Goal: Task Accomplishment & Management: Manage account settings

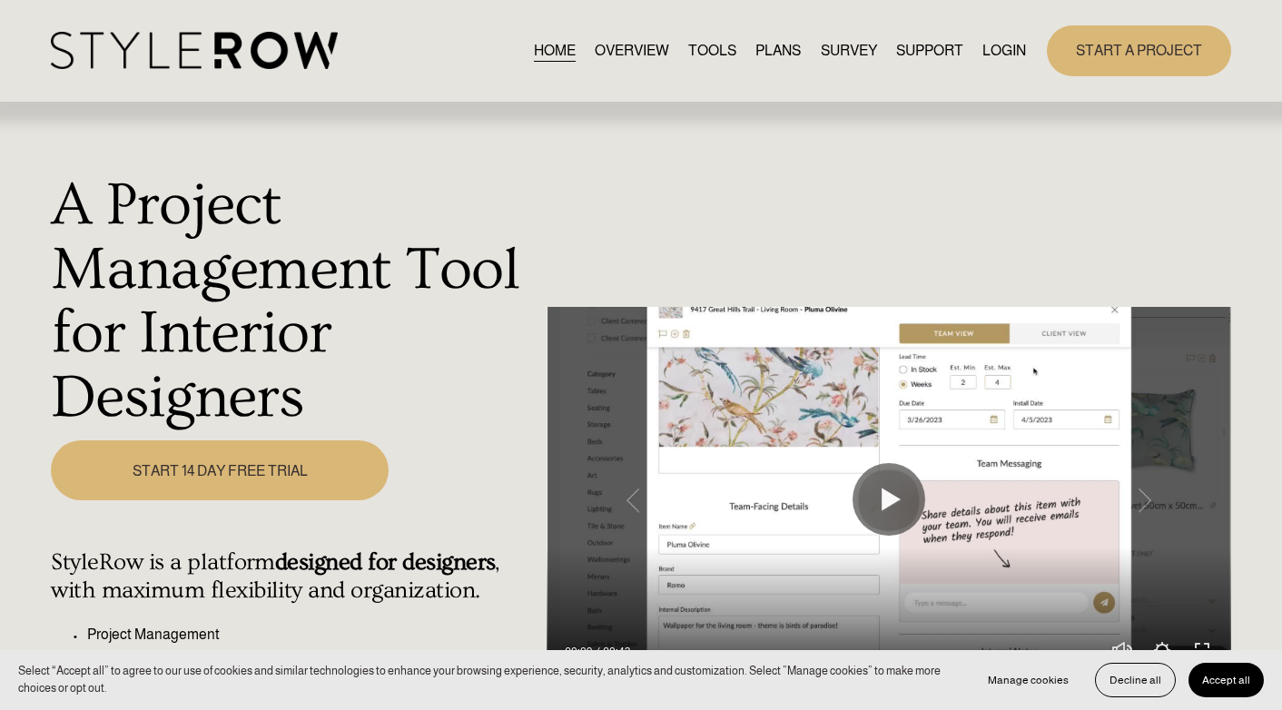
click at [1005, 46] on link "LOGIN" at bounding box center [1004, 50] width 44 height 25
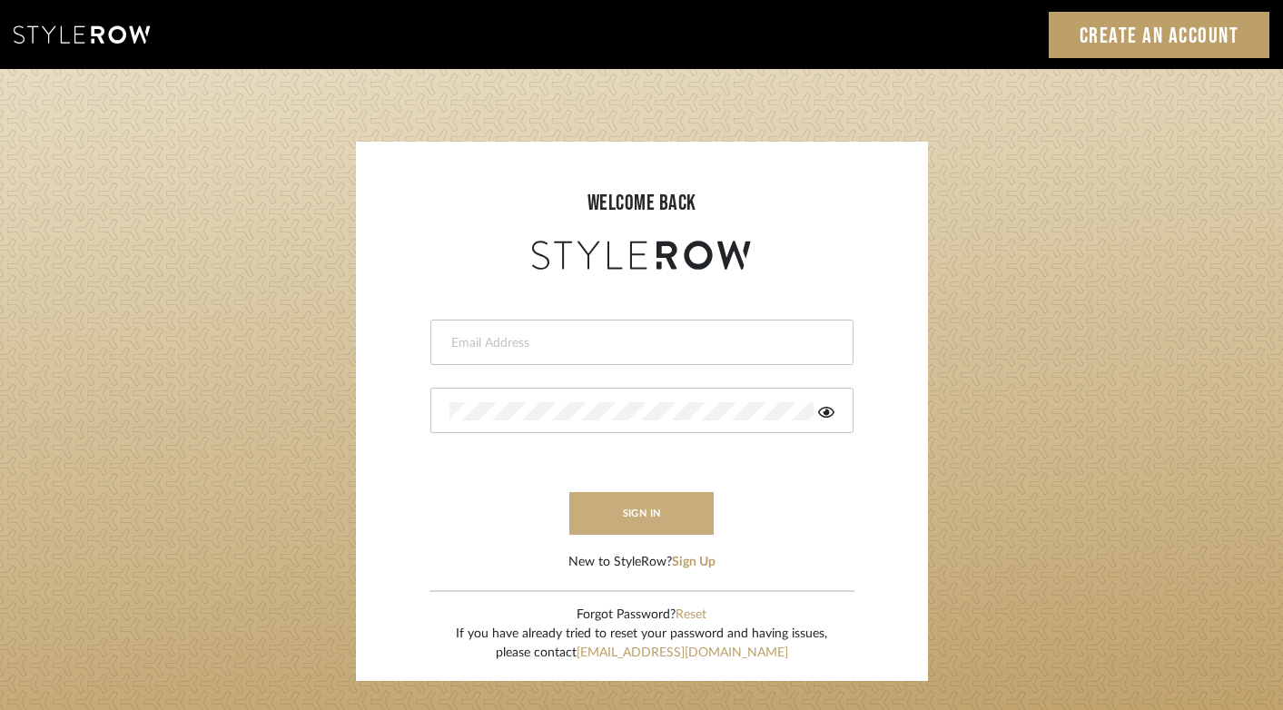
type input "felicia@onyxandoakinteriors.com"
click at [638, 514] on button "sign in" at bounding box center [641, 513] width 145 height 43
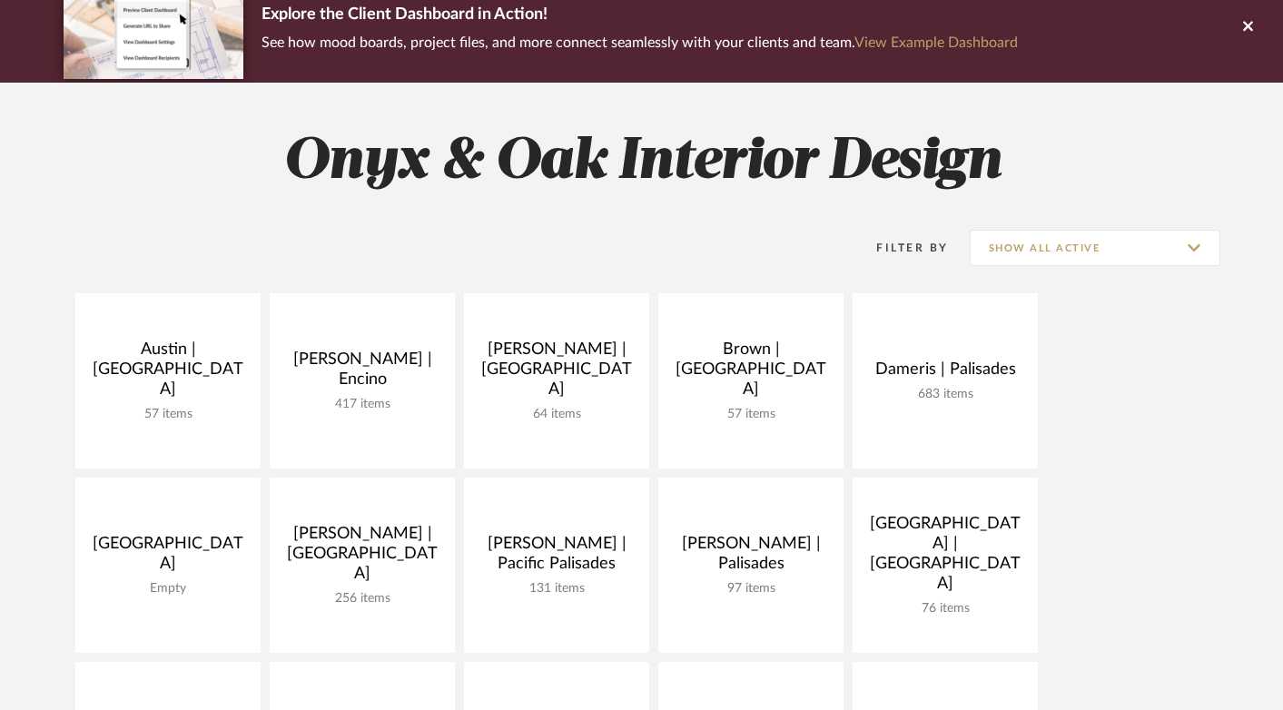
scroll to position [202, 0]
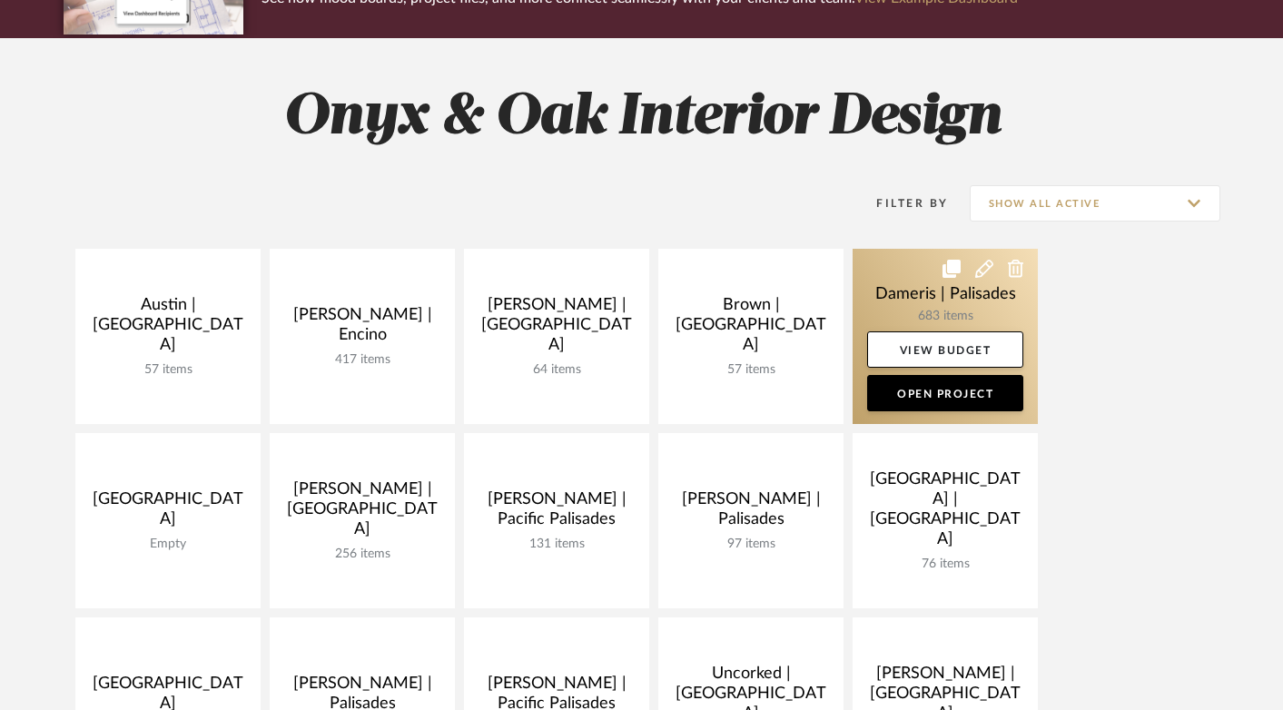
click at [893, 307] on link at bounding box center [945, 336] width 185 height 175
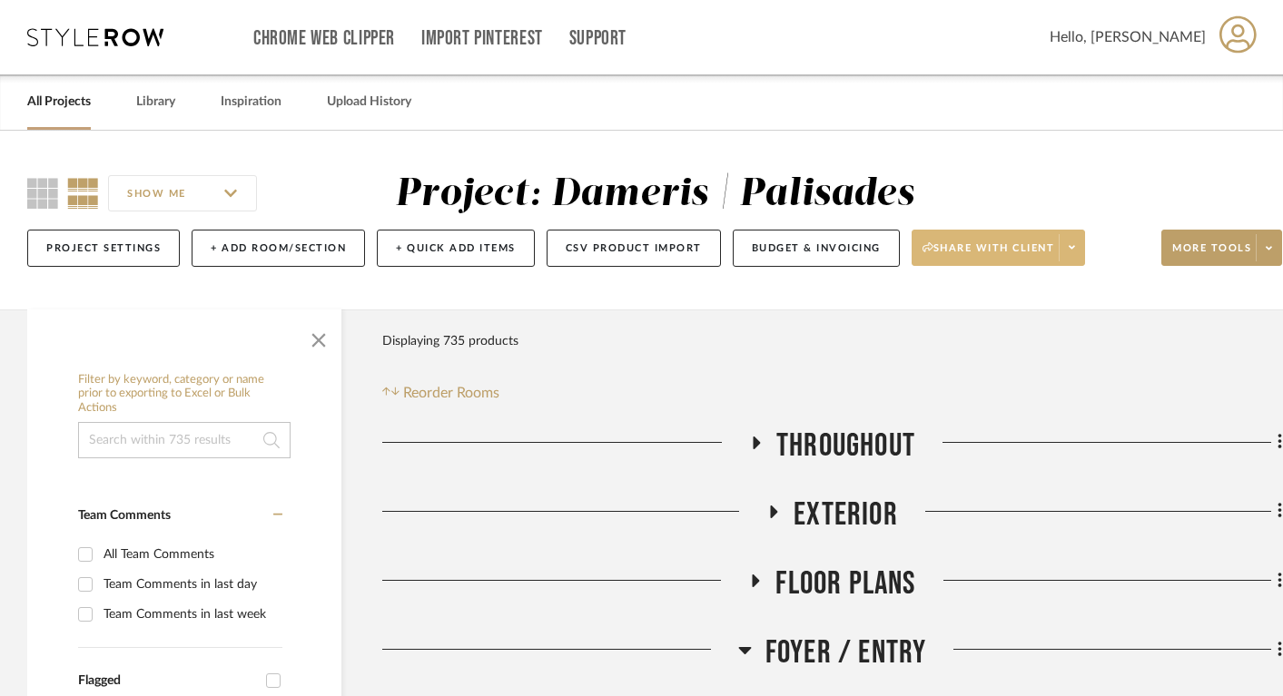
click at [992, 246] on span "Share with client" at bounding box center [988, 254] width 133 height 27
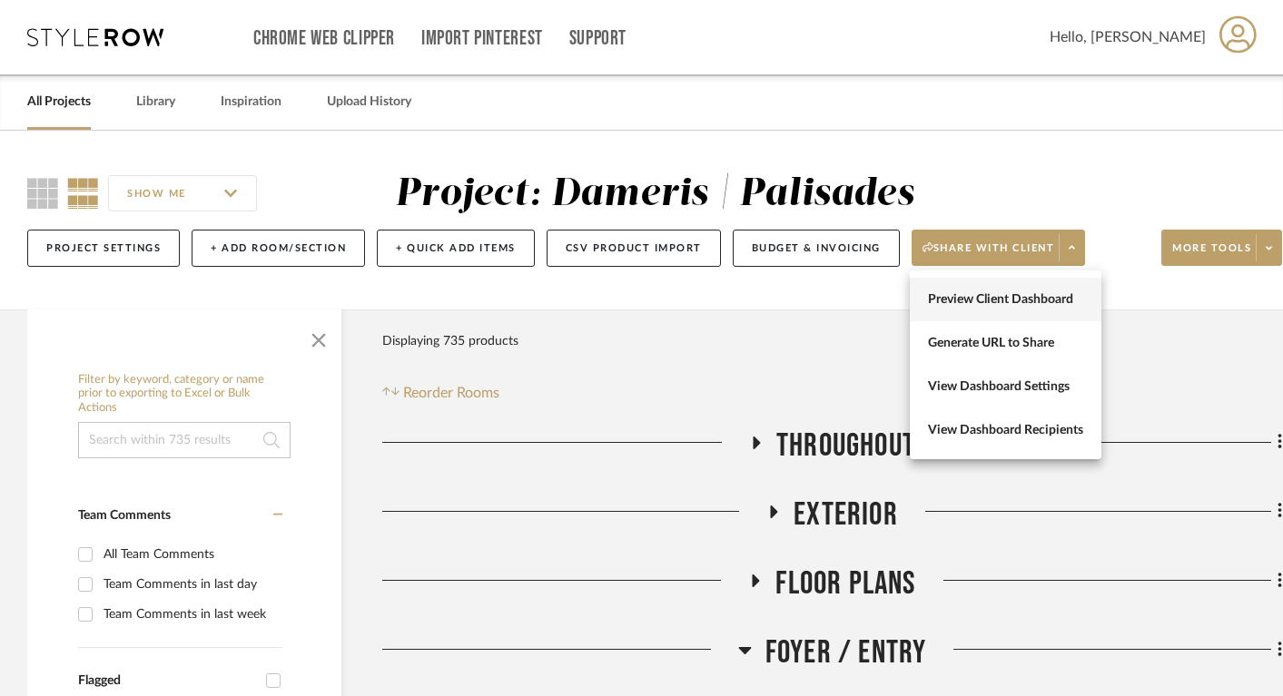
click at [978, 307] on span "Preview Client Dashboard" at bounding box center [1005, 299] width 155 height 15
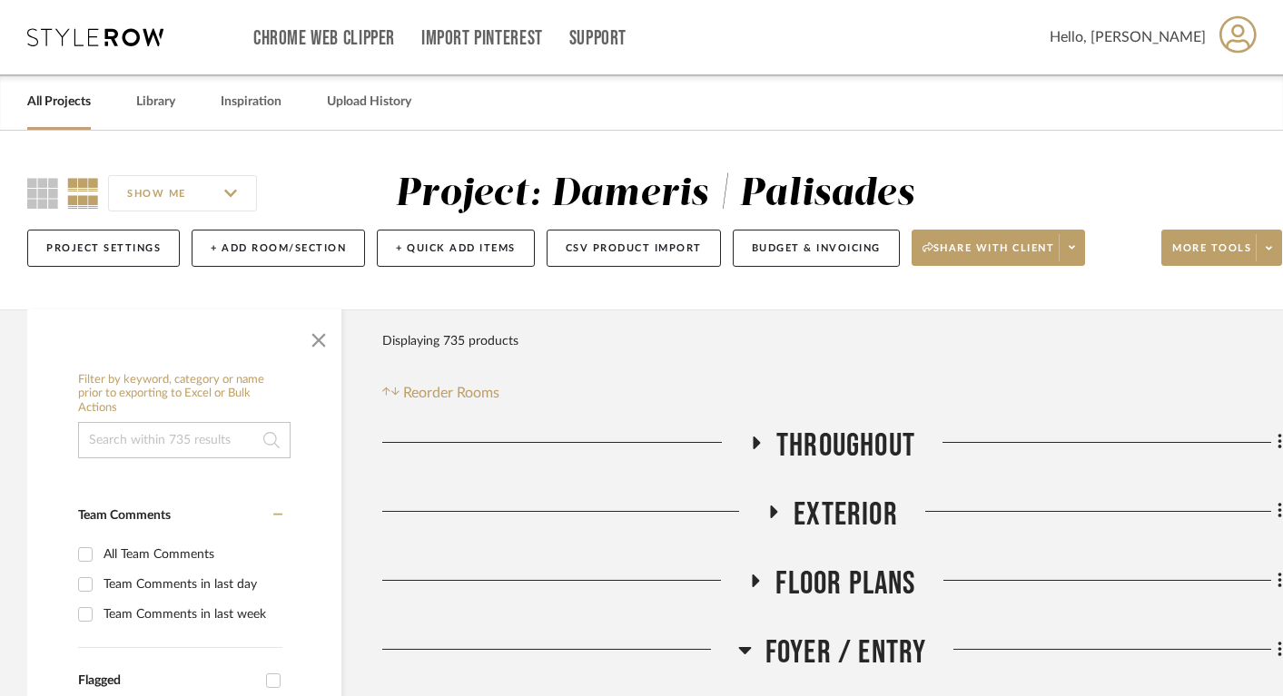
scroll to position [512, 0]
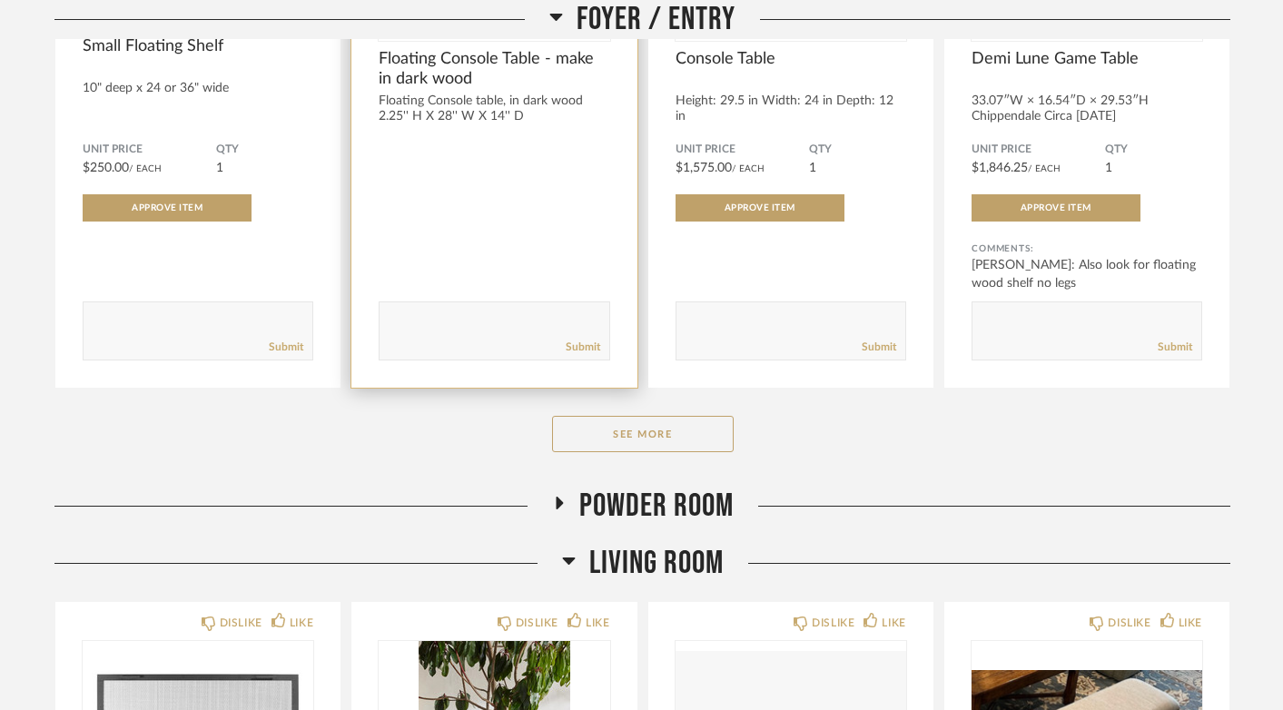
scroll to position [718, 0]
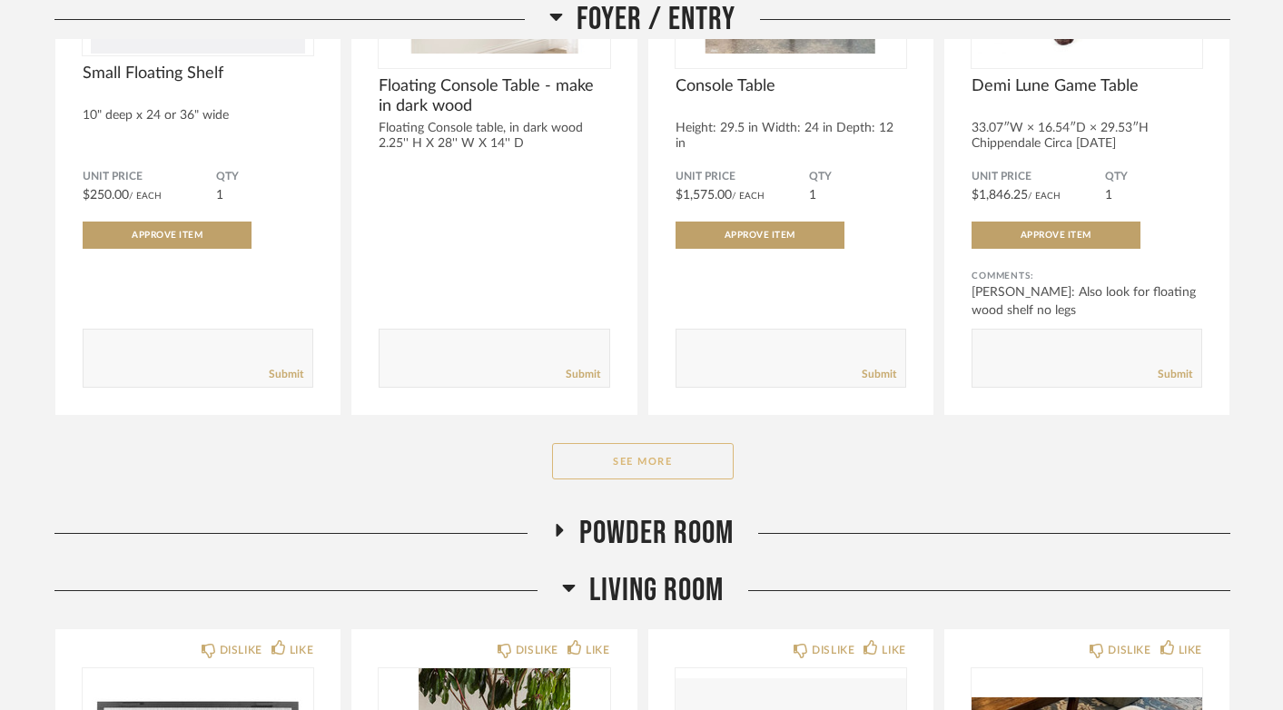
click at [641, 475] on button "See More" at bounding box center [643, 461] width 182 height 36
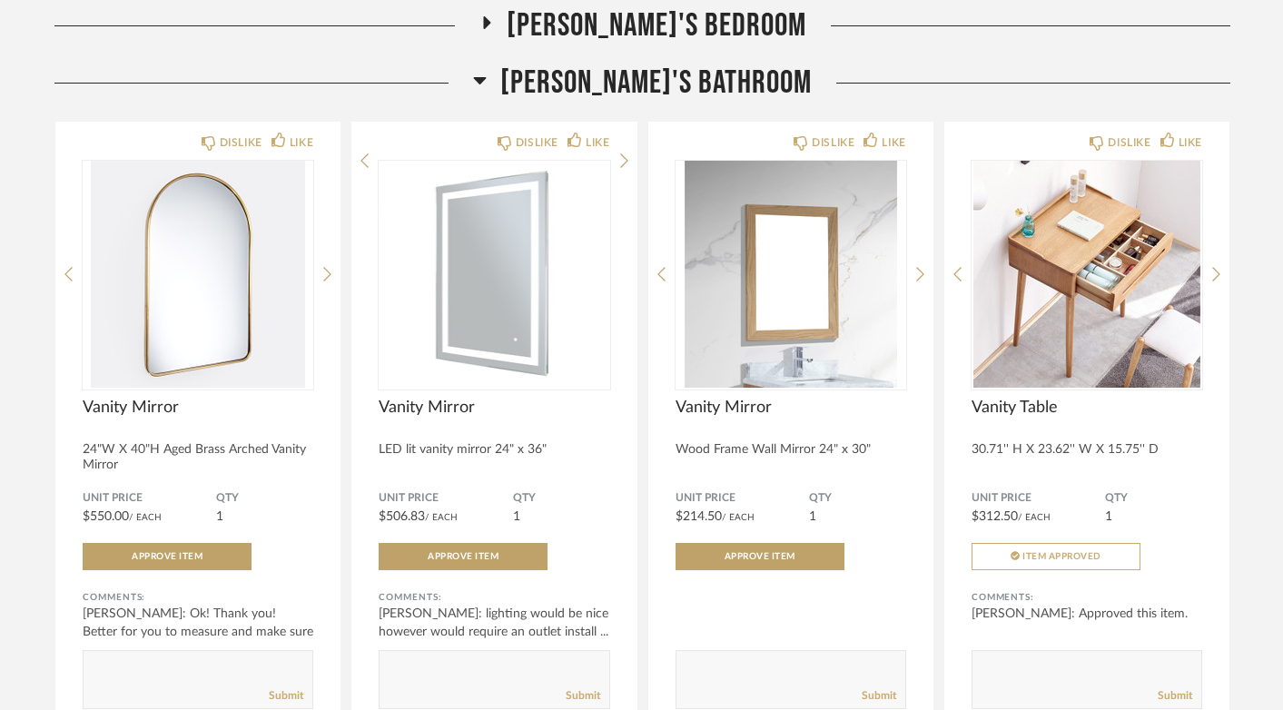
scroll to position [5767, 0]
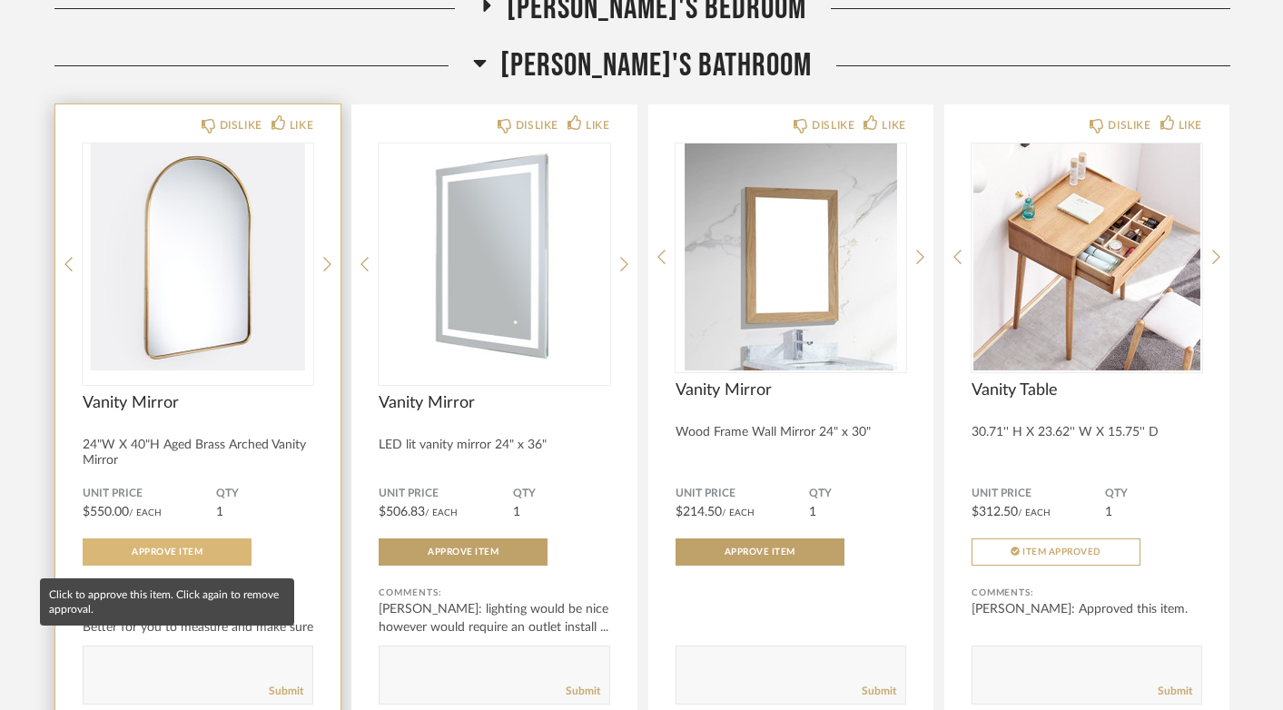
click at [195, 566] on button "Approve Item" at bounding box center [167, 551] width 169 height 27
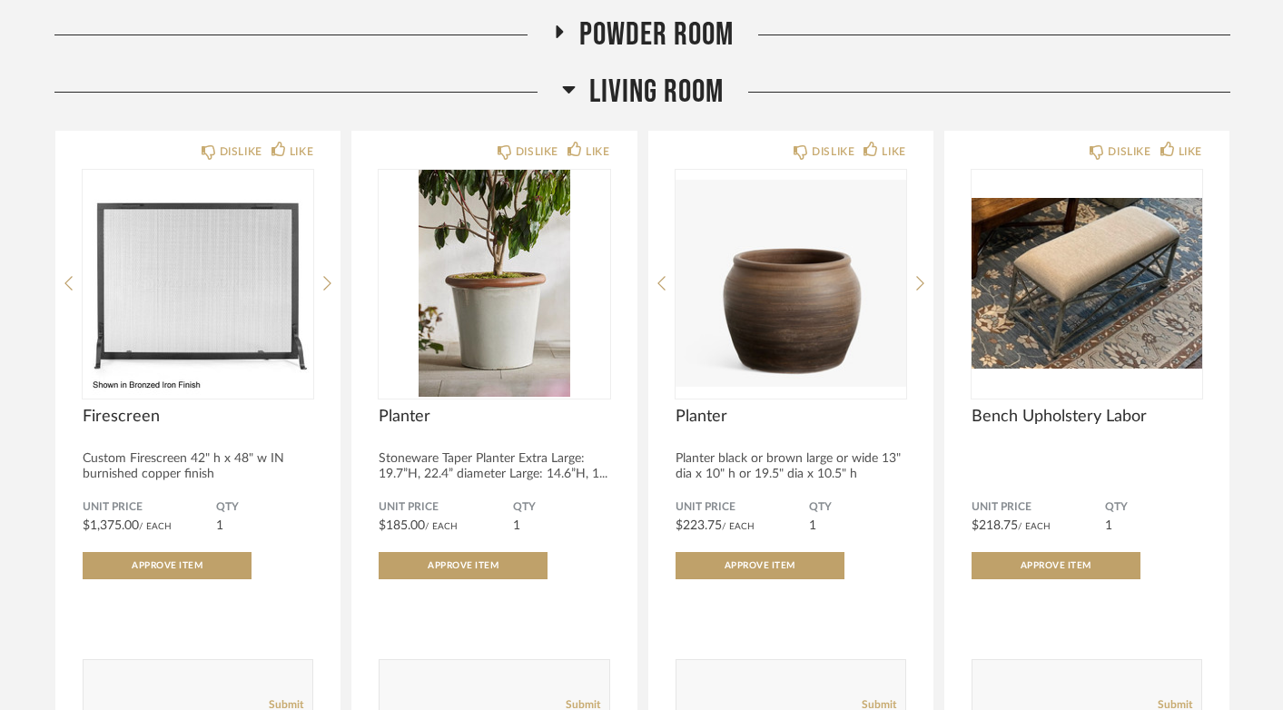
scroll to position [3632, 0]
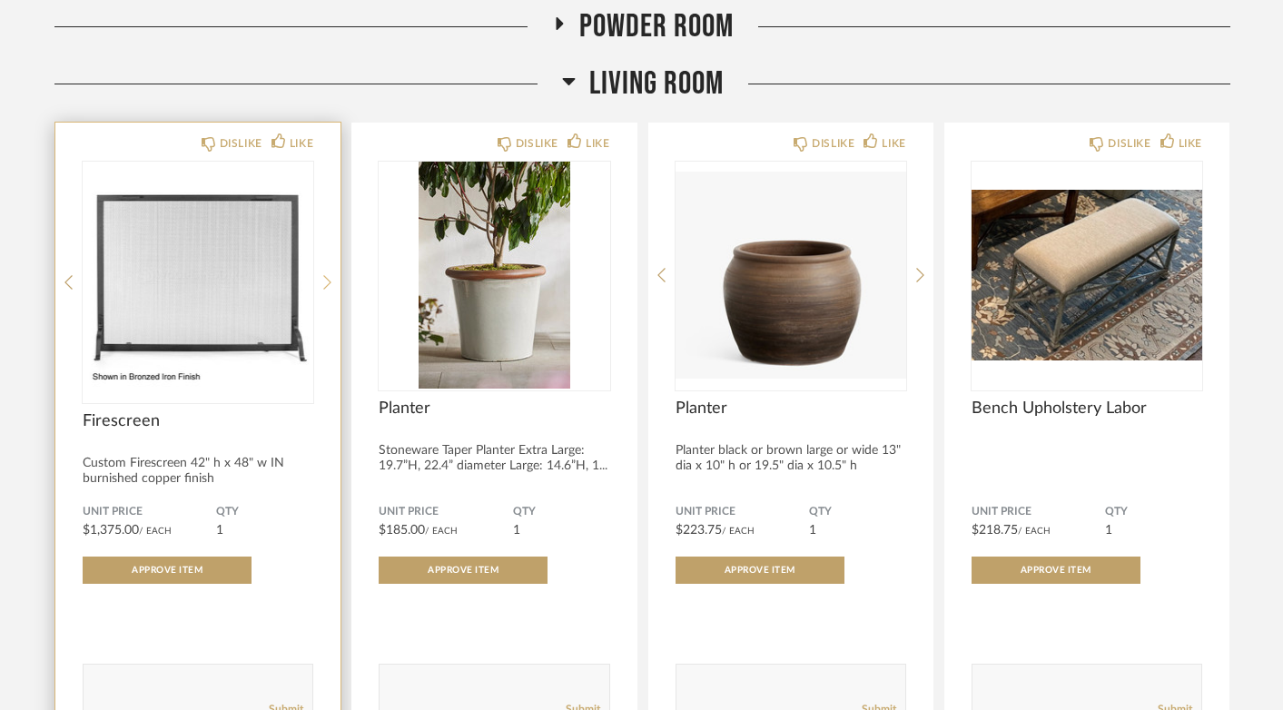
click at [329, 283] on icon at bounding box center [327, 282] width 8 height 15
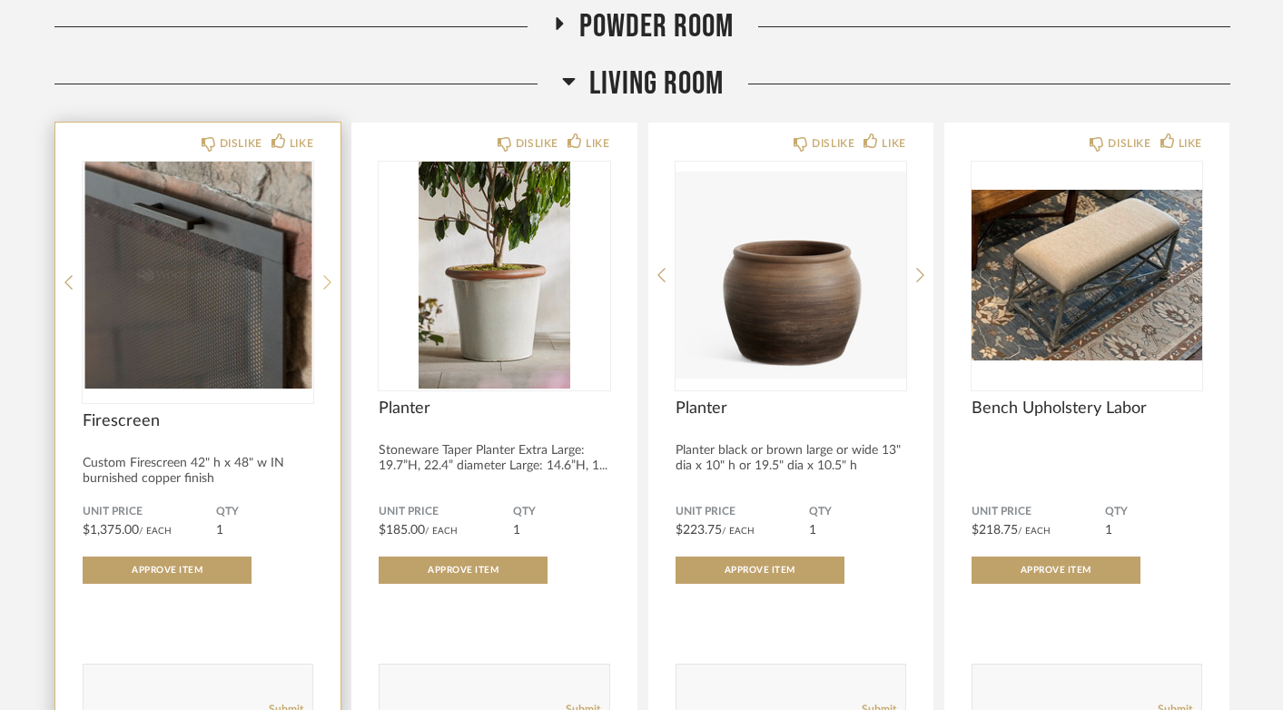
click at [329, 283] on icon at bounding box center [327, 282] width 8 height 15
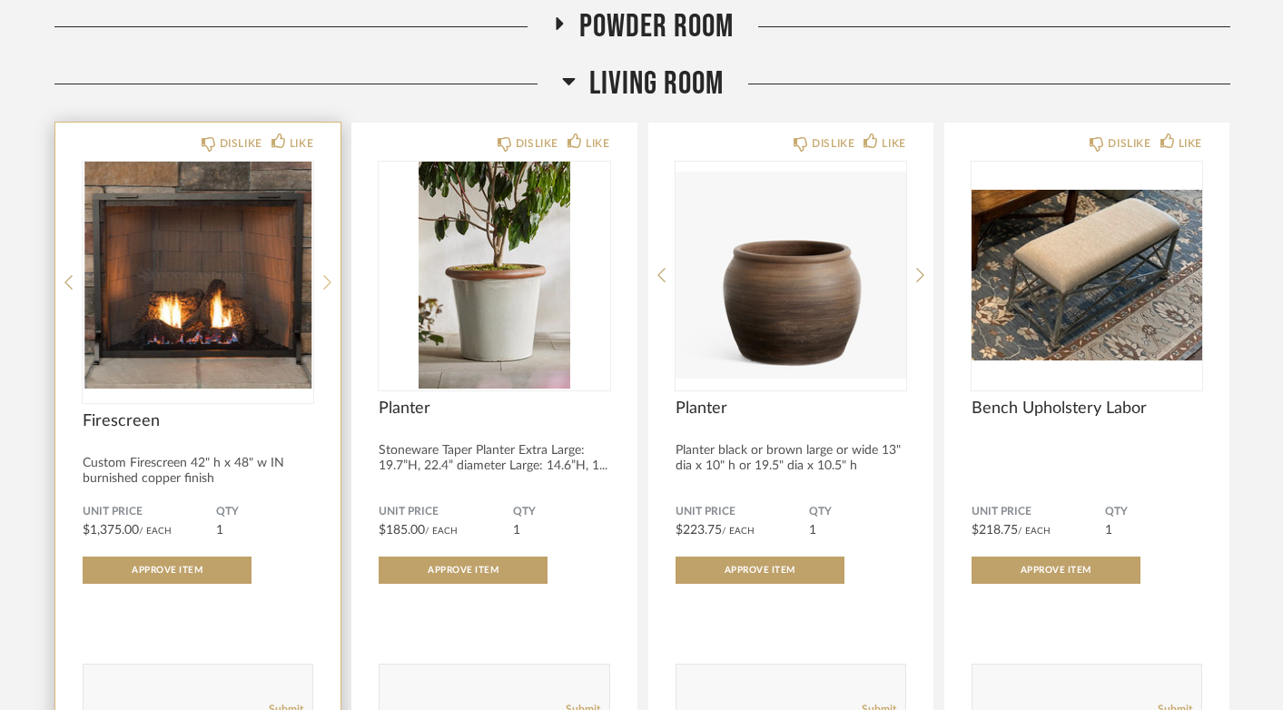
click at [329, 283] on icon at bounding box center [327, 282] width 8 height 15
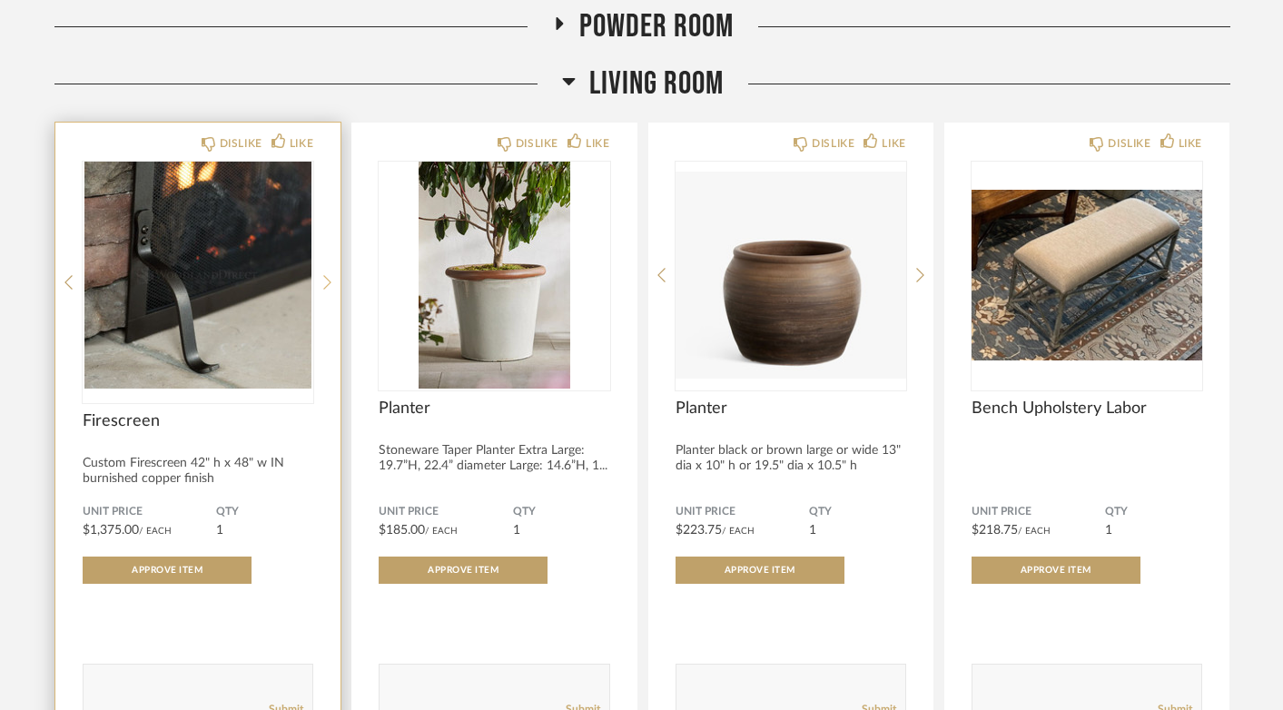
click at [329, 283] on icon at bounding box center [327, 282] width 8 height 15
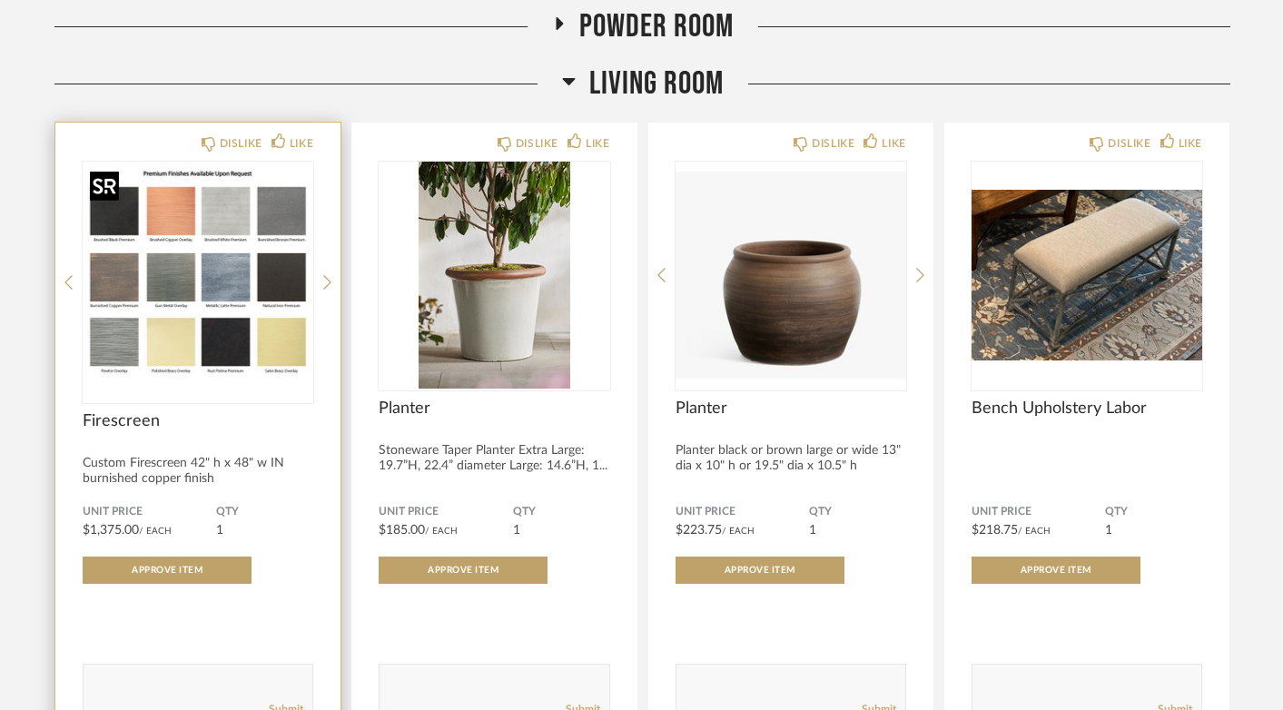
click at [222, 245] on img "4" at bounding box center [198, 275] width 231 height 227
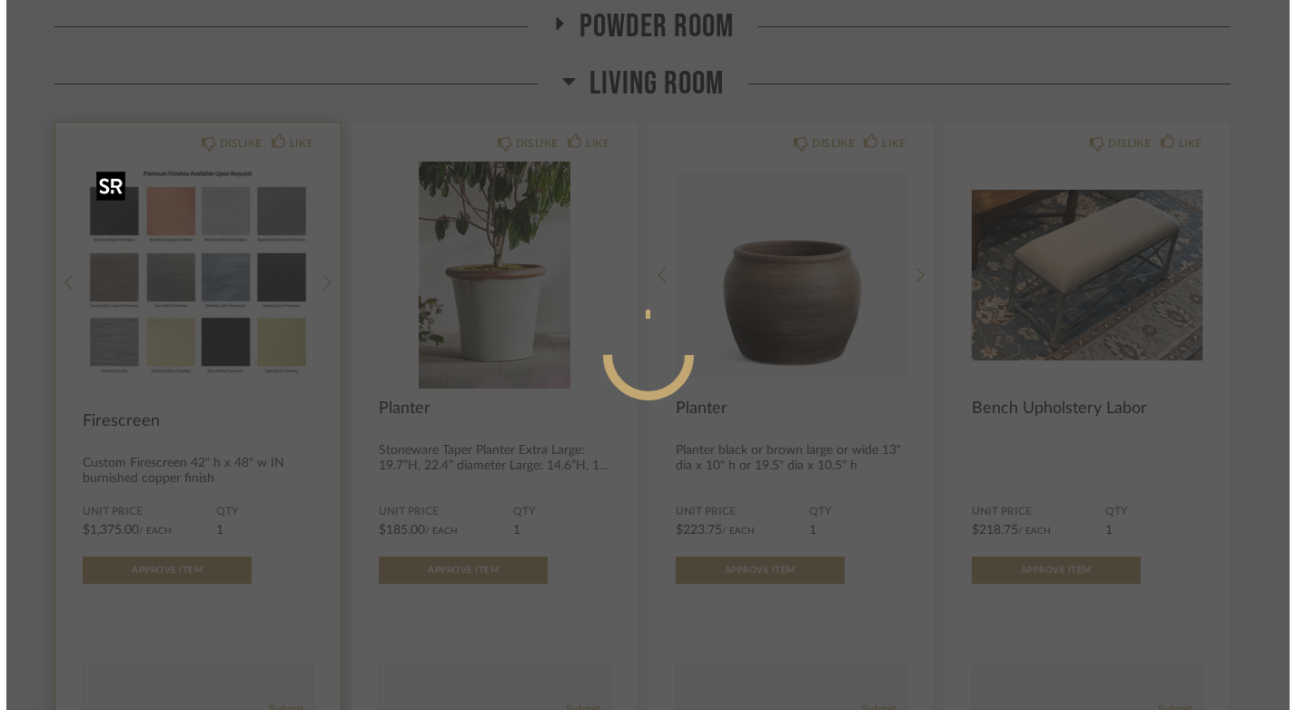
scroll to position [0, 0]
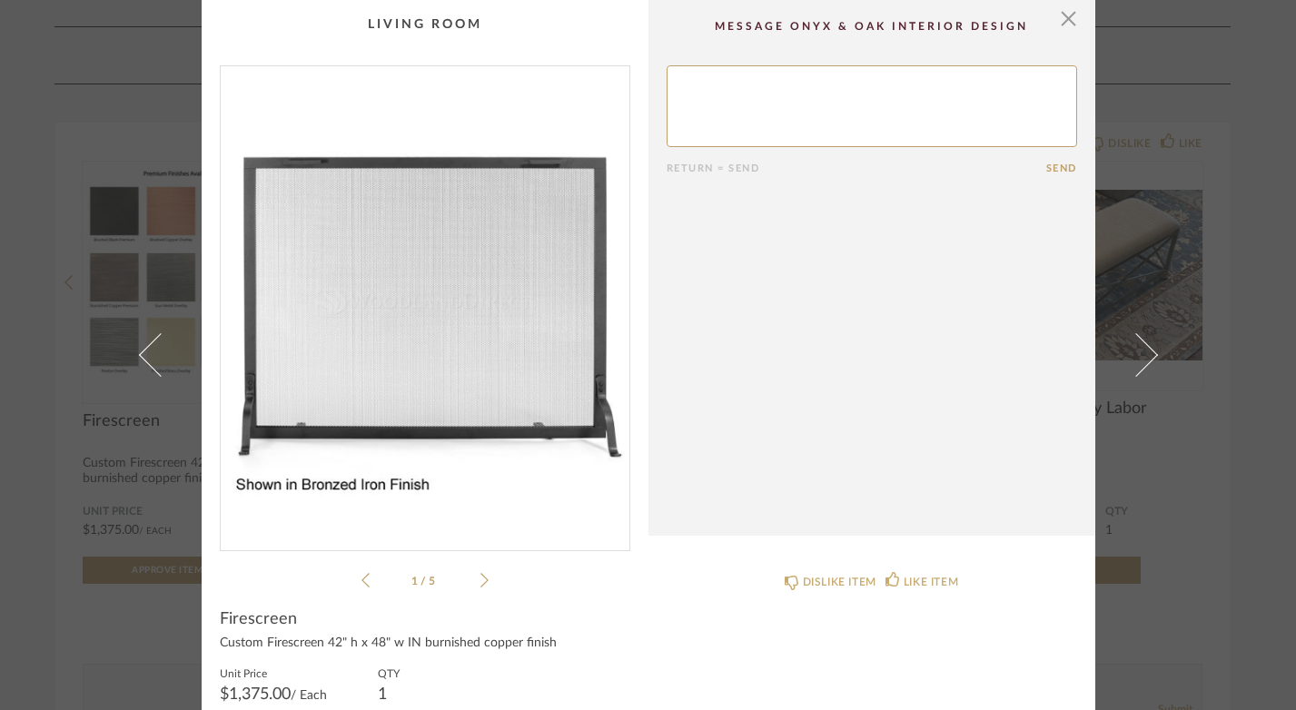
click at [472, 330] on img "0" at bounding box center [425, 300] width 409 height 469
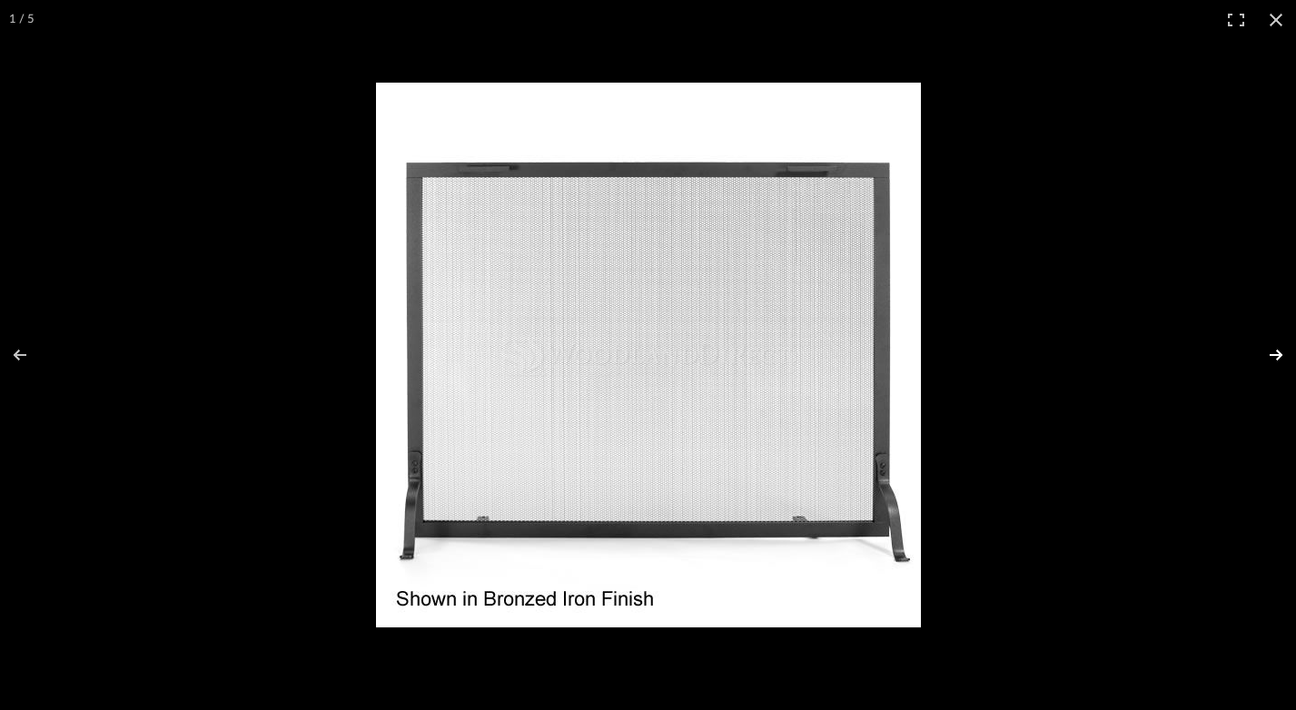
click at [1267, 354] on button at bounding box center [1264, 355] width 64 height 91
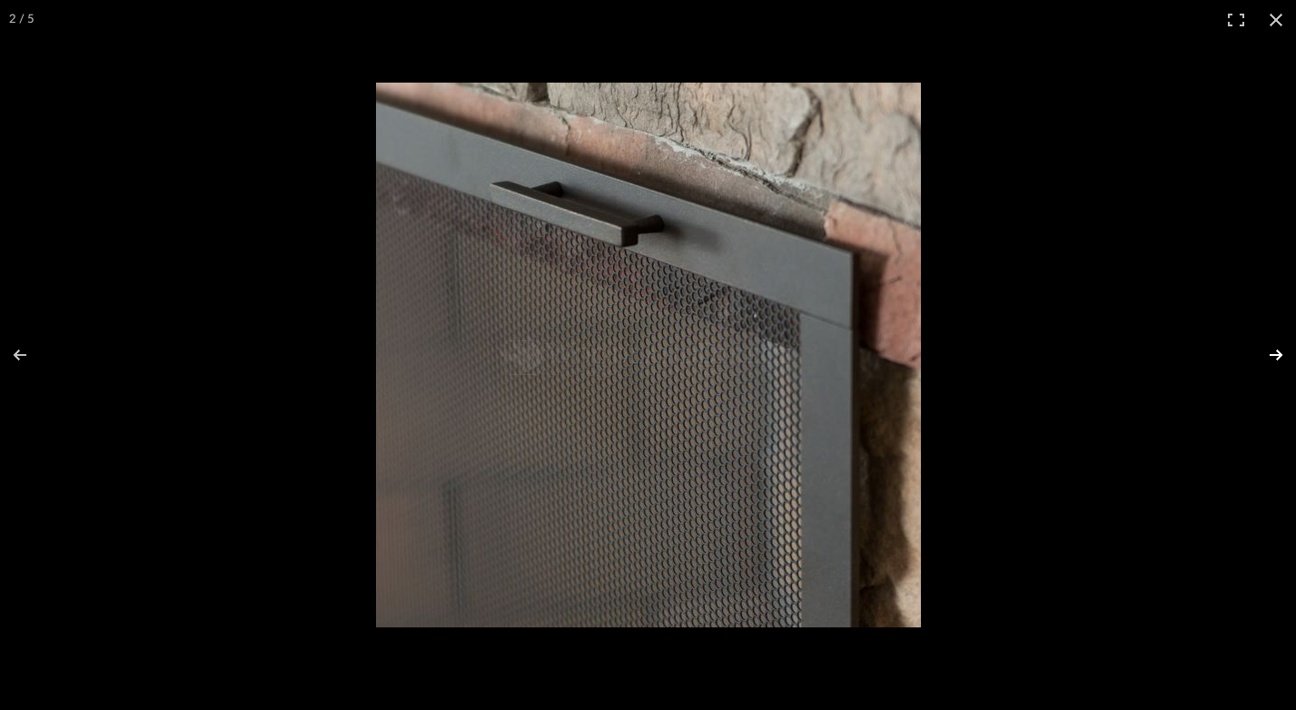
click at [1270, 358] on button at bounding box center [1264, 355] width 64 height 91
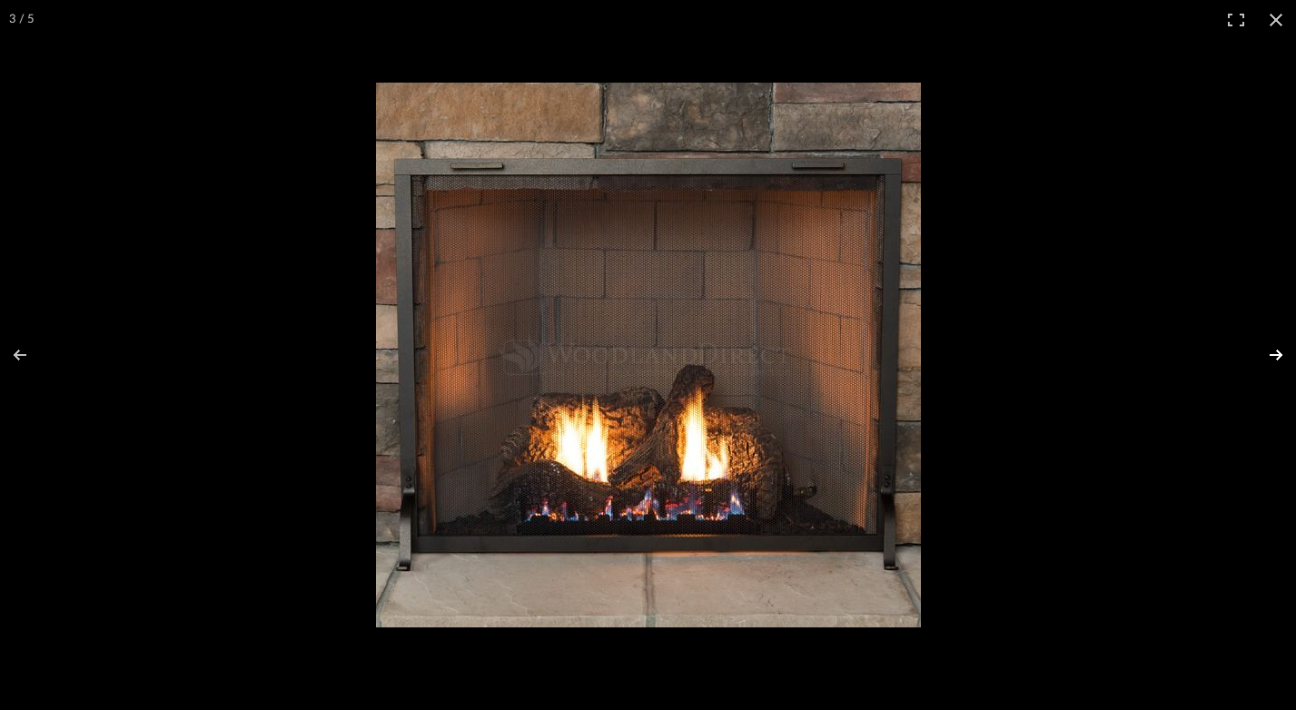
click at [1270, 360] on button at bounding box center [1264, 355] width 64 height 91
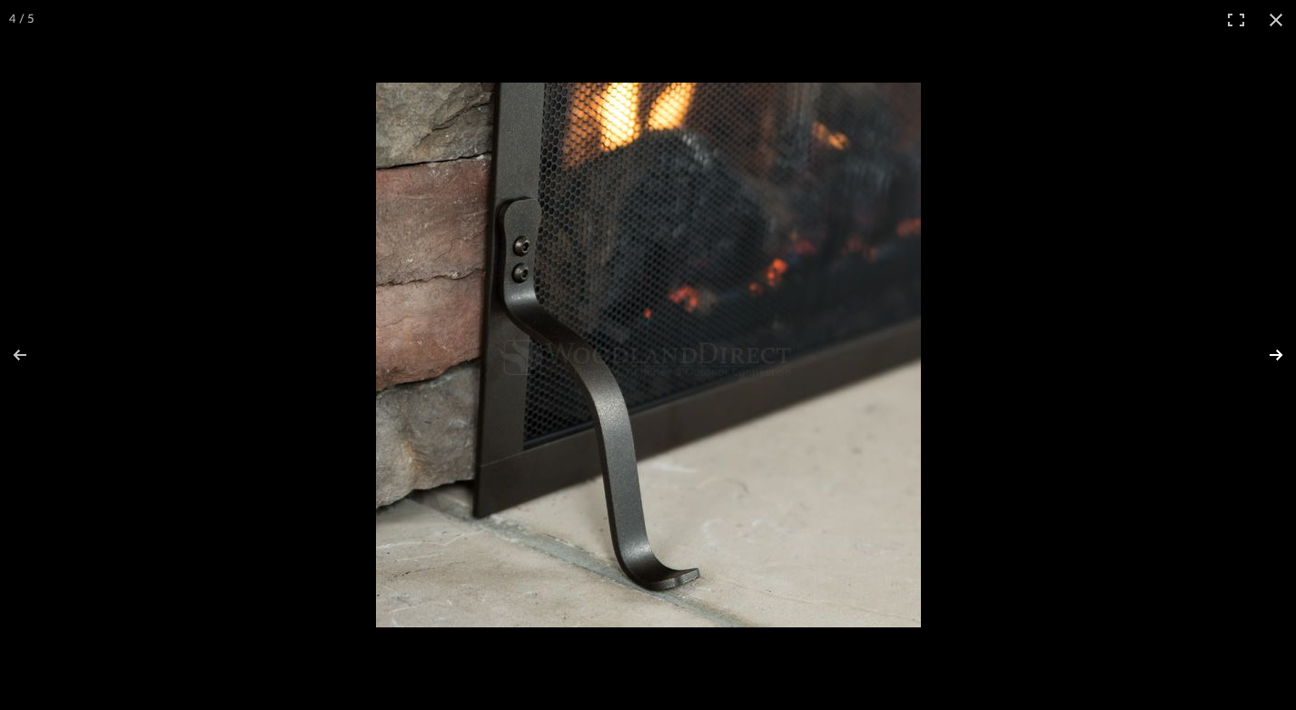
click at [1270, 360] on button at bounding box center [1264, 355] width 64 height 91
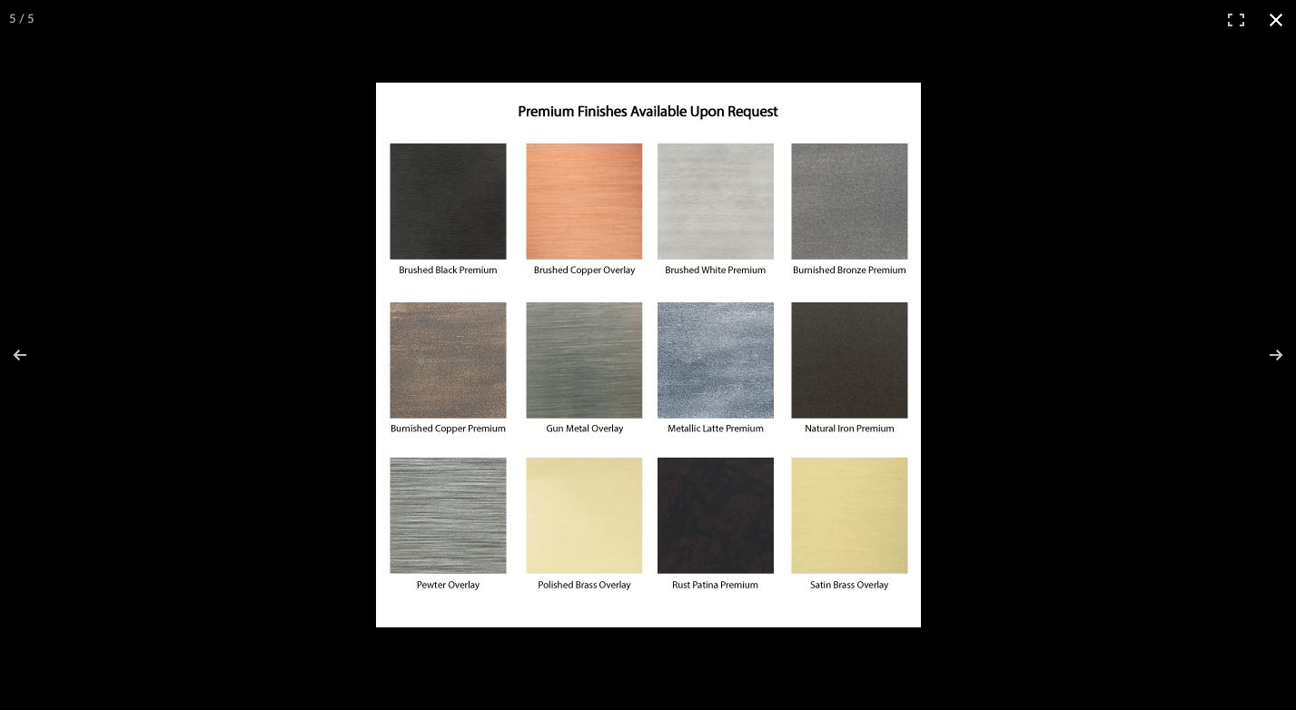
click at [1276, 17] on button at bounding box center [1276, 20] width 40 height 40
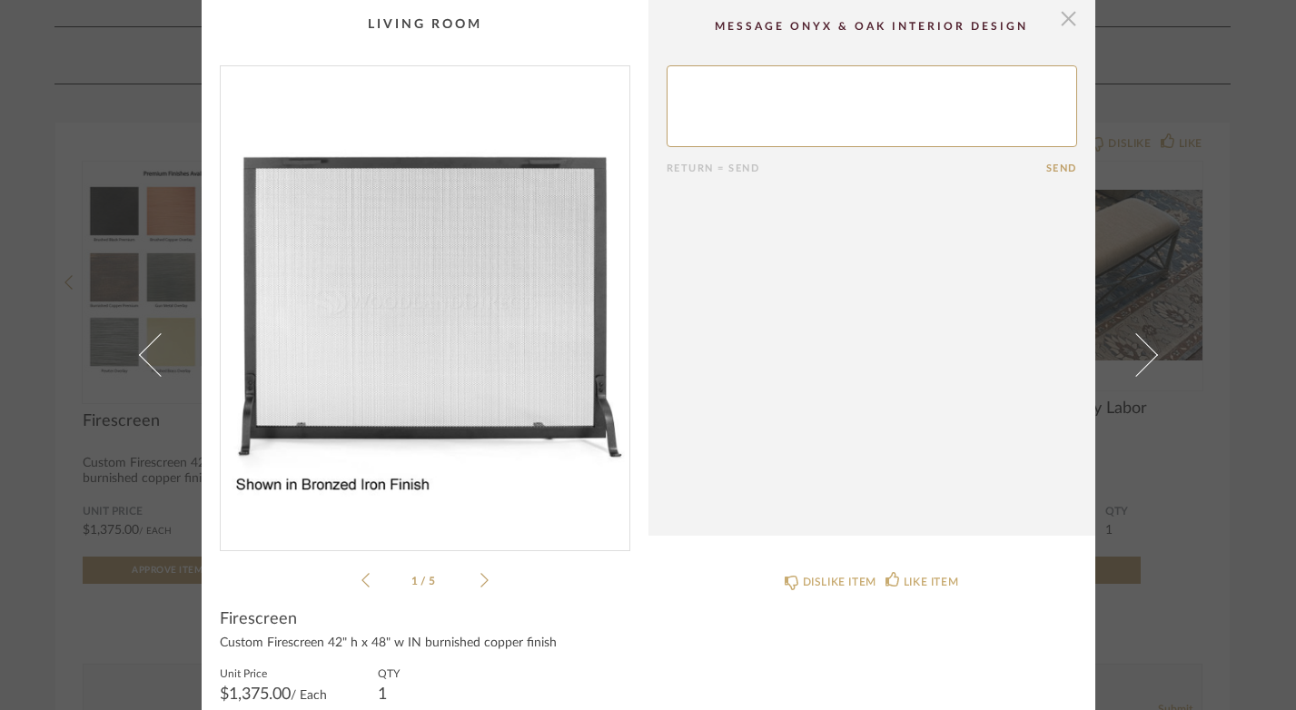
click at [1062, 29] on span "button" at bounding box center [1068, 18] width 36 height 36
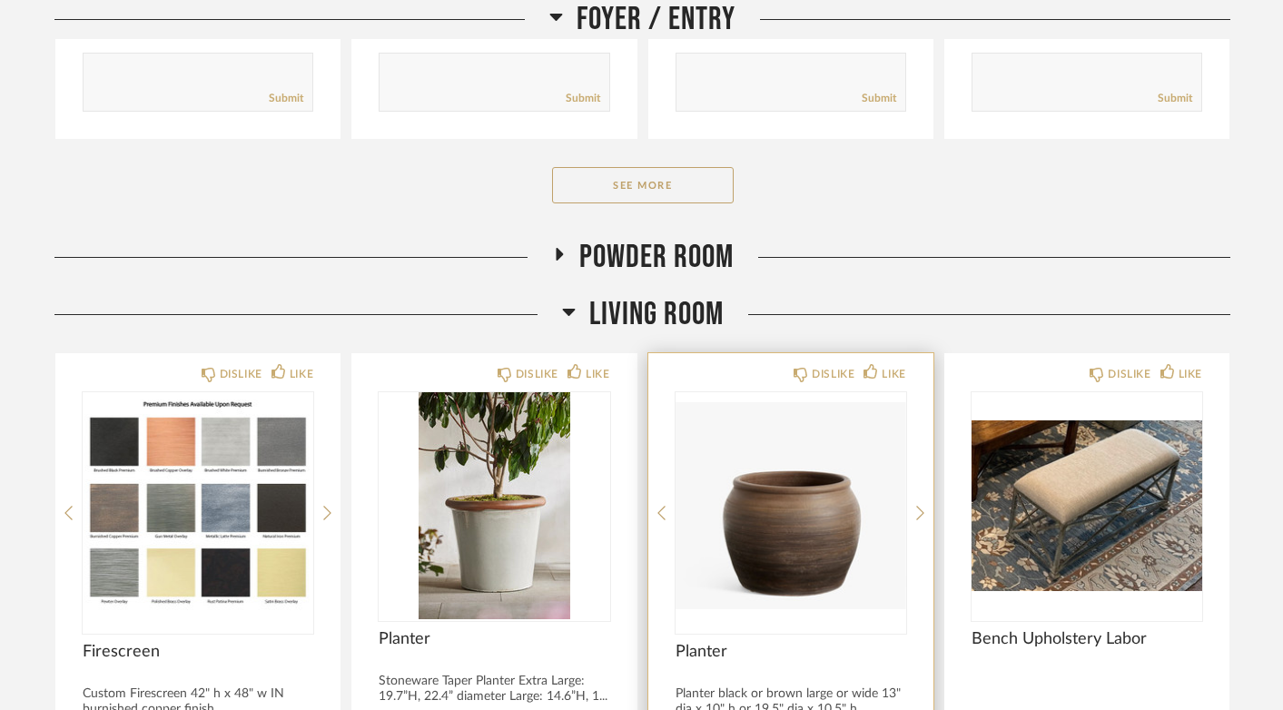
scroll to position [3686, 0]
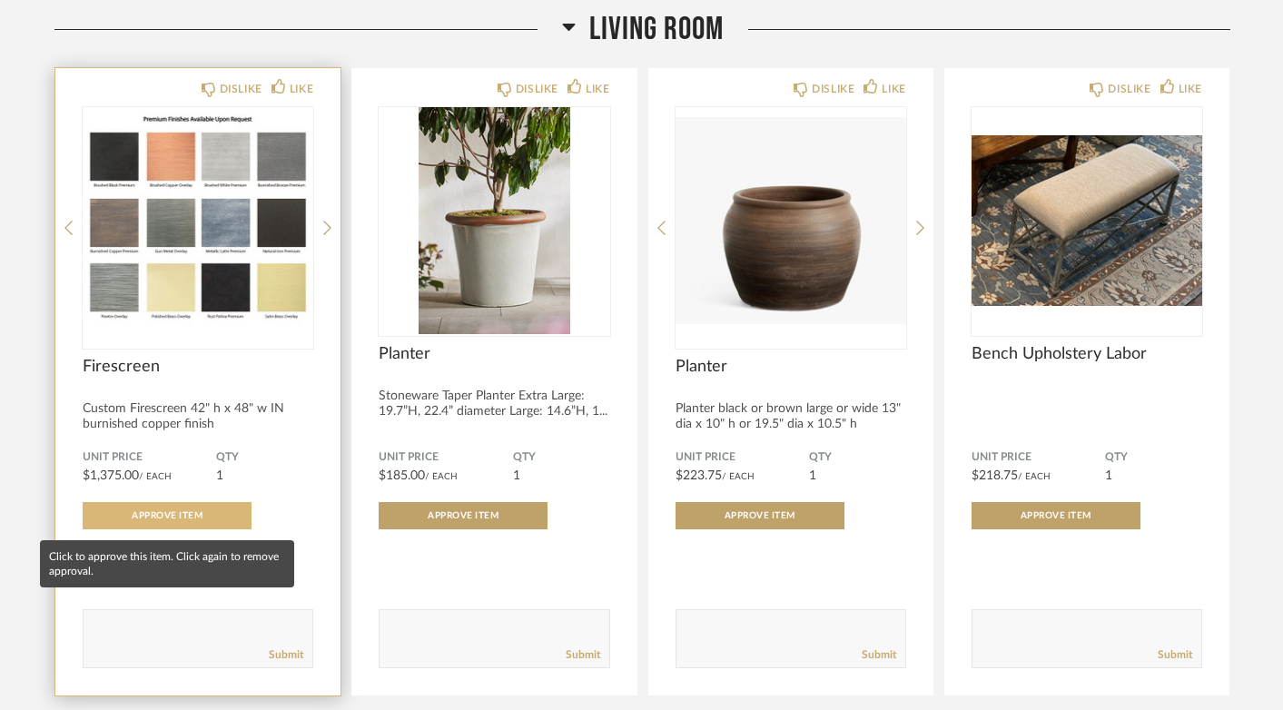
click at [181, 520] on span "Approve Item" at bounding box center [167, 515] width 71 height 9
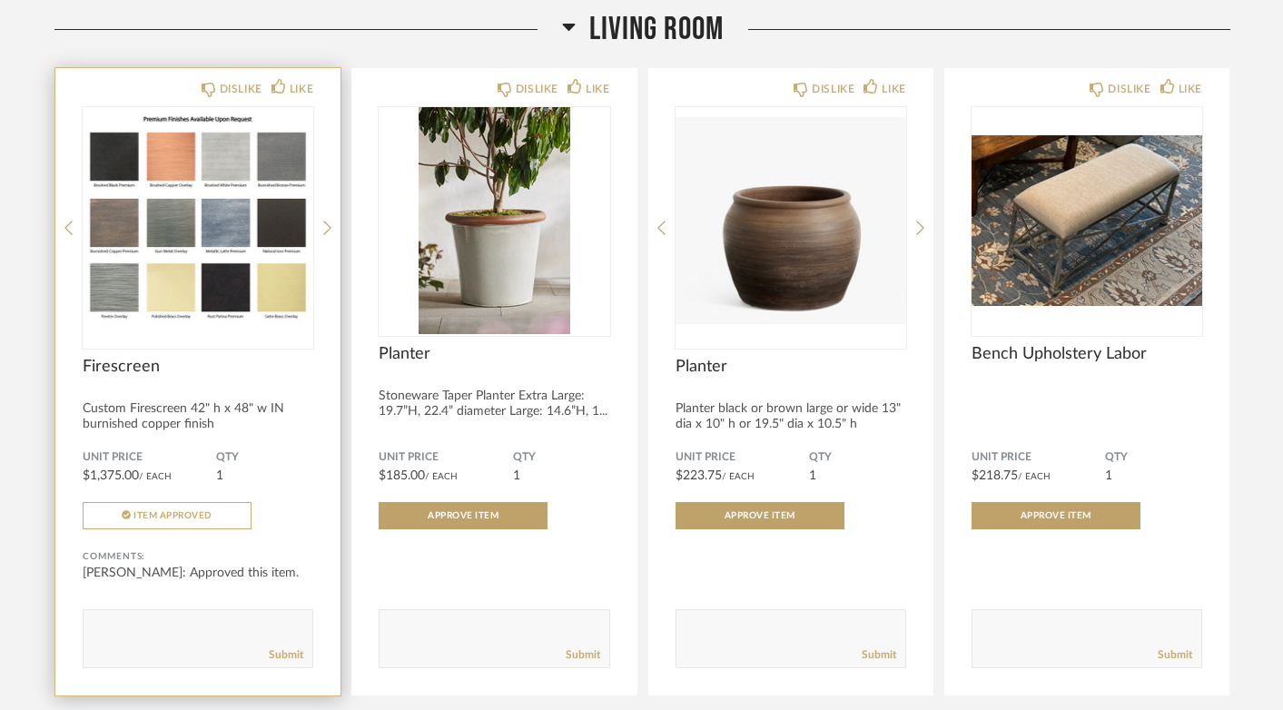
click at [206, 624] on textarea at bounding box center [198, 630] width 229 height 25
type textarea "This 46" high x 50" wide in Burnished Copper Premium"
click at [286, 658] on link "Submit" at bounding box center [286, 654] width 34 height 15
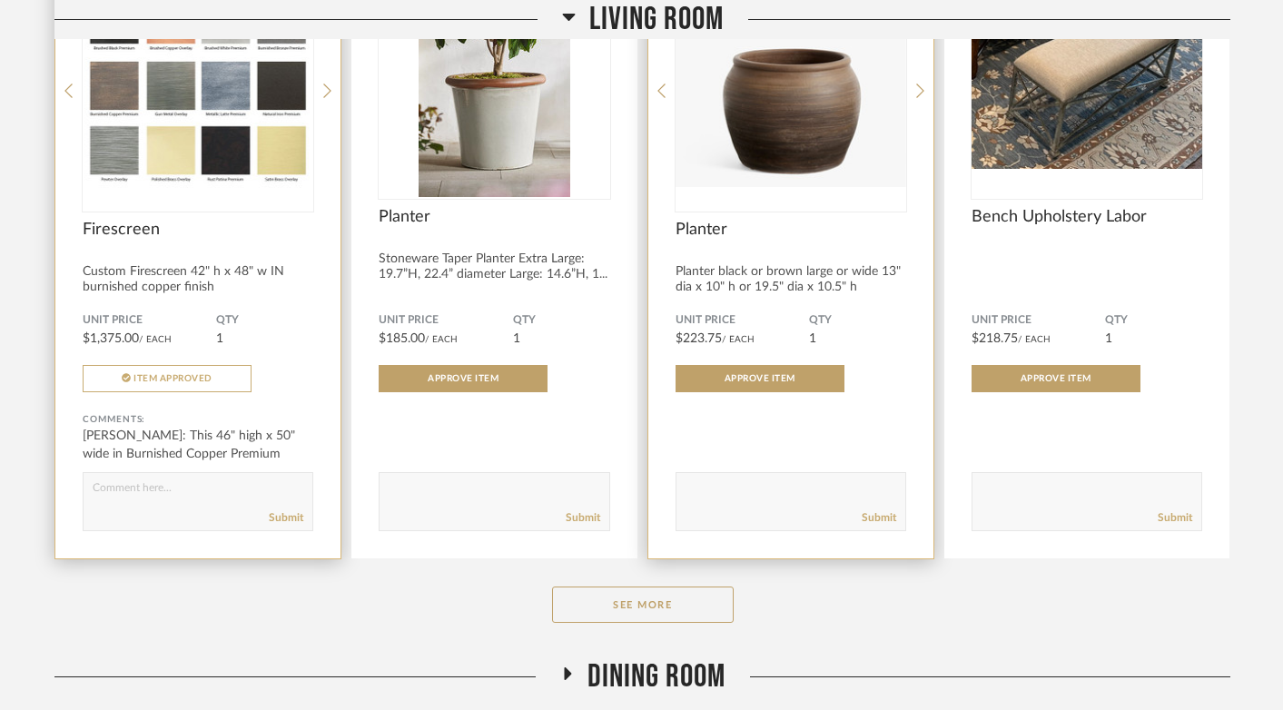
scroll to position [3929, 0]
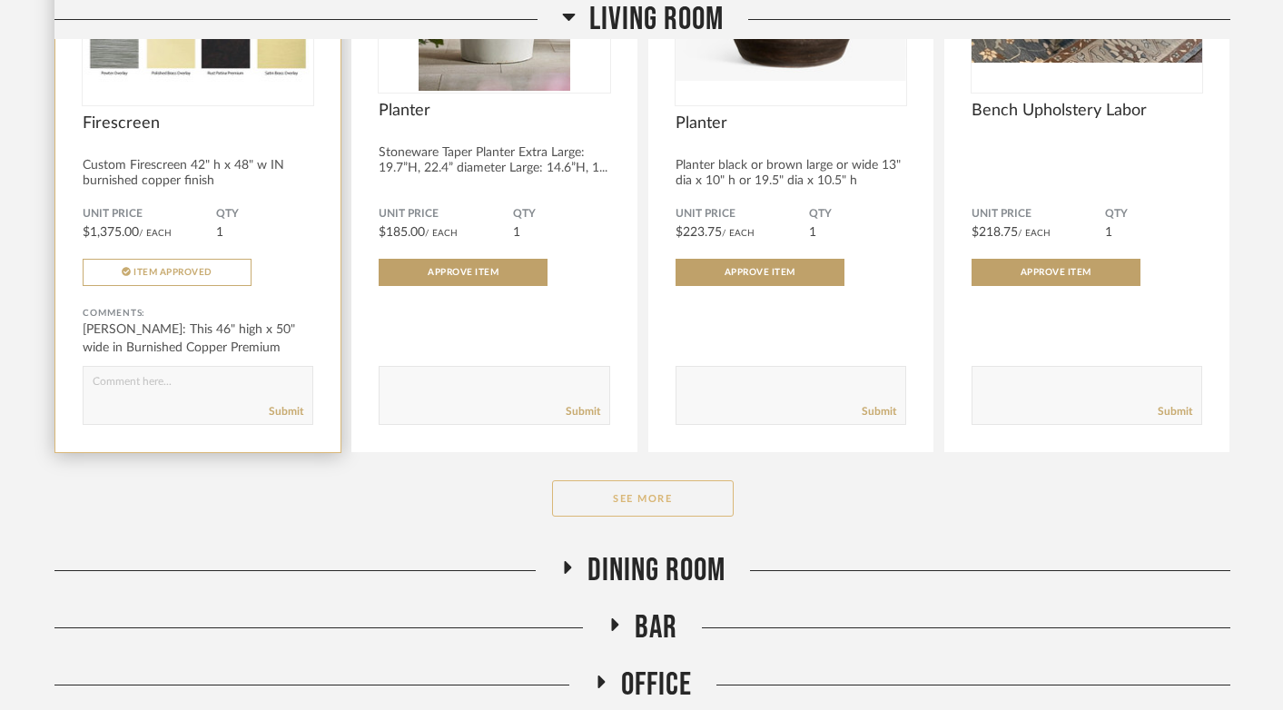
click at [678, 510] on button "See More" at bounding box center [643, 498] width 182 height 36
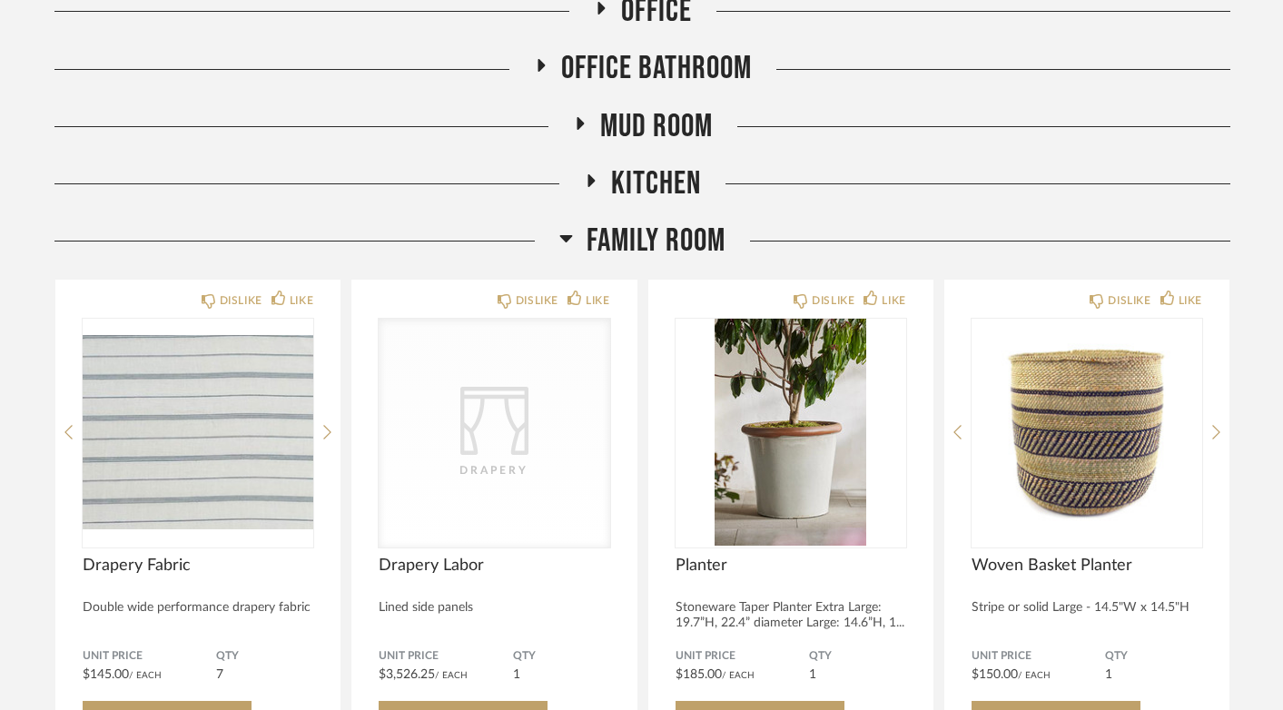
scroll to position [7483, 0]
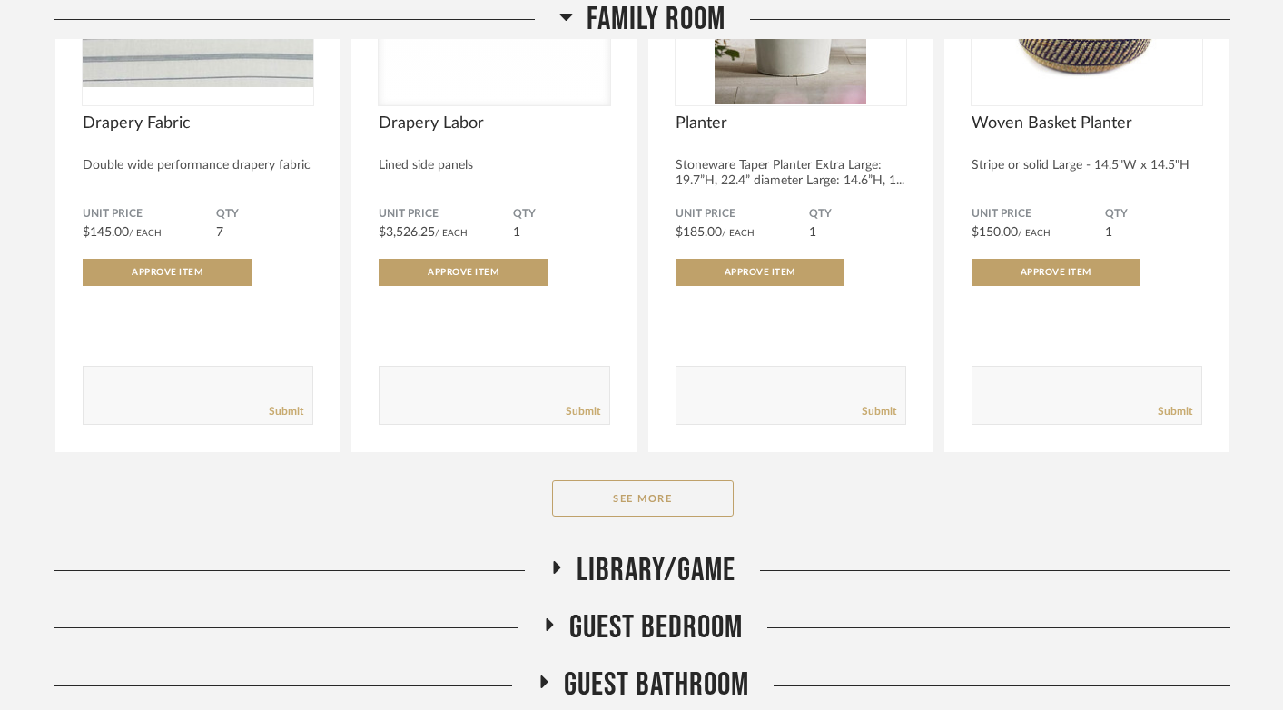
click at [678, 510] on button "See More" at bounding box center [643, 498] width 182 height 36
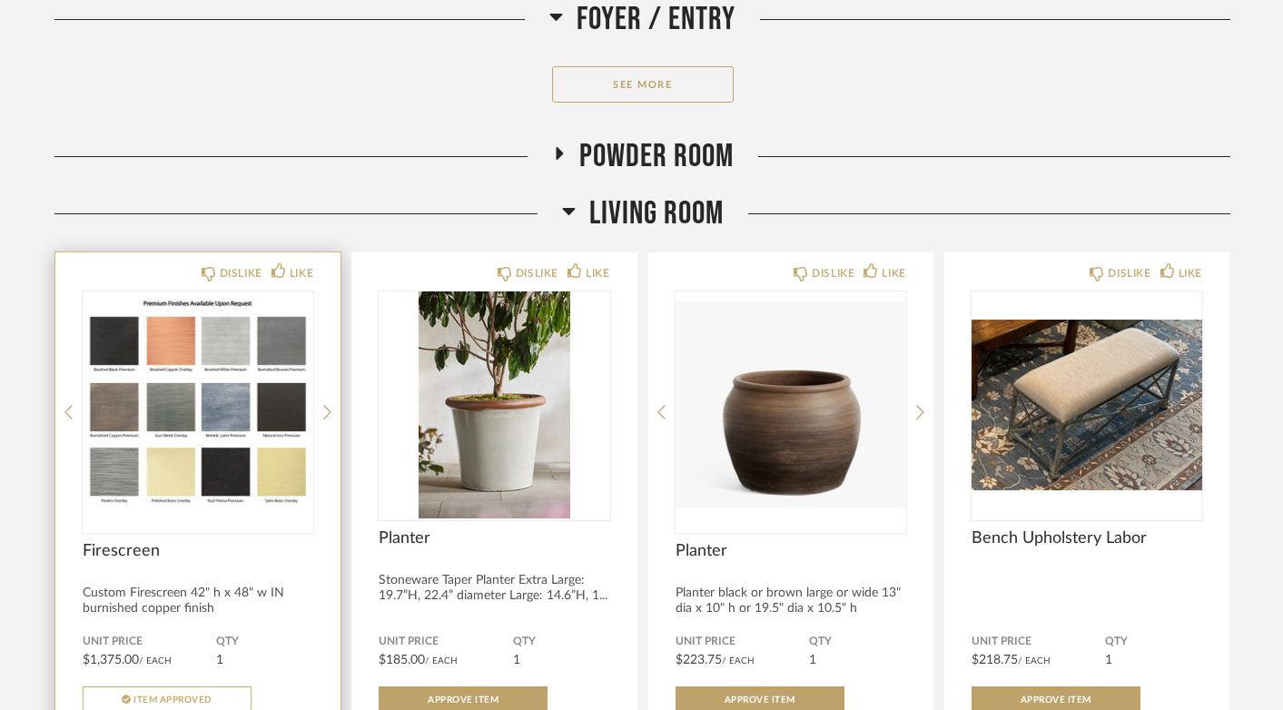
scroll to position [3501, 0]
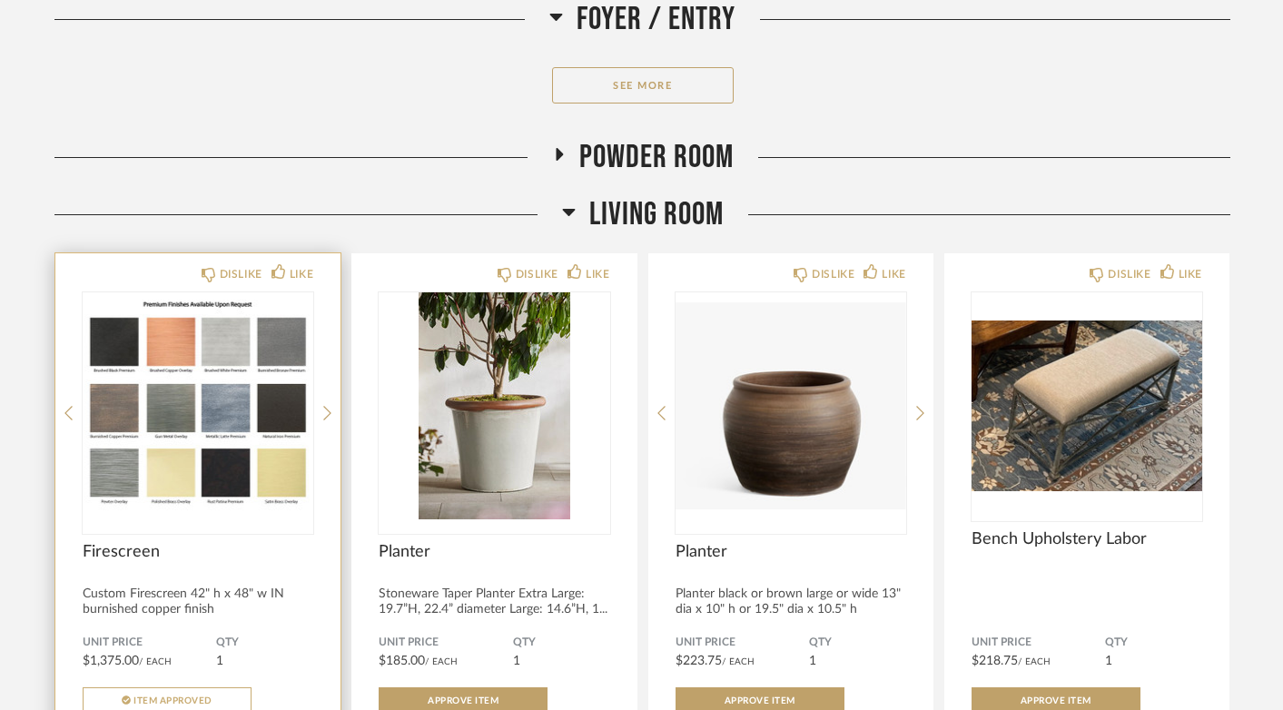
click at [568, 218] on icon at bounding box center [569, 212] width 14 height 22
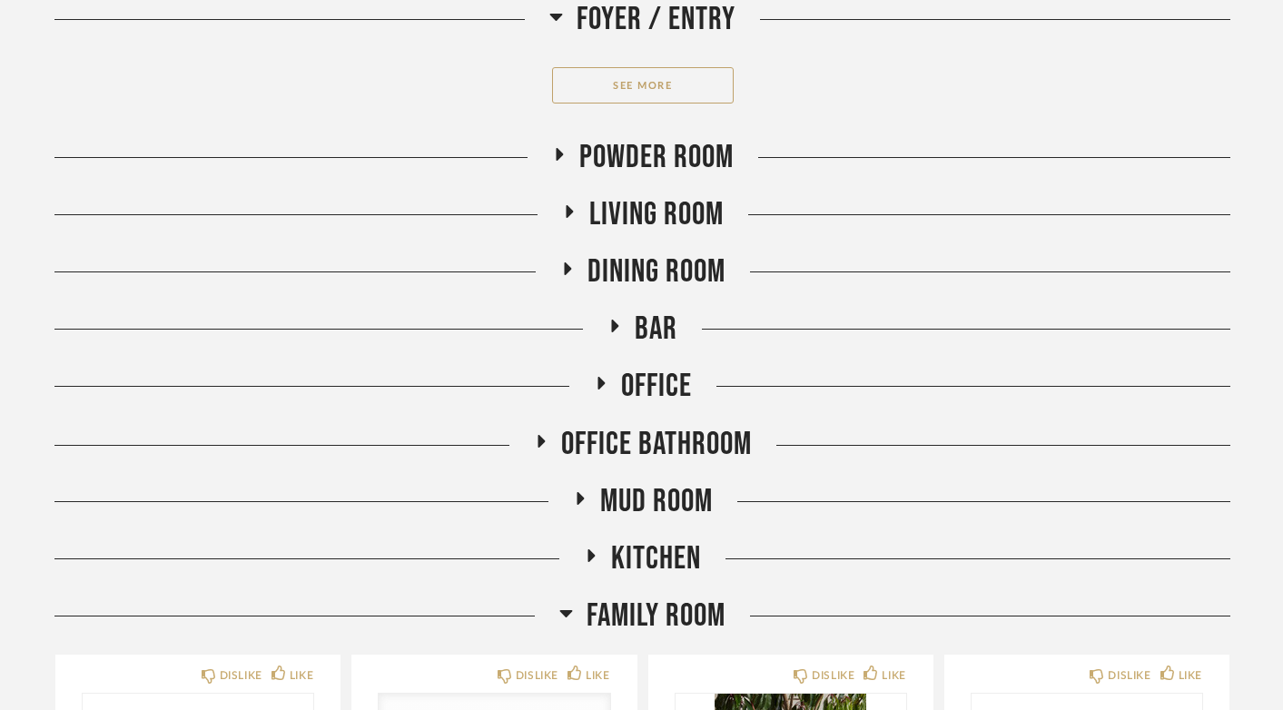
click at [568, 218] on icon at bounding box center [568, 211] width 22 height 14
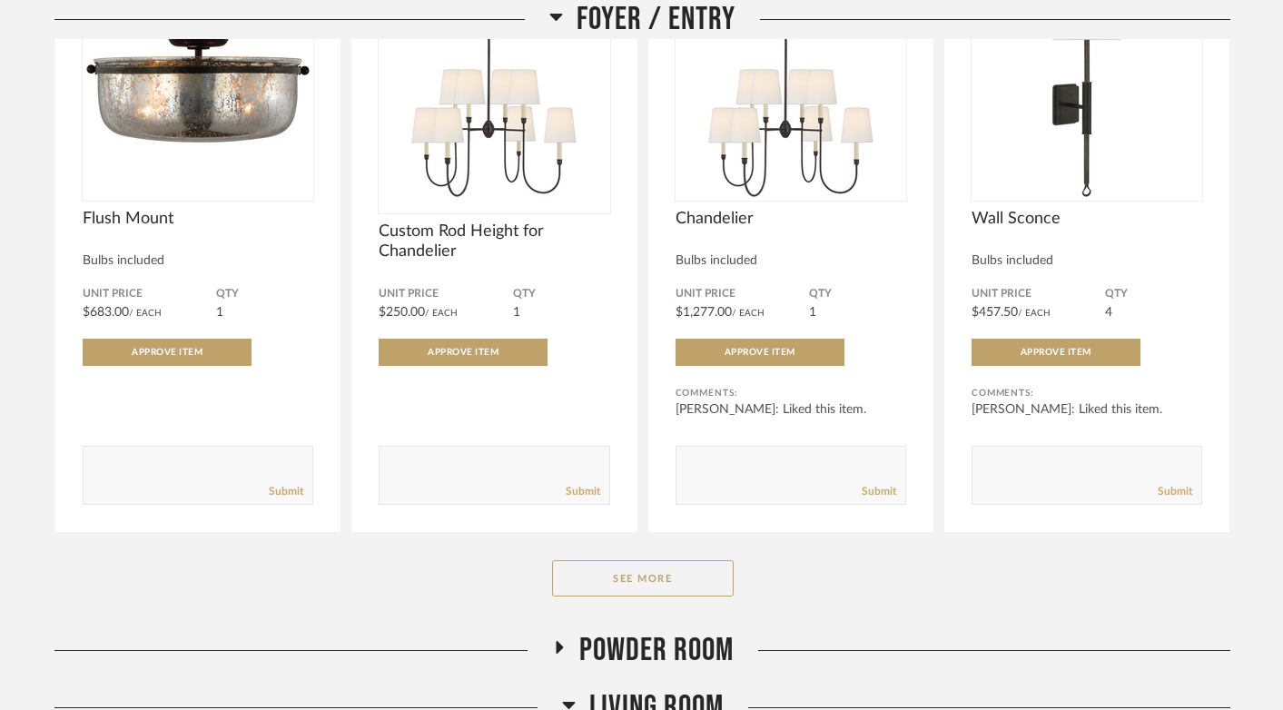
scroll to position [3490, 0]
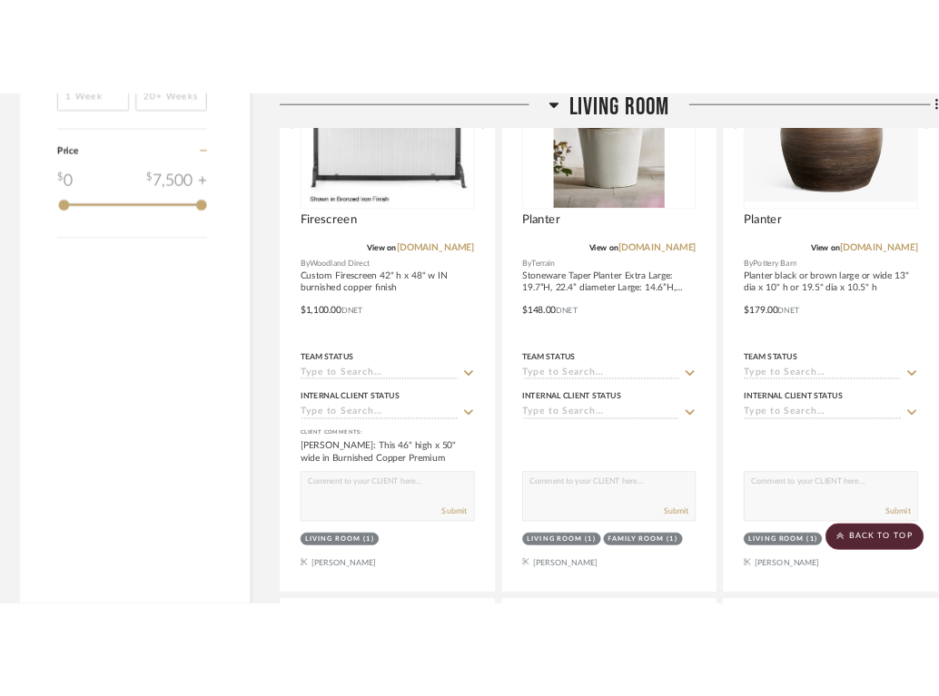
scroll to position [3254, 0]
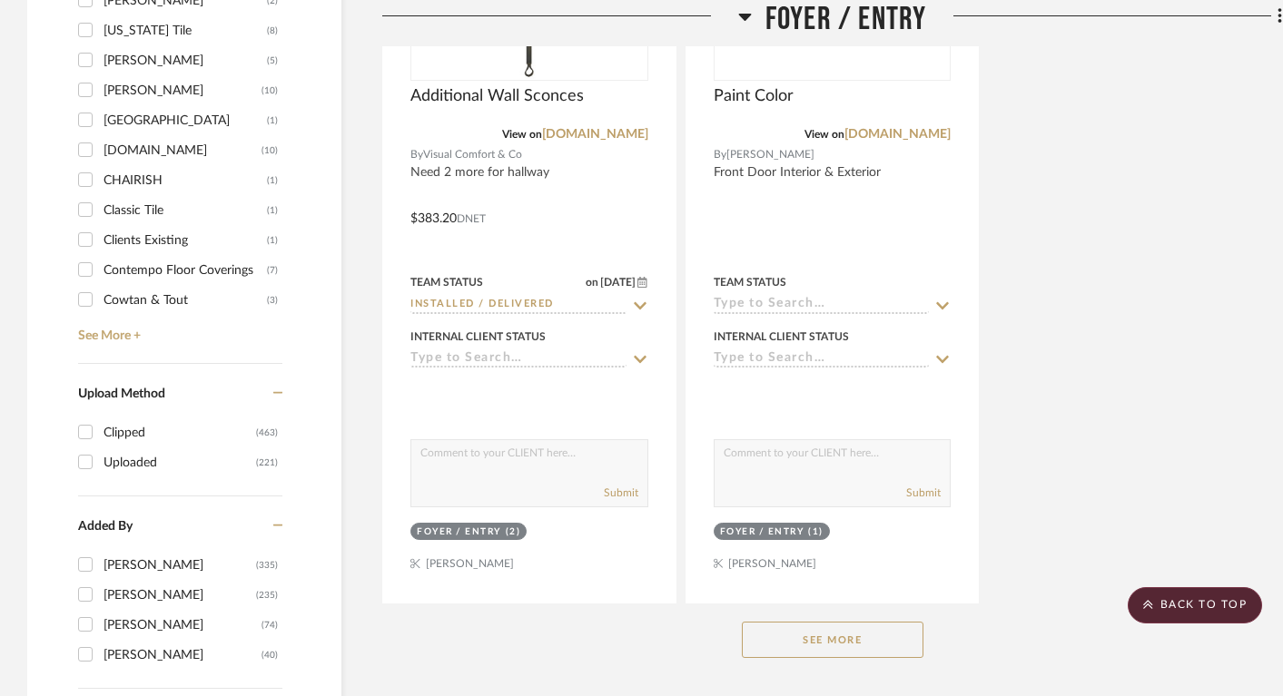
scroll to position [3164, 0]
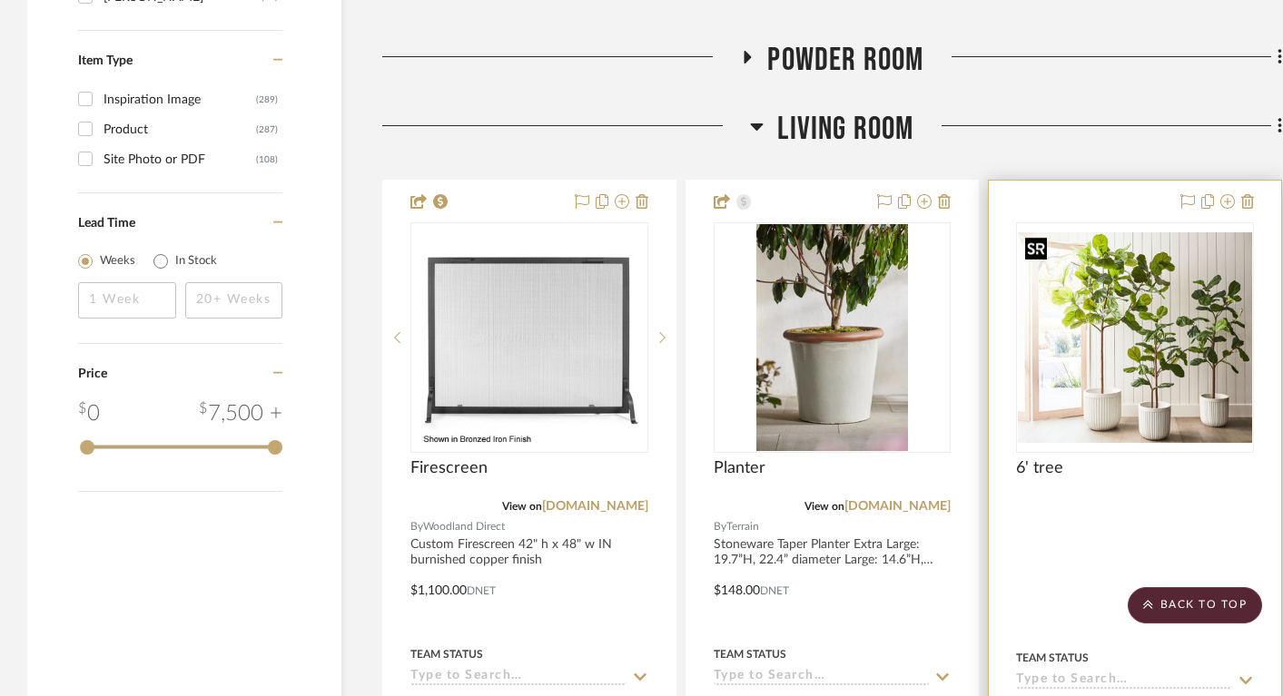
click at [951, 306] on img "0" at bounding box center [1135, 337] width 234 height 211
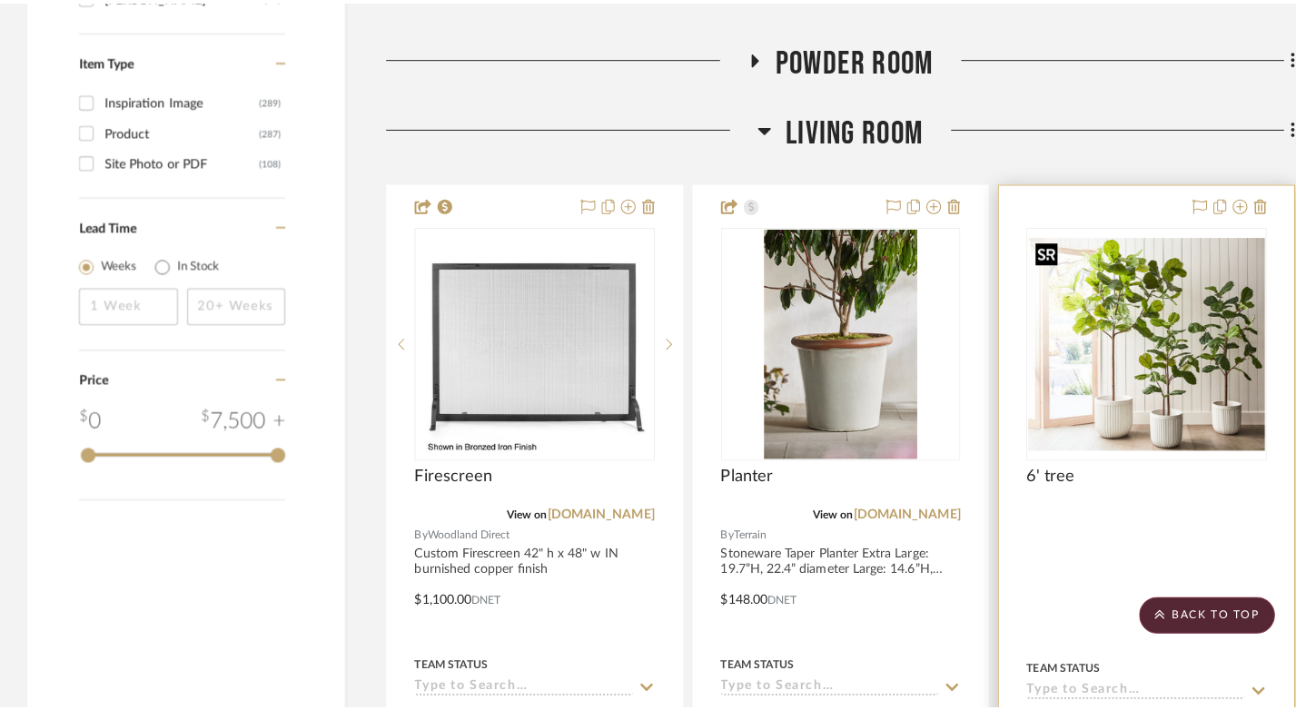
scroll to position [0, 0]
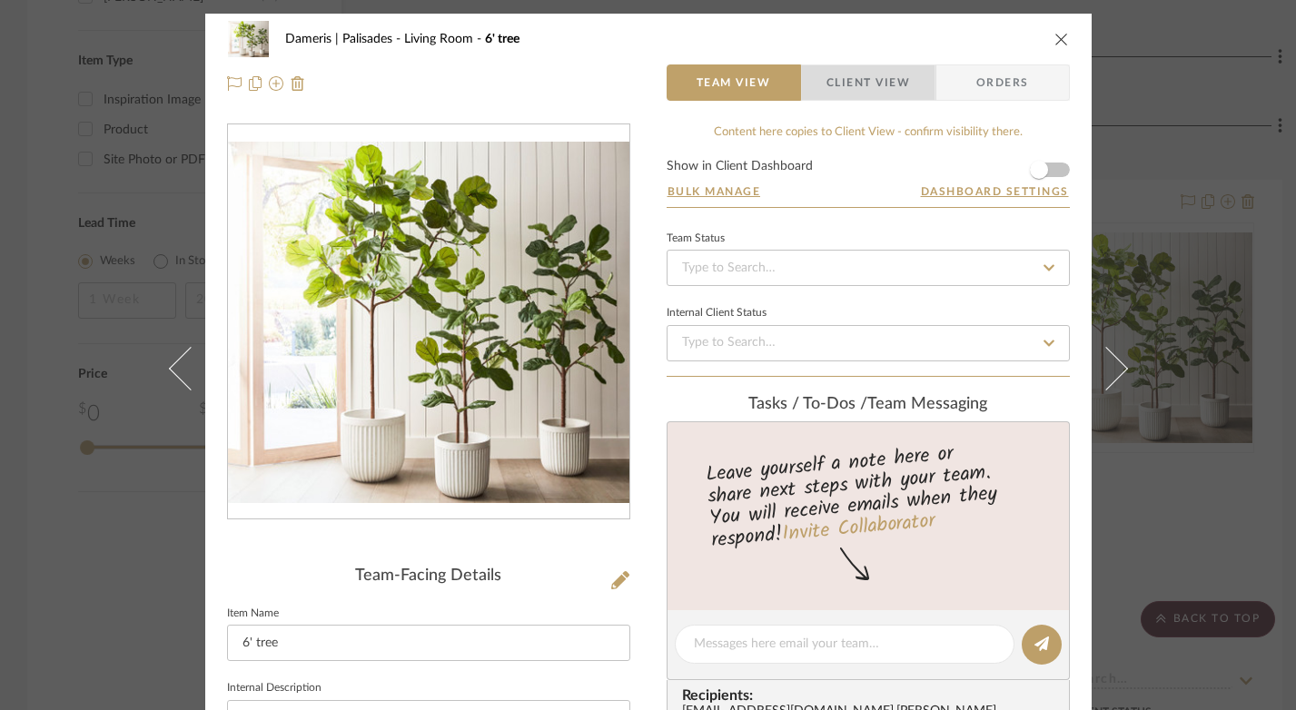
click at [865, 82] on span "Client View" at bounding box center [868, 82] width 84 height 36
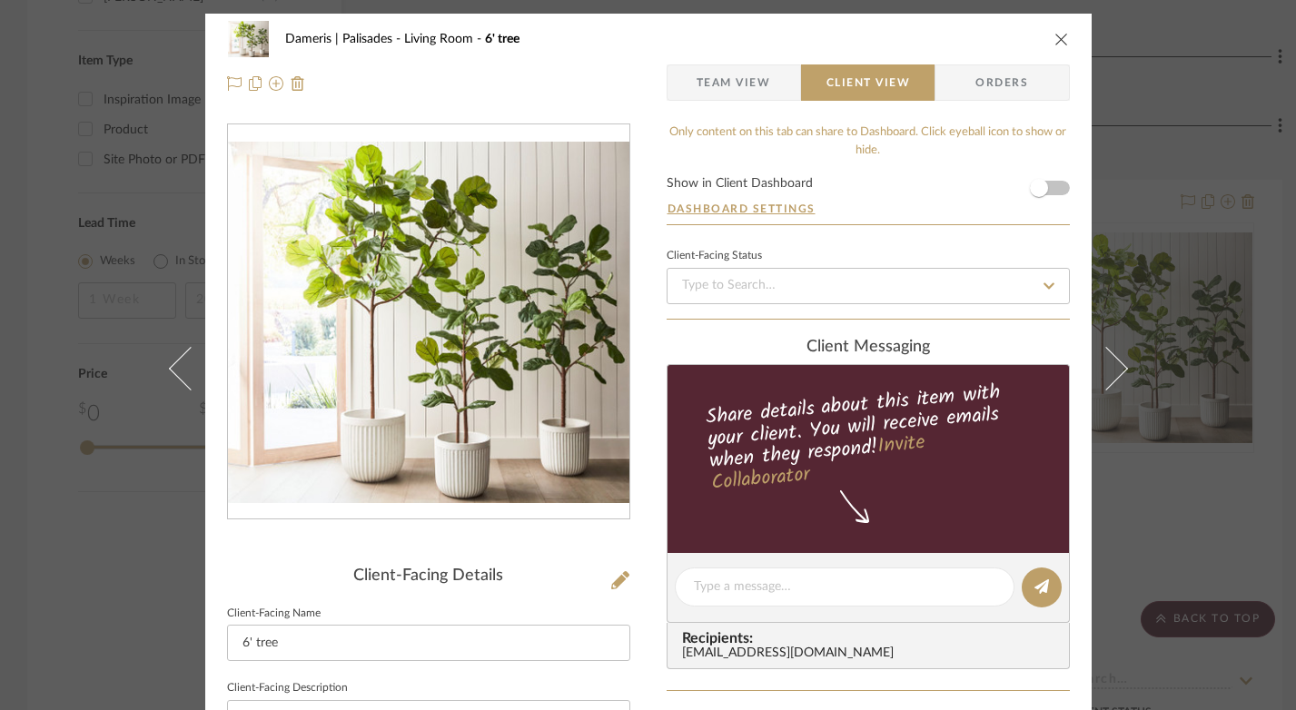
click at [951, 43] on icon "close" at bounding box center [1061, 39] width 15 height 15
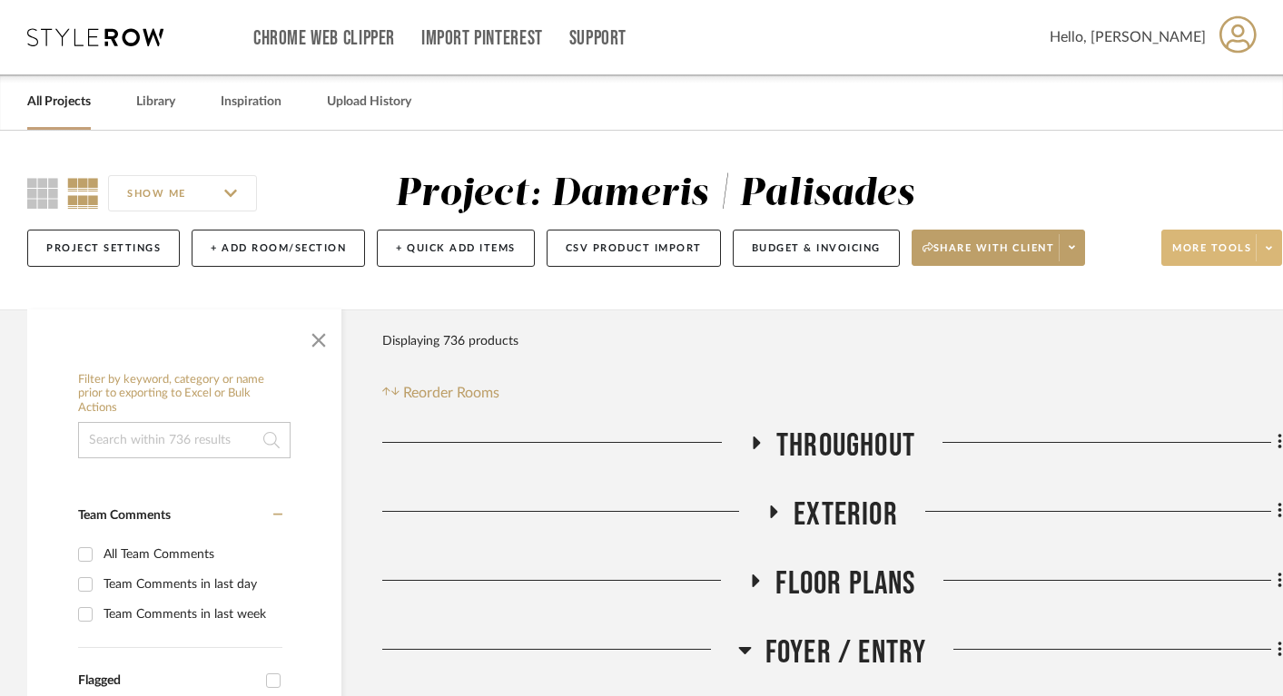
click at [951, 263] on span "More tools" at bounding box center [1211, 254] width 79 height 27
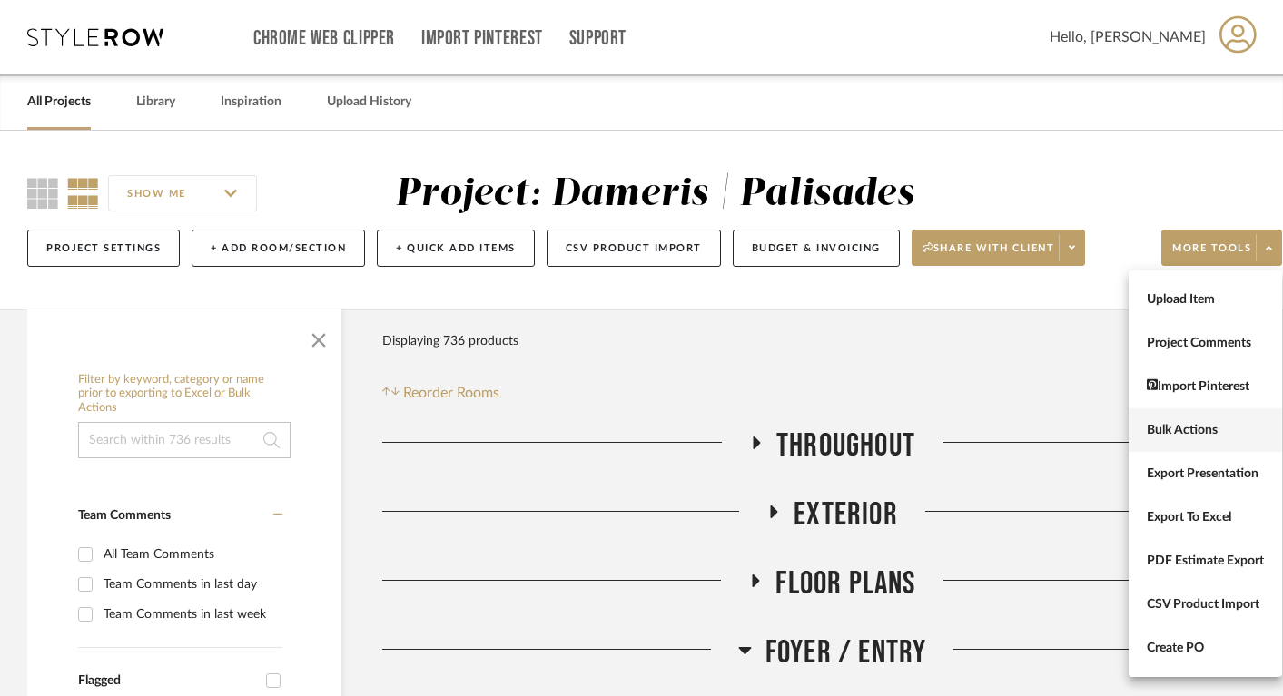
click at [951, 427] on span "Bulk Actions" at bounding box center [1205, 430] width 117 height 15
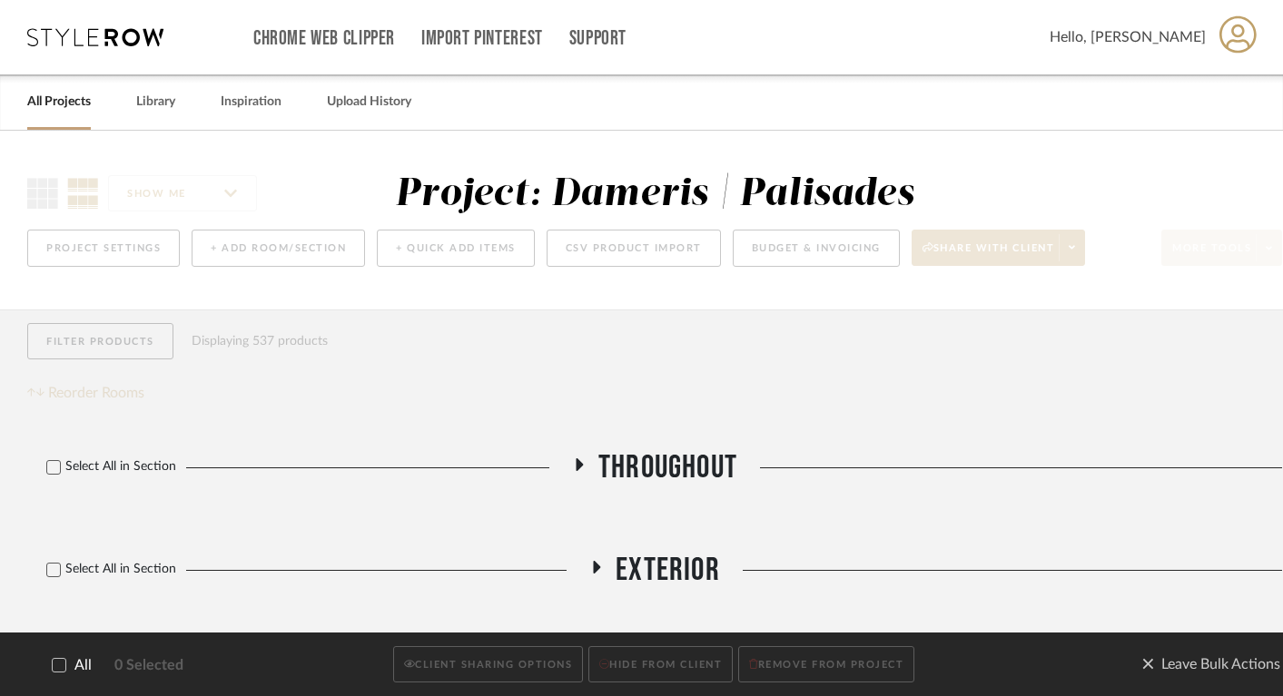
click at [64, 666] on icon at bounding box center [59, 665] width 13 height 13
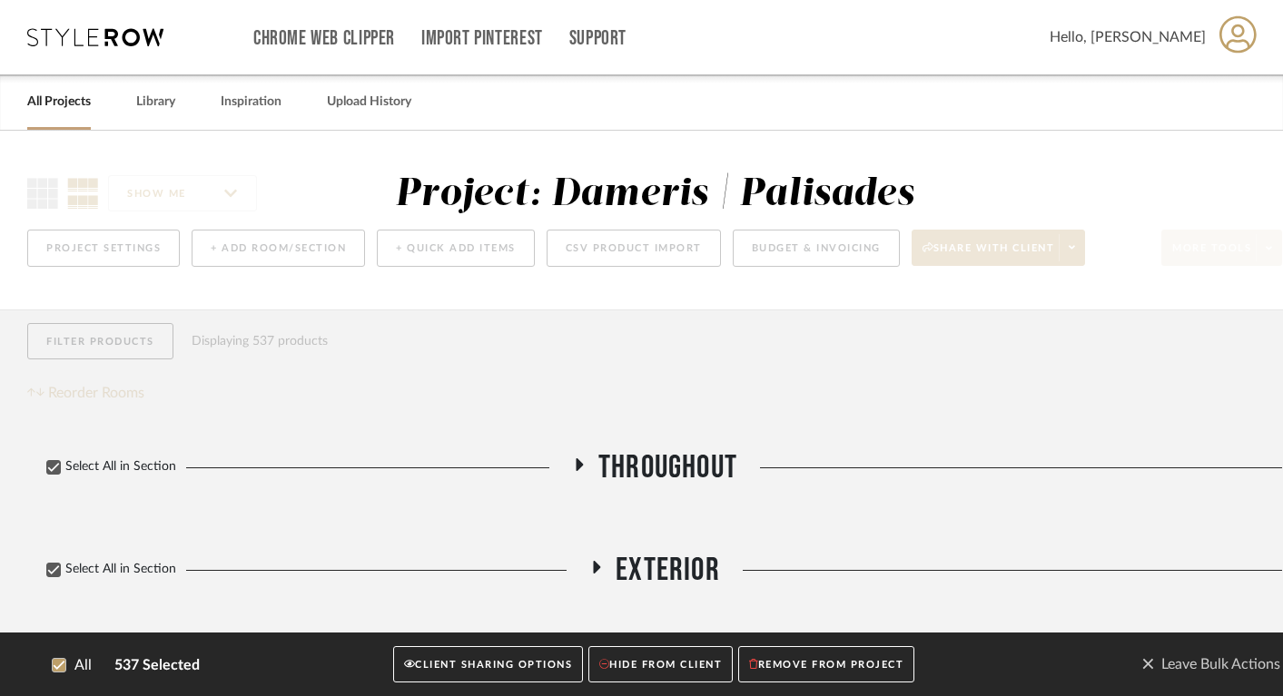
click at [471, 655] on button "CLIENT SHARING OPTIONS" at bounding box center [488, 664] width 190 height 37
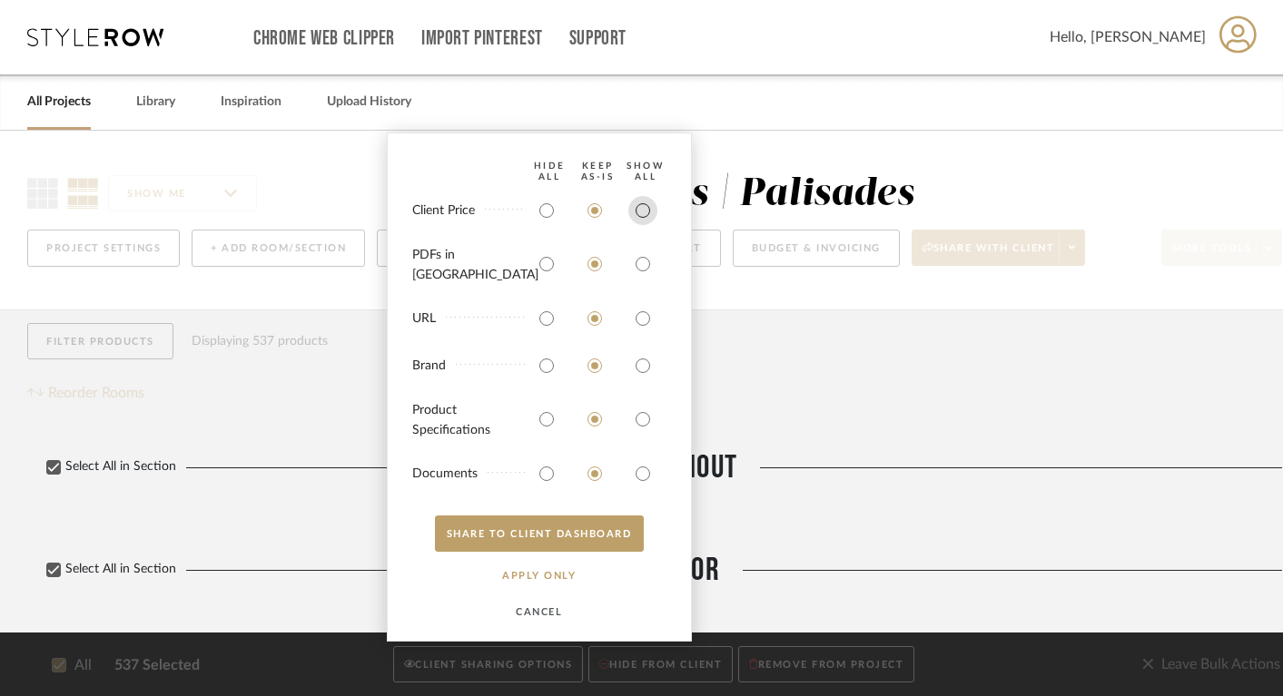
click at [641, 223] on input "radio" at bounding box center [642, 210] width 29 height 29
radio input "true"
click at [641, 268] on input "radio" at bounding box center [642, 264] width 29 height 29
radio input "true"
click at [531, 537] on button "SHARE TO CLIENT Dashboard" at bounding box center [539, 534] width 209 height 36
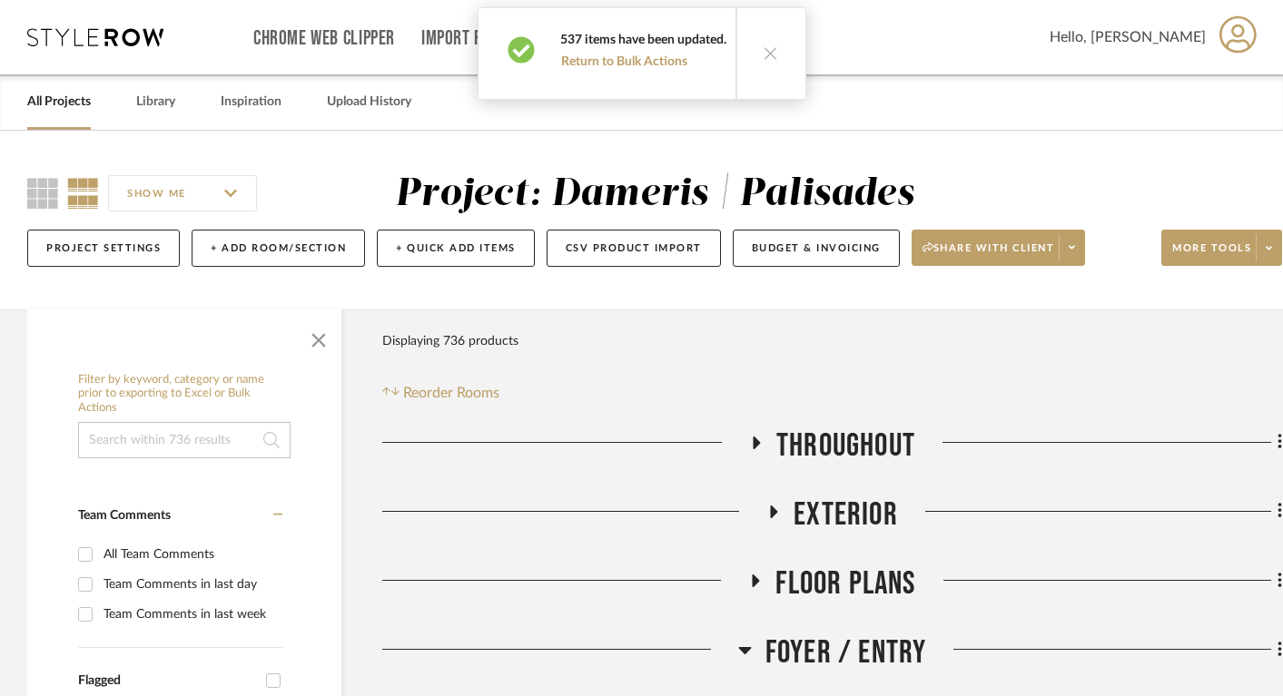
click at [764, 54] on icon at bounding box center [771, 52] width 15 height 15
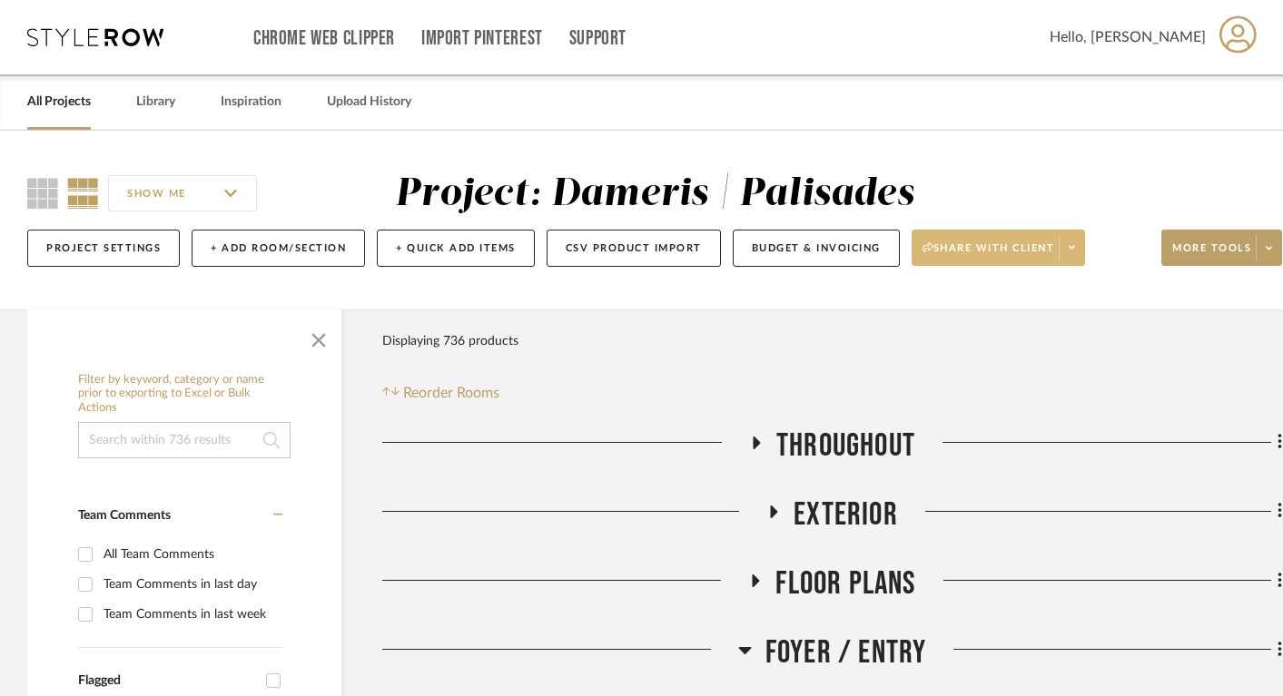
click at [951, 241] on span "Share with client" at bounding box center [988, 254] width 133 height 27
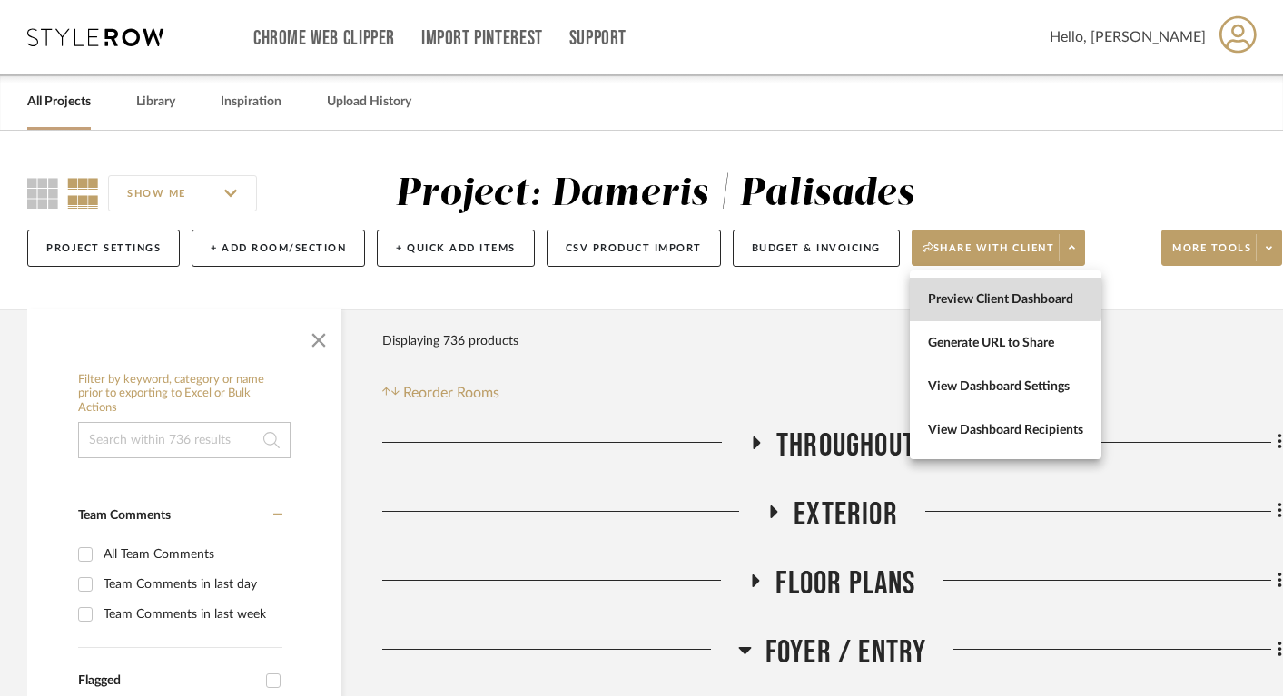
click at [951, 296] on span "Preview Client Dashboard" at bounding box center [1005, 299] width 155 height 15
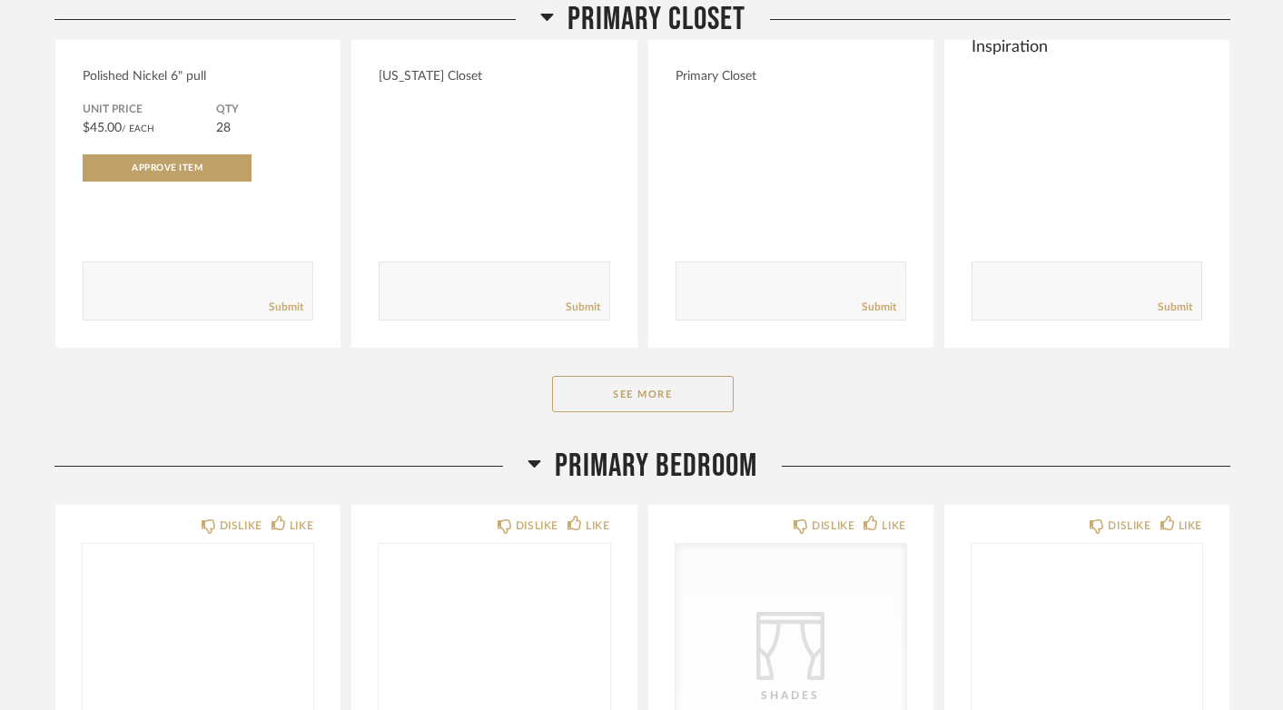
scroll to position [5544, 0]
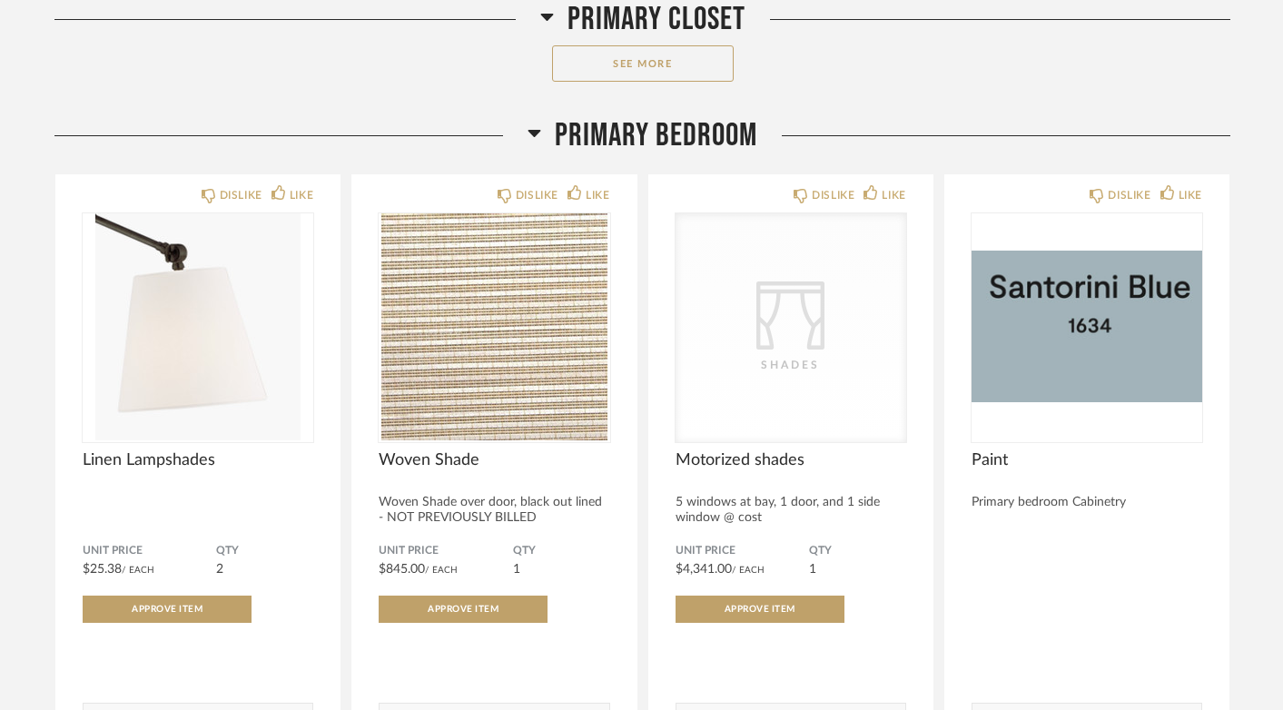
click at [533, 133] on icon at bounding box center [534, 133] width 14 height 22
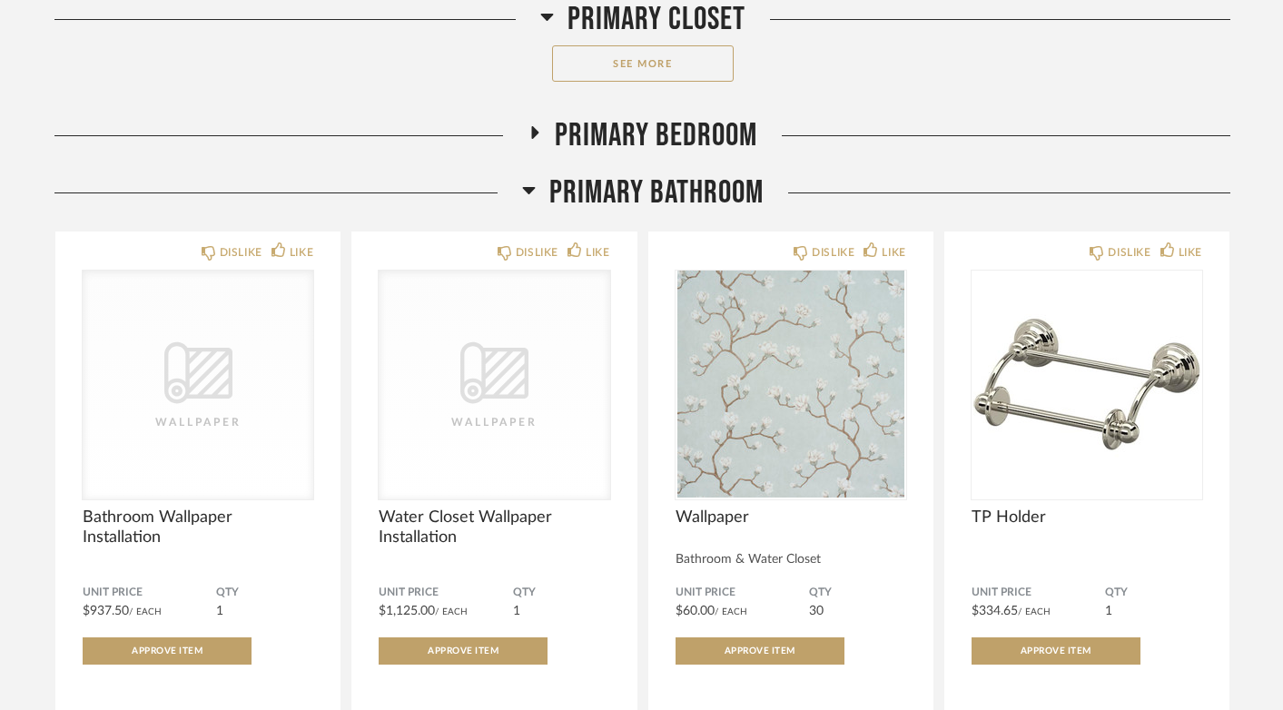
click at [548, 15] on icon at bounding box center [546, 17] width 13 height 7
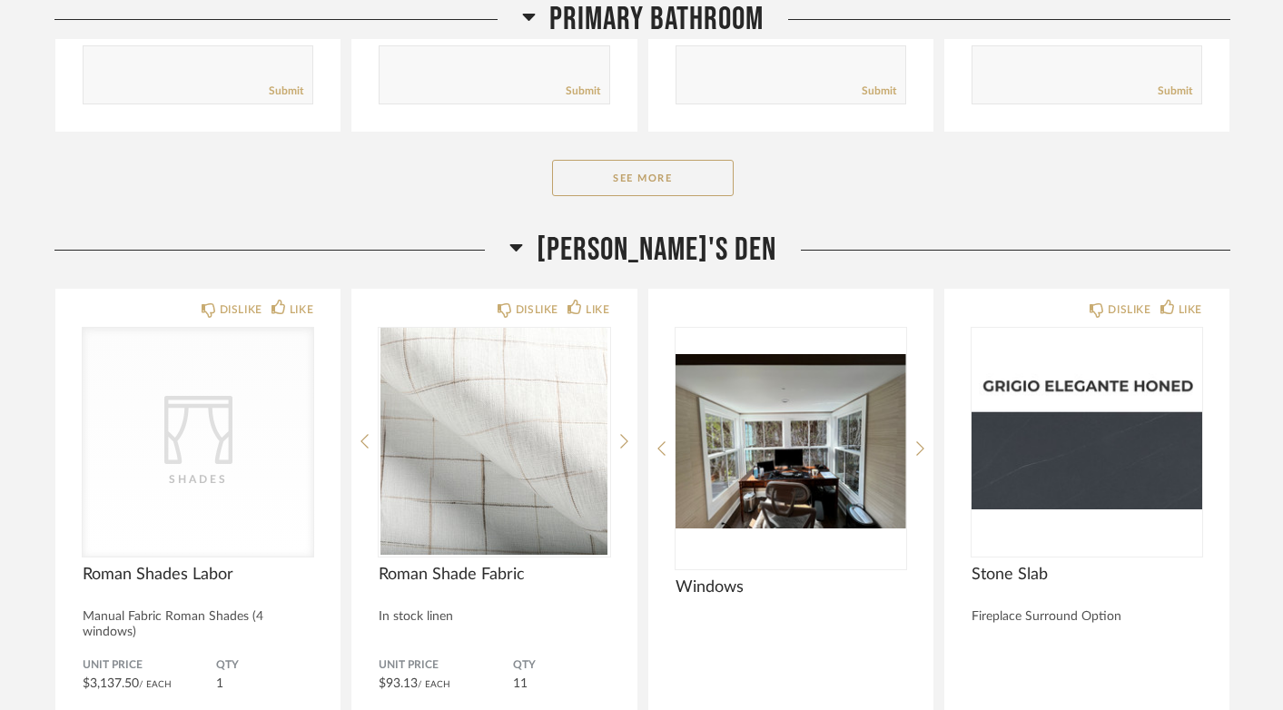
click at [522, 251] on icon at bounding box center [515, 247] width 13 height 7
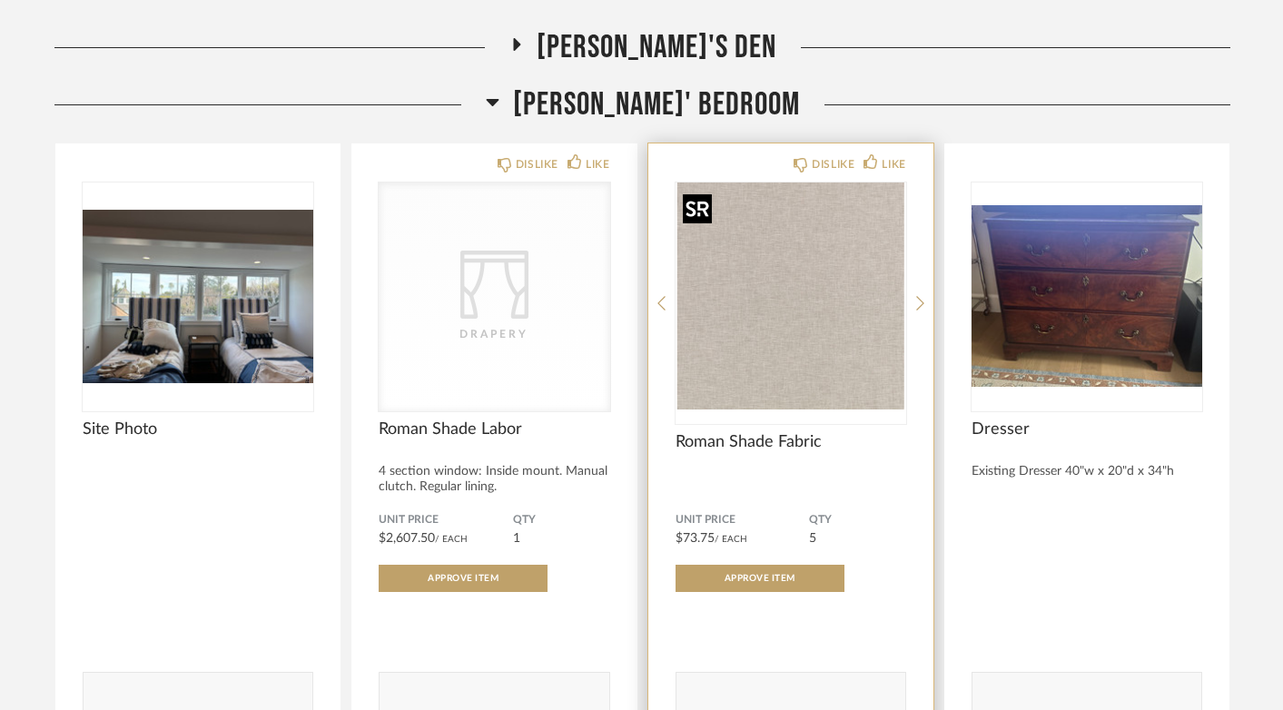
scroll to position [5771, 0]
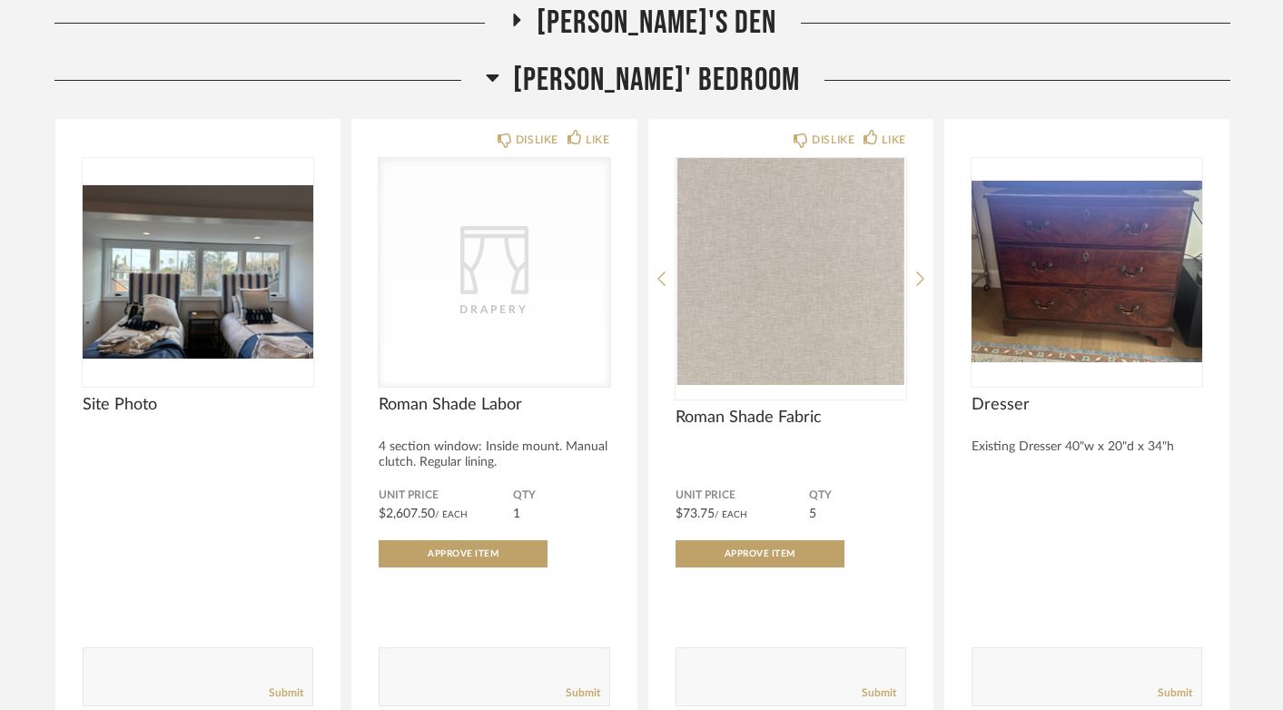
click at [498, 82] on icon at bounding box center [492, 77] width 13 height 7
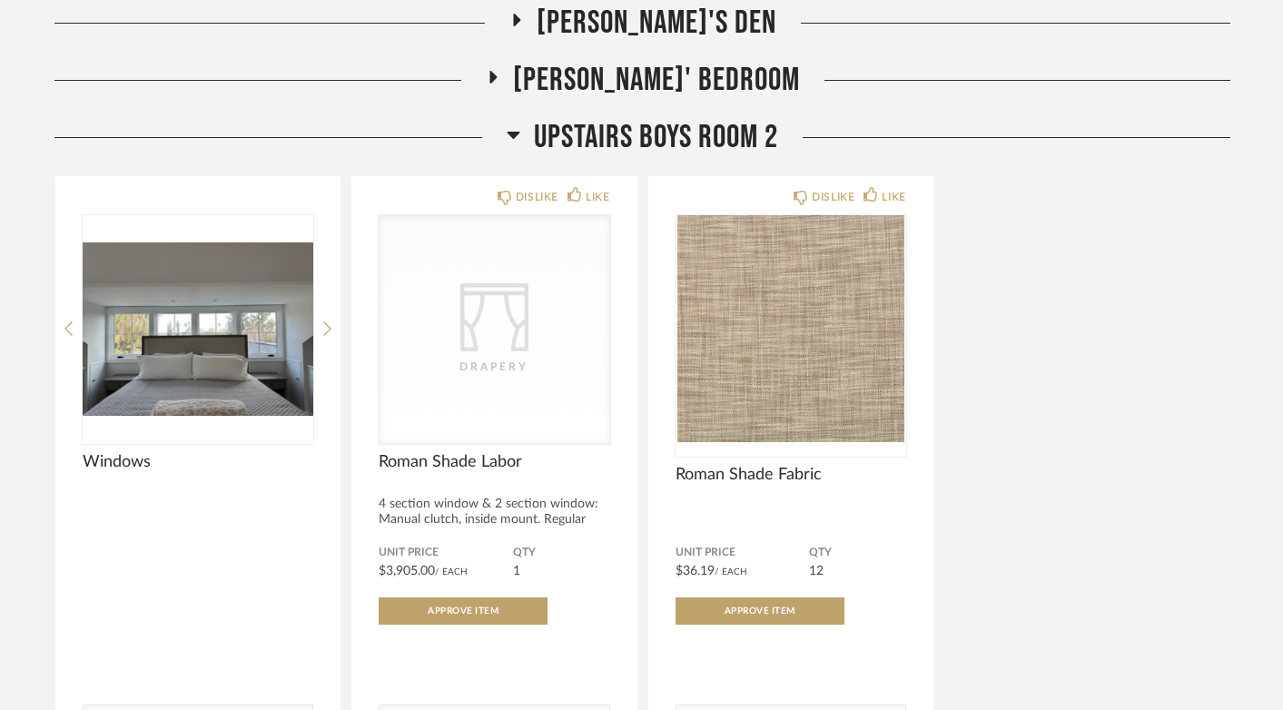
click at [516, 140] on icon at bounding box center [514, 134] width 14 height 22
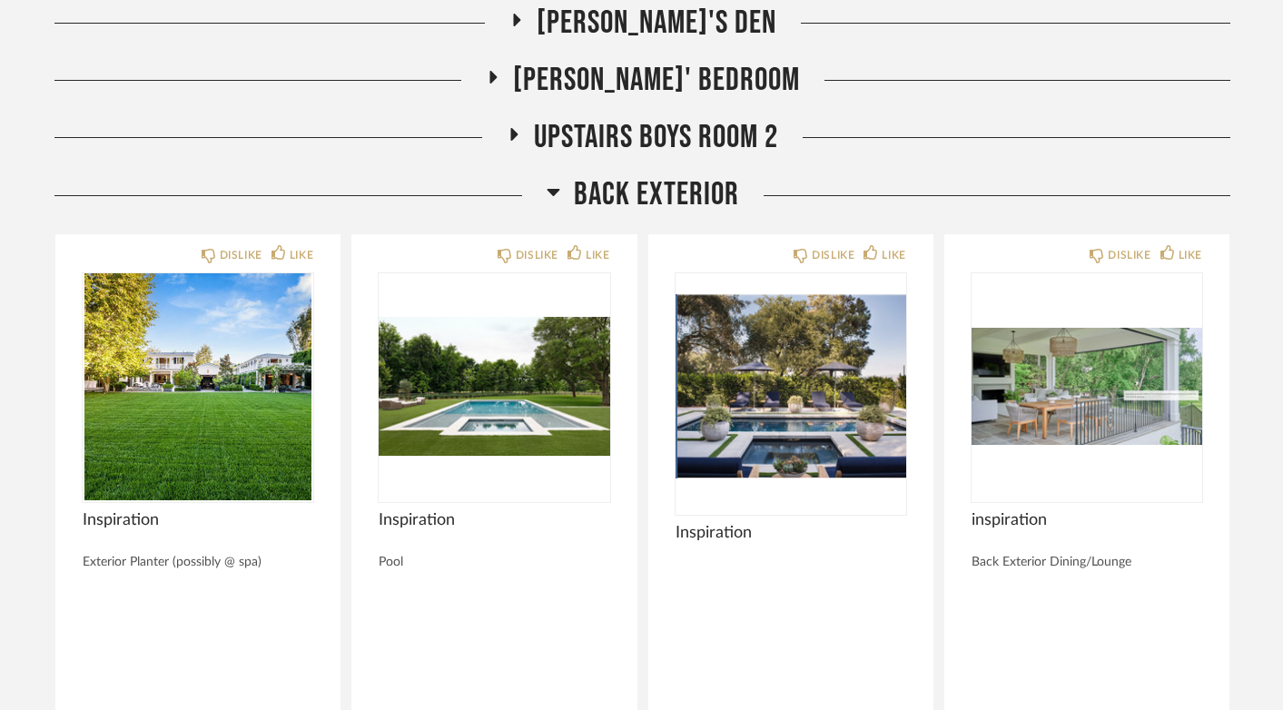
click at [549, 196] on icon at bounding box center [553, 192] width 13 height 7
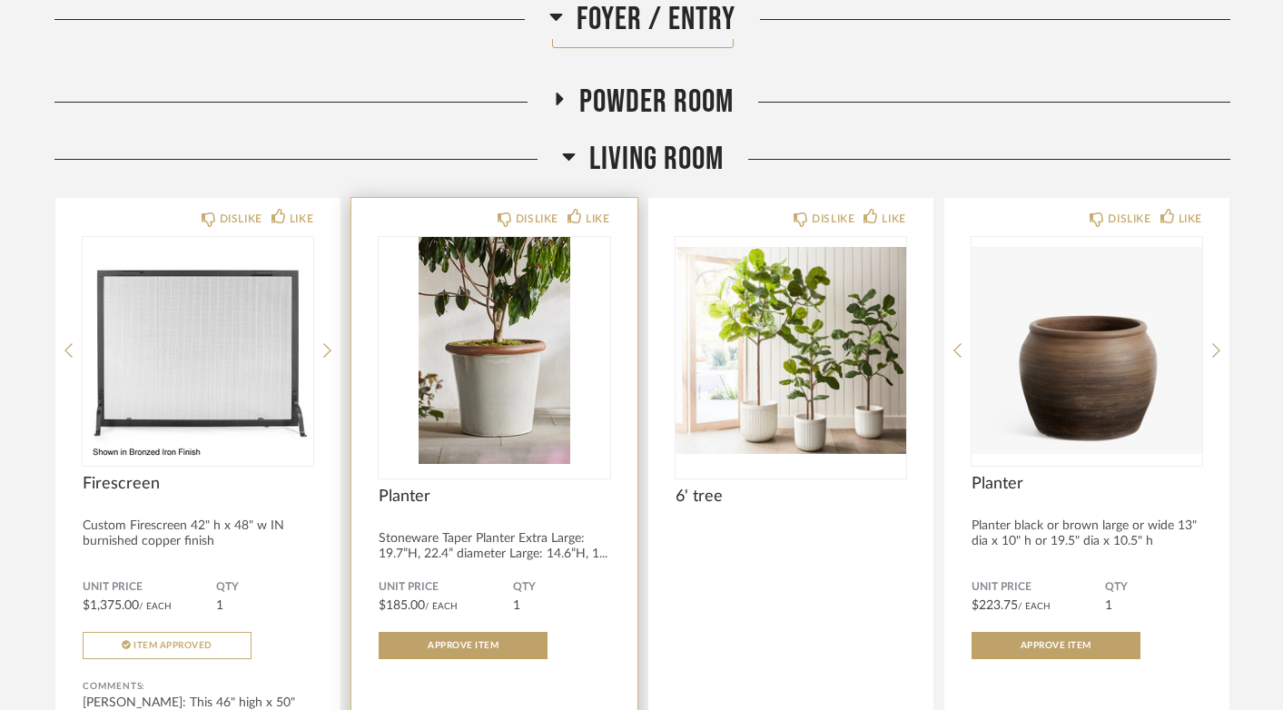
scroll to position [1207, 0]
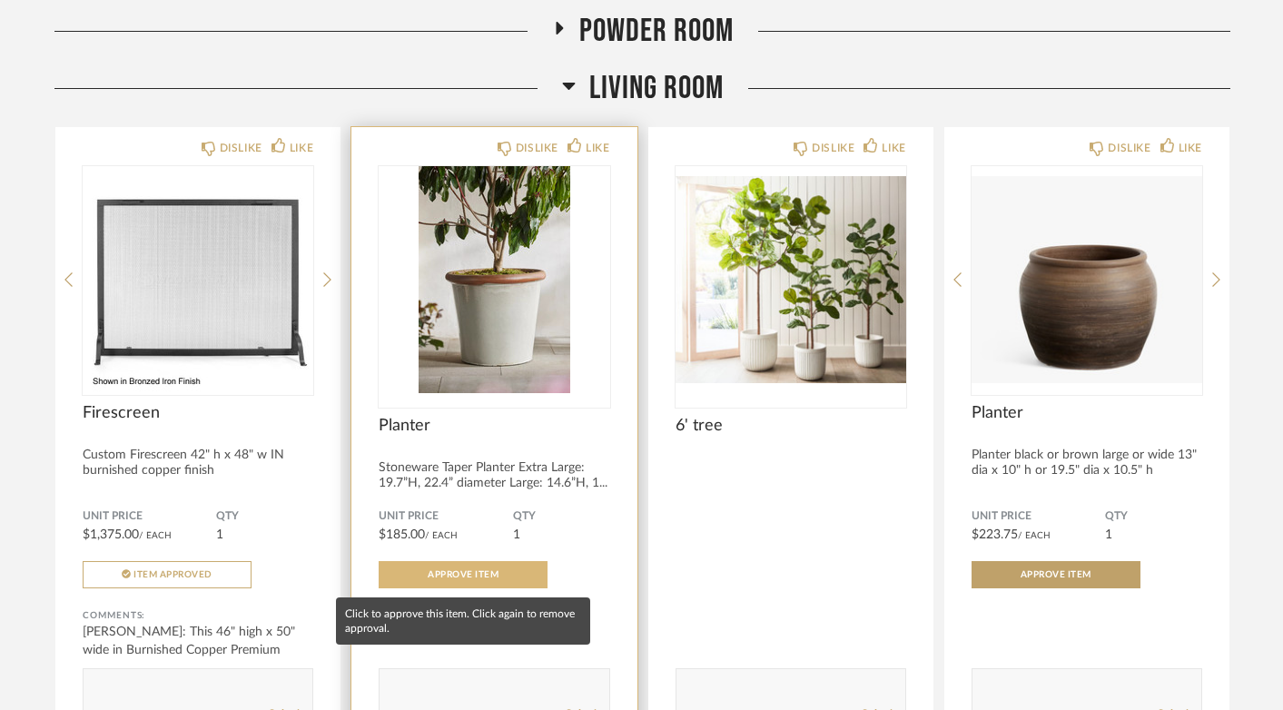
click at [455, 579] on span "Approve Item" at bounding box center [463, 574] width 71 height 9
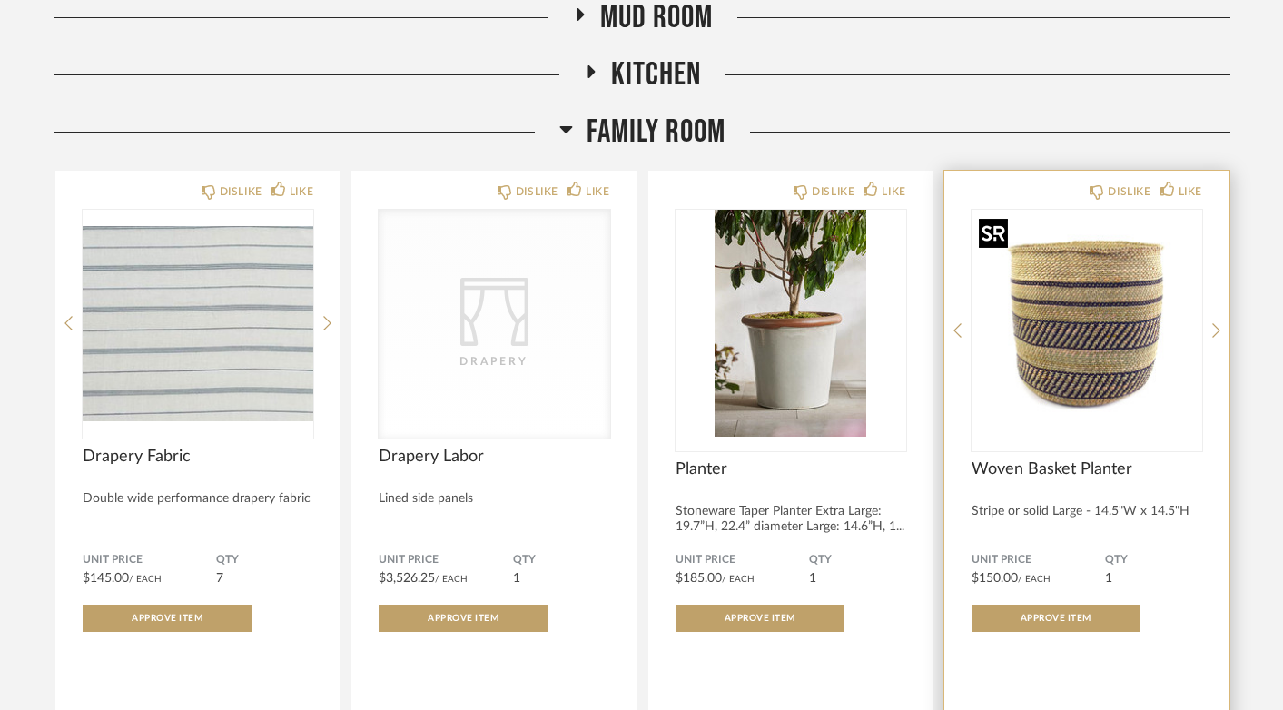
scroll to position [2295, 0]
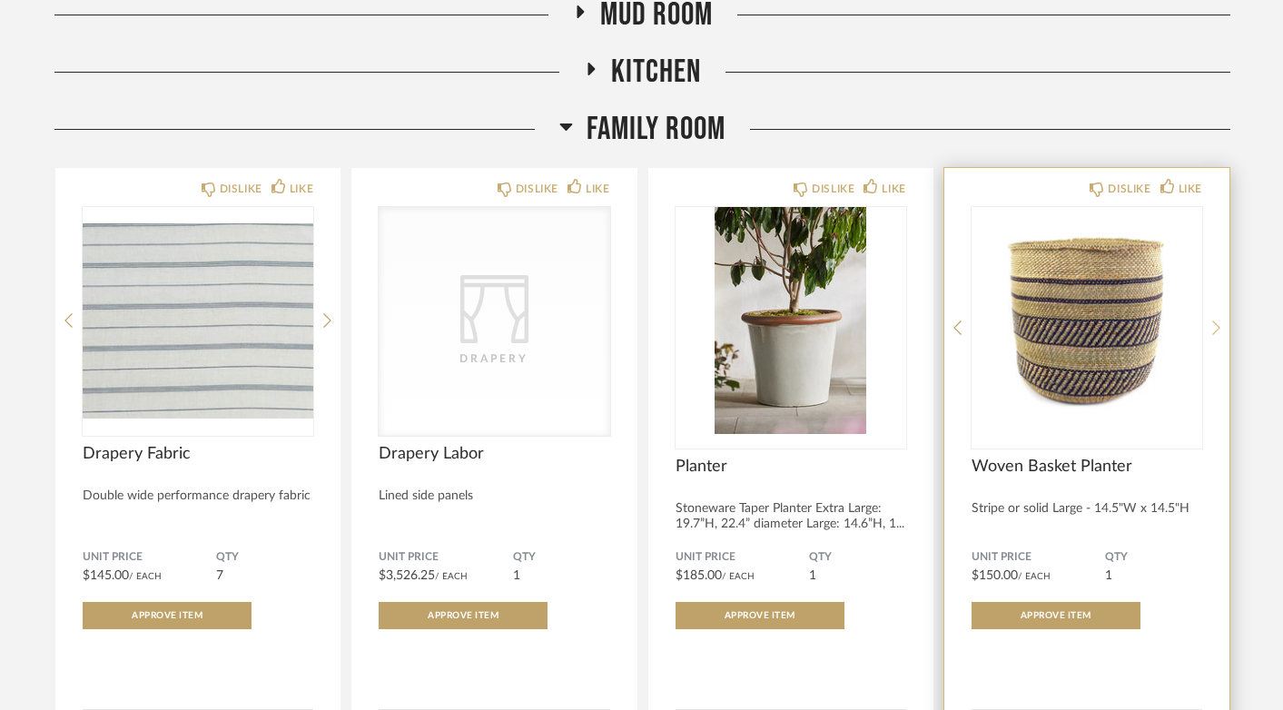
click at [1217, 327] on icon at bounding box center [1216, 328] width 8 height 16
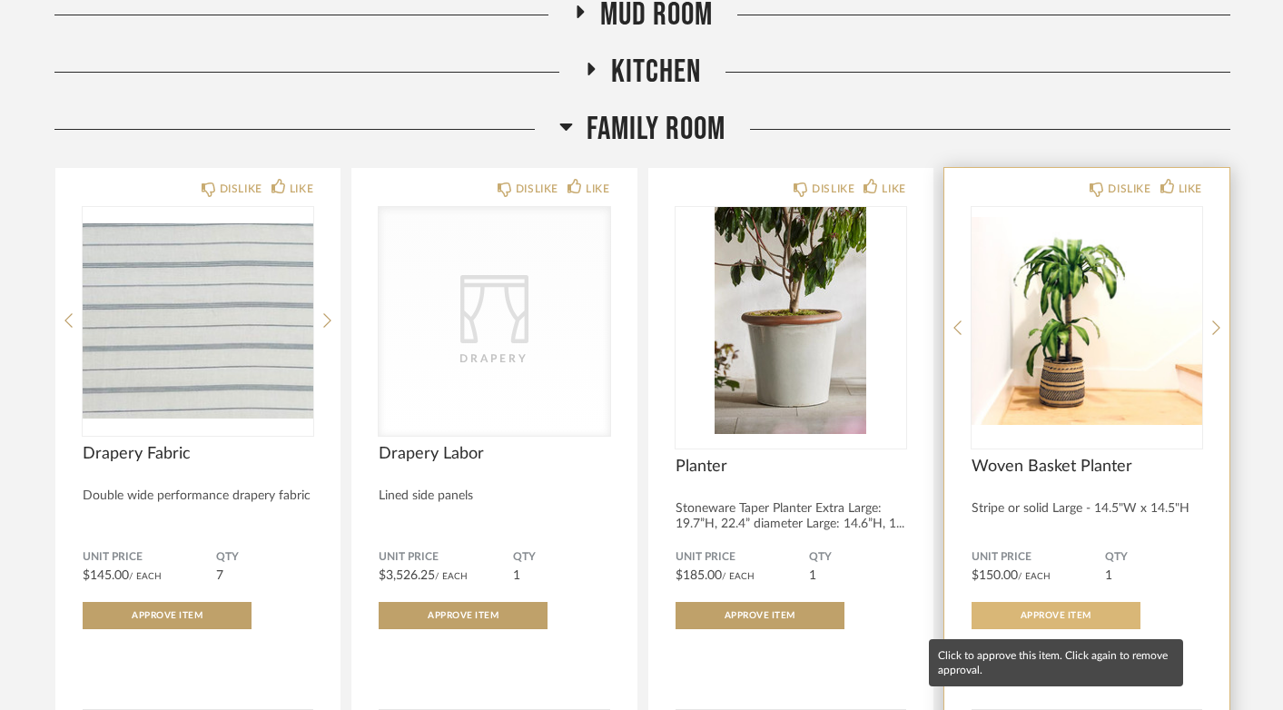
click at [1077, 626] on button "Approve Item" at bounding box center [1055, 615] width 169 height 27
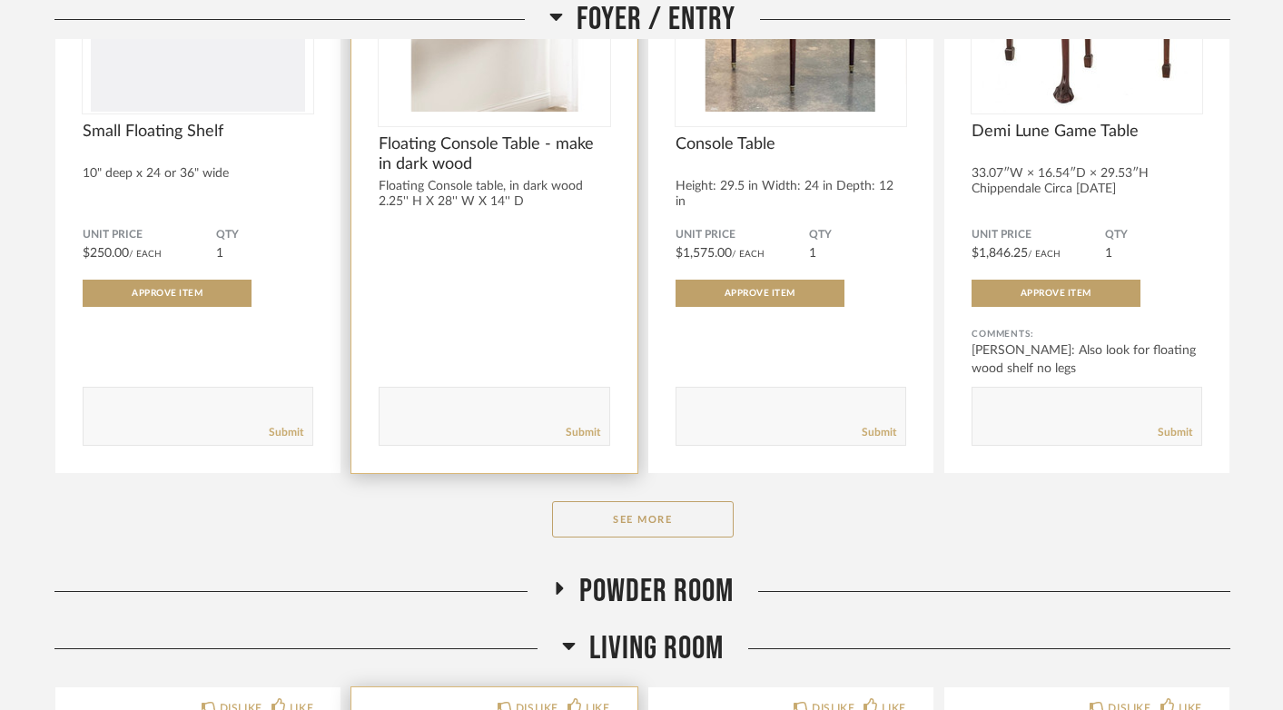
scroll to position [0, 0]
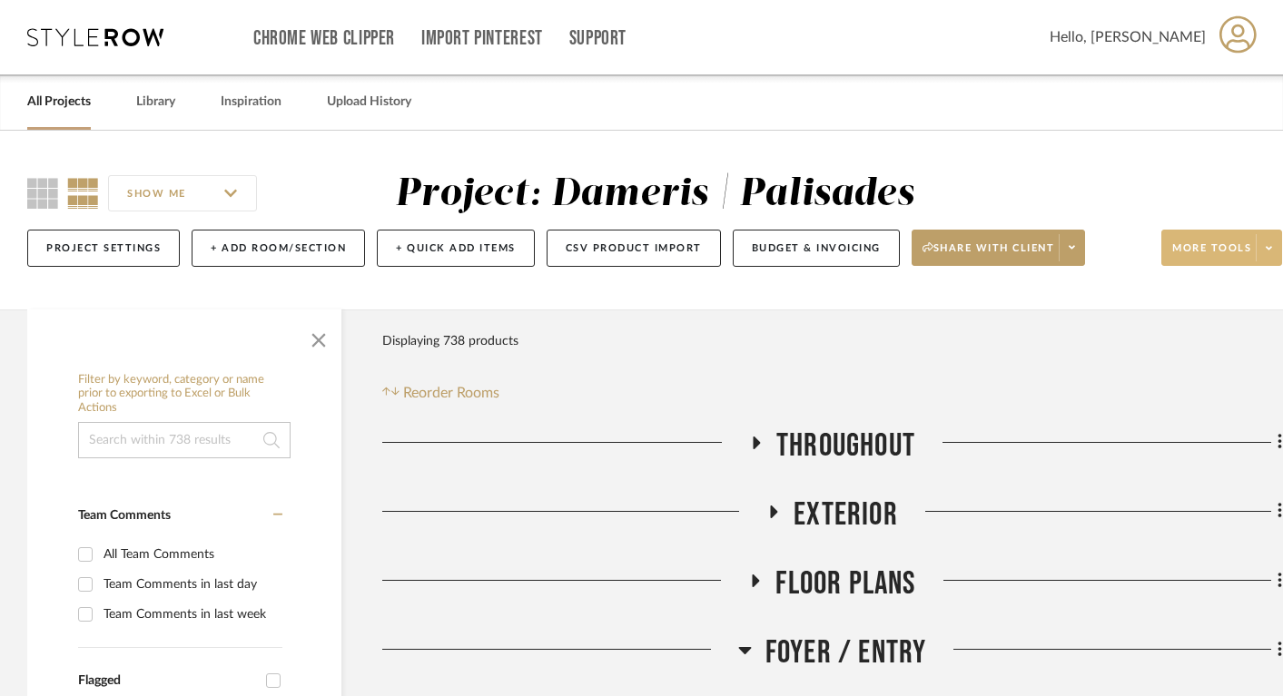
click at [1207, 249] on span "More tools" at bounding box center [1211, 254] width 79 height 27
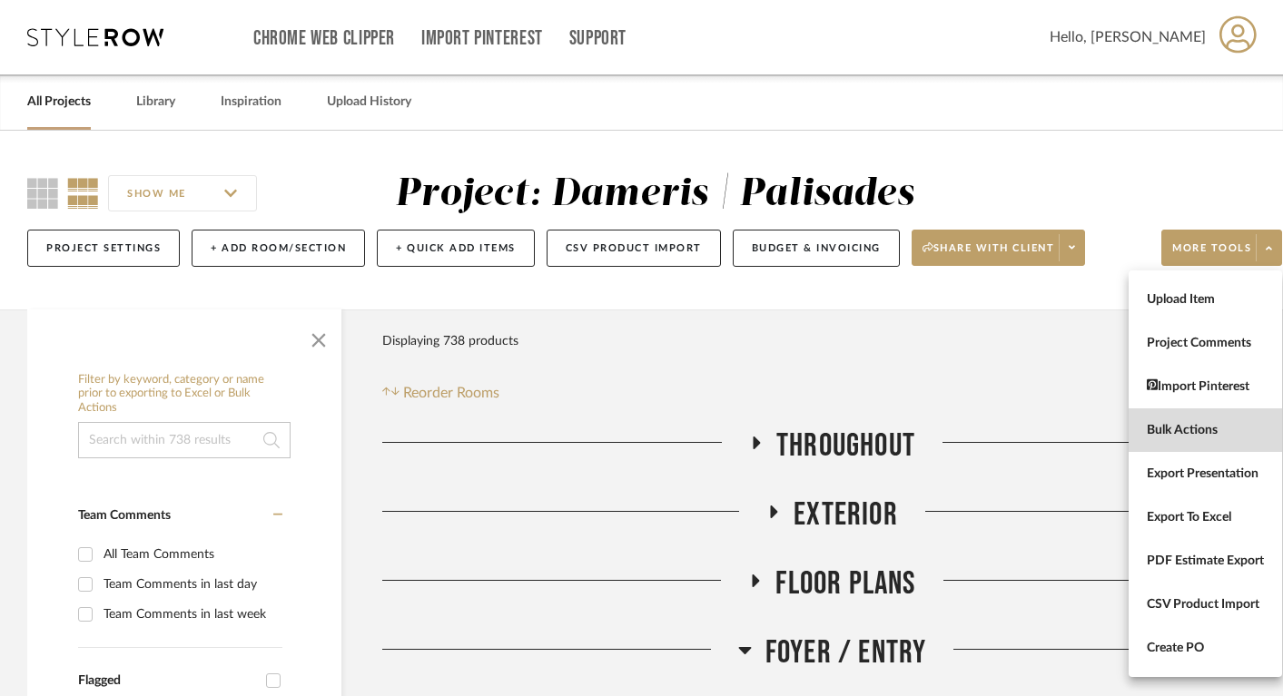
click at [1195, 433] on span "Bulk Actions" at bounding box center [1205, 430] width 117 height 15
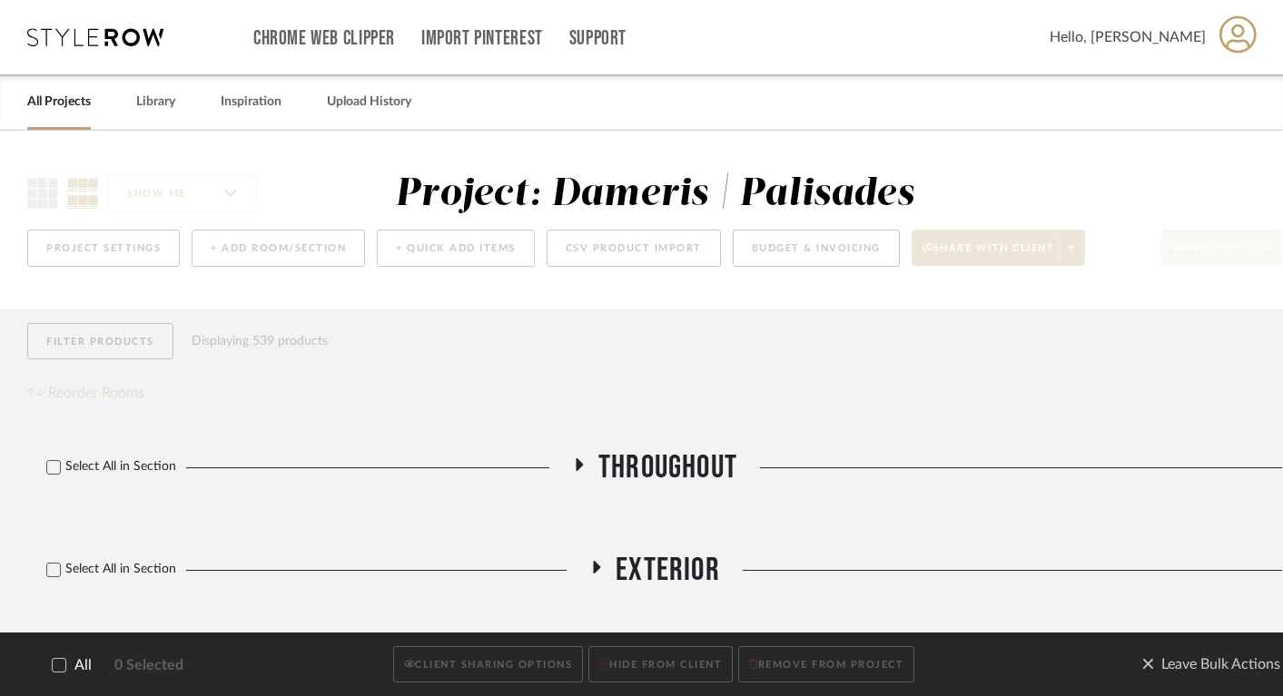
click at [59, 663] on icon at bounding box center [59, 665] width 13 height 13
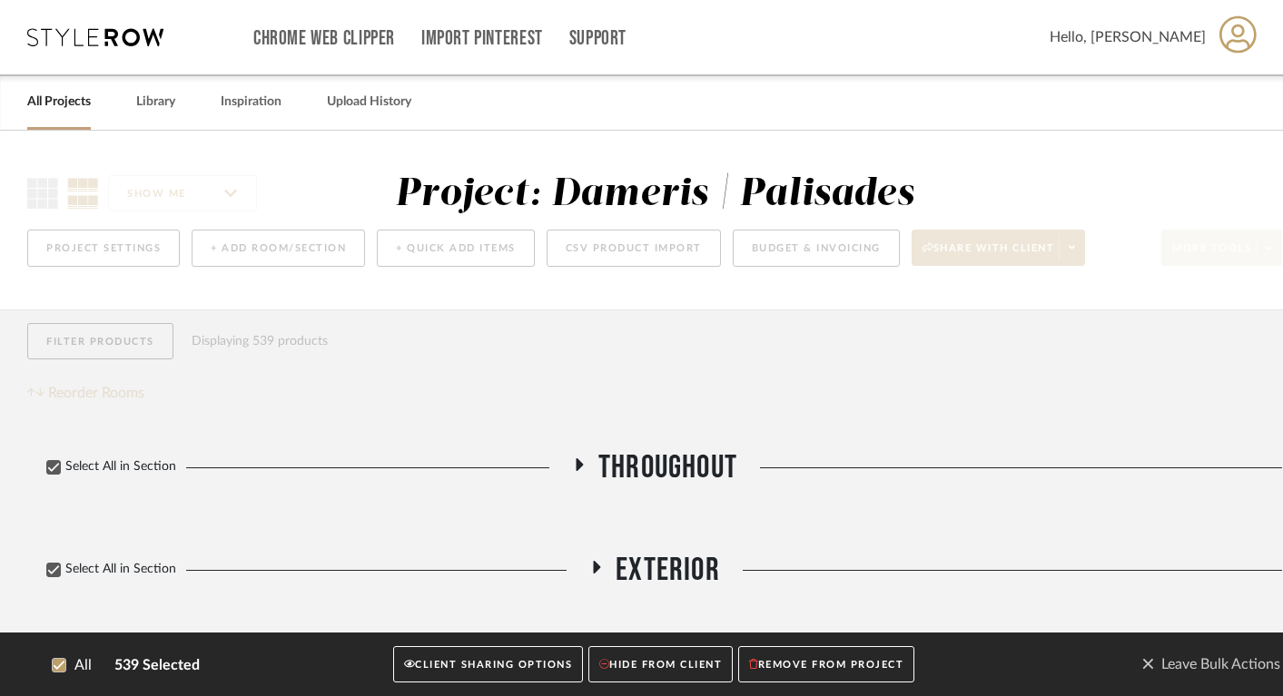
click at [504, 663] on button "CLIENT SHARING OPTIONS" at bounding box center [488, 664] width 190 height 37
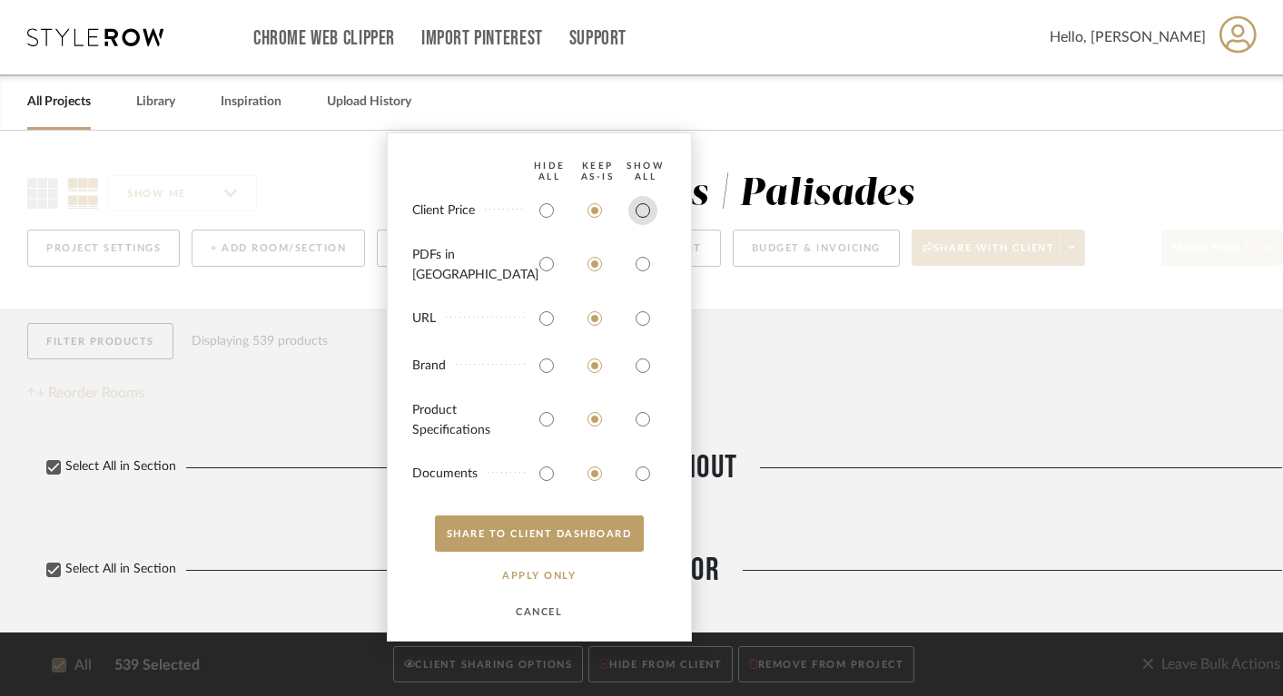
click at [645, 224] on input "radio" at bounding box center [642, 210] width 29 height 29
radio input "true"
click at [645, 271] on input "radio" at bounding box center [642, 264] width 29 height 29
radio input "true"
click at [542, 547] on button "SHARE TO CLIENT Dashboard" at bounding box center [539, 534] width 209 height 36
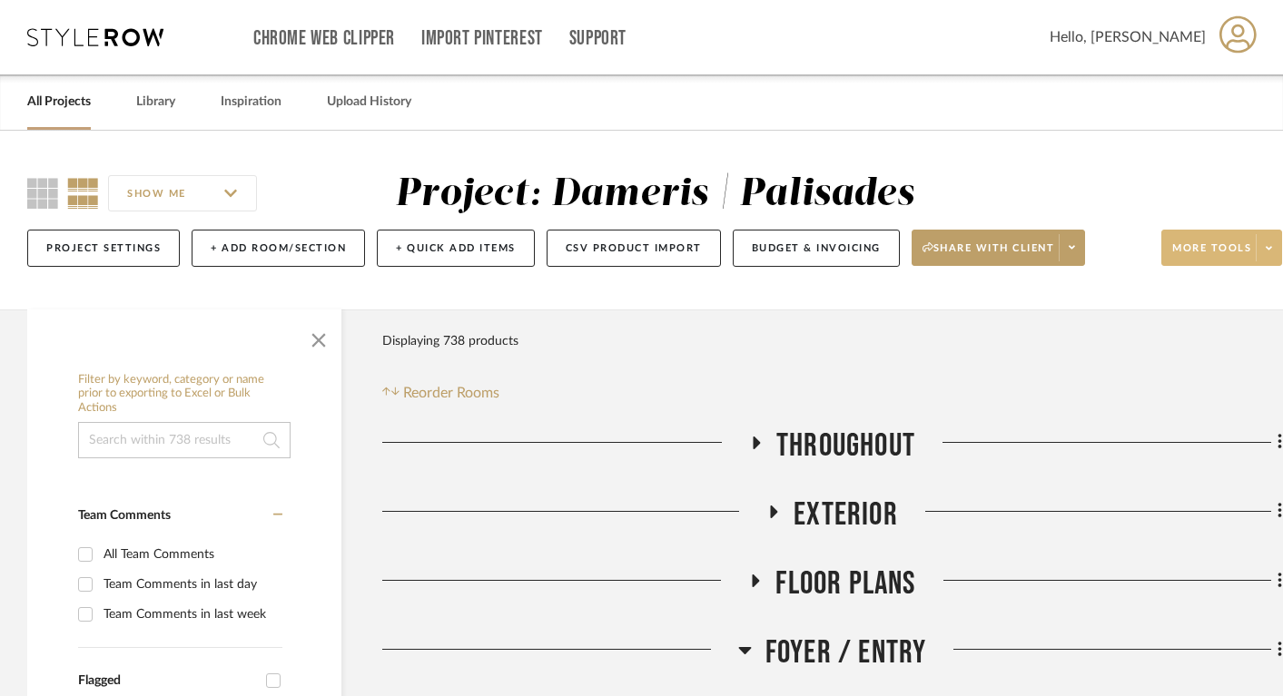
click at [1207, 268] on span "More tools" at bounding box center [1211, 254] width 79 height 27
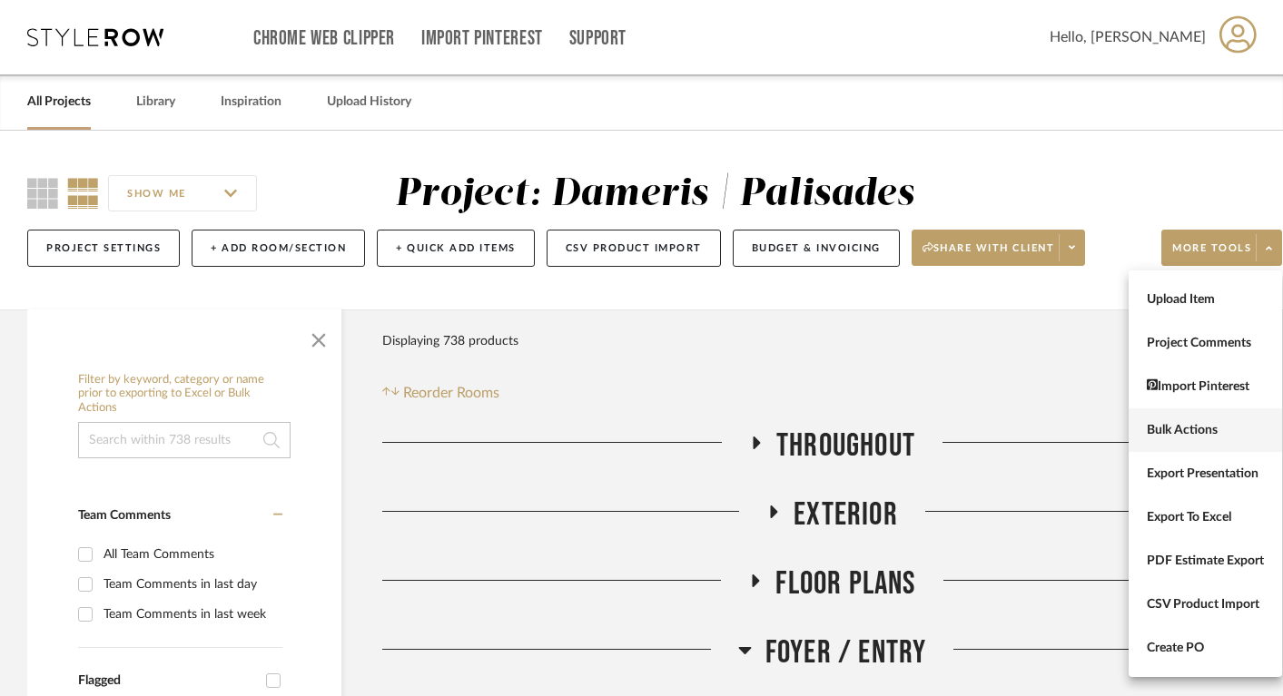
click at [1173, 426] on span "Bulk Actions" at bounding box center [1205, 430] width 117 height 15
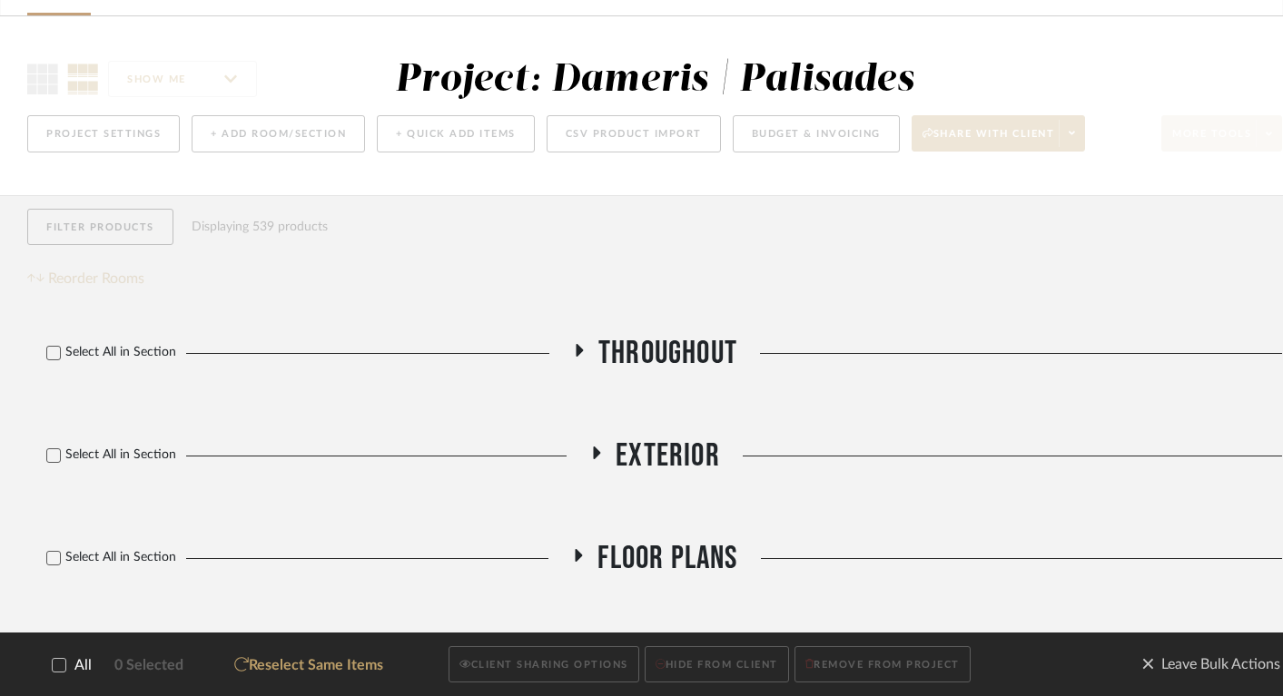
scroll to position [113, 0]
click at [57, 659] on icon at bounding box center [59, 665] width 13 height 13
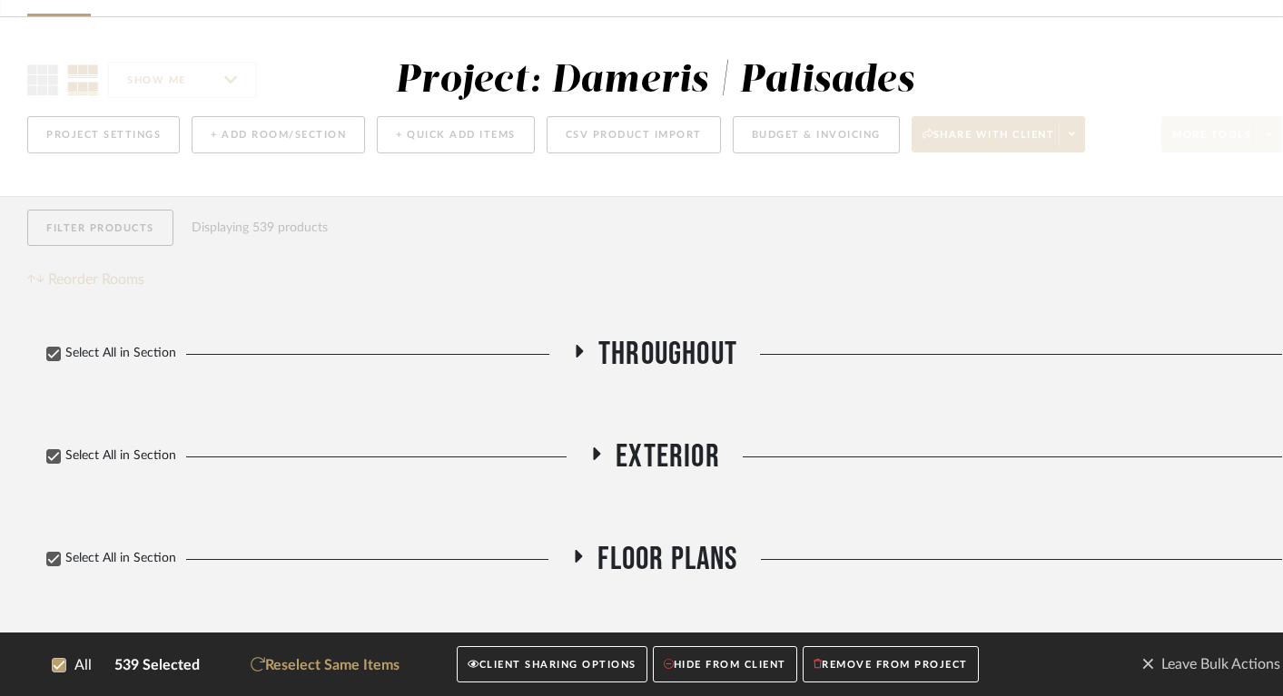
click at [552, 667] on button "CLIENT SHARING OPTIONS" at bounding box center [552, 664] width 190 height 37
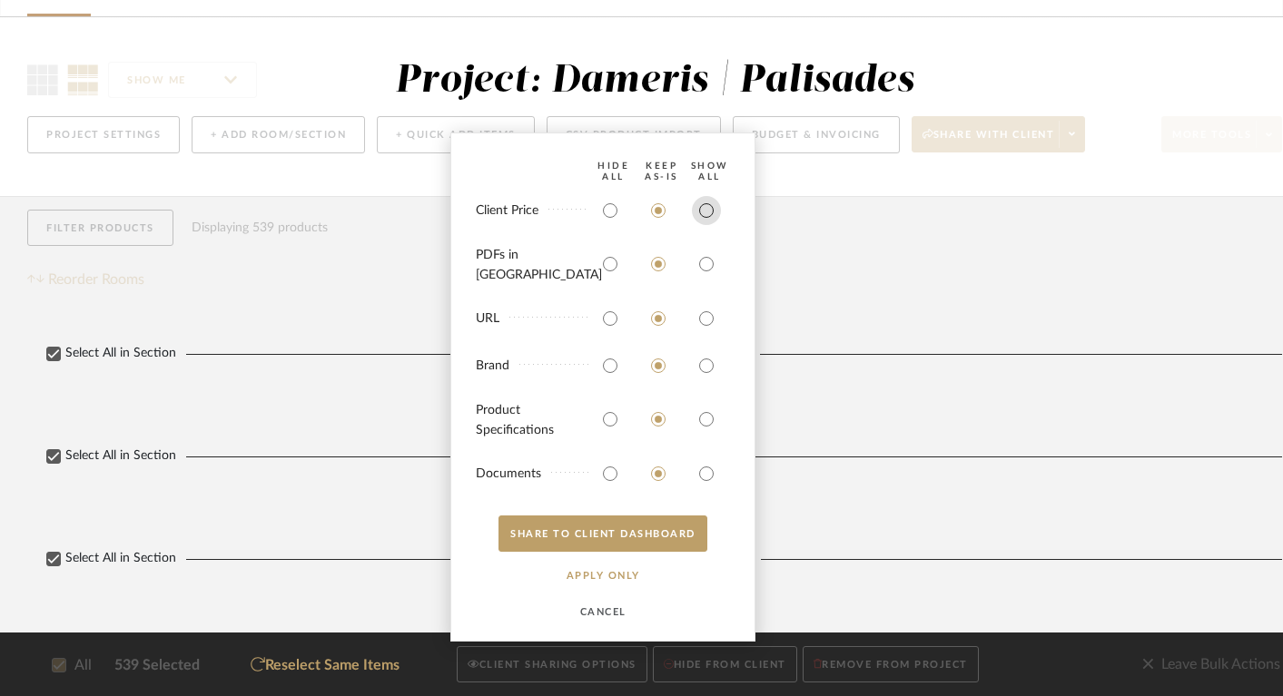
click at [706, 222] on input "radio" at bounding box center [706, 210] width 29 height 29
radio input "true"
click at [707, 274] on input "radio" at bounding box center [706, 264] width 29 height 29
radio input "true"
click at [658, 532] on button "SHARE TO CLIENT Dashboard" at bounding box center [602, 534] width 209 height 36
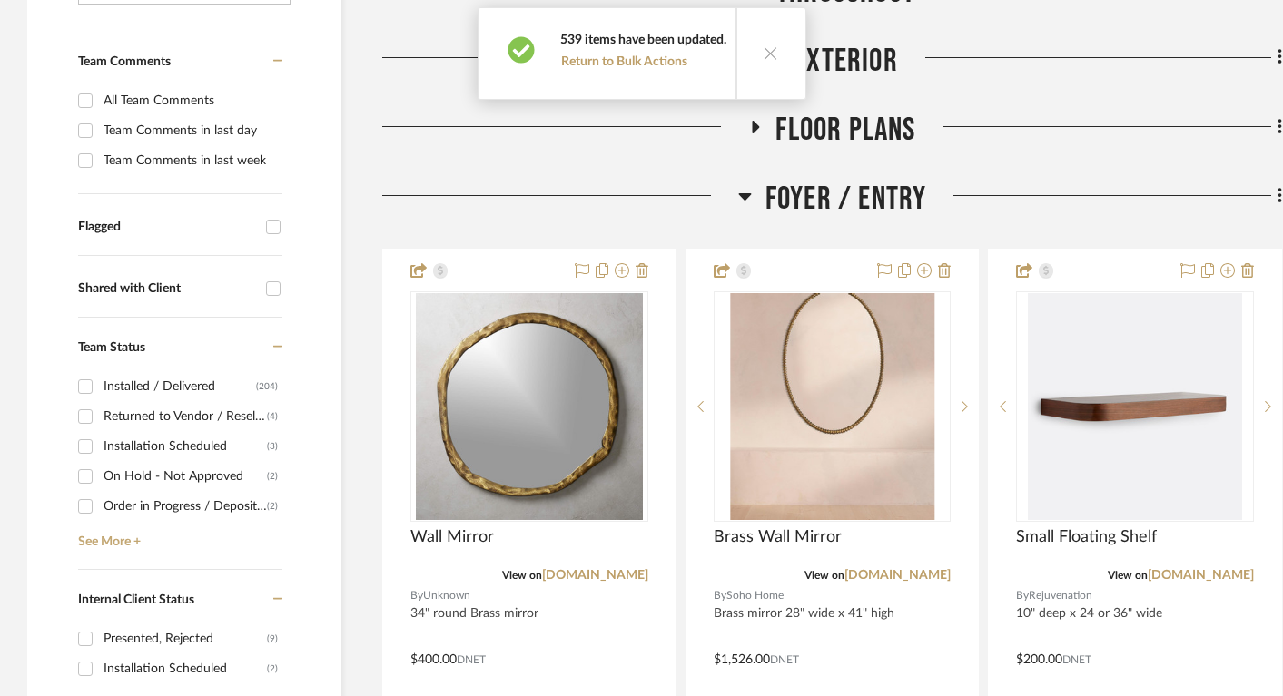
scroll to position [544, 0]
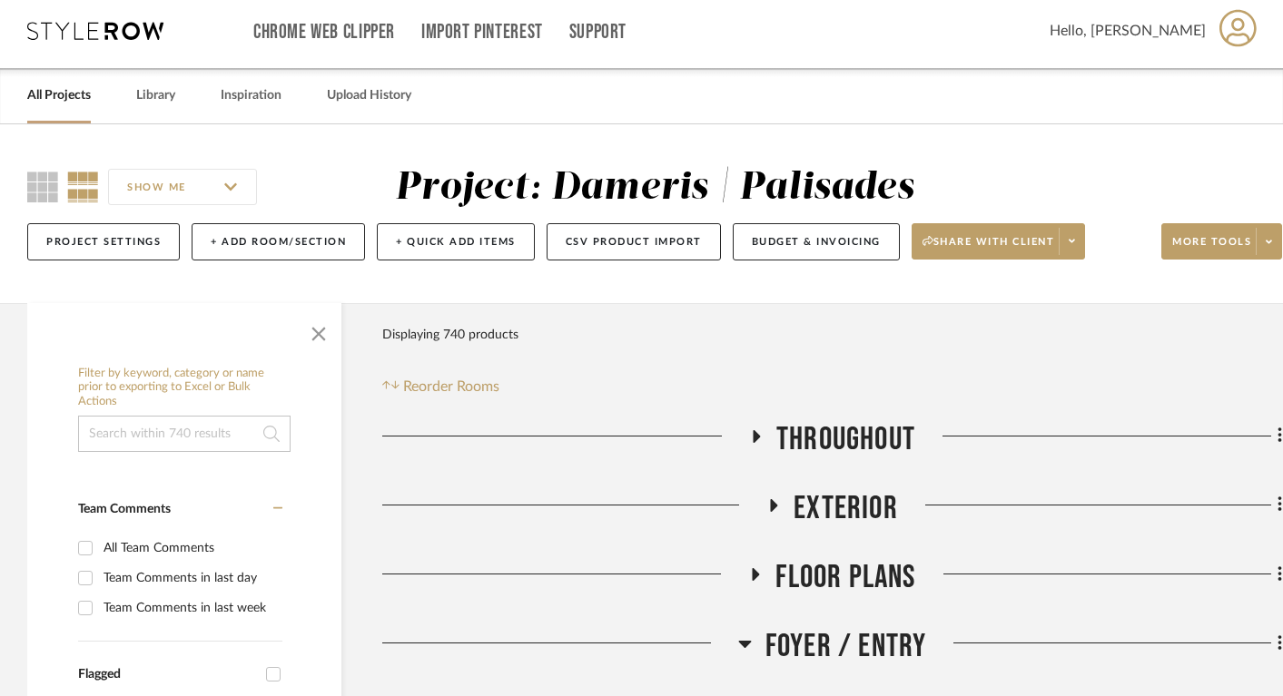
scroll to position [39, 0]
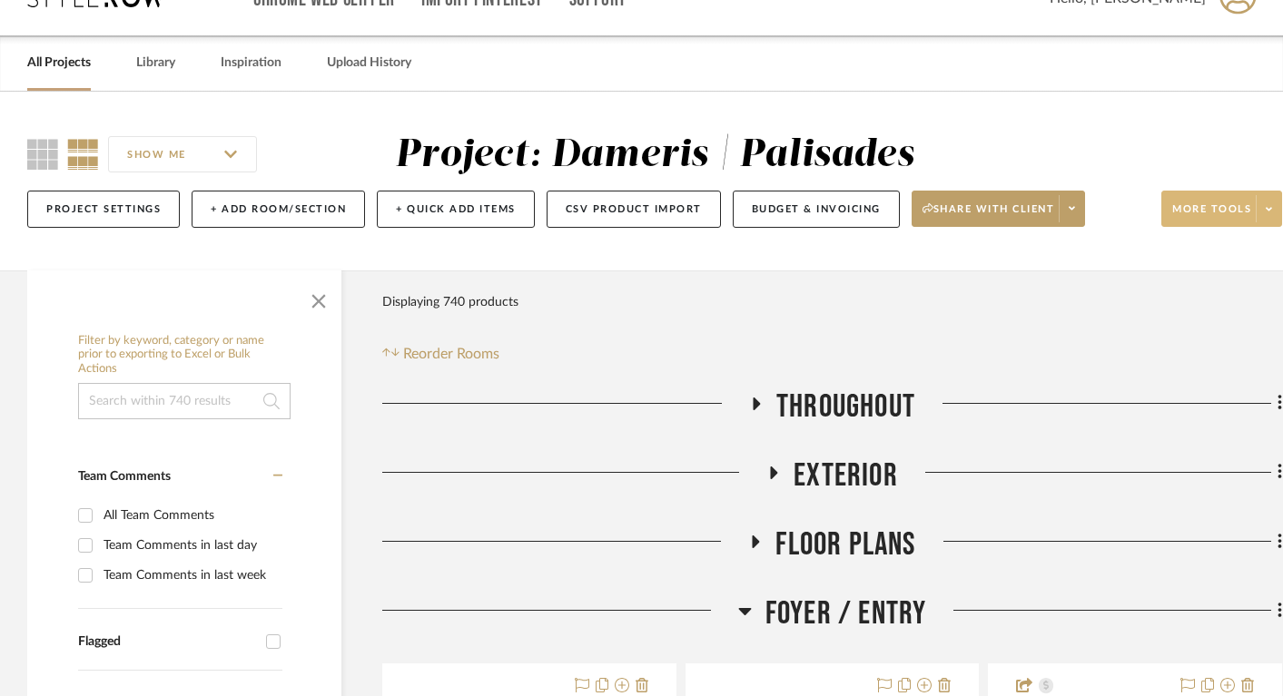
click at [1207, 196] on button "More tools" at bounding box center [1221, 209] width 121 height 36
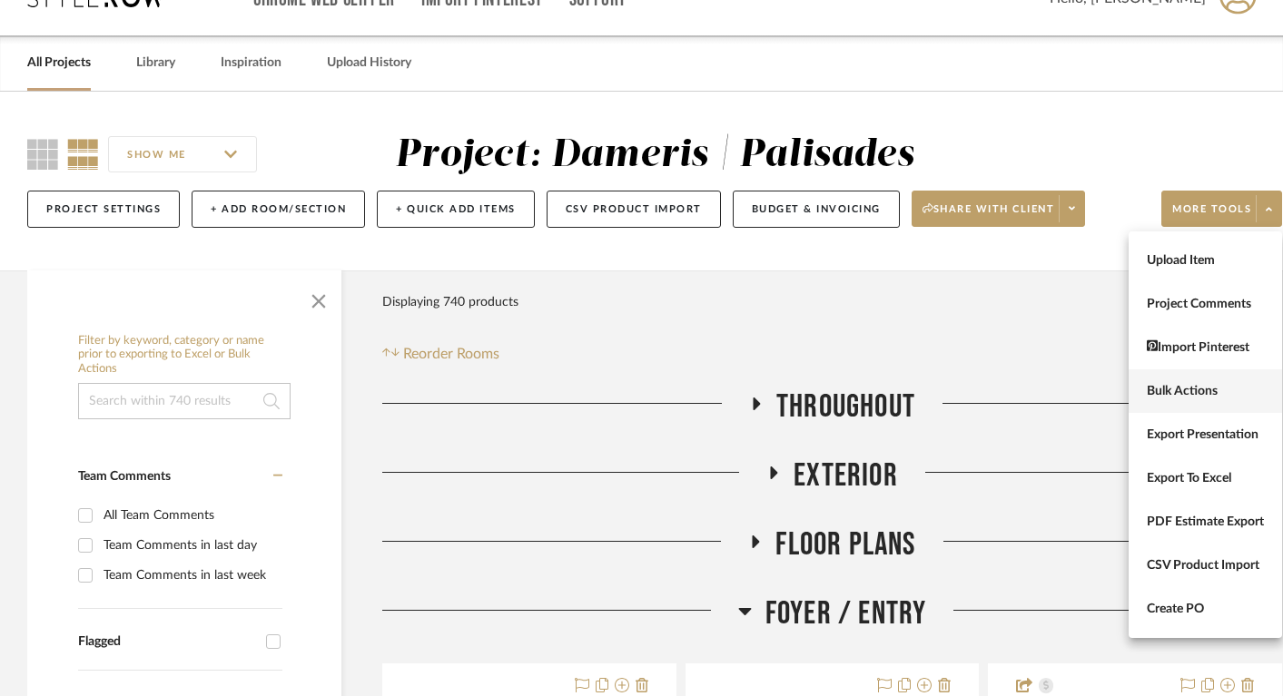
click at [1189, 402] on button "Bulk Actions" at bounding box center [1204, 392] width 153 height 44
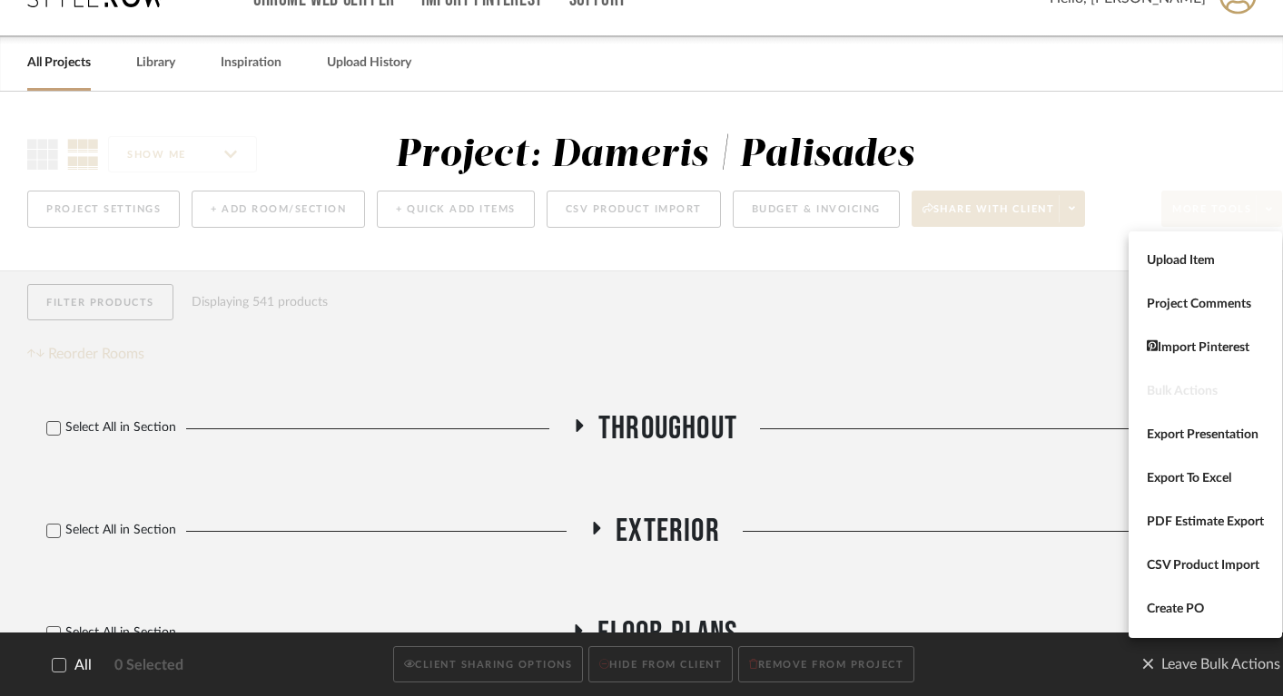
scroll to position [0, 0]
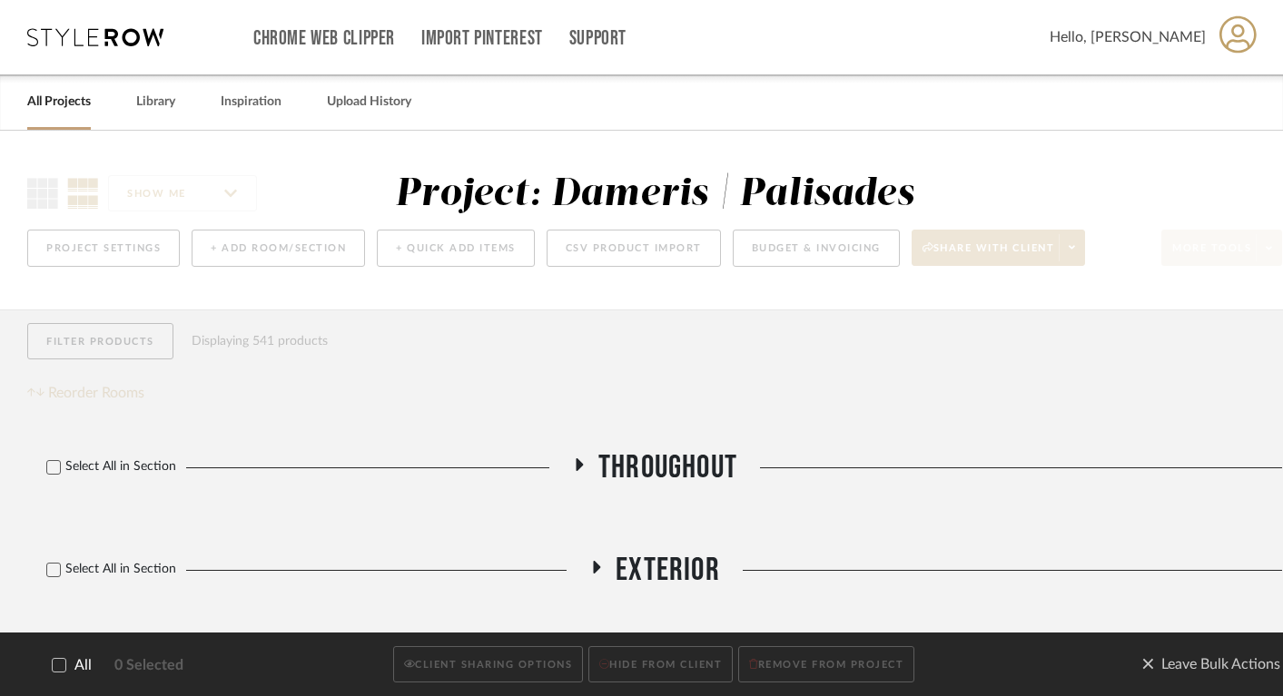
click at [58, 665] on icon at bounding box center [59, 665] width 13 height 13
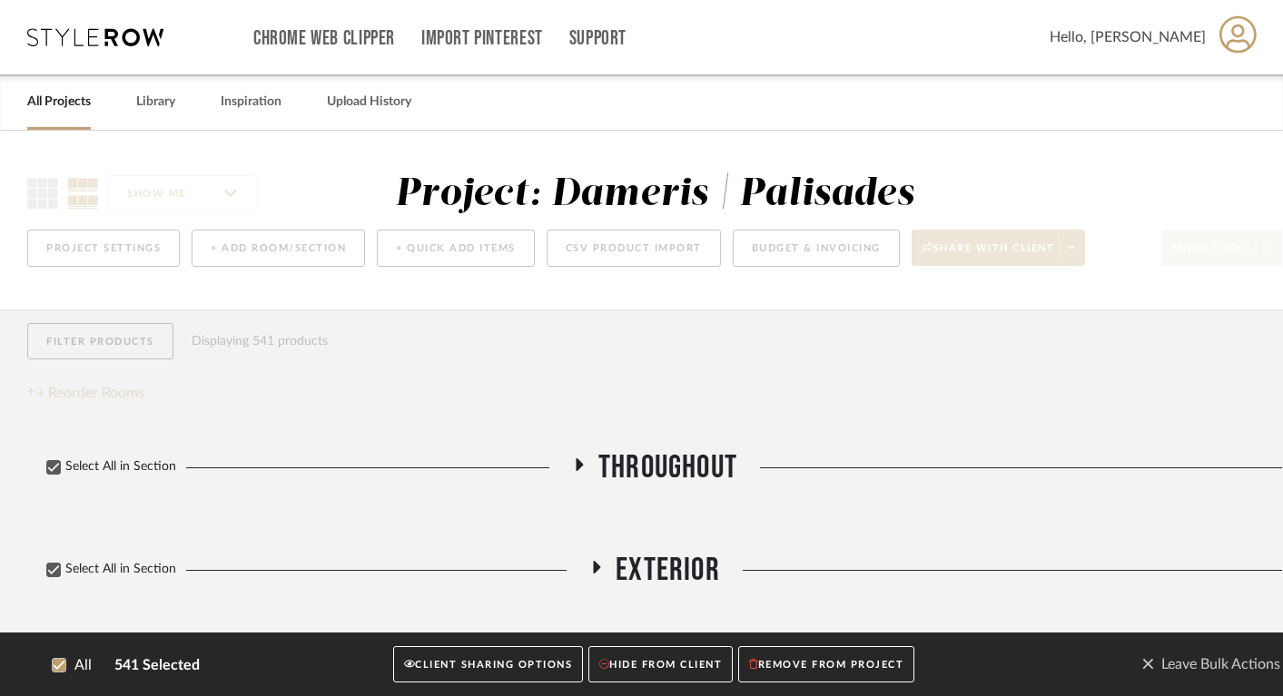
click at [442, 667] on button "CLIENT SHARING OPTIONS" at bounding box center [488, 664] width 190 height 37
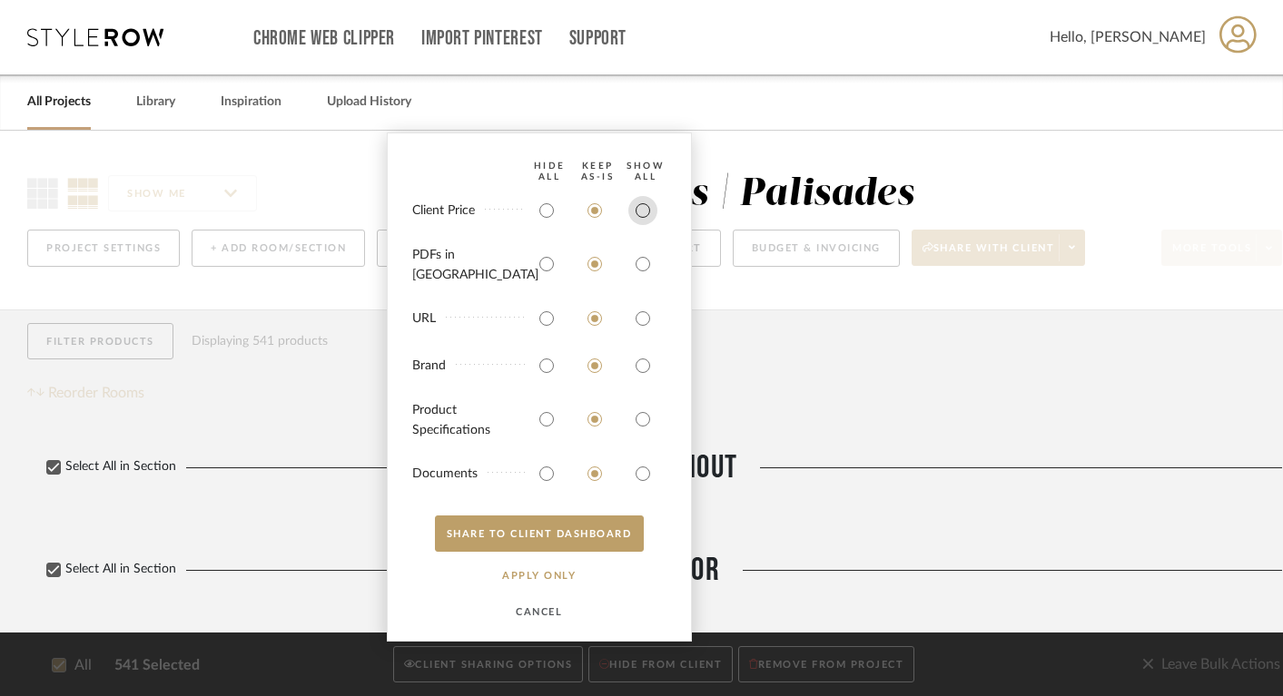
click at [642, 221] on input "radio" at bounding box center [642, 210] width 29 height 29
radio input "true"
click at [641, 268] on input "radio" at bounding box center [642, 264] width 29 height 29
radio input "true"
click at [567, 543] on button "SHARE TO CLIENT Dashboard" at bounding box center [539, 534] width 209 height 36
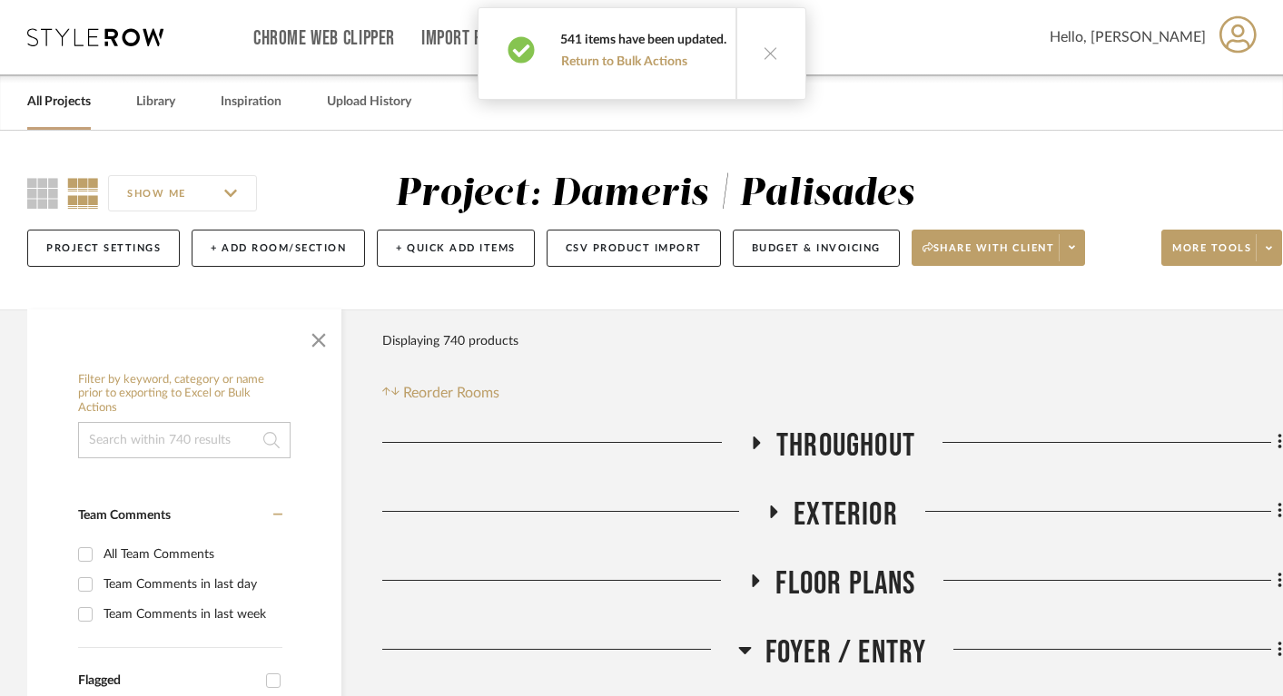
click at [764, 55] on icon at bounding box center [771, 52] width 15 height 15
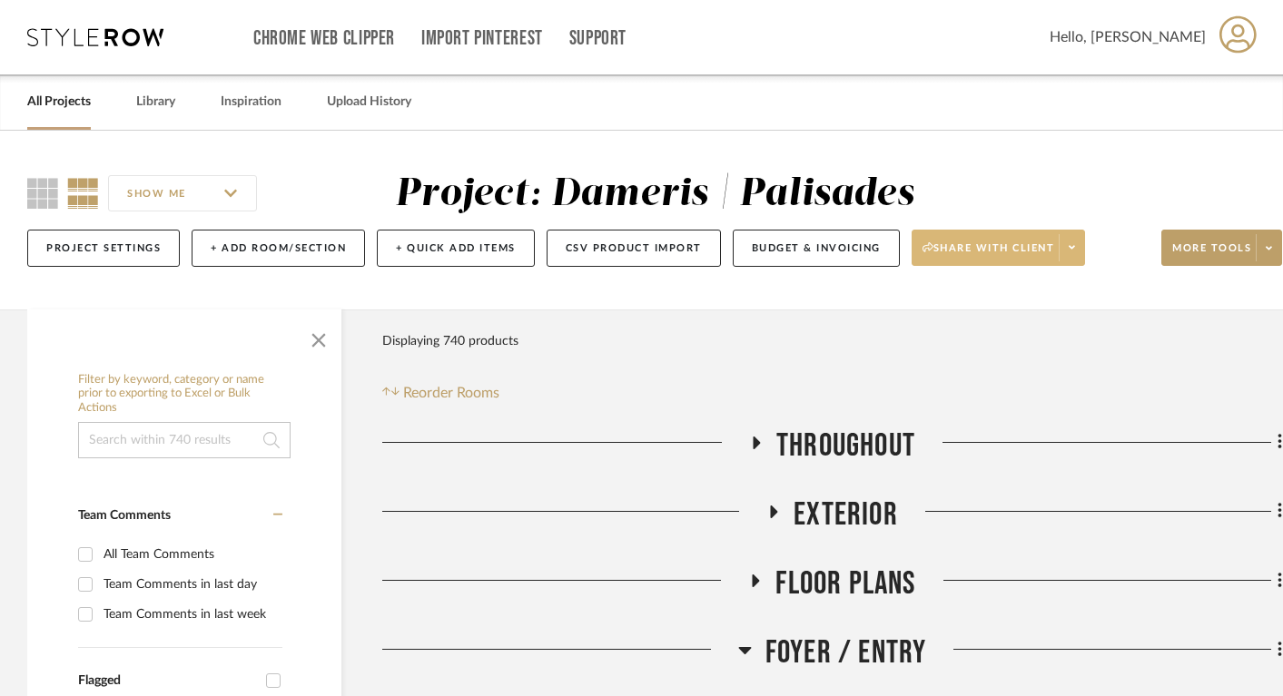
click at [1016, 261] on span "Share with client" at bounding box center [988, 254] width 133 height 27
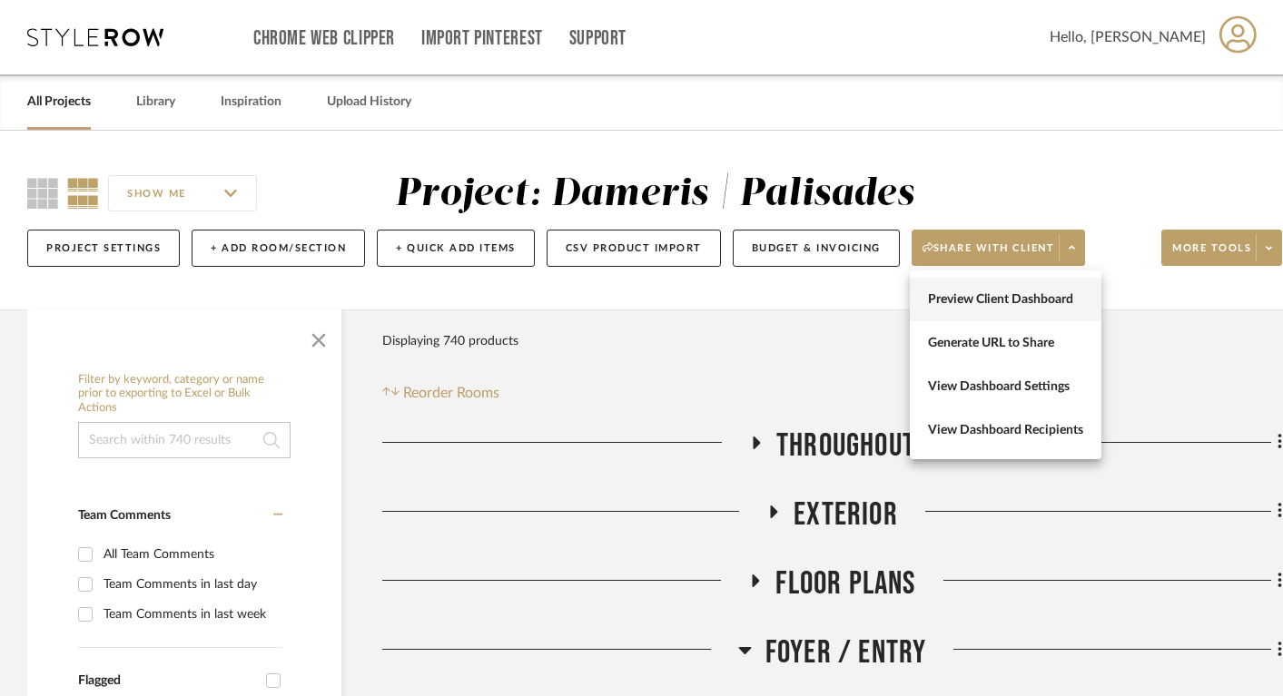
click at [1000, 310] on button "Preview Client Dashboard" at bounding box center [1006, 300] width 192 height 44
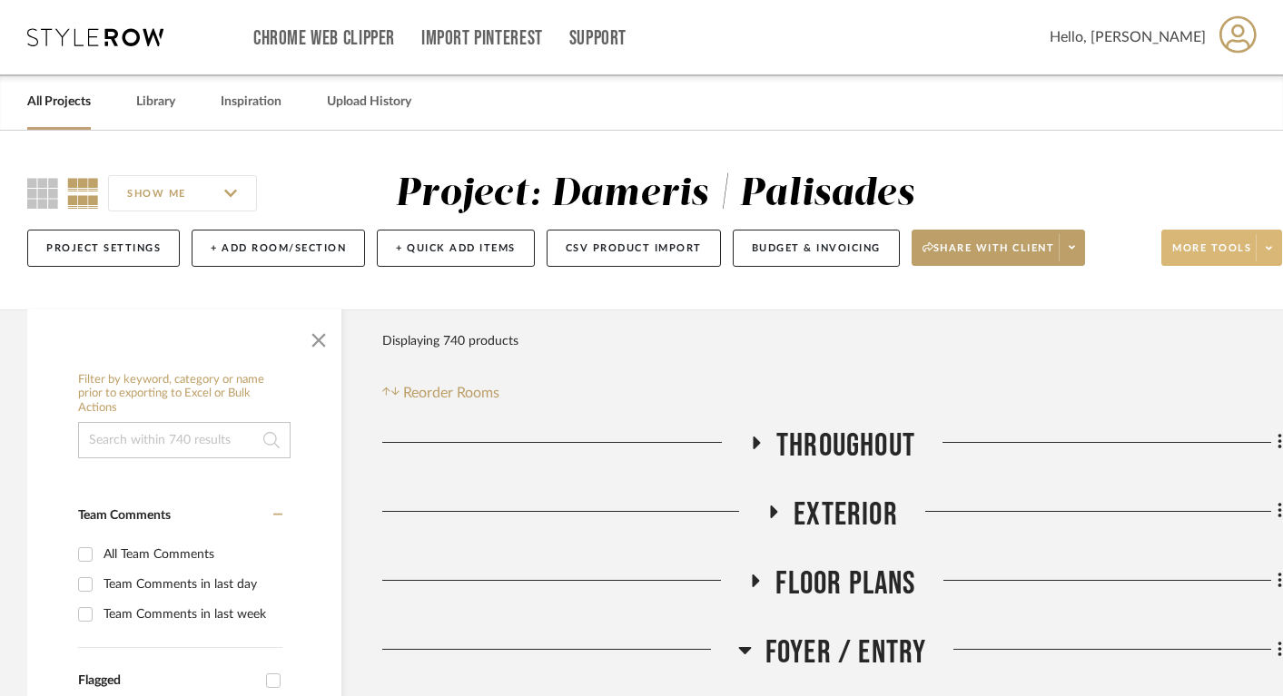
click at [1197, 252] on span "More tools" at bounding box center [1211, 254] width 79 height 27
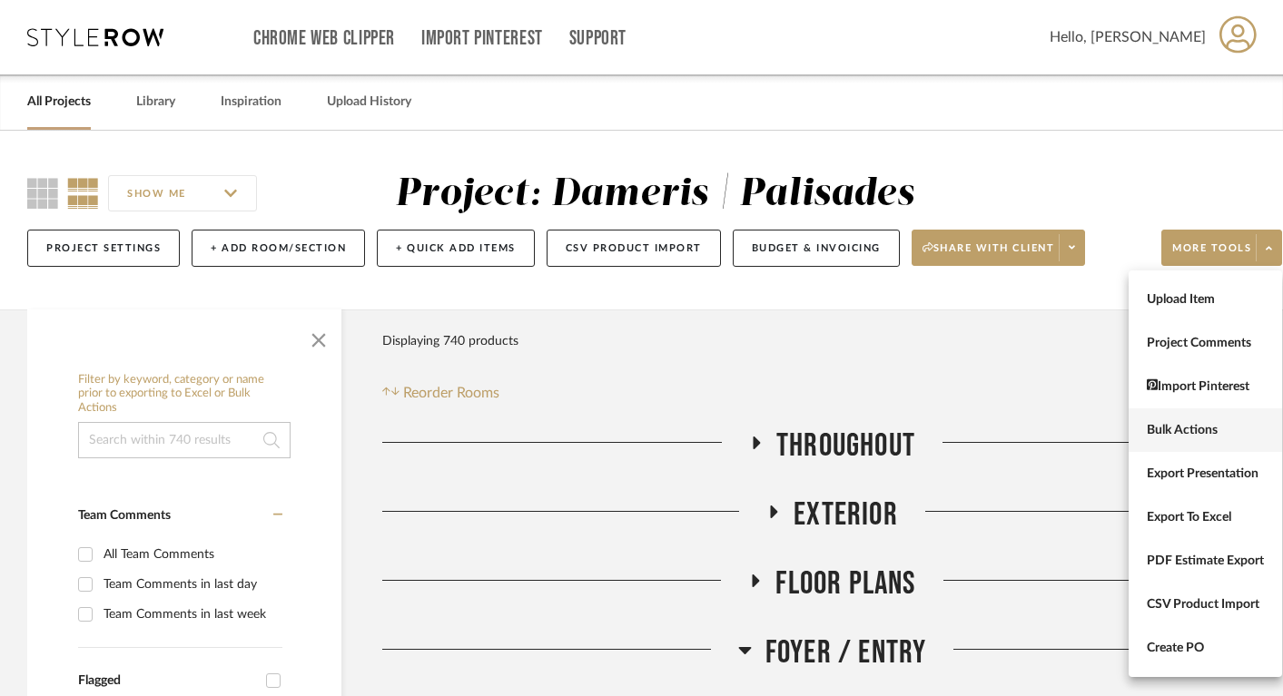
click at [1192, 434] on span "Bulk Actions" at bounding box center [1205, 430] width 117 height 15
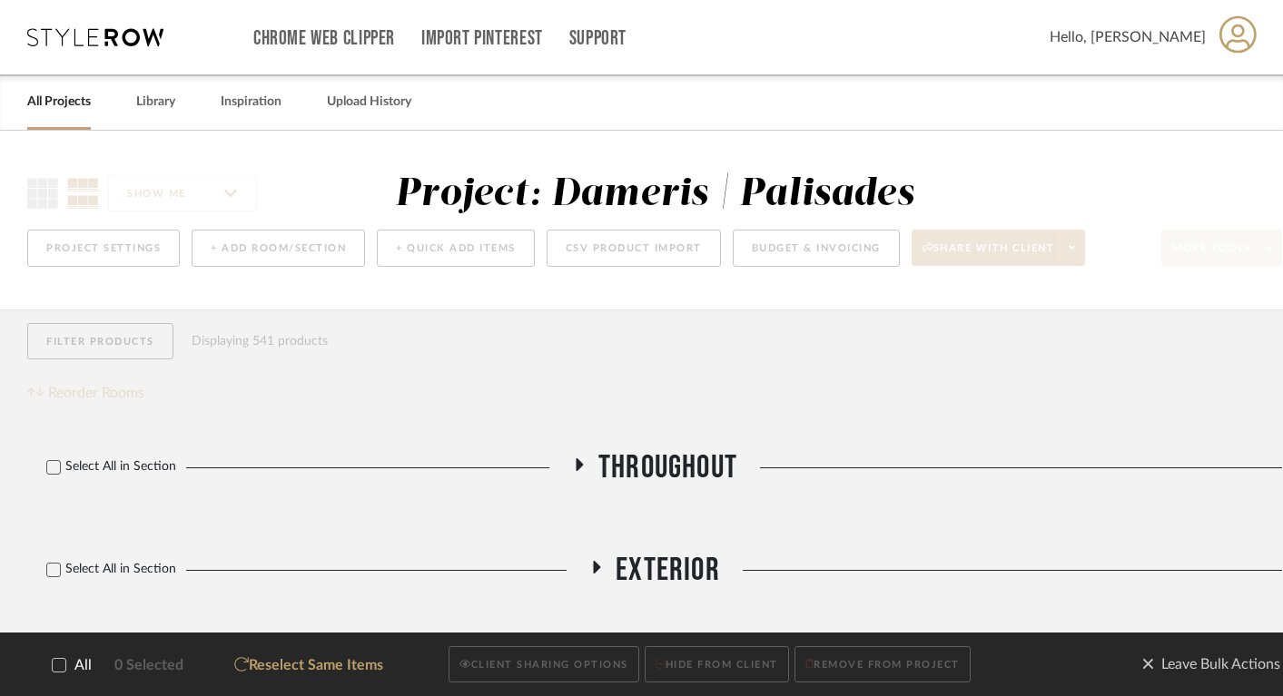
click at [58, 664] on icon at bounding box center [59, 665] width 13 height 13
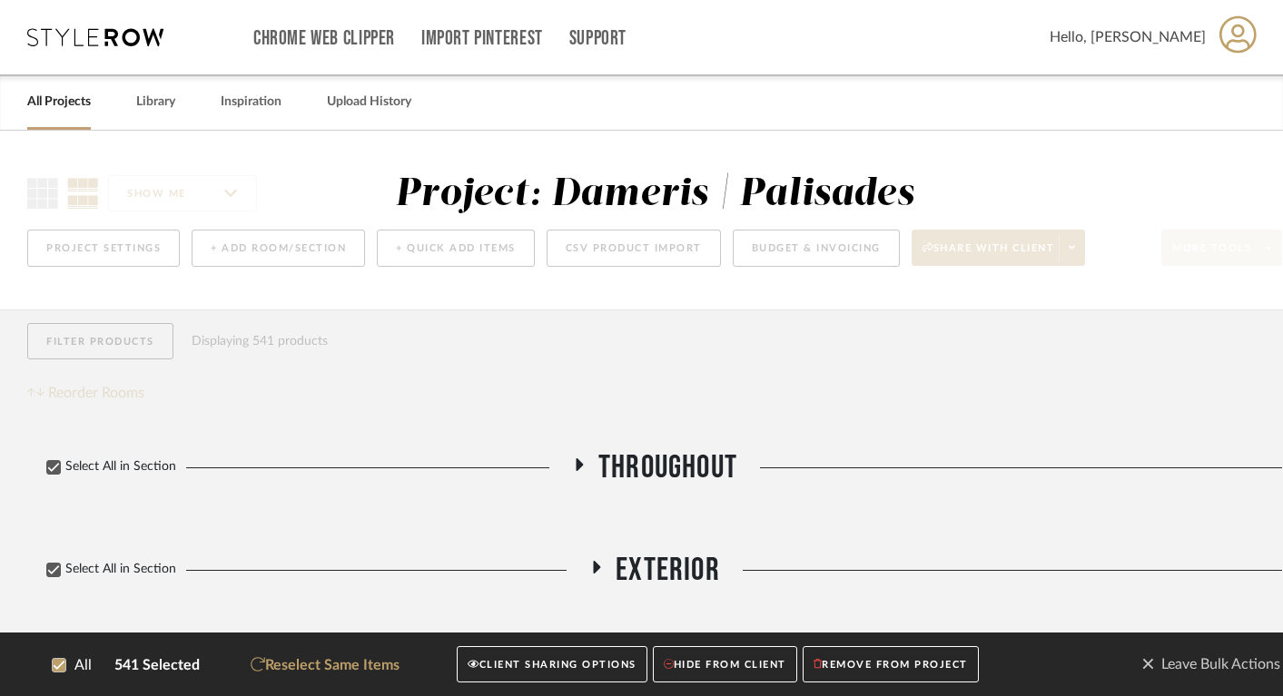
click at [544, 659] on button "CLIENT SHARING OPTIONS" at bounding box center [552, 664] width 190 height 37
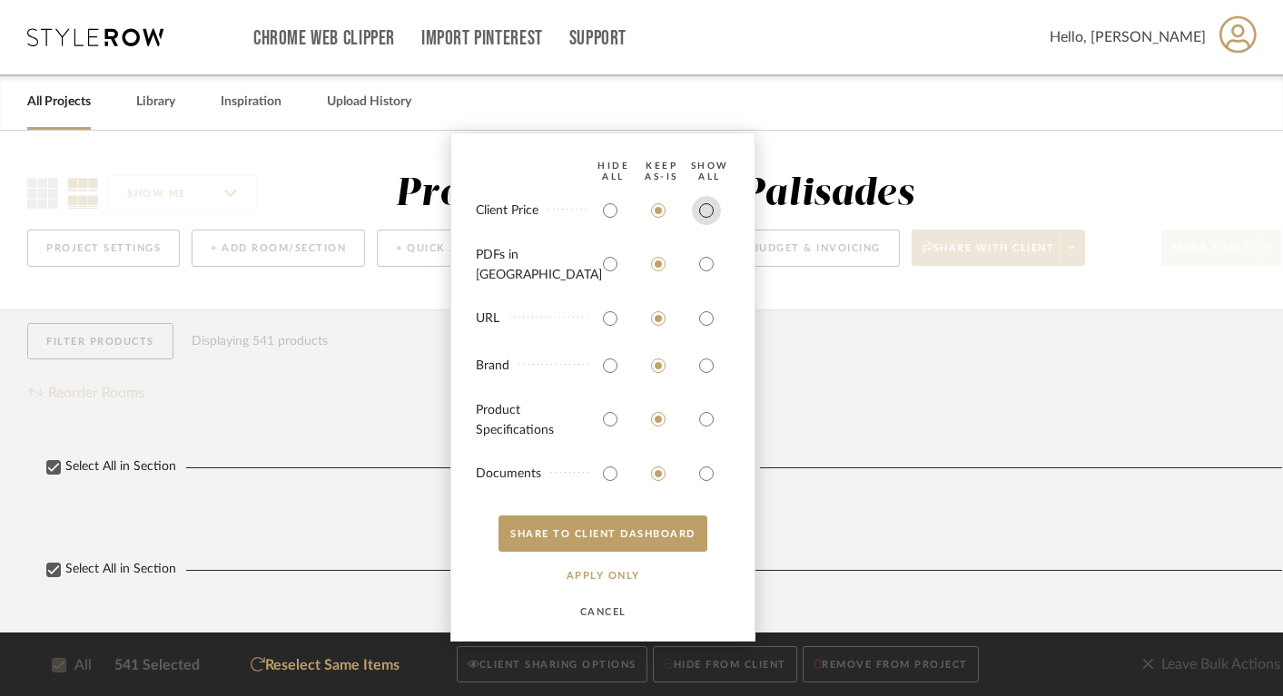
click at [705, 225] on input "radio" at bounding box center [706, 210] width 29 height 29
radio input "true"
click at [702, 265] on input "radio" at bounding box center [706, 264] width 29 height 29
radio input "true"
click at [604, 542] on button "SHARE TO CLIENT Dashboard" at bounding box center [602, 534] width 209 height 36
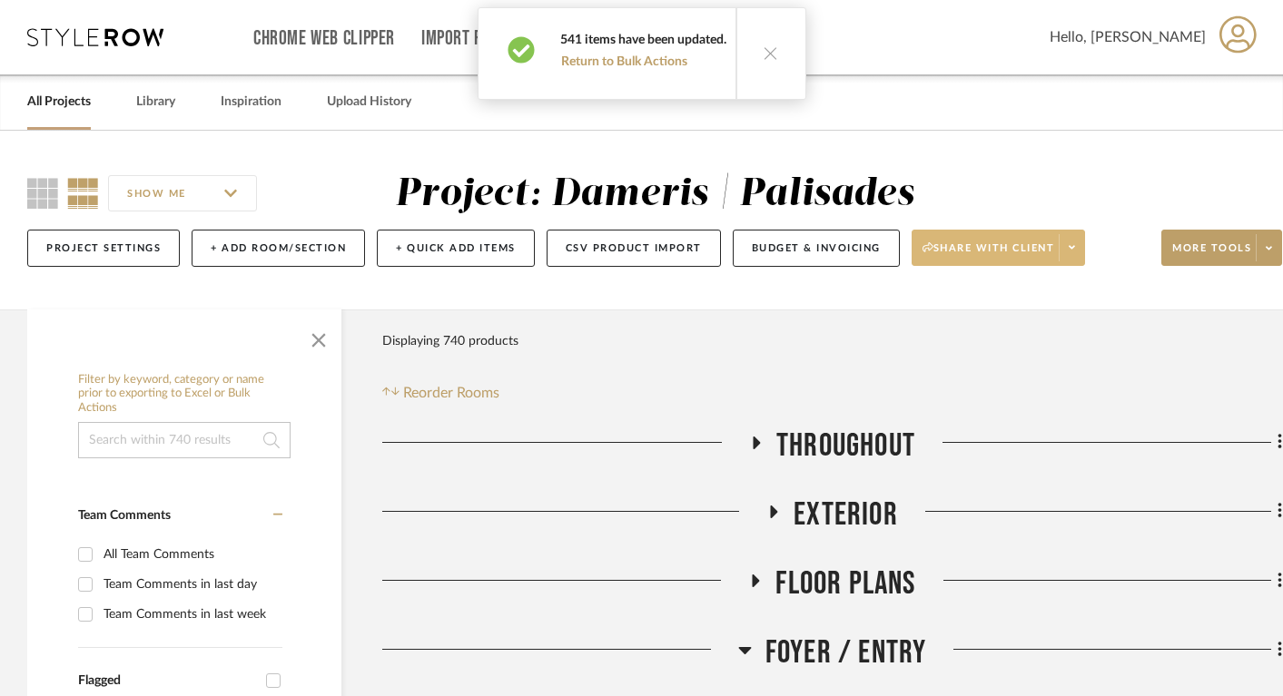
click at [989, 249] on span "Share with client" at bounding box center [988, 254] width 133 height 27
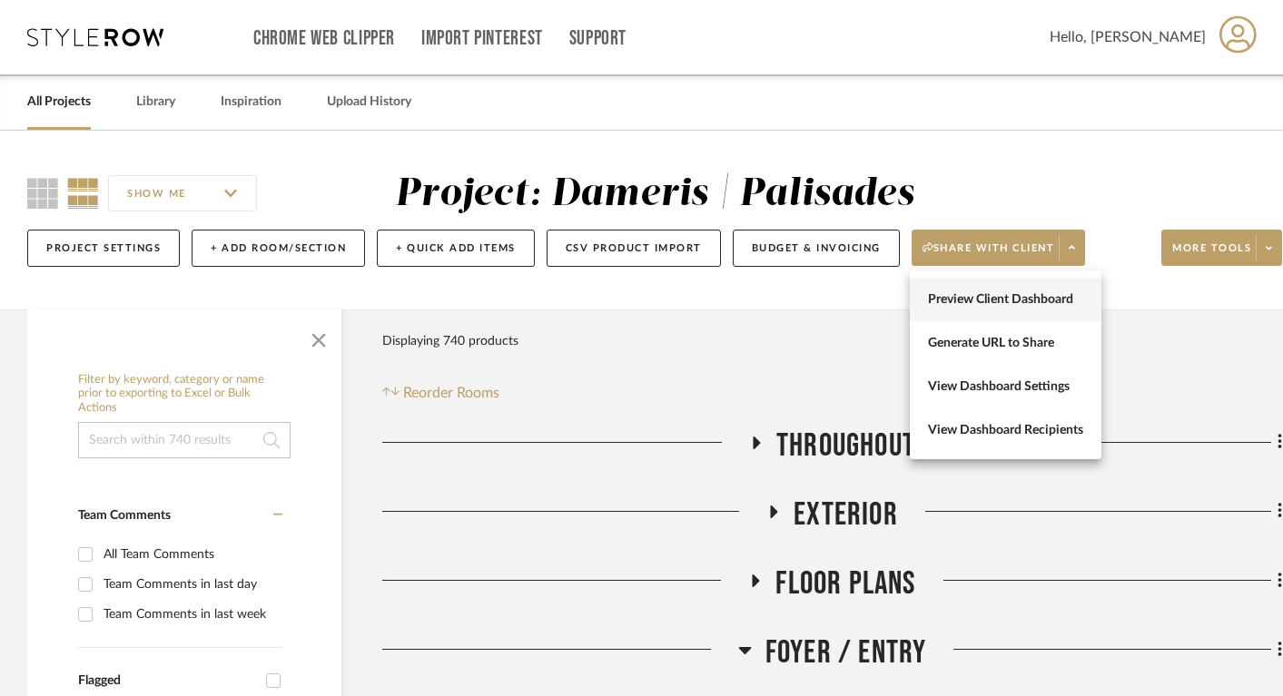
click at [998, 302] on span "Preview Client Dashboard" at bounding box center [1005, 299] width 155 height 15
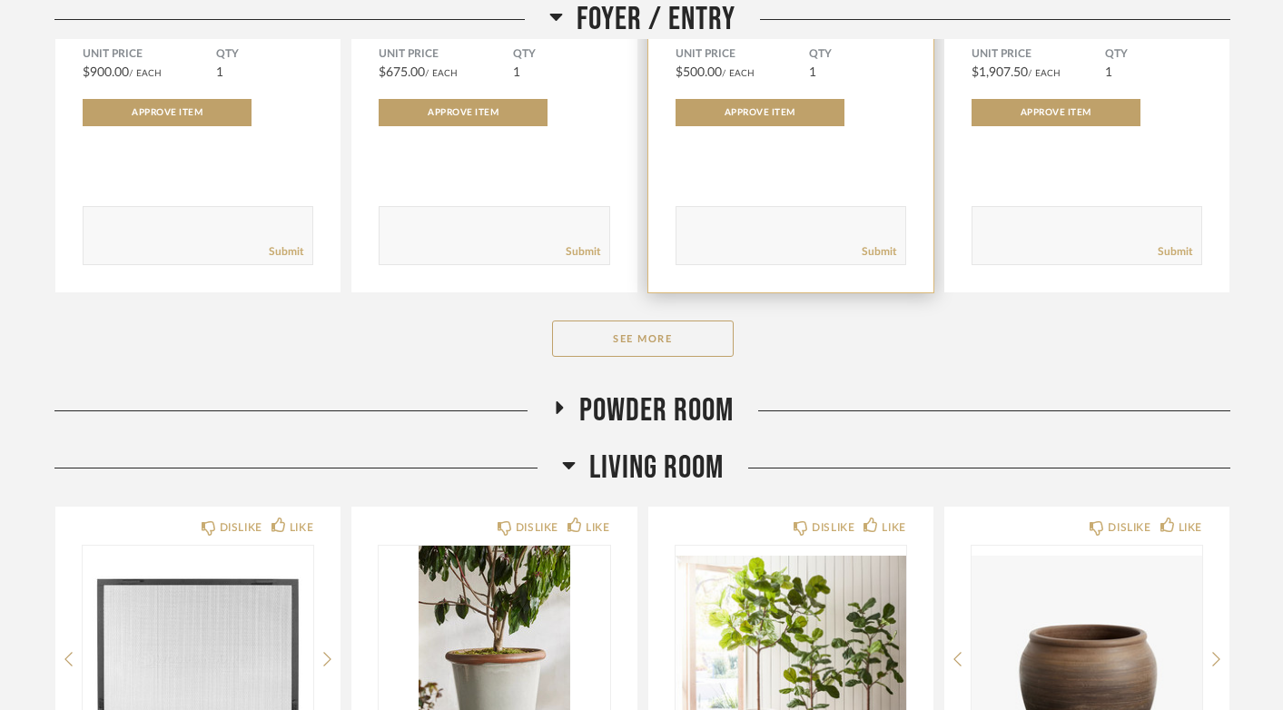
scroll to position [838, 0]
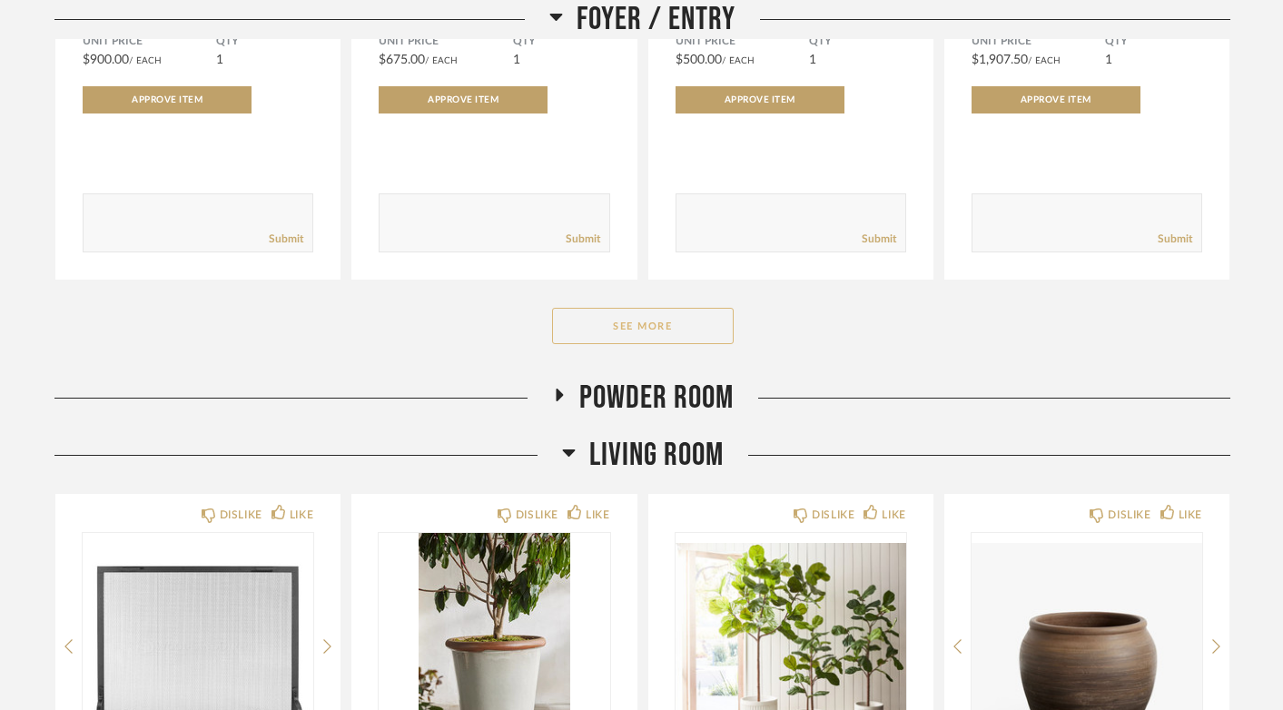
click at [678, 323] on button "See More" at bounding box center [643, 326] width 182 height 36
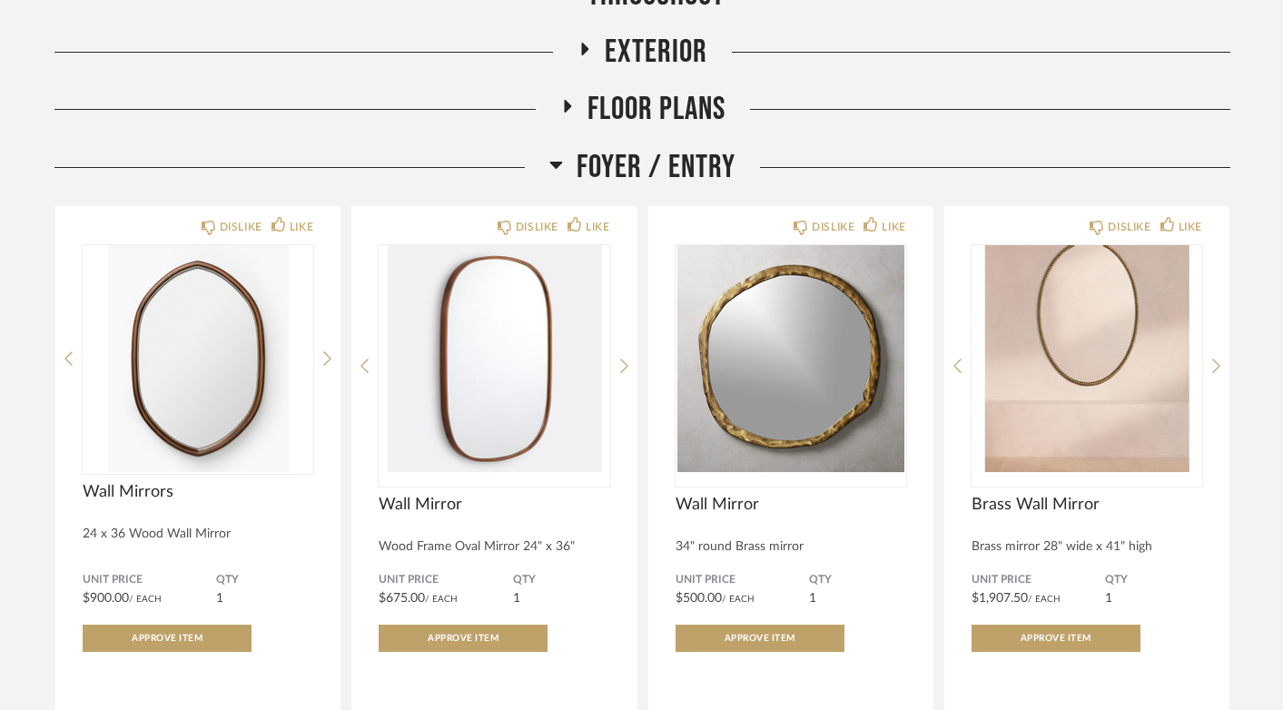
scroll to position [258, 0]
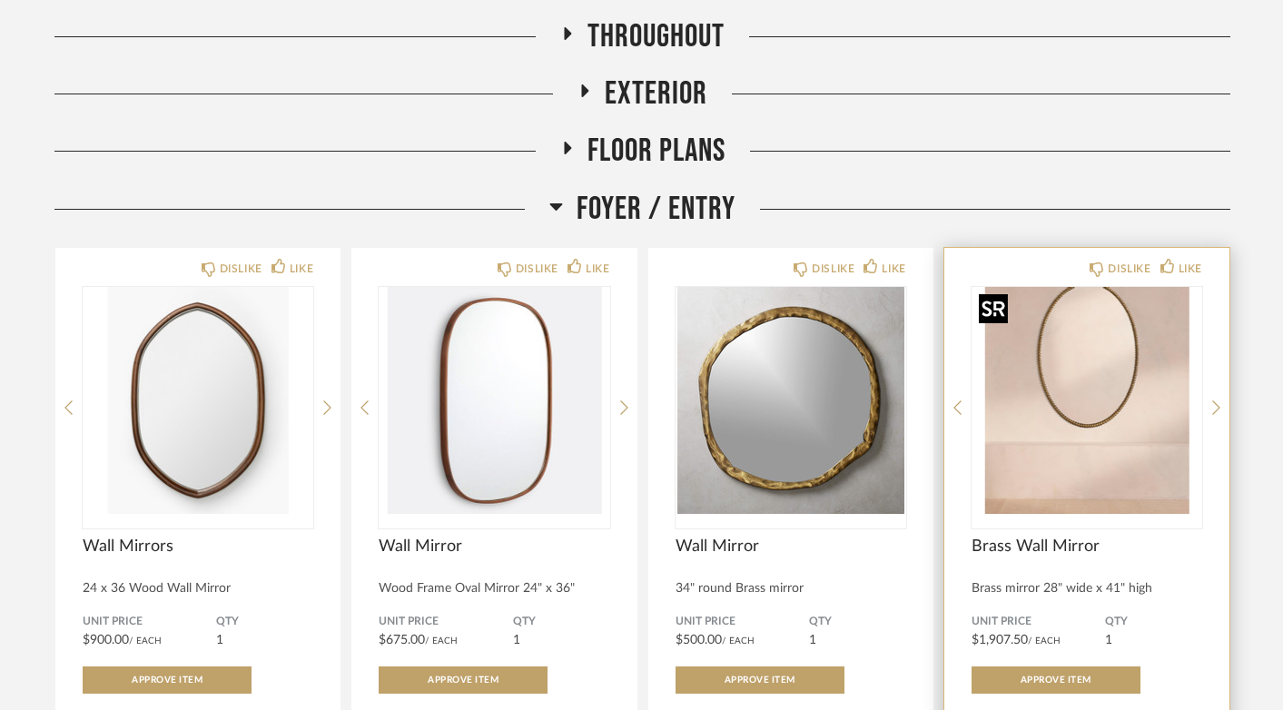
click at [1084, 400] on img "0" at bounding box center [1086, 400] width 231 height 227
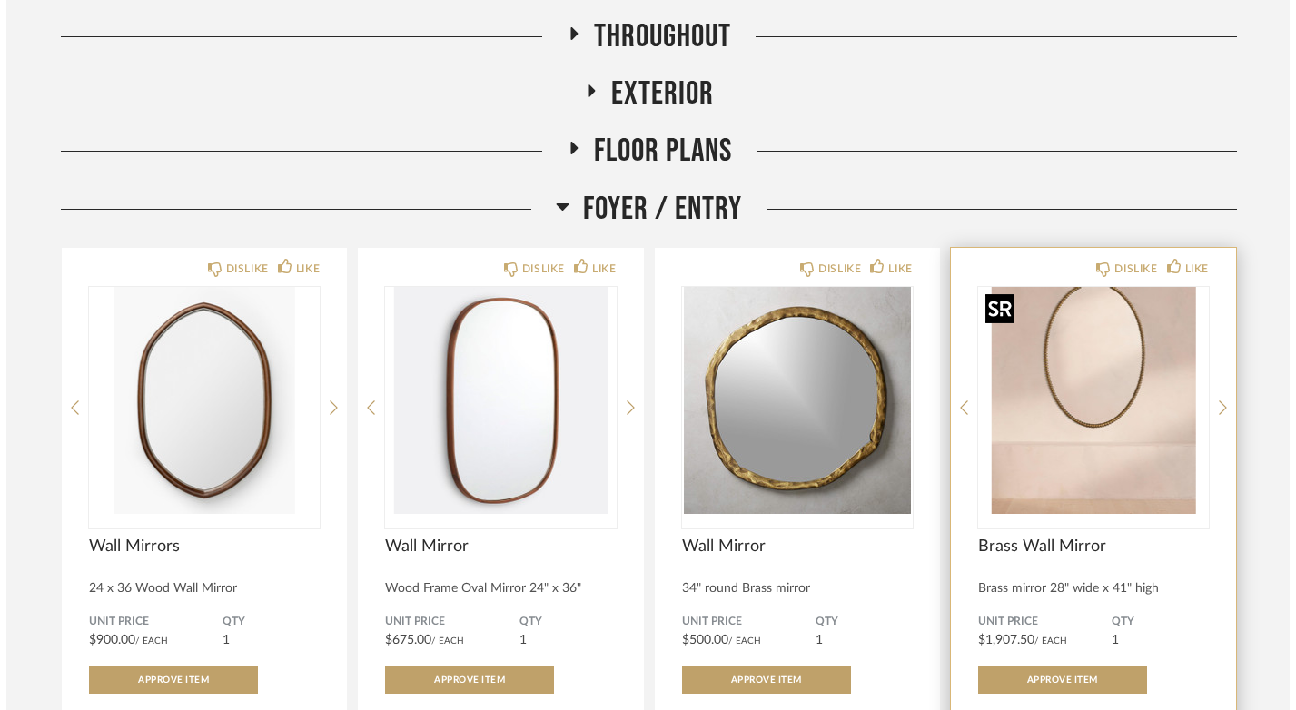
scroll to position [0, 0]
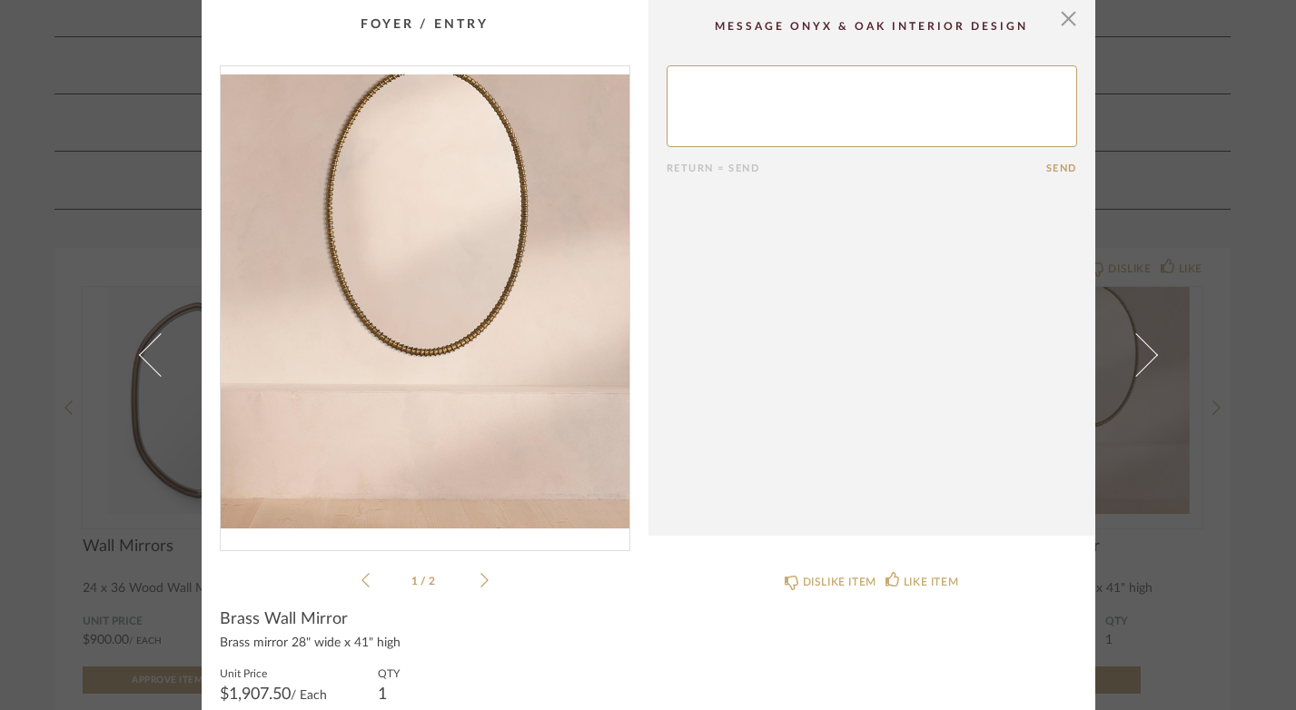
click at [480, 578] on icon at bounding box center [484, 580] width 8 height 16
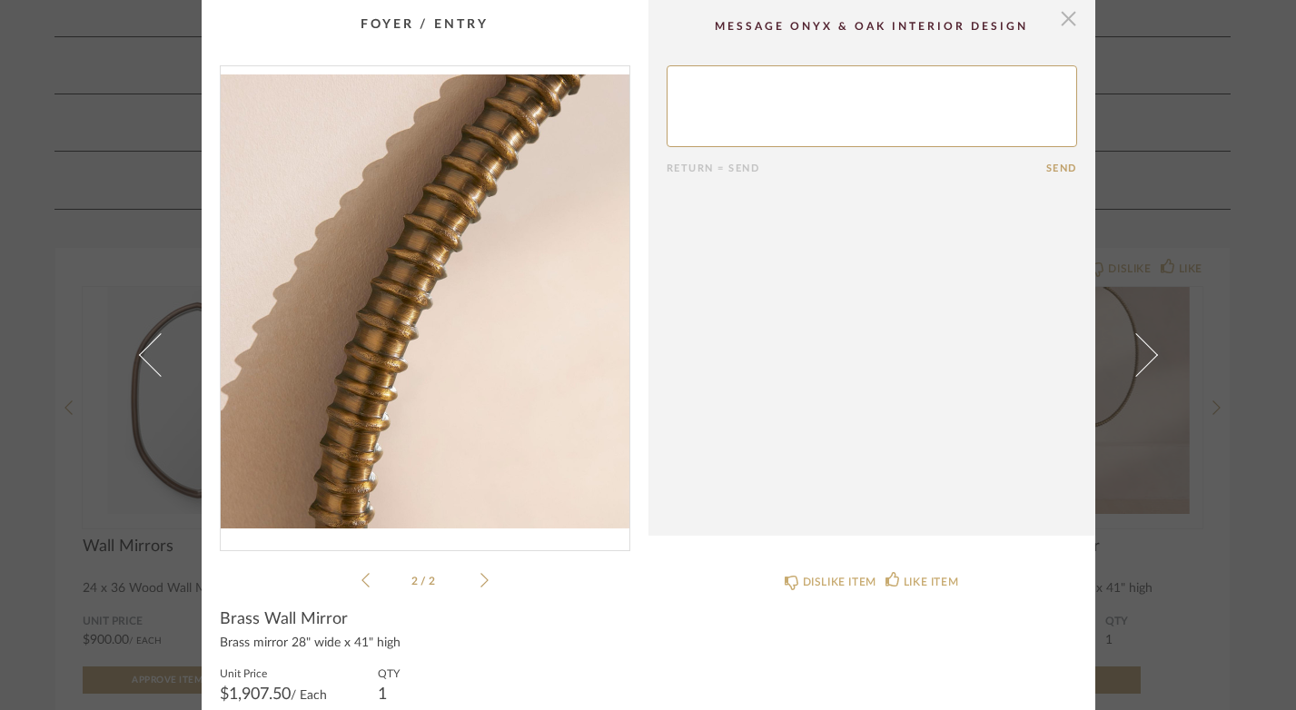
click at [1064, 25] on span "button" at bounding box center [1068, 18] width 36 height 36
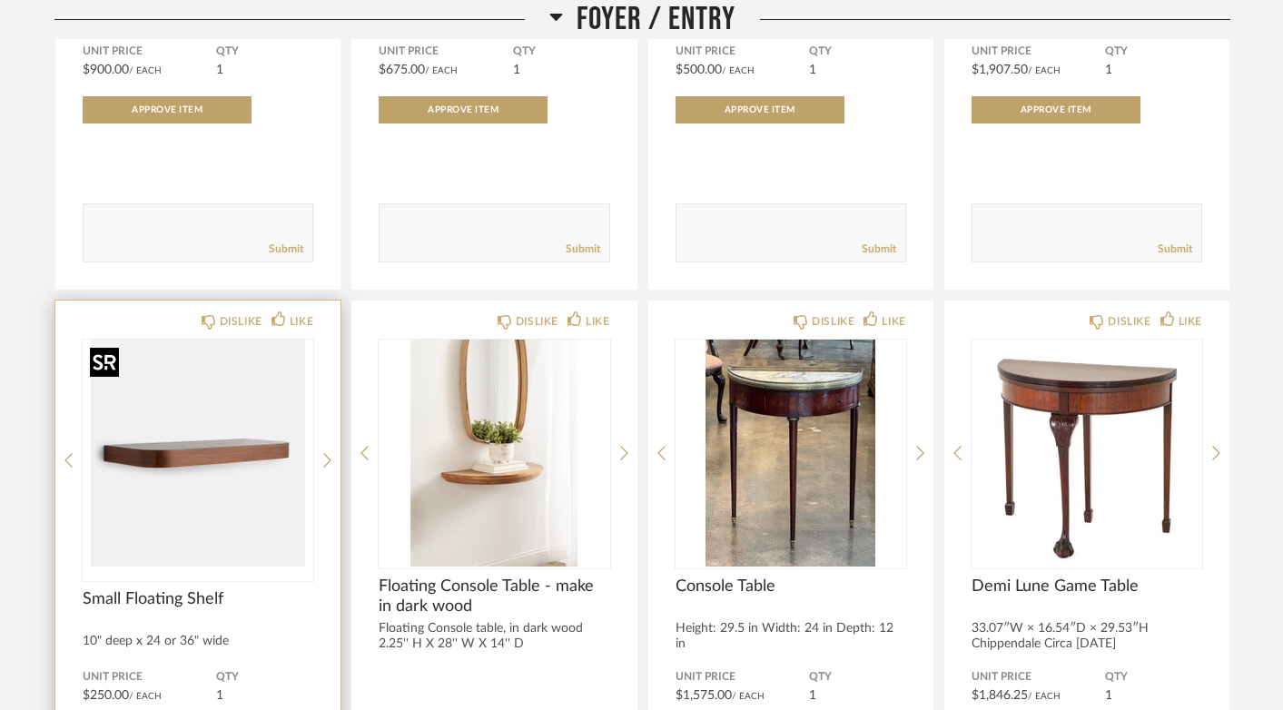
scroll to position [527, 0]
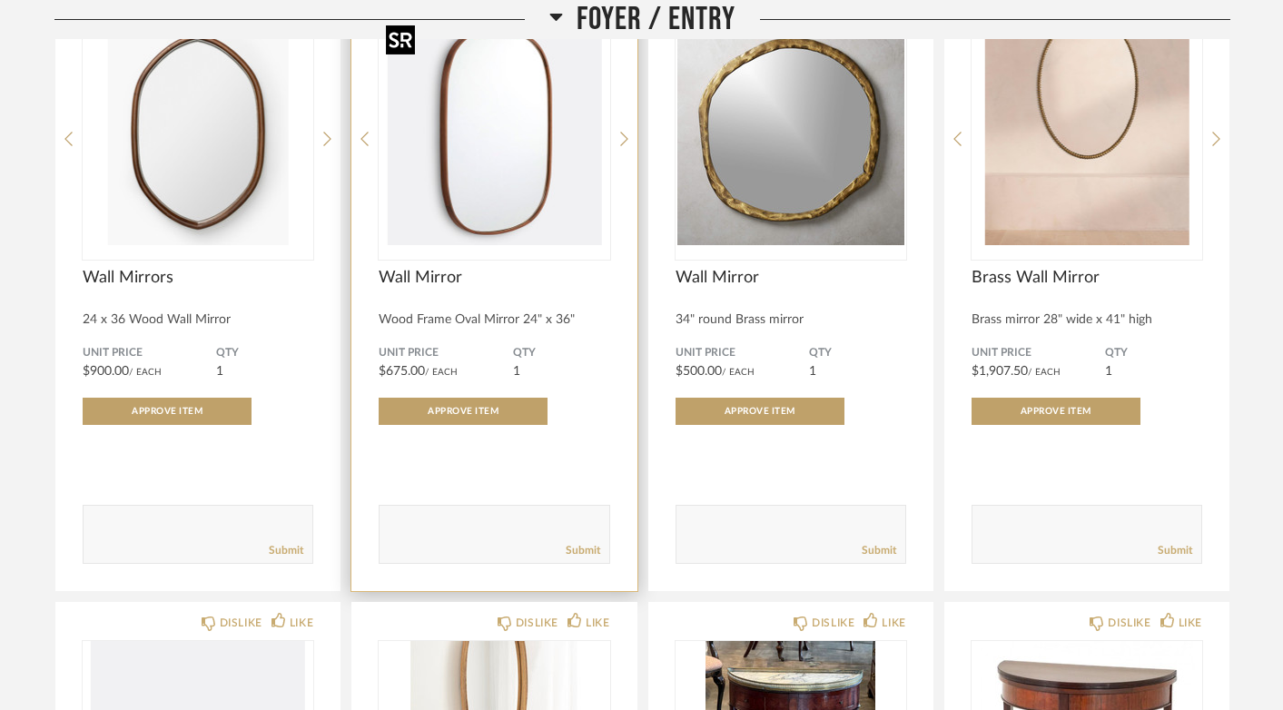
click at [478, 189] on img "0" at bounding box center [494, 131] width 231 height 227
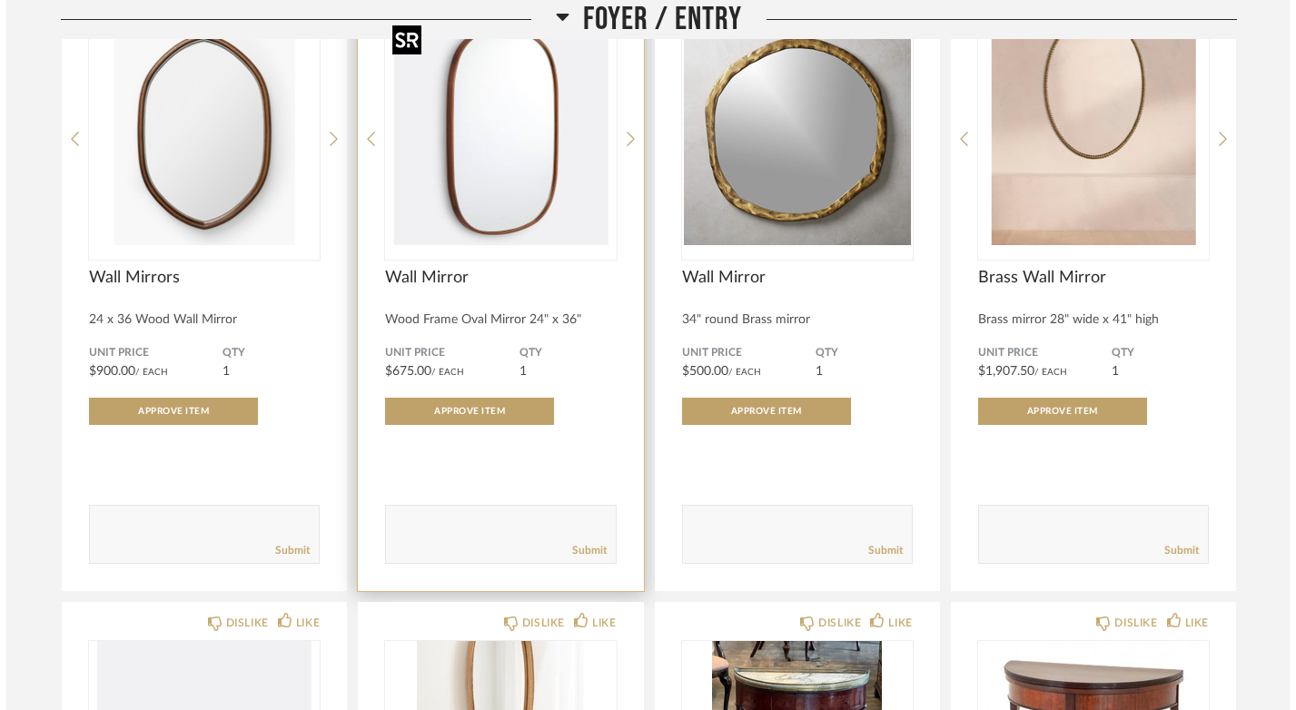
scroll to position [0, 0]
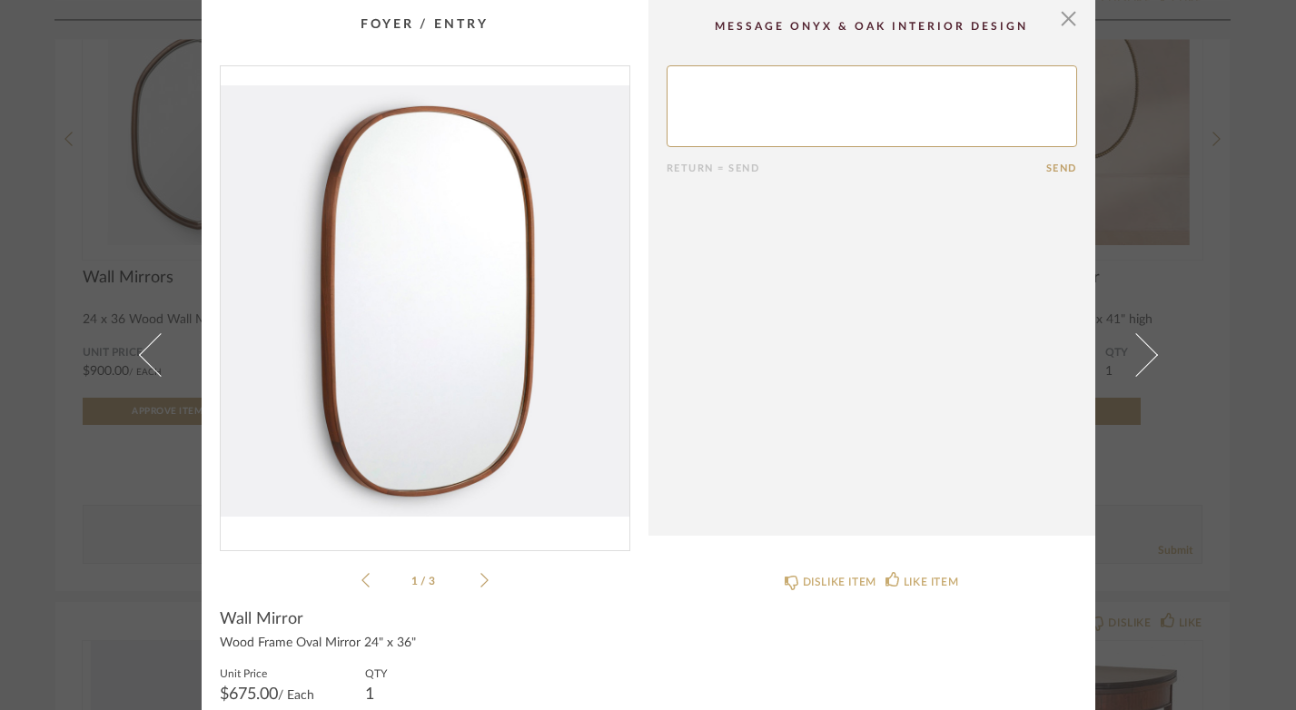
click at [382, 408] on img "0" at bounding box center [425, 300] width 409 height 469
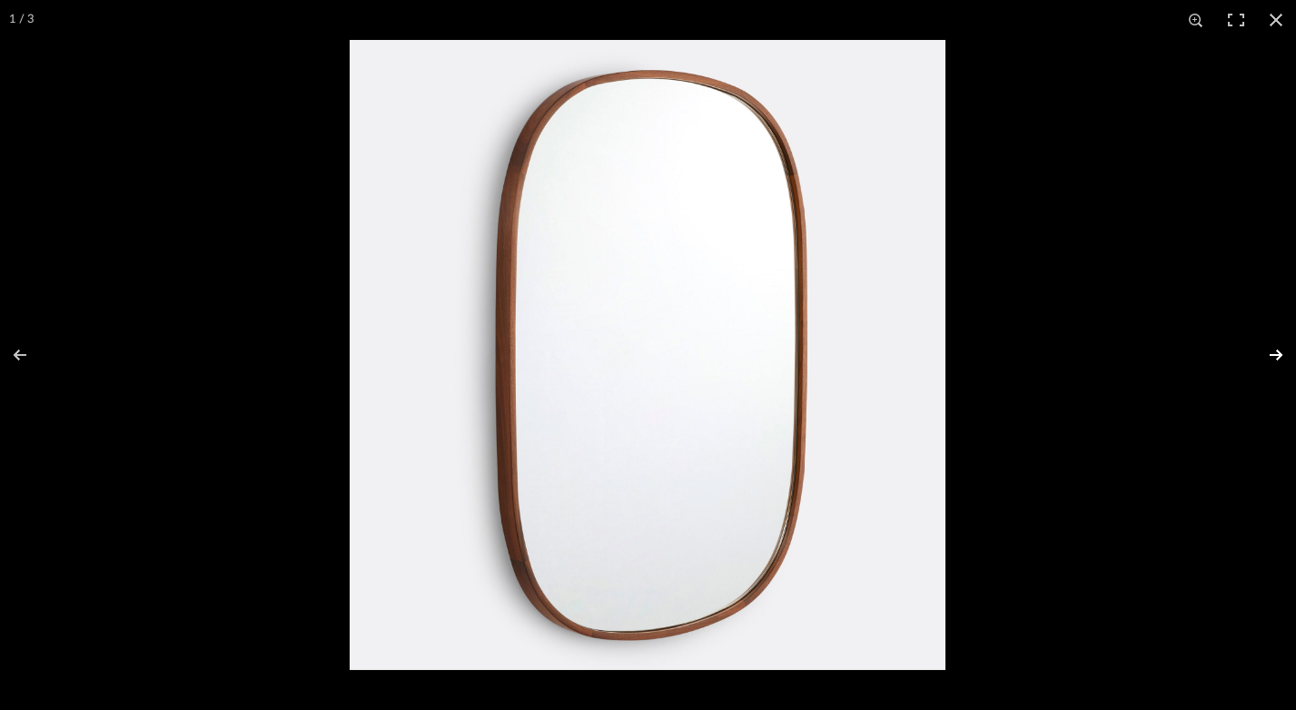
click at [1277, 349] on button at bounding box center [1264, 355] width 64 height 91
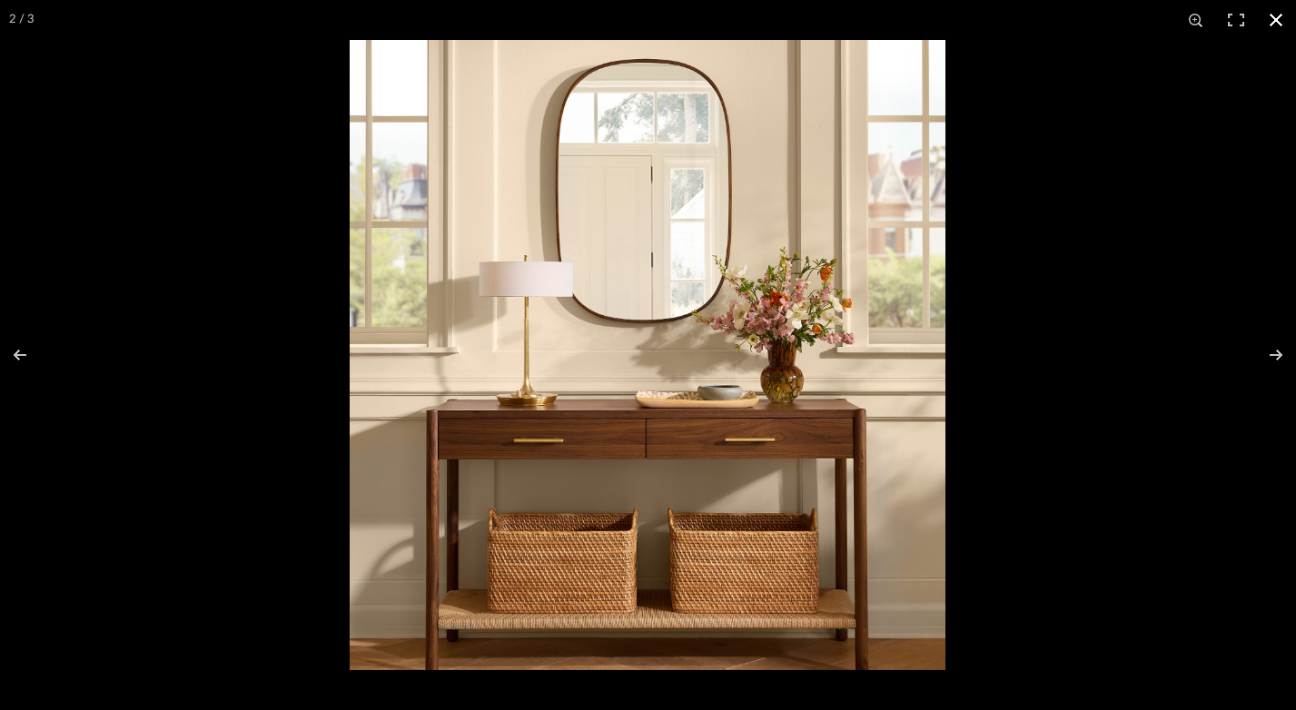
click at [1274, 16] on button at bounding box center [1276, 20] width 40 height 40
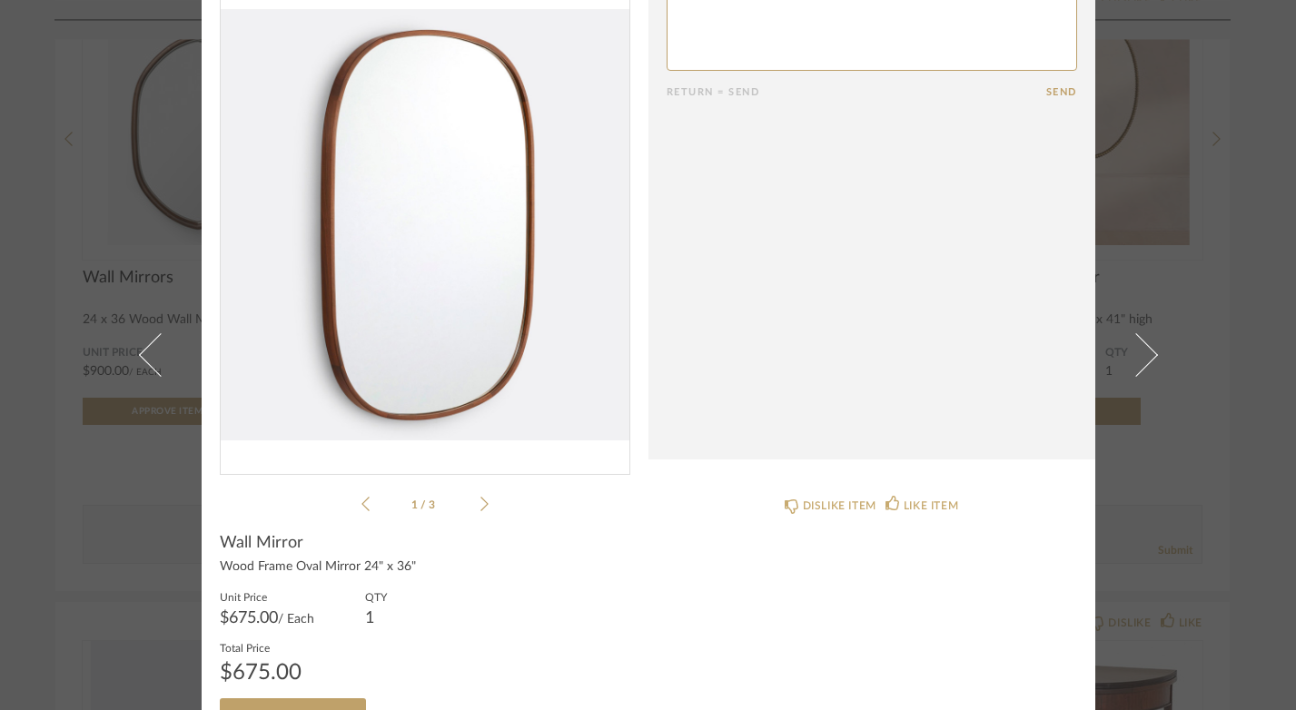
scroll to position [119, 0]
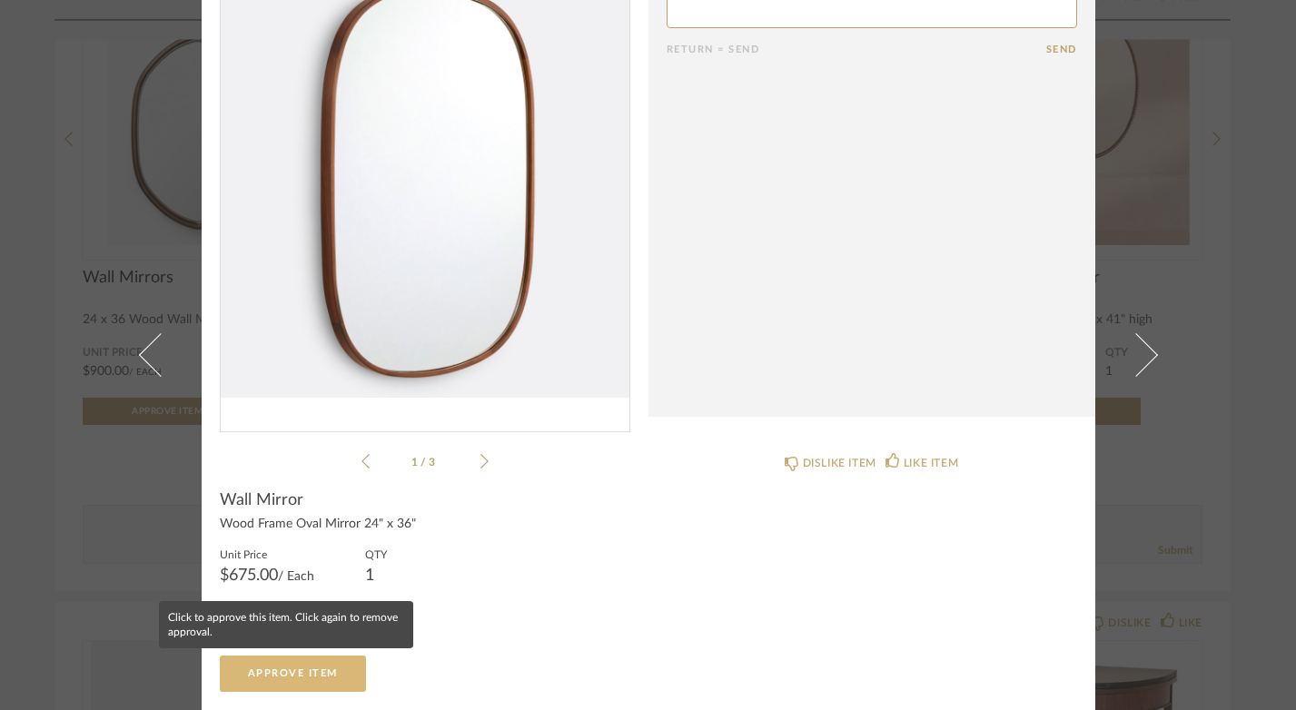
click at [299, 673] on span "Approve Item" at bounding box center [293, 673] width 90 height 10
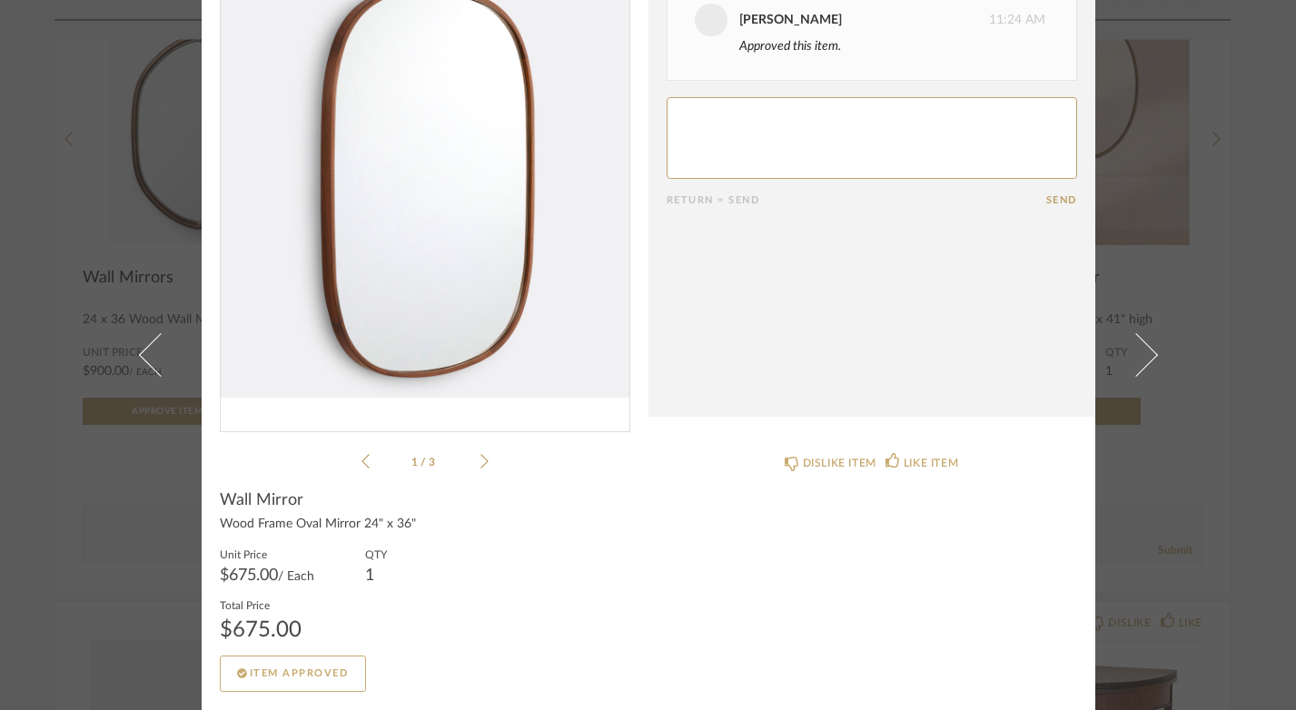
scroll to position [0, 0]
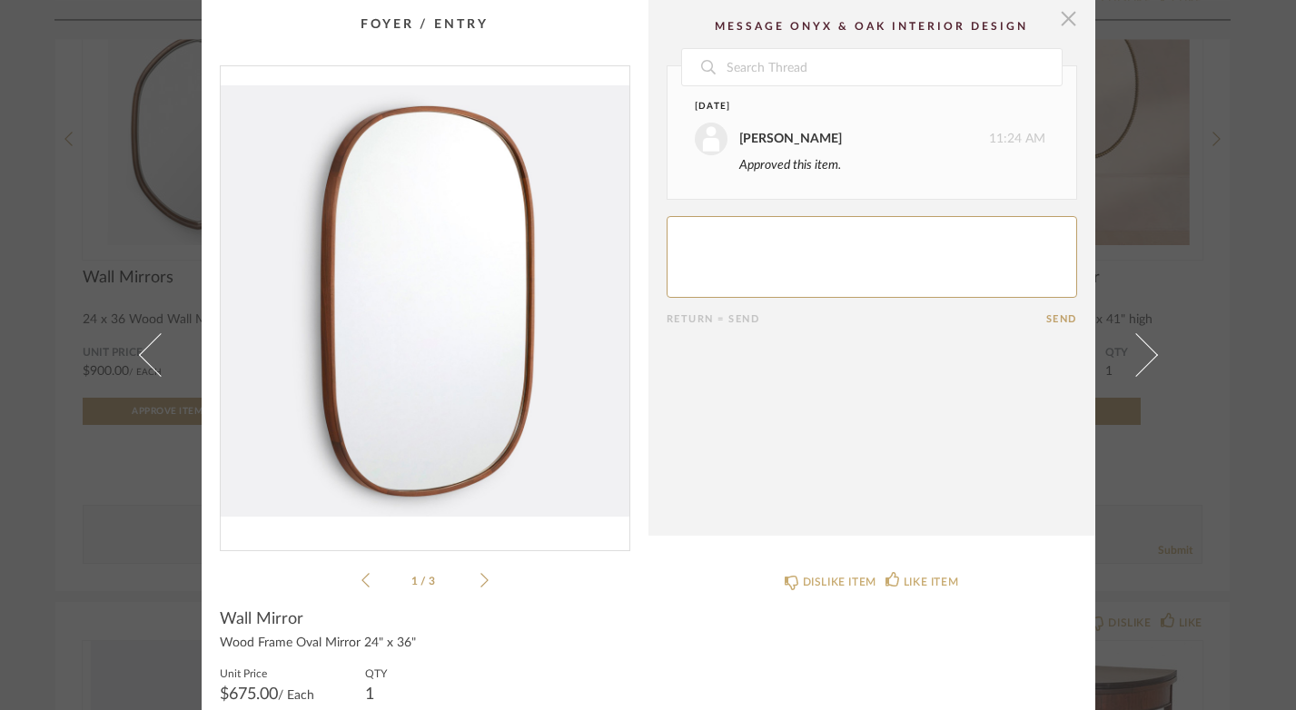
click at [1063, 22] on span "button" at bounding box center [1068, 18] width 36 height 36
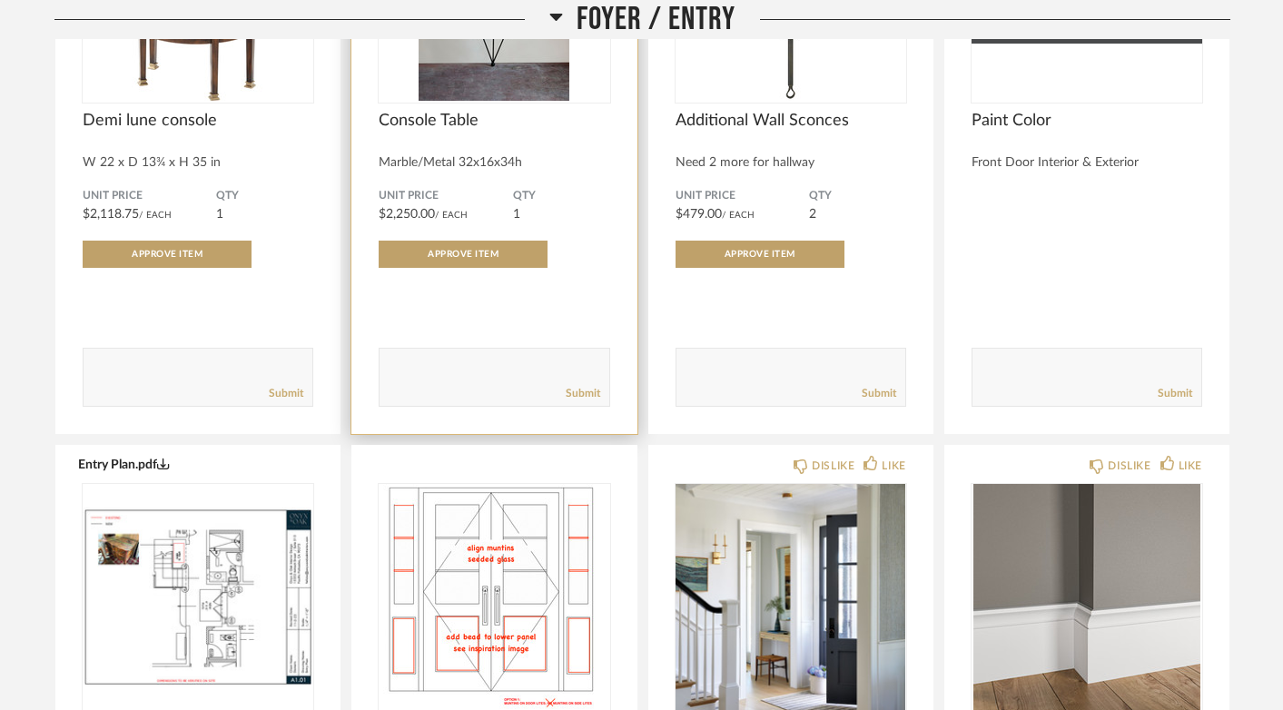
scroll to position [1988, 0]
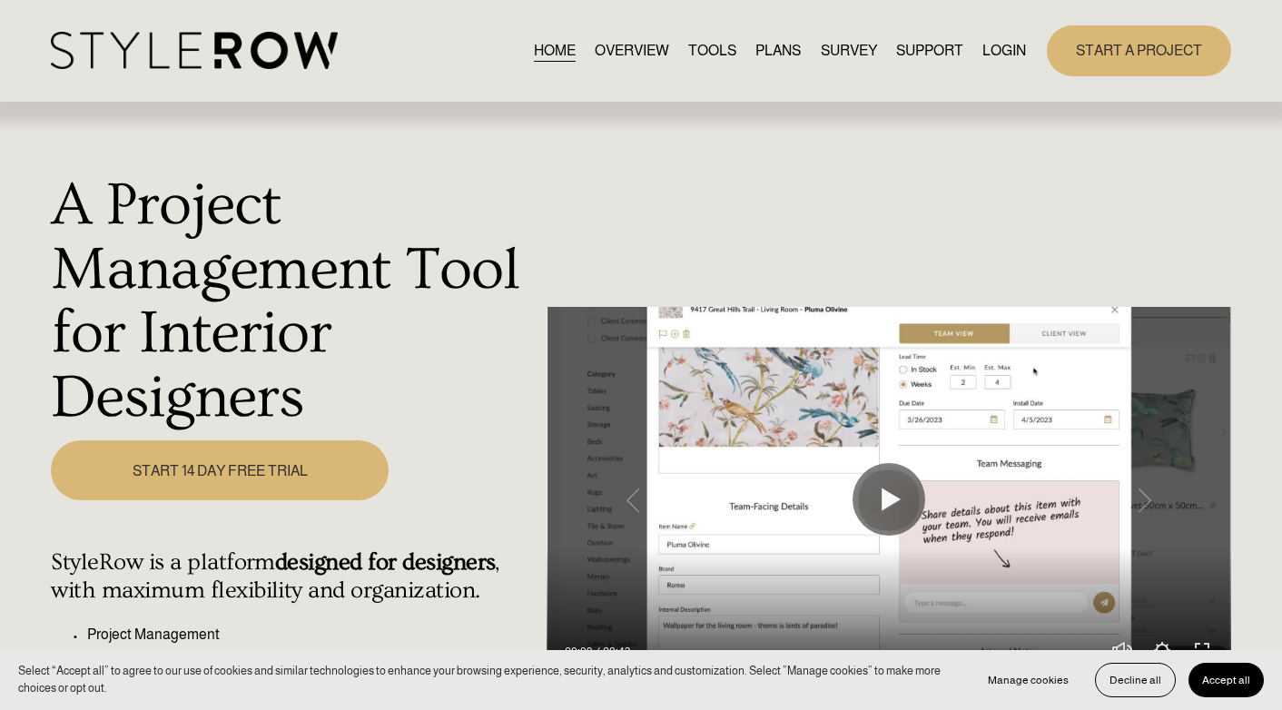
click at [1012, 37] on div "HOME OVERVIEW TOOLS PLANS SURVEY SUPPORT QUESTIONS" at bounding box center [538, 50] width 974 height 37
click at [1002, 47] on link "LOGIN" at bounding box center [1004, 50] width 44 height 25
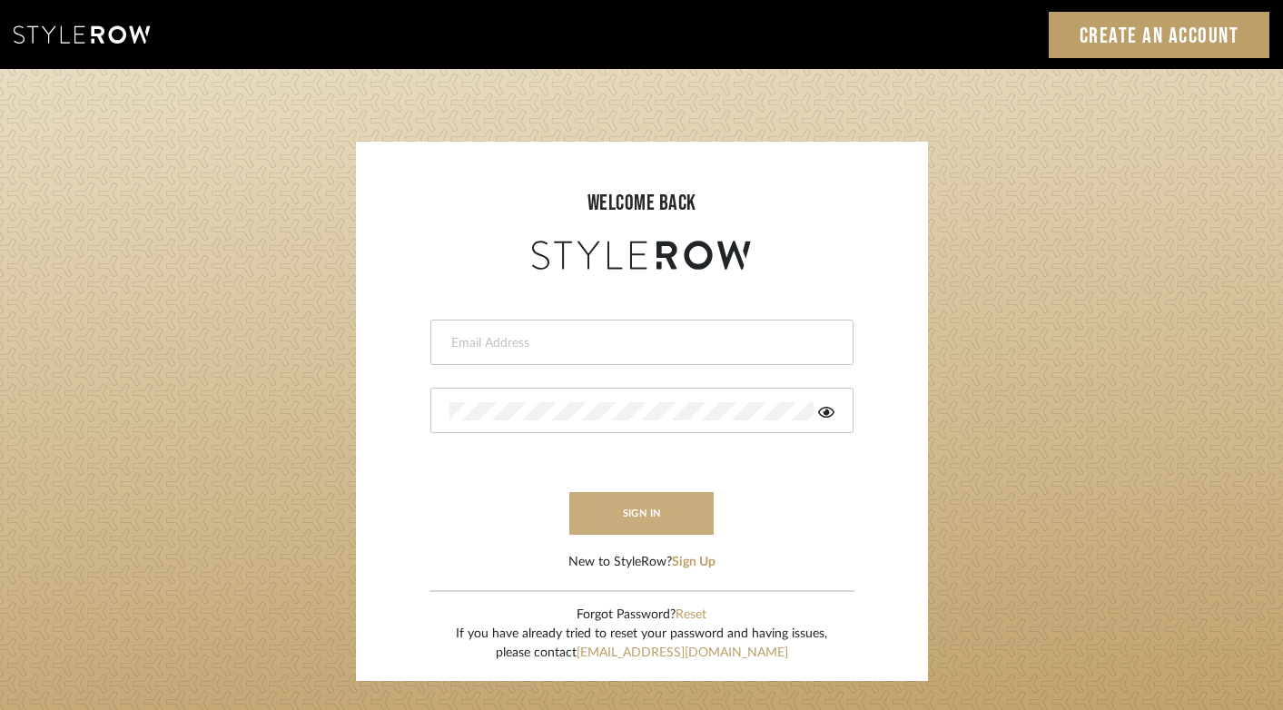
type input "[PERSON_NAME][EMAIL_ADDRESS][DOMAIN_NAME]"
click at [609, 510] on button "sign in" at bounding box center [641, 513] width 145 height 43
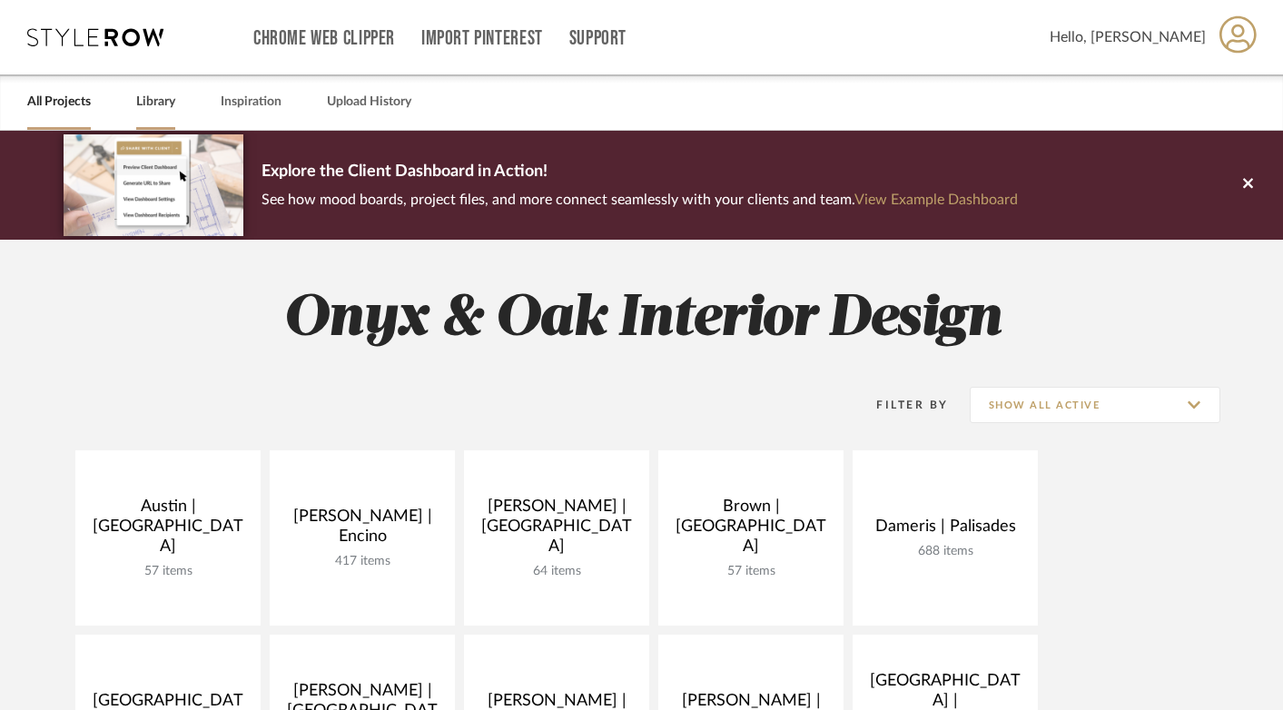
click at [167, 99] on link "Library" at bounding box center [155, 102] width 39 height 25
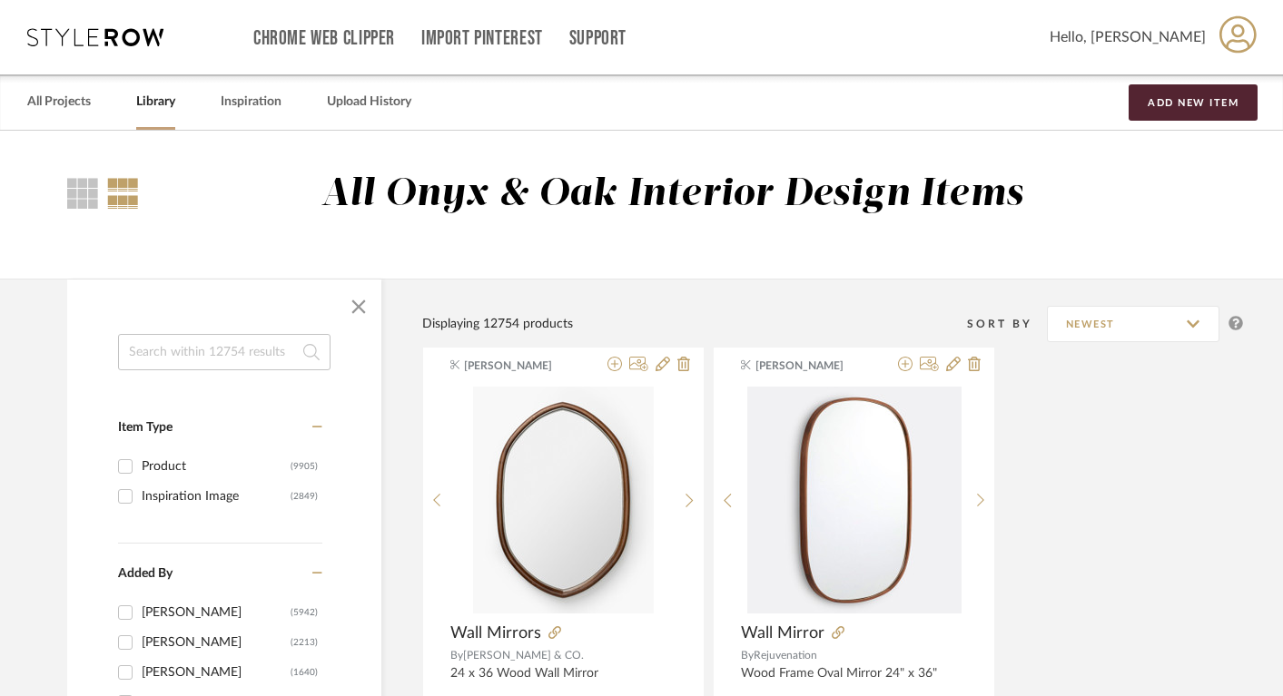
click at [209, 356] on input at bounding box center [224, 352] width 212 height 36
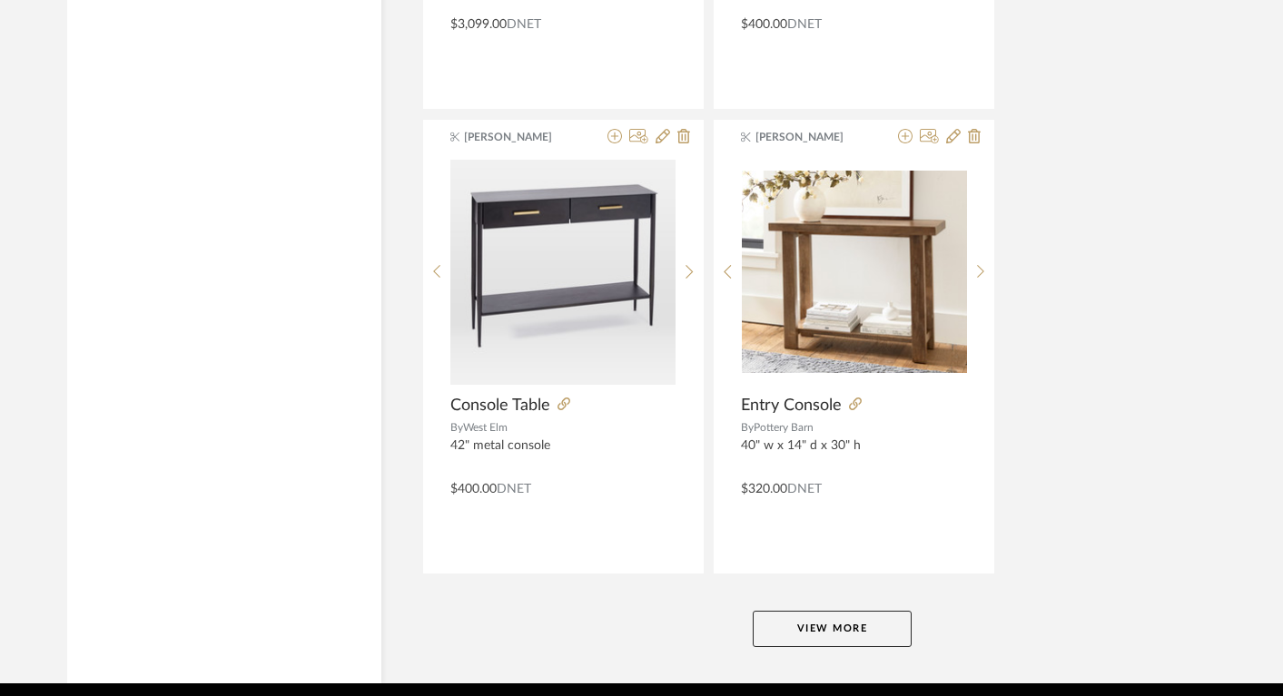
scroll to position [8245, 0]
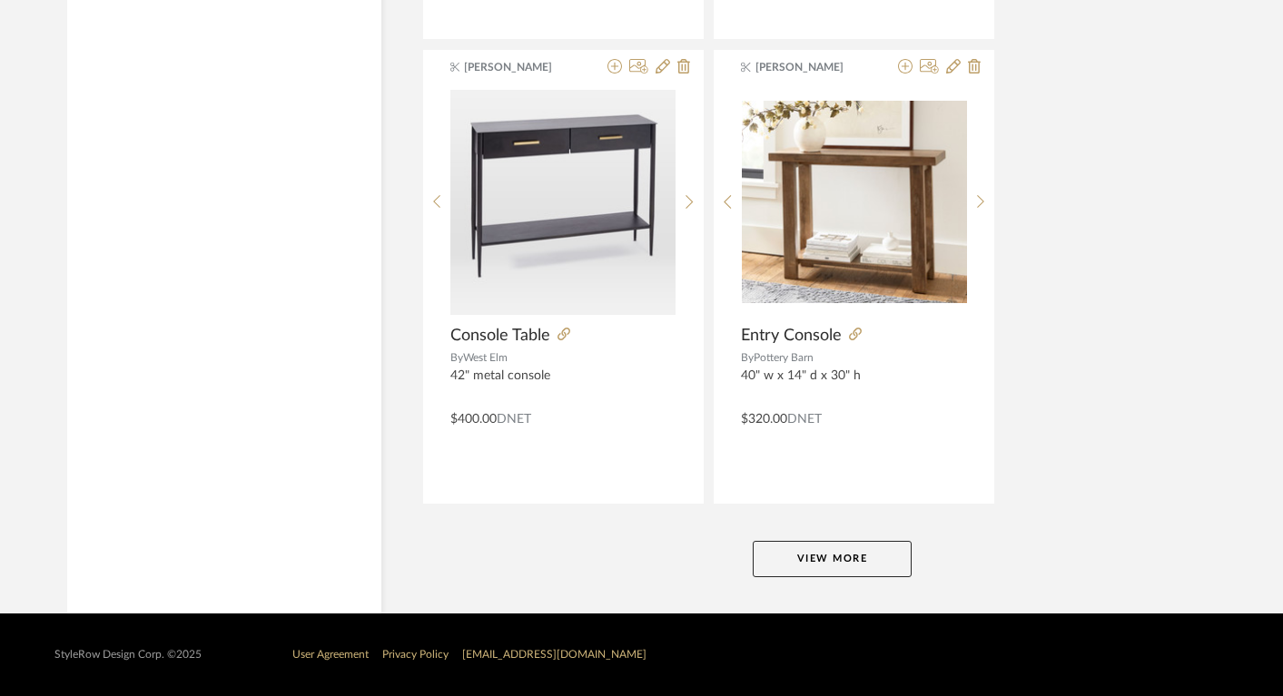
type input "console"
click at [812, 561] on button "View More" at bounding box center [832, 559] width 159 height 36
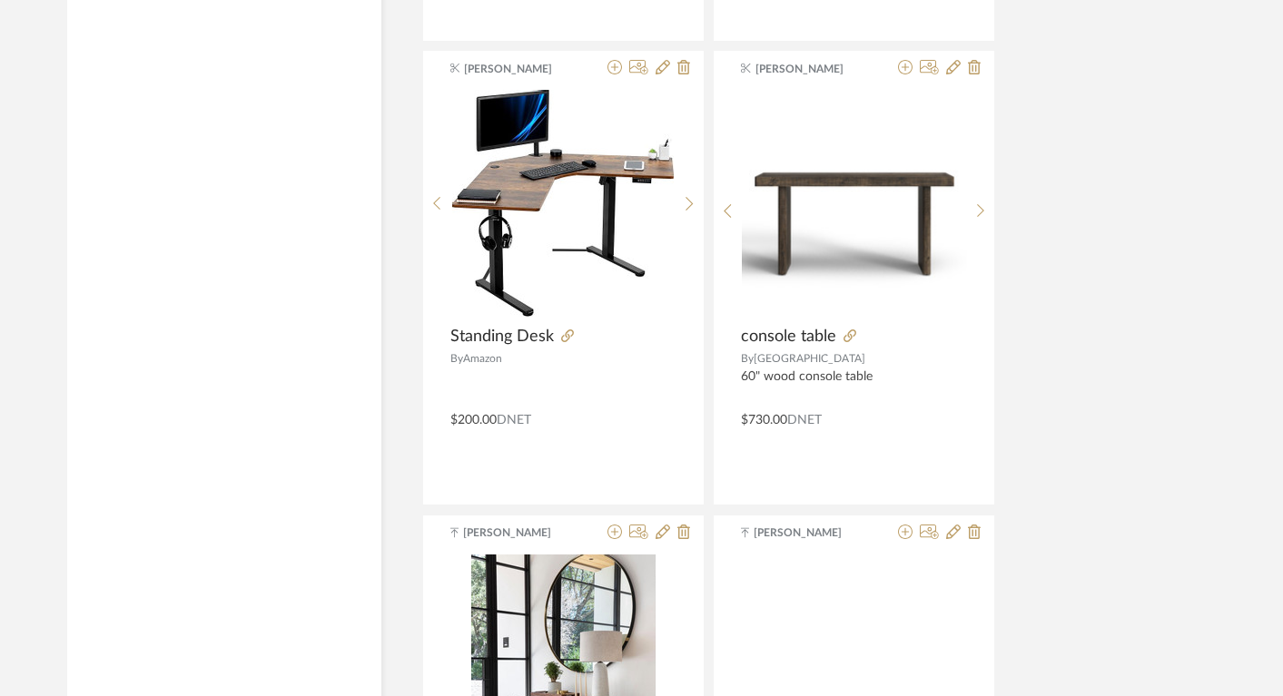
scroll to position [9679, 0]
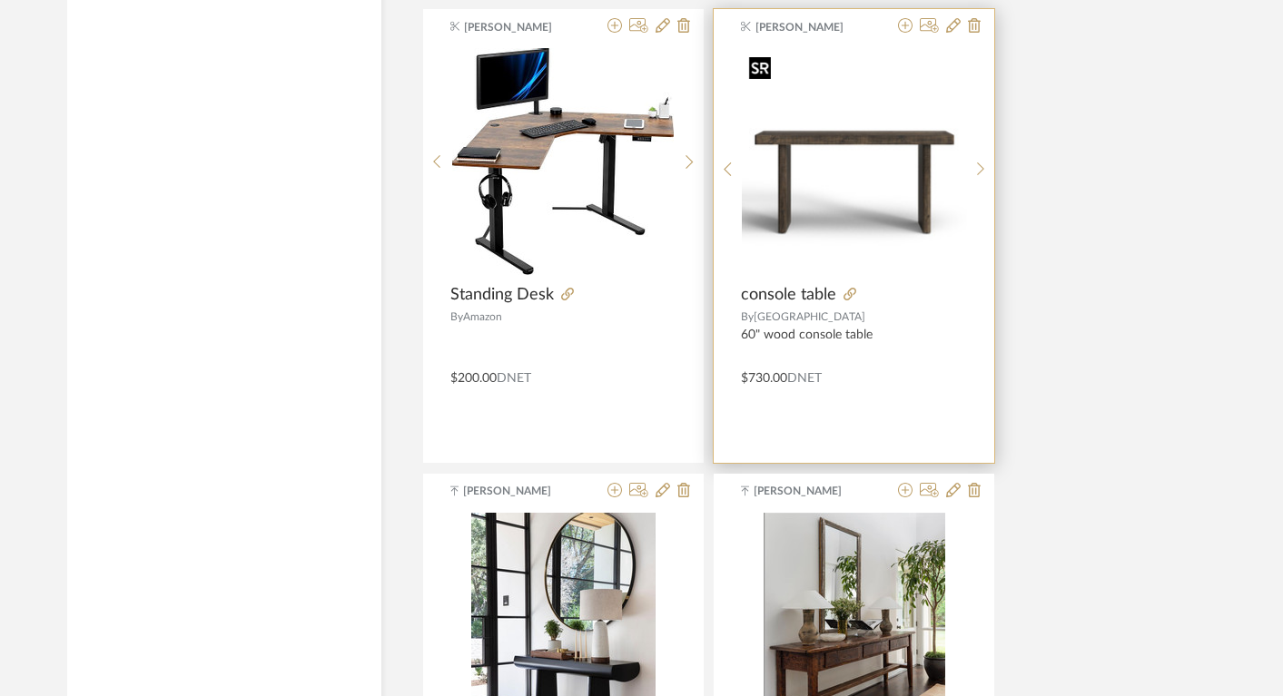
click at [857, 128] on img "0" at bounding box center [854, 161] width 225 height 225
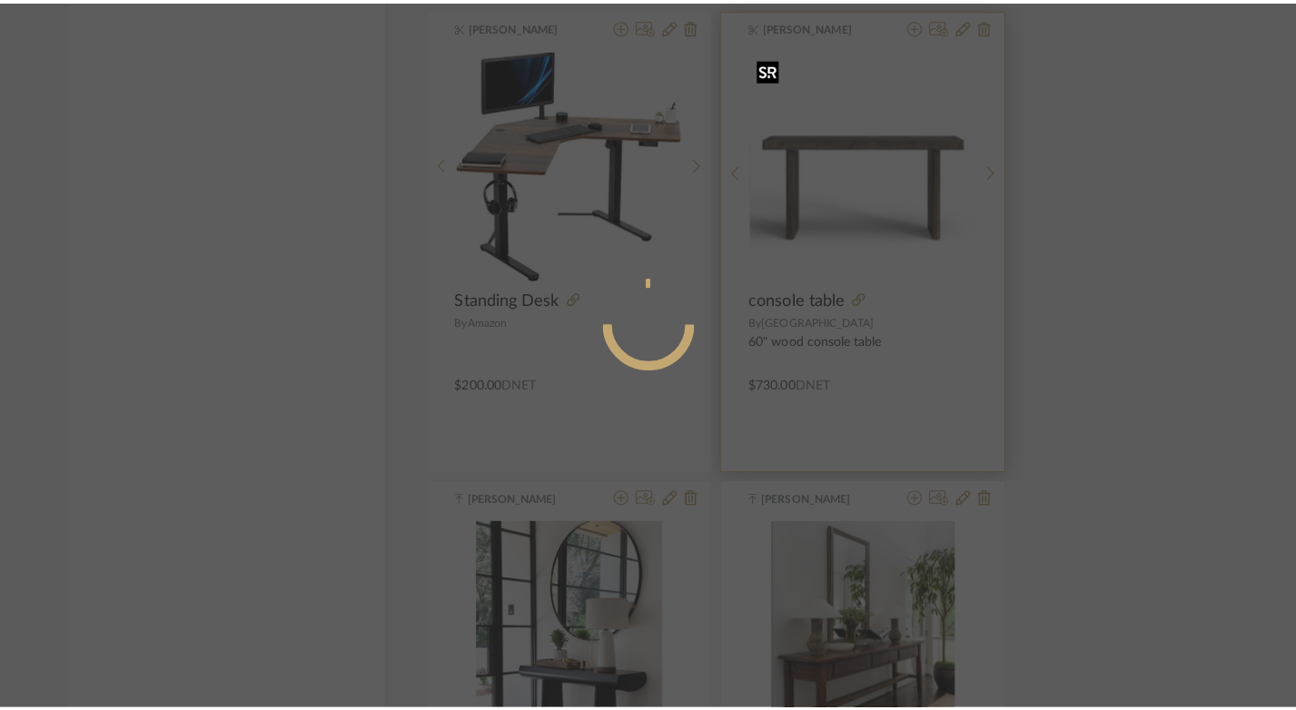
scroll to position [0, 0]
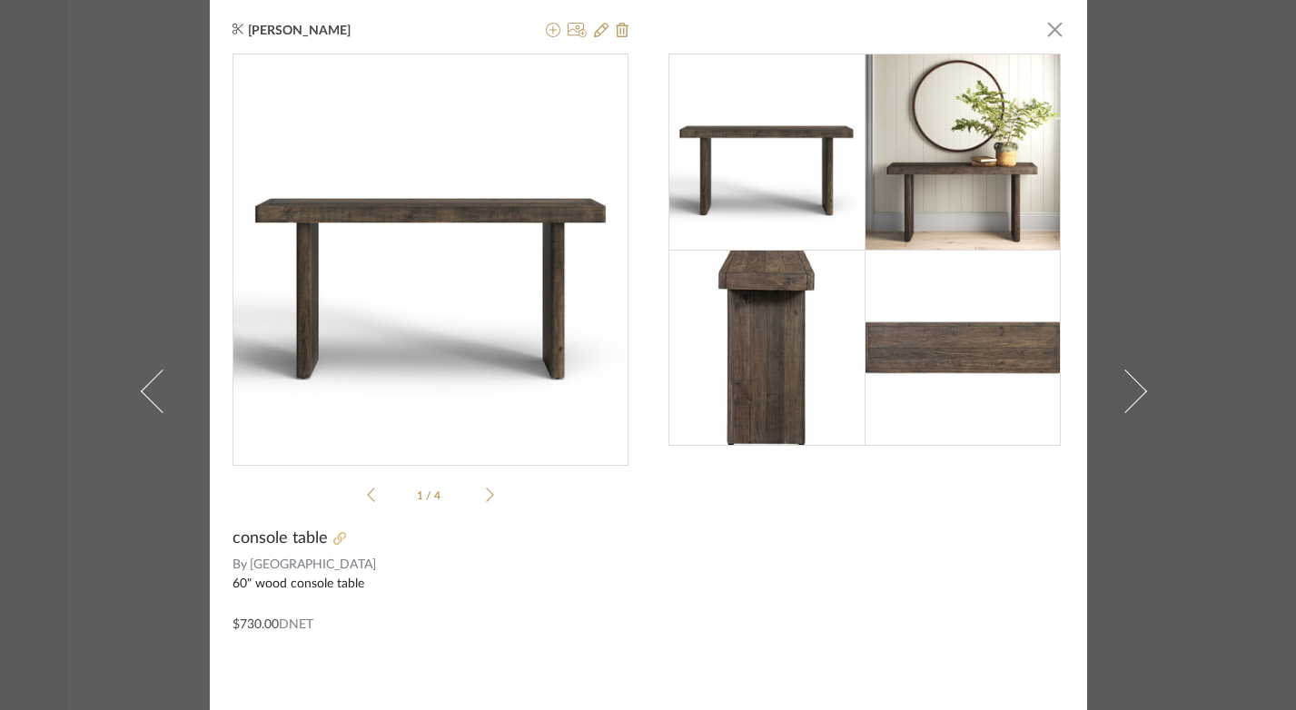
click at [337, 535] on icon at bounding box center [339, 538] width 13 height 13
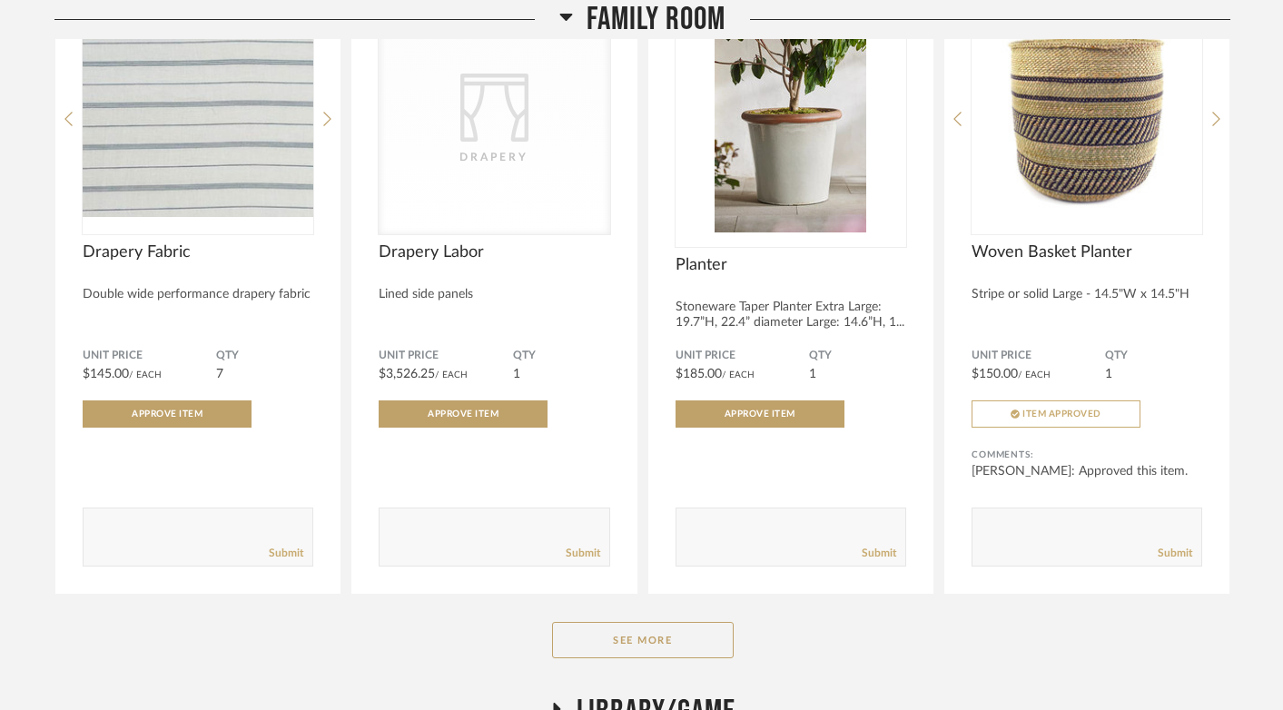
scroll to position [2545, 0]
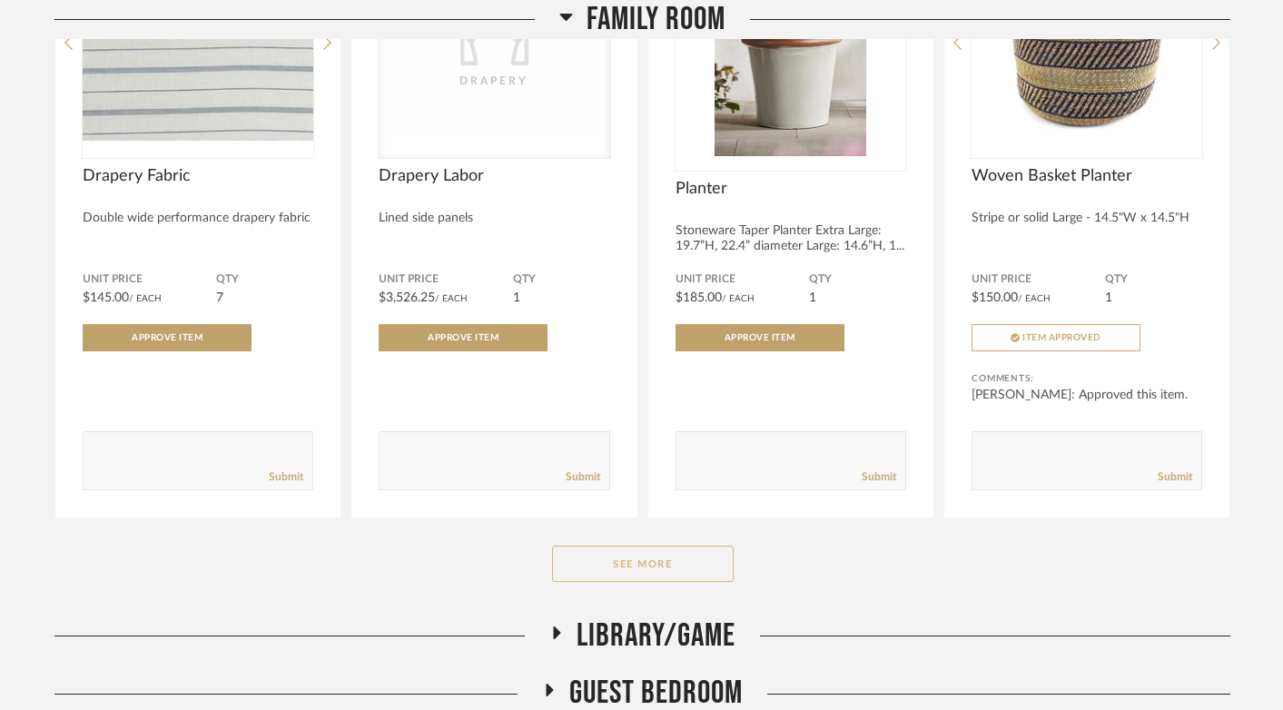
click at [705, 577] on button "See More" at bounding box center [643, 564] width 182 height 36
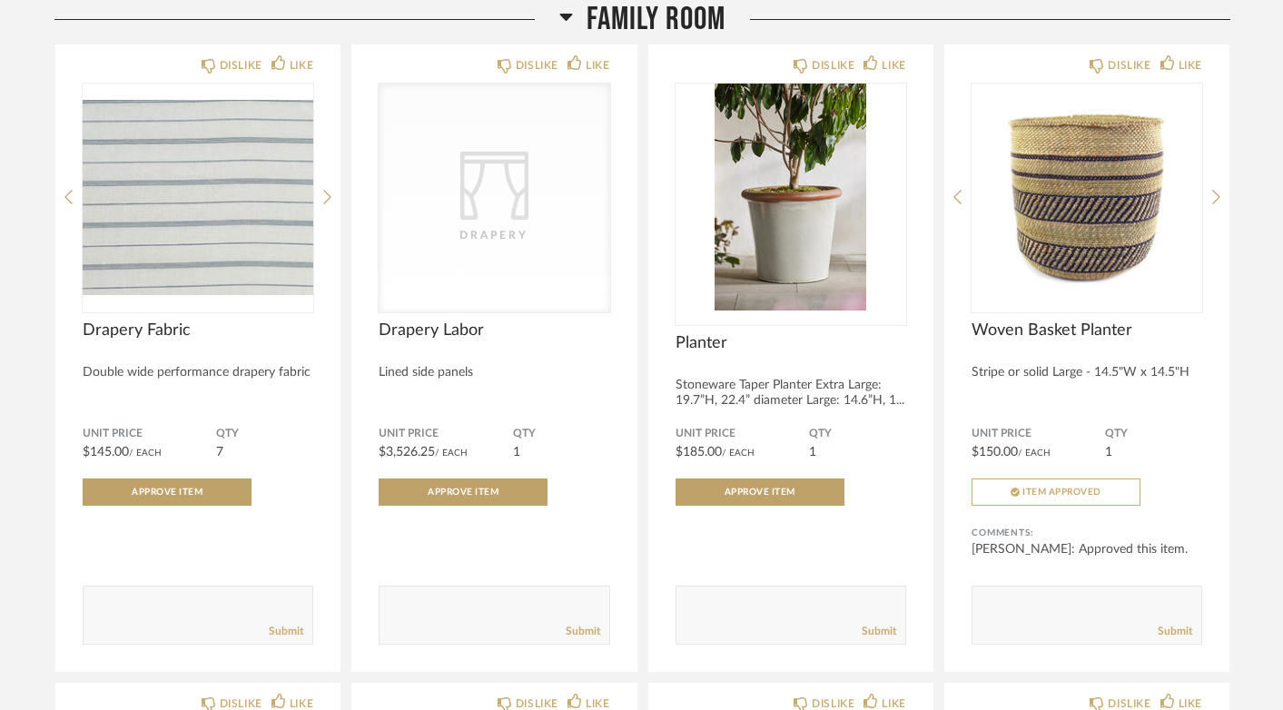
scroll to position [2089, 0]
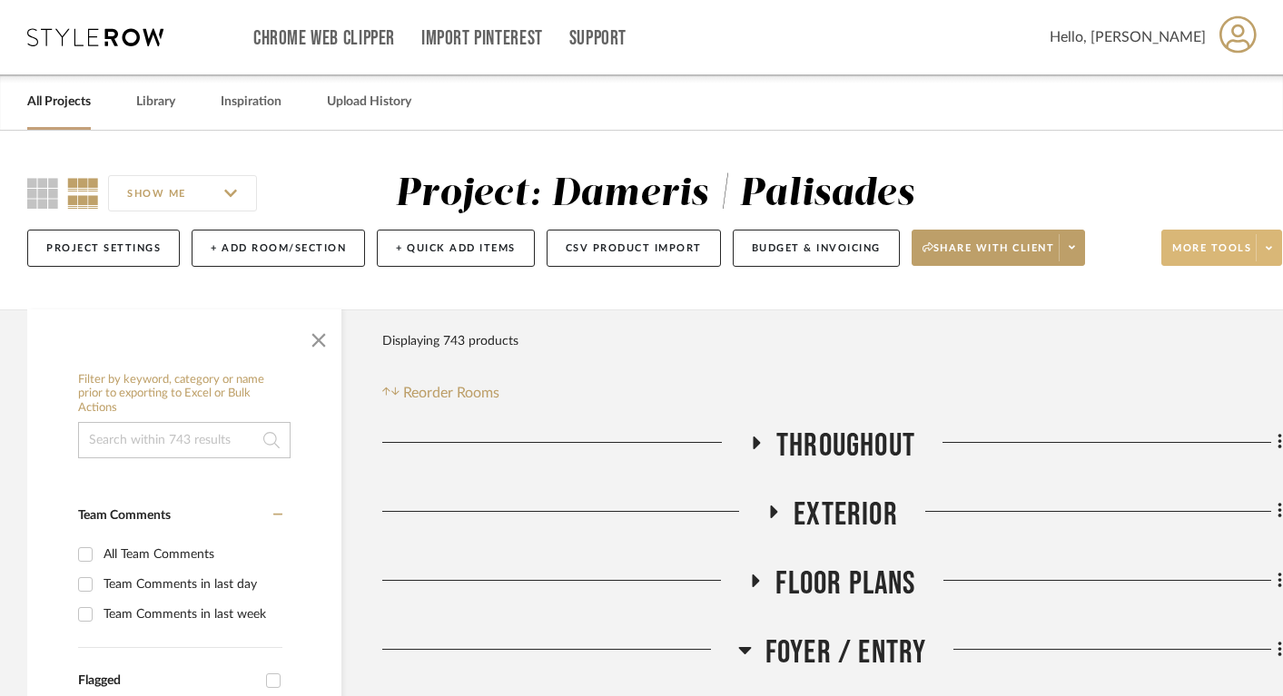
click at [1200, 255] on span "More tools" at bounding box center [1211, 254] width 79 height 27
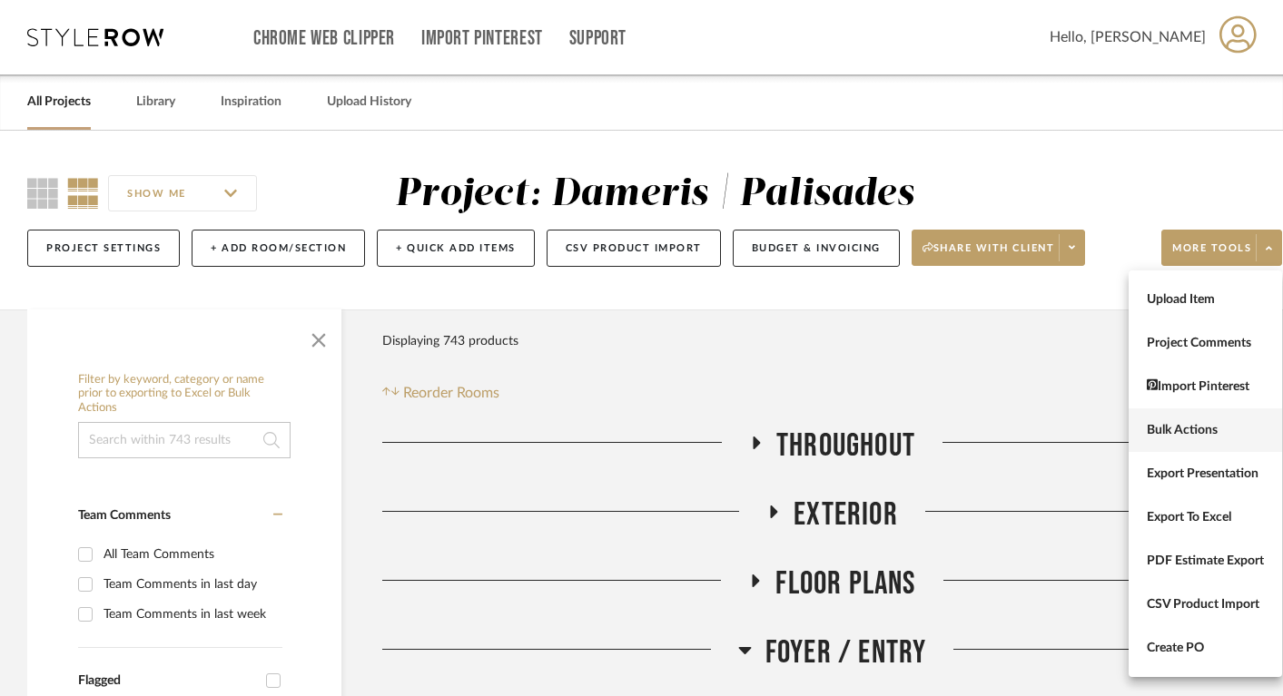
click at [1212, 440] on button "Bulk Actions" at bounding box center [1204, 431] width 153 height 44
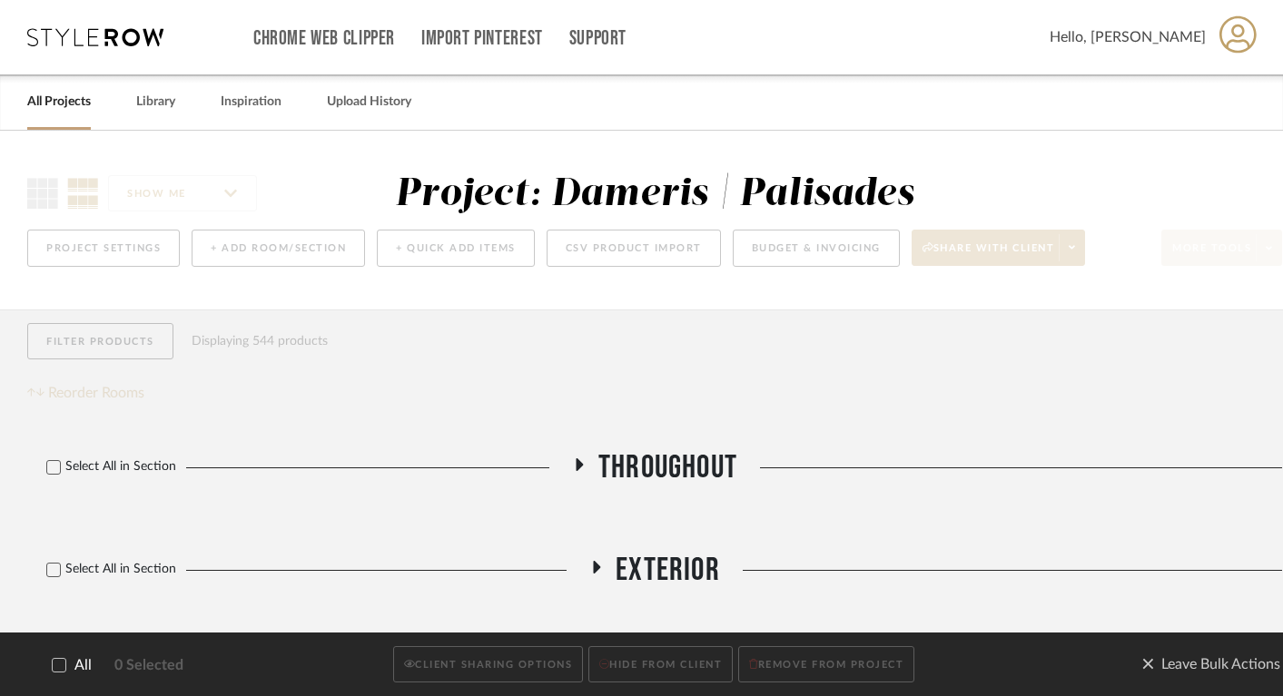
click at [58, 664] on icon at bounding box center [59, 665] width 13 height 13
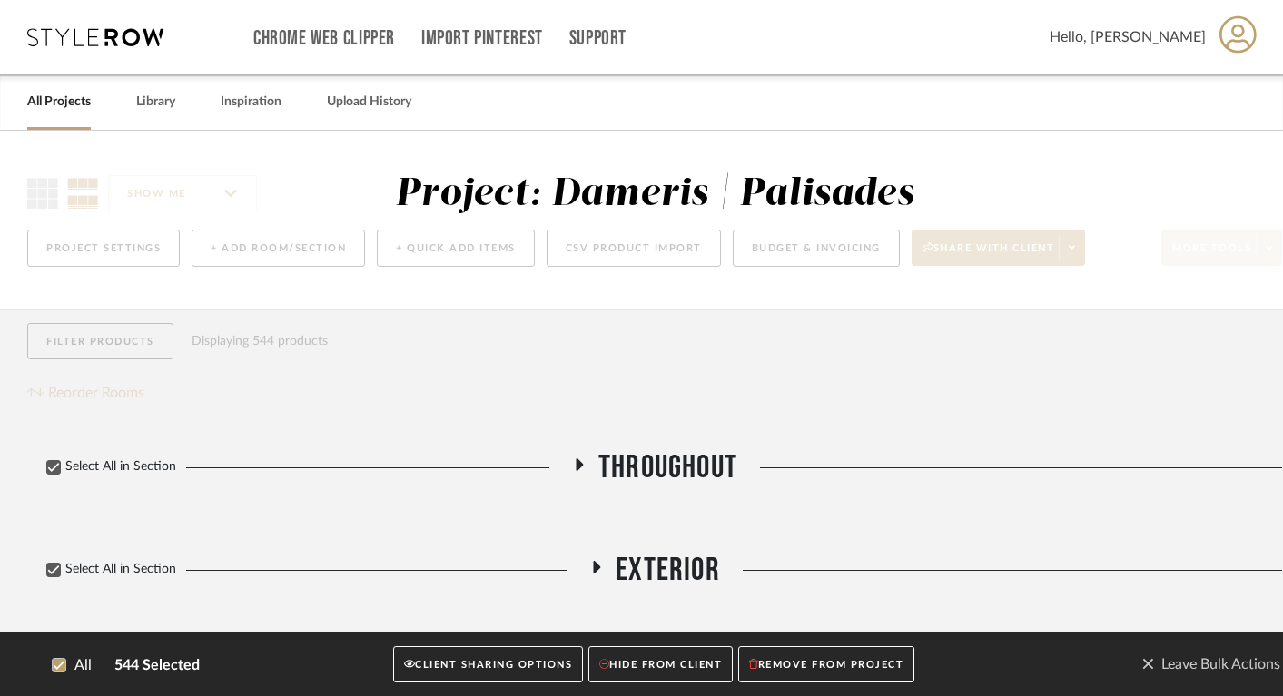
click at [491, 665] on button "CLIENT SHARING OPTIONS" at bounding box center [488, 664] width 190 height 37
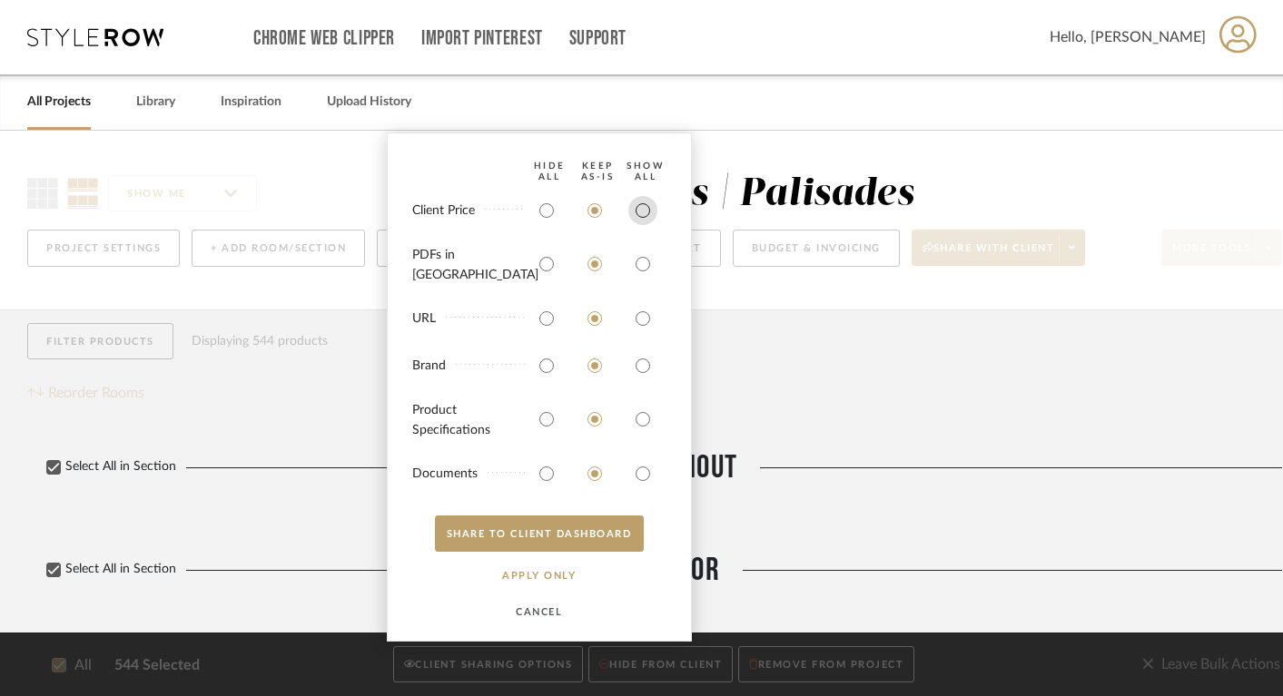
click at [646, 222] on input "radio" at bounding box center [642, 210] width 29 height 29
radio input "true"
click at [646, 273] on input "radio" at bounding box center [642, 264] width 29 height 29
radio input "true"
click at [591, 537] on button "SHARE TO CLIENT Dashboard" at bounding box center [539, 534] width 209 height 36
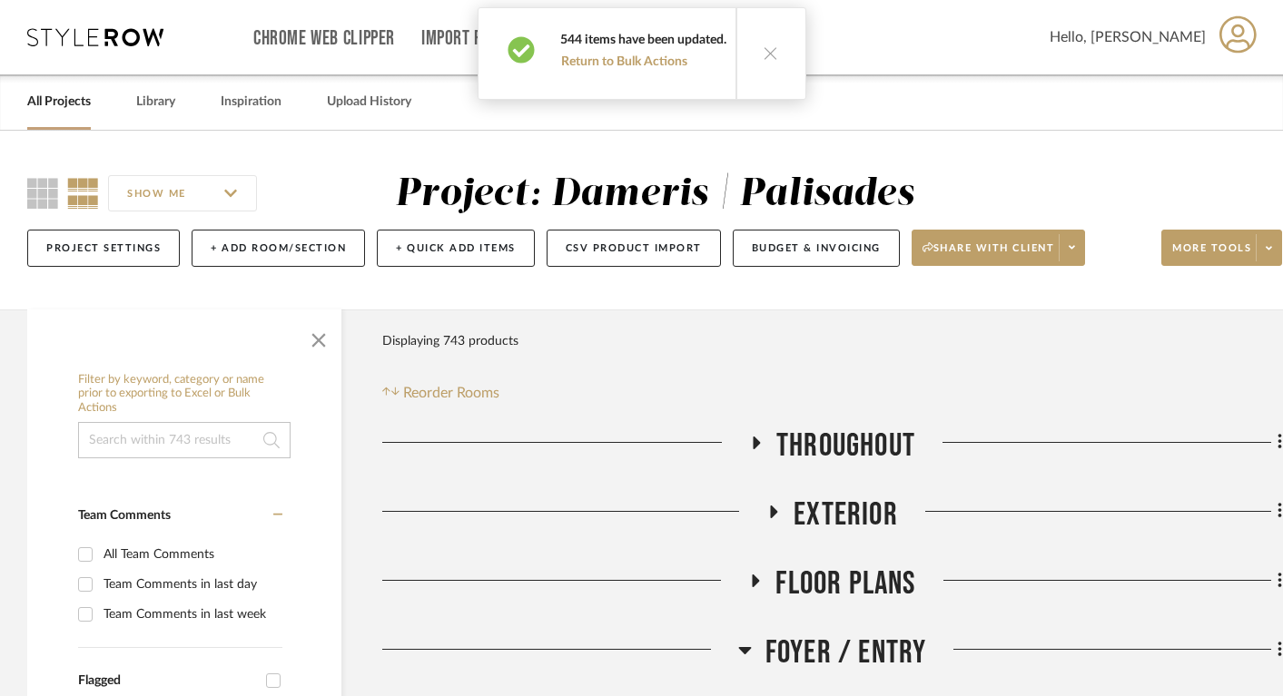
click at [767, 64] on button at bounding box center [770, 53] width 70 height 91
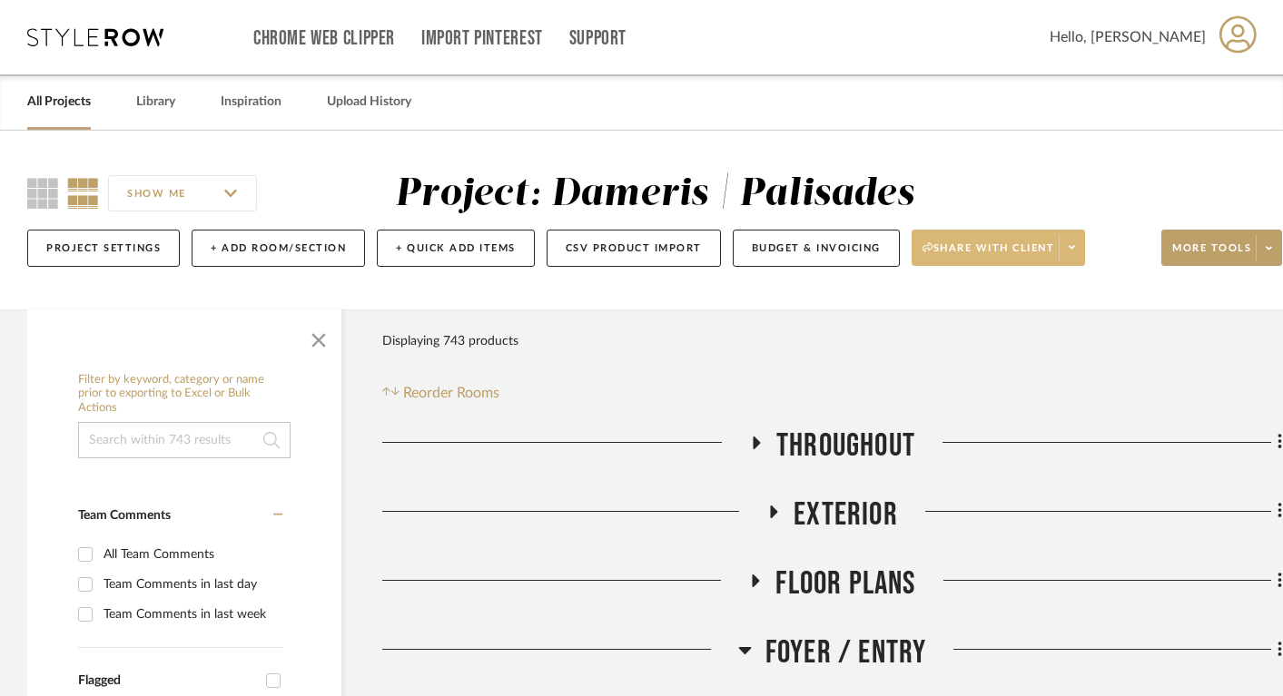
click at [988, 258] on span "Share with client" at bounding box center [988, 254] width 133 height 27
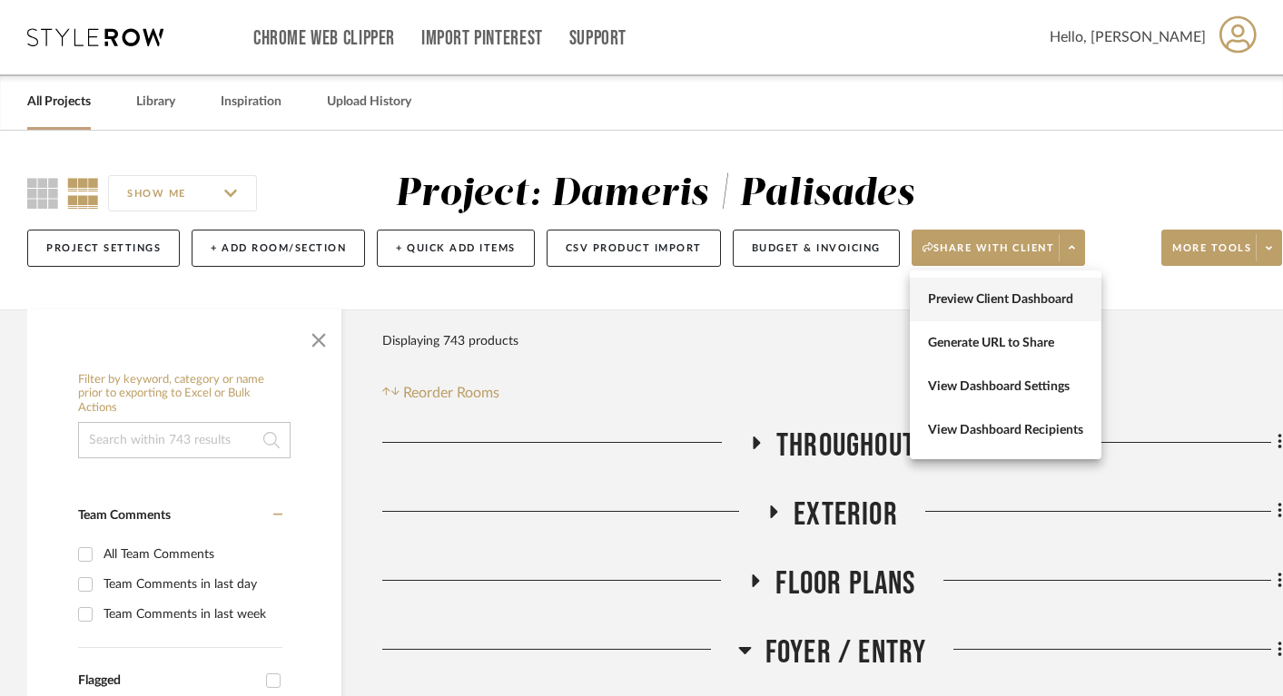
click at [989, 307] on button "Preview Client Dashboard" at bounding box center [1006, 300] width 192 height 44
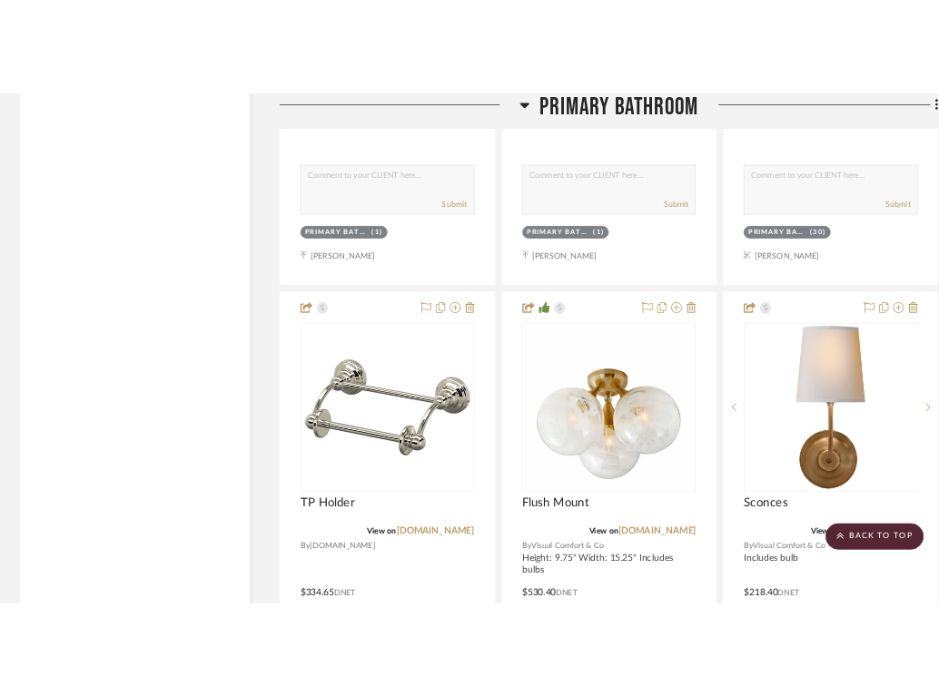
scroll to position [19234, 0]
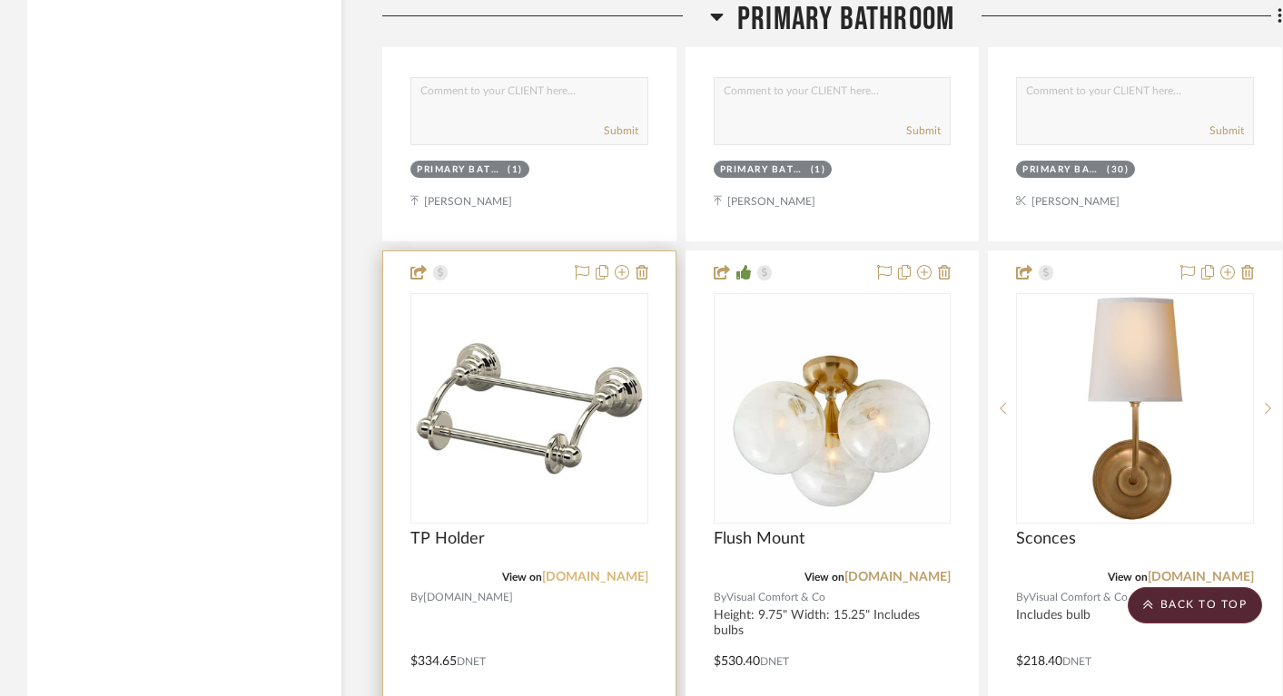
click at [632, 571] on link "[DOMAIN_NAME]" at bounding box center [595, 577] width 106 height 13
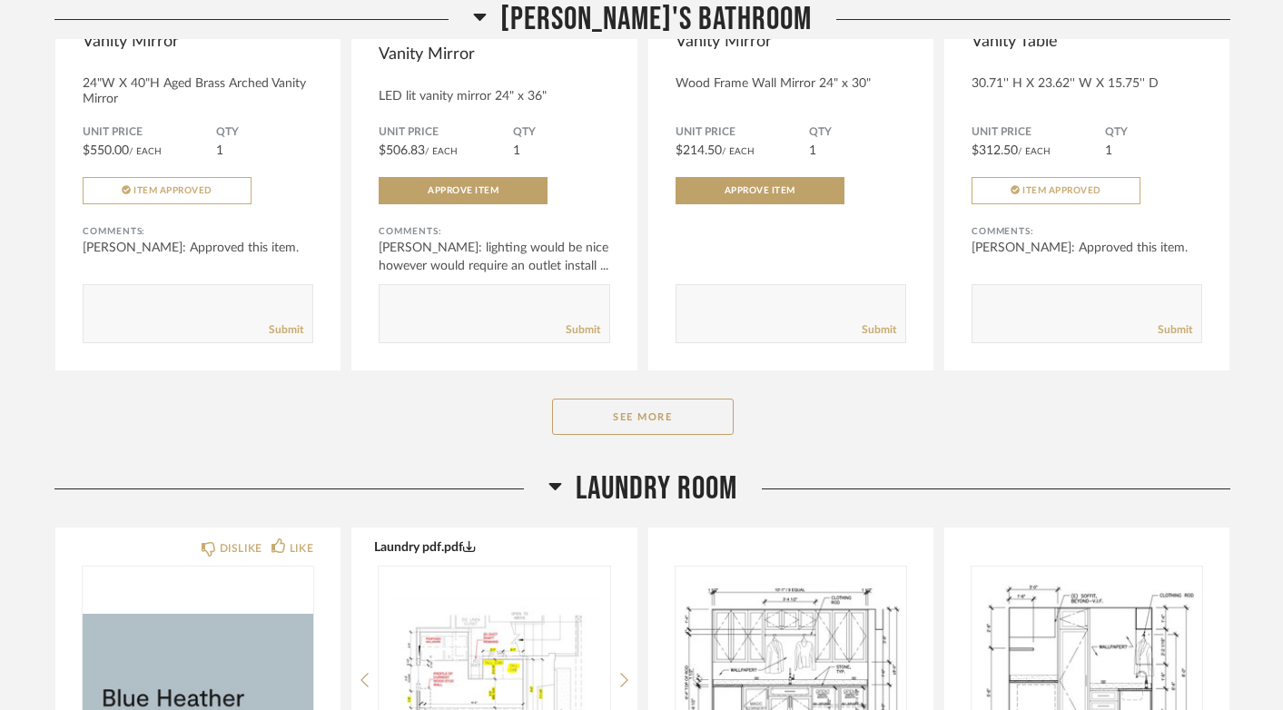
scroll to position [4086, 0]
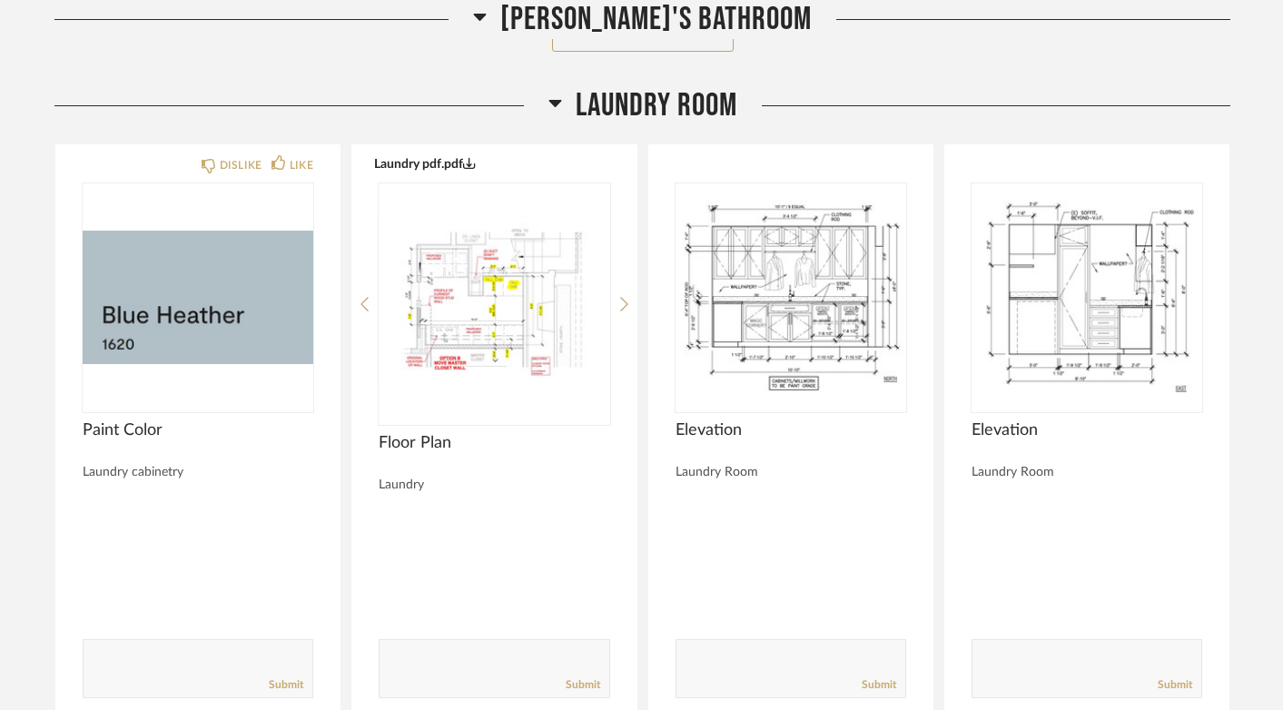
click at [549, 108] on icon at bounding box center [555, 103] width 14 height 22
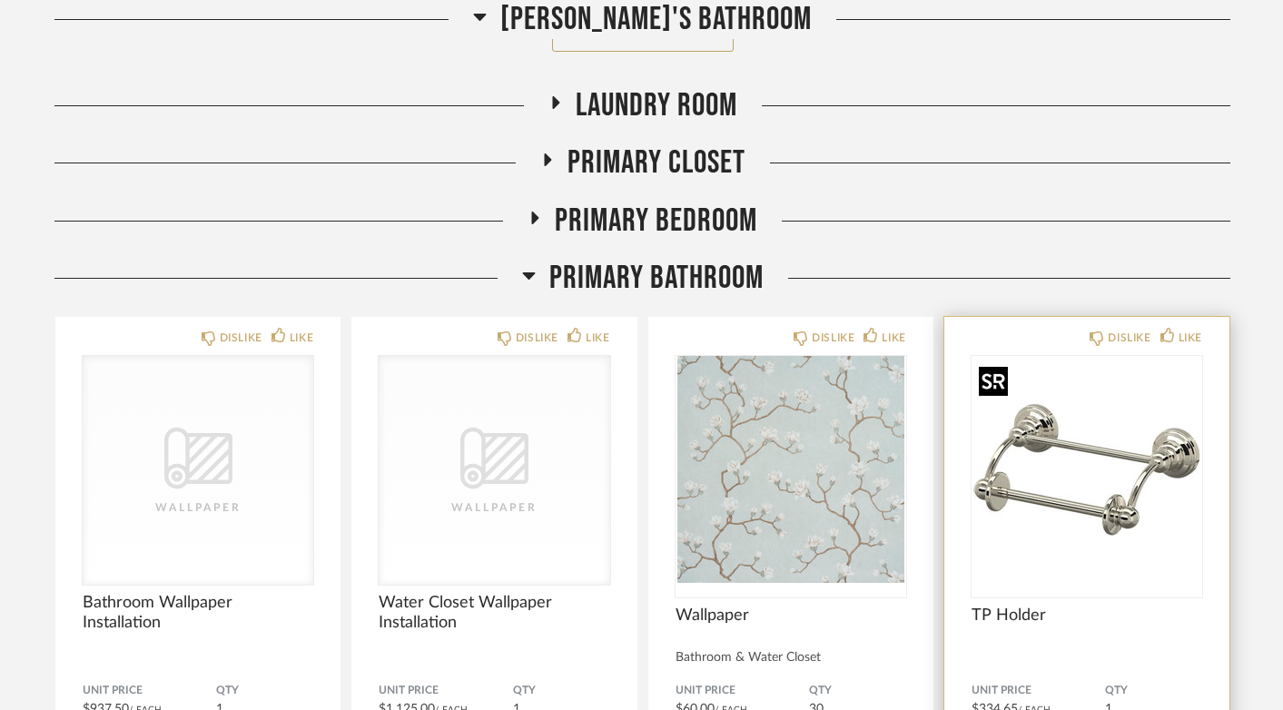
scroll to position [4298, 0]
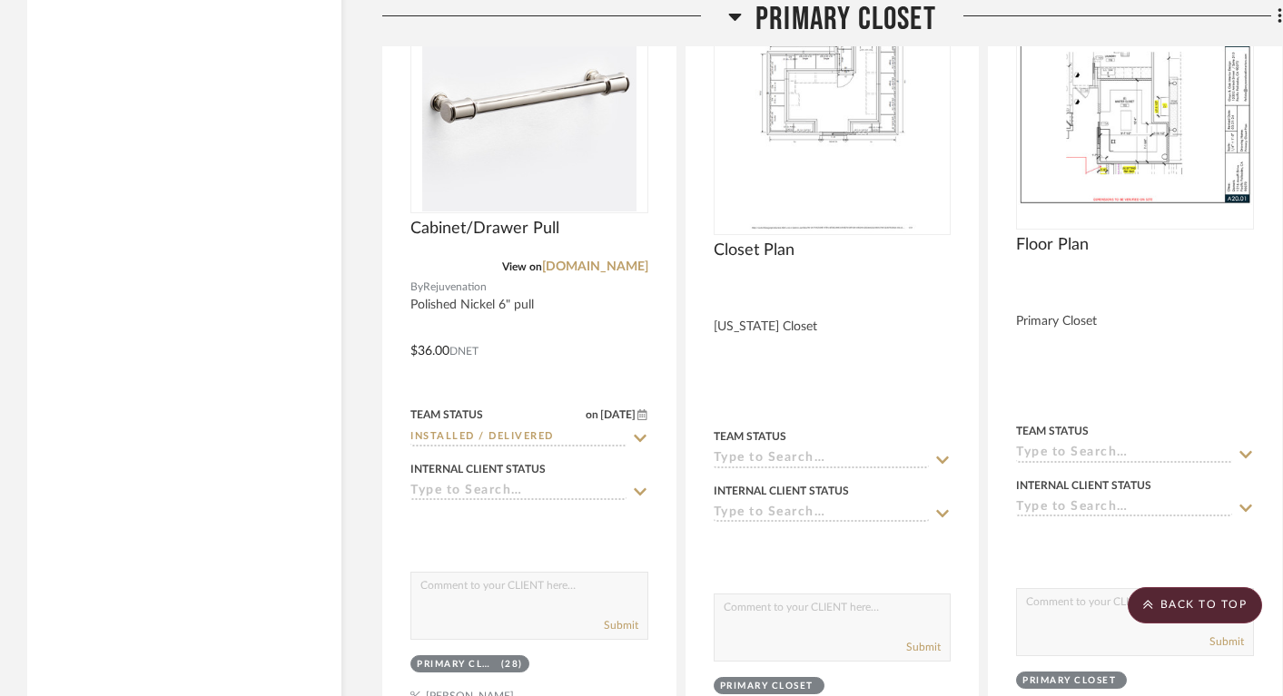
scroll to position [14140, 0]
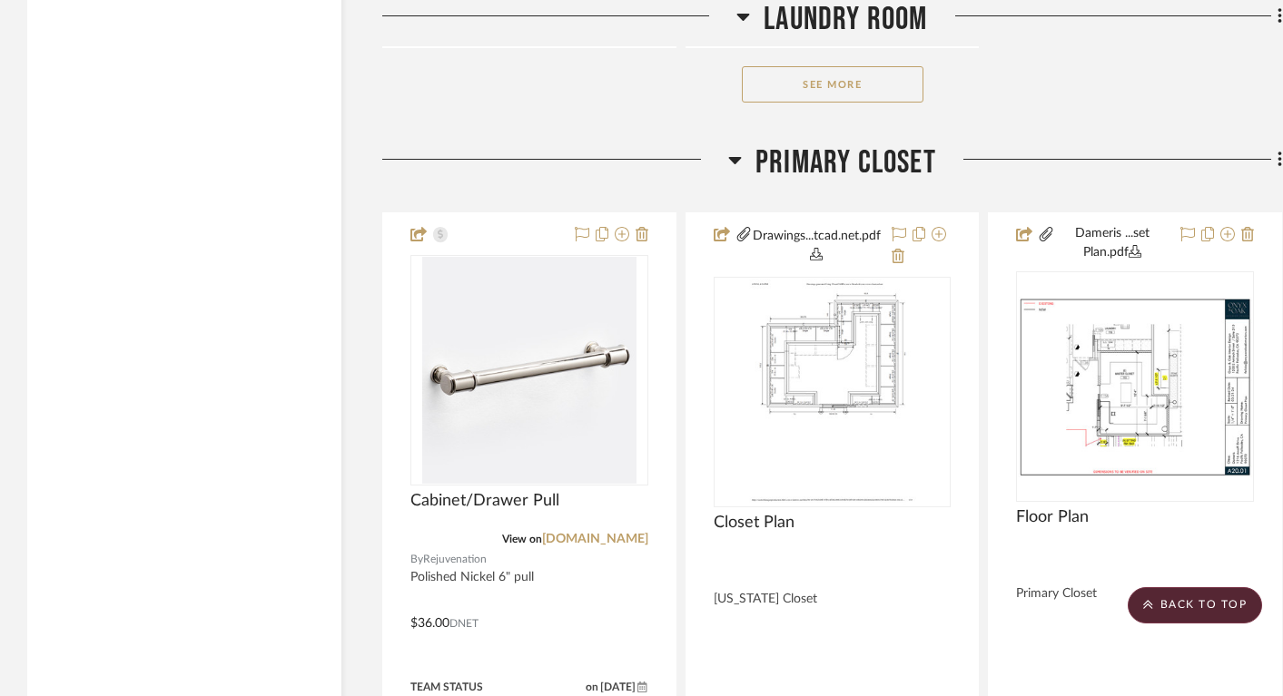
click at [739, 157] on icon at bounding box center [735, 160] width 13 height 7
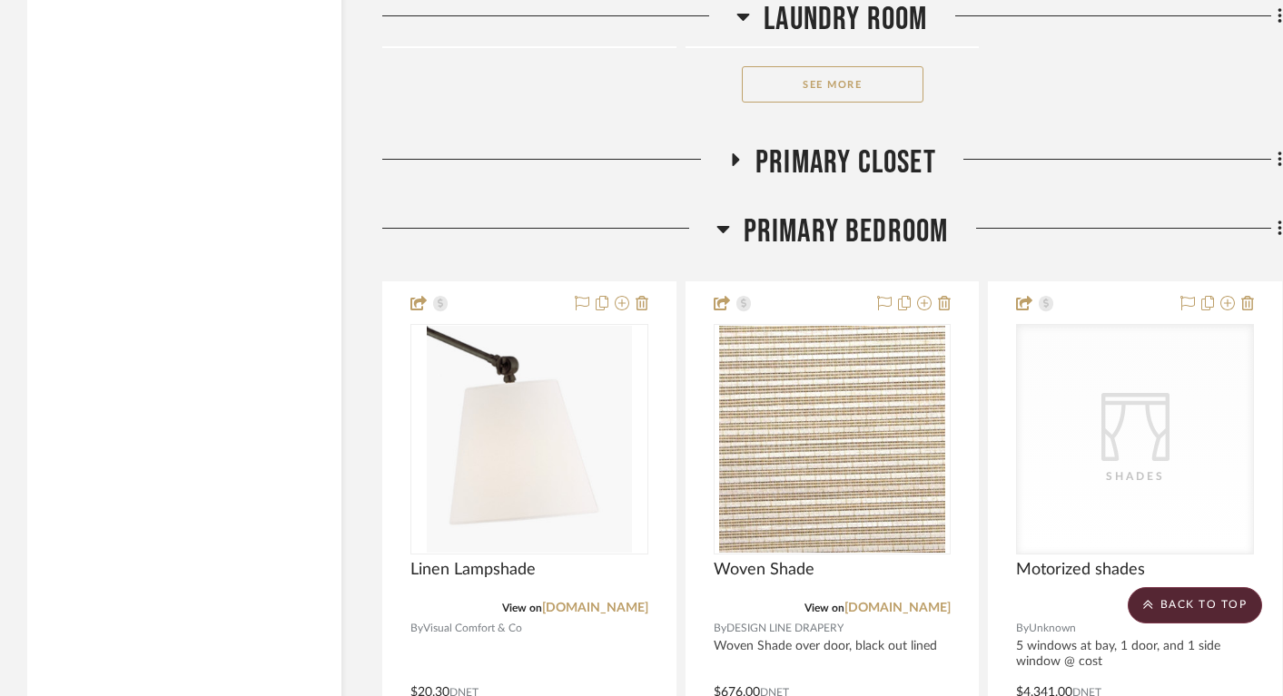
click at [722, 226] on icon at bounding box center [722, 229] width 13 height 7
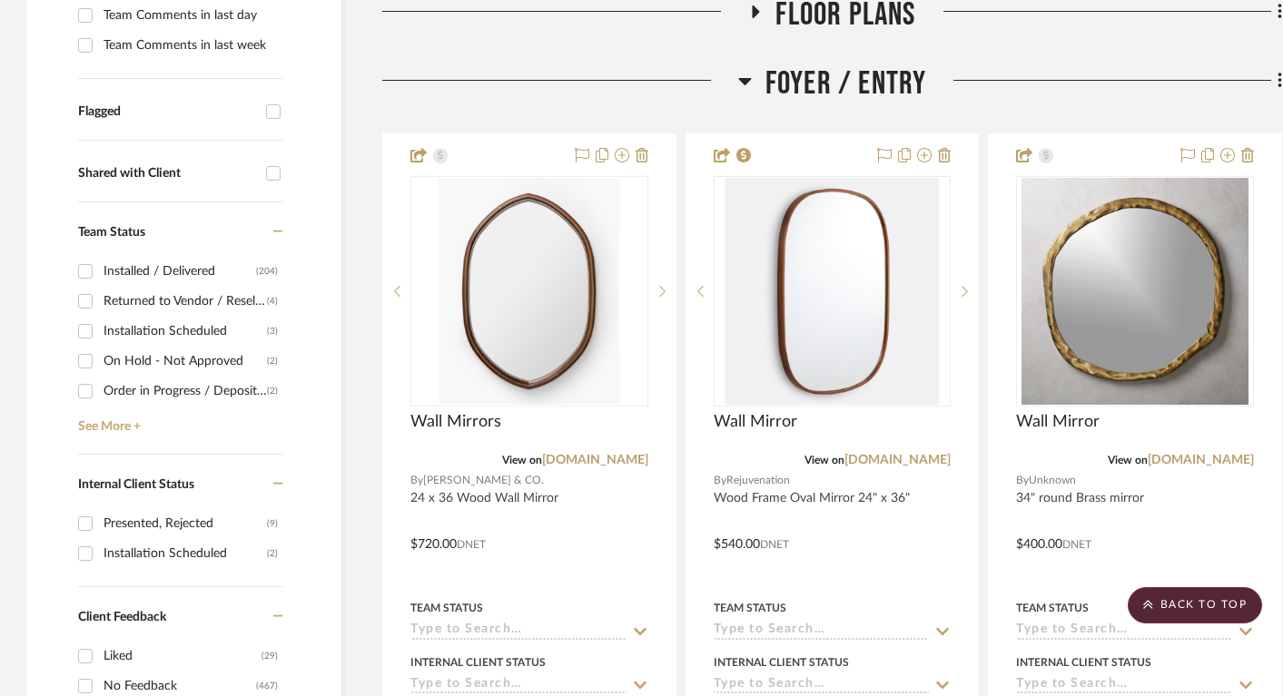
scroll to position [0, 0]
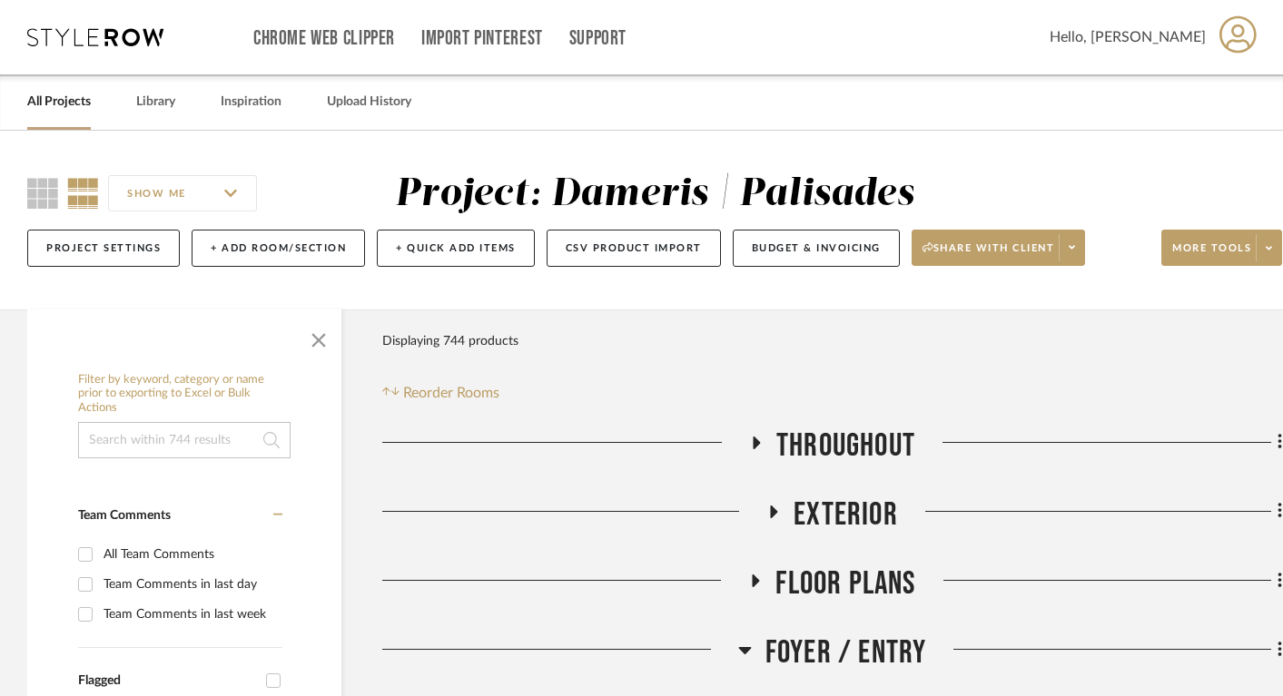
click at [951, 213] on div "SHOW ME Project: Dameris | Palisades Project Settings + Add Room/Section + Quic…" at bounding box center [653, 225] width 1307 height 107
click at [951, 250] on span "More tools" at bounding box center [1211, 254] width 79 height 27
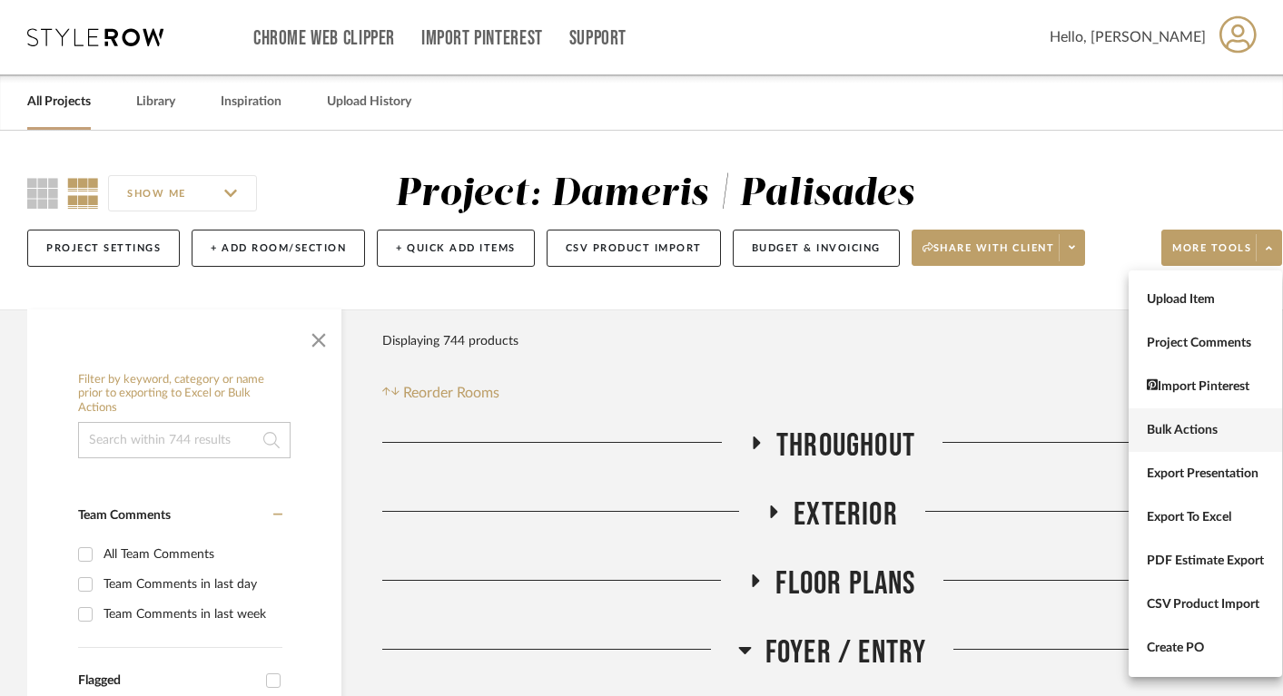
click at [951, 434] on span "Bulk Actions" at bounding box center [1205, 430] width 117 height 15
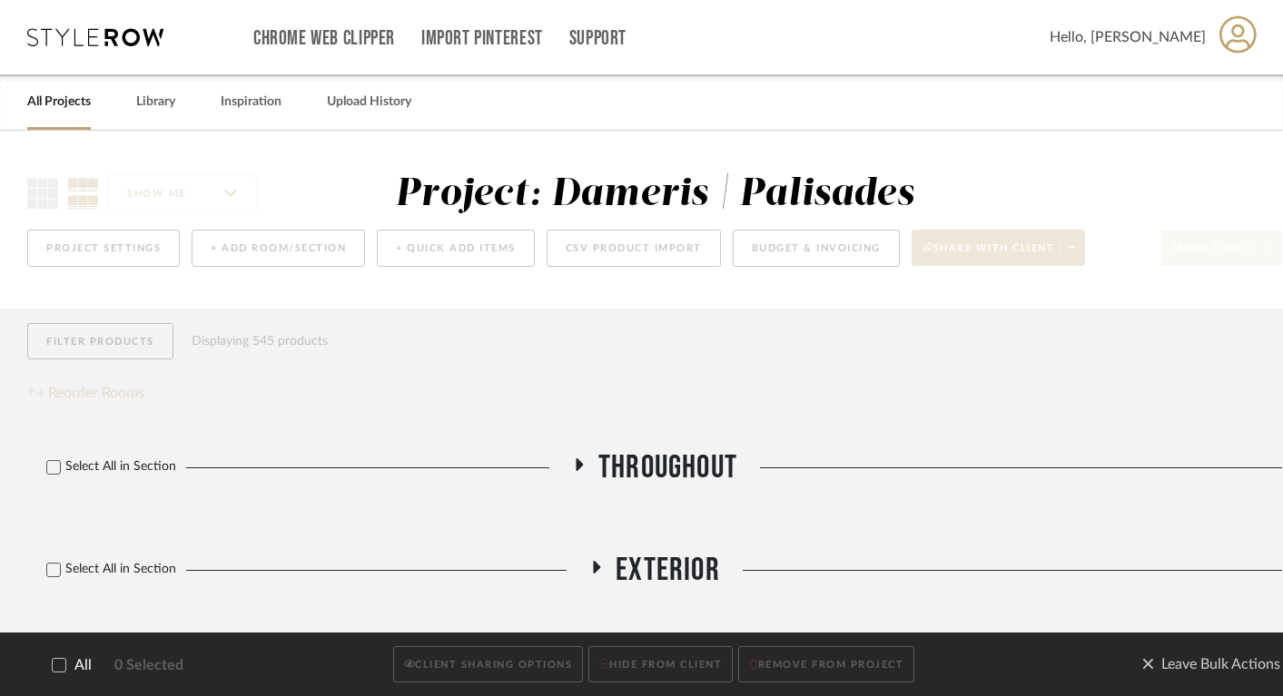
click at [57, 663] on icon at bounding box center [59, 665] width 13 height 13
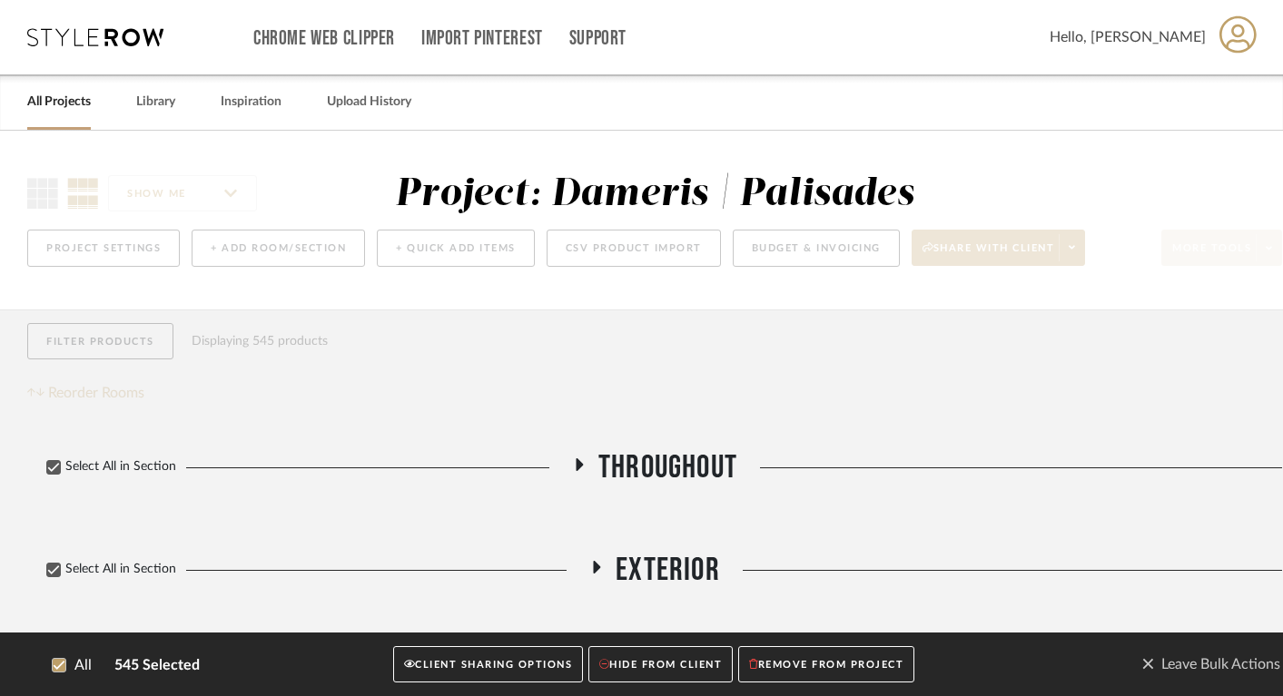
click at [468, 654] on button "CLIENT SHARING OPTIONS" at bounding box center [488, 664] width 190 height 37
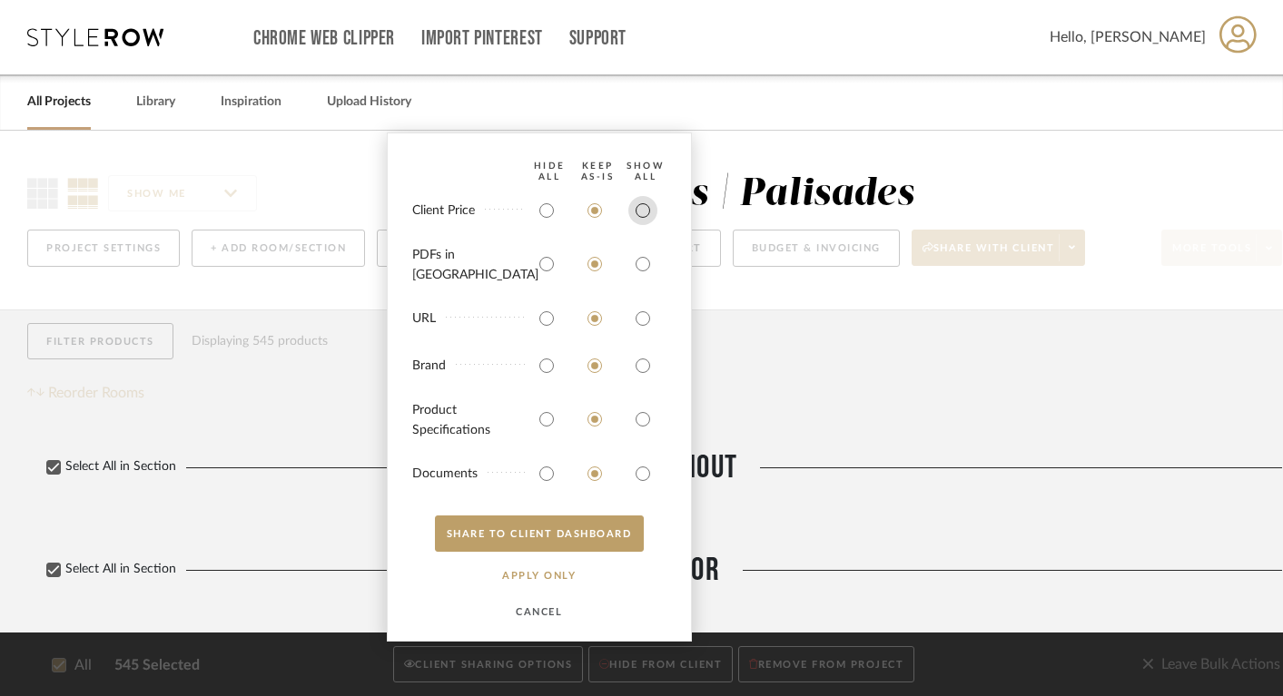
click at [642, 222] on input "radio" at bounding box center [642, 210] width 29 height 29
radio input "true"
click at [640, 271] on input "radio" at bounding box center [642, 264] width 29 height 29
radio input "true"
click at [551, 541] on button "SHARE TO CLIENT Dashboard" at bounding box center [539, 534] width 209 height 36
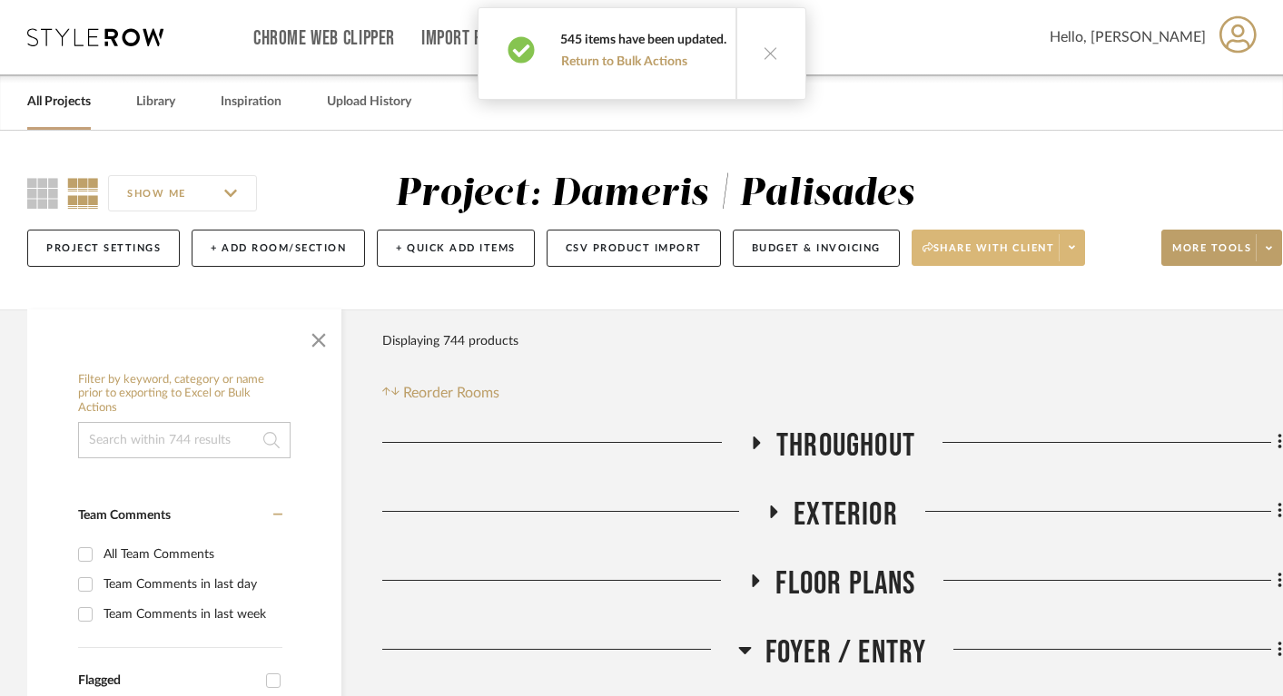
click at [951, 250] on span "Share with client" at bounding box center [988, 254] width 133 height 27
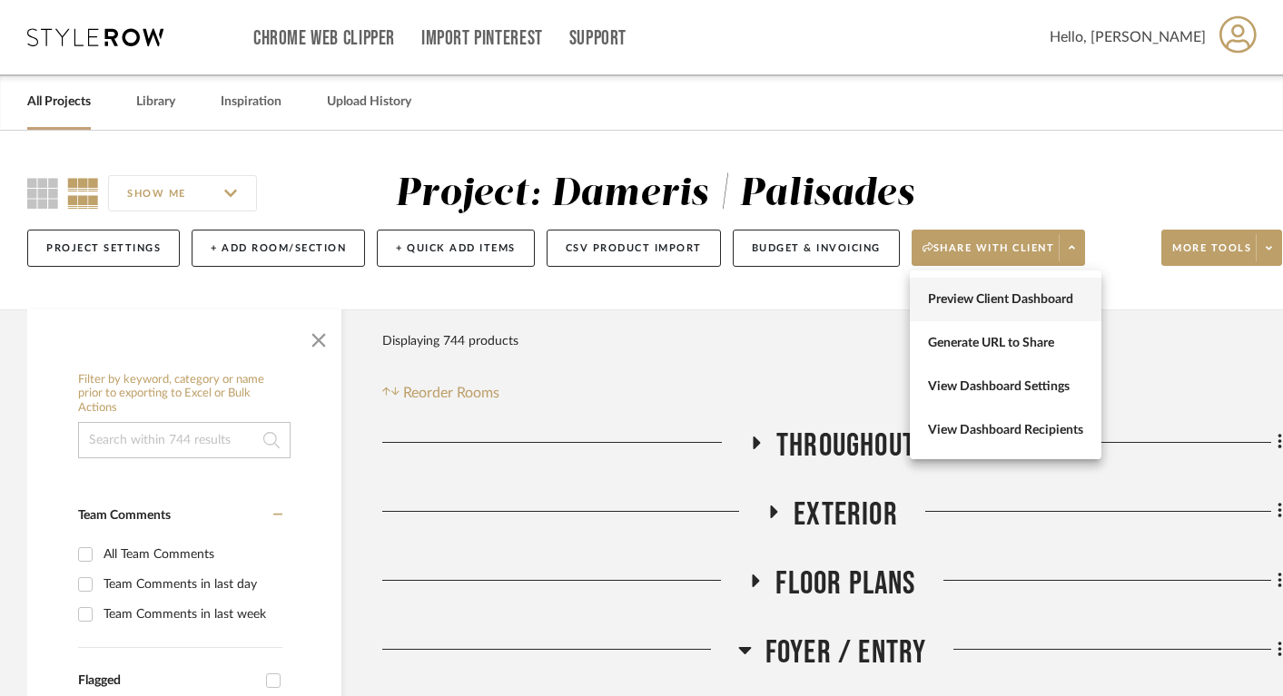
click at [951, 300] on span "Preview Client Dashboard" at bounding box center [1005, 299] width 155 height 15
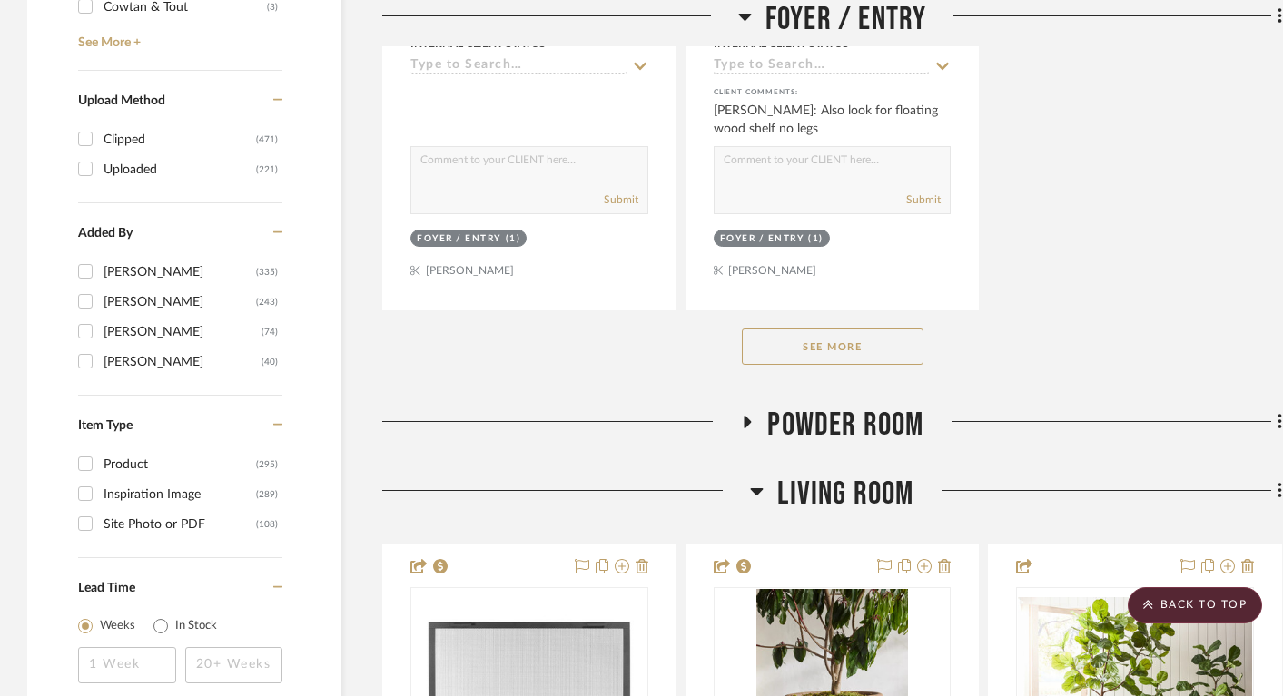
scroll to position [2846, 0]
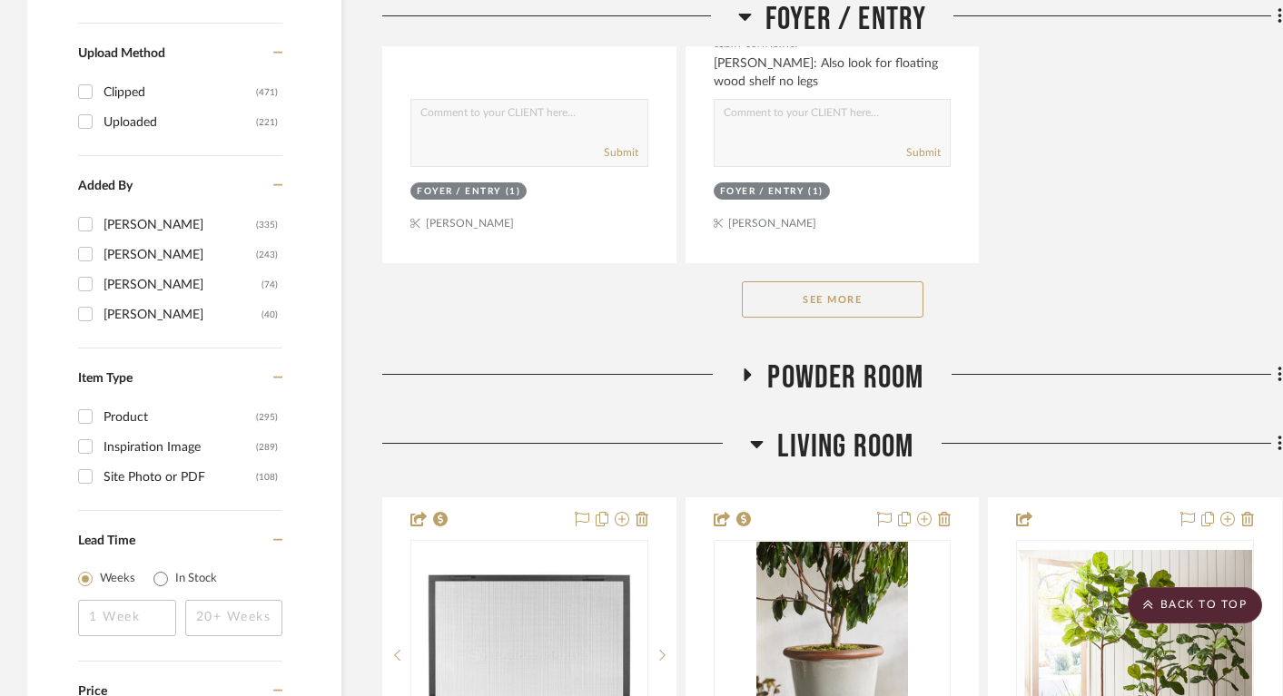
click at [833, 301] on button "See More" at bounding box center [833, 299] width 182 height 36
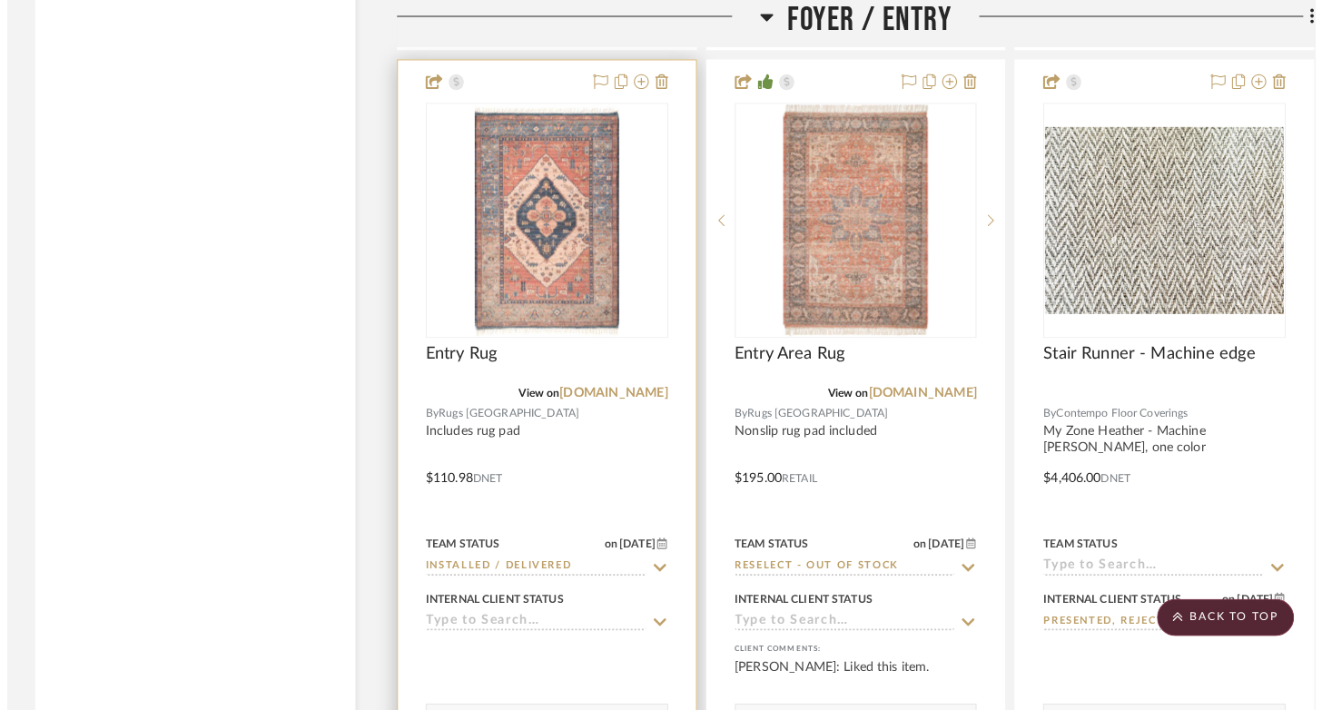
scroll to position [7107, 0]
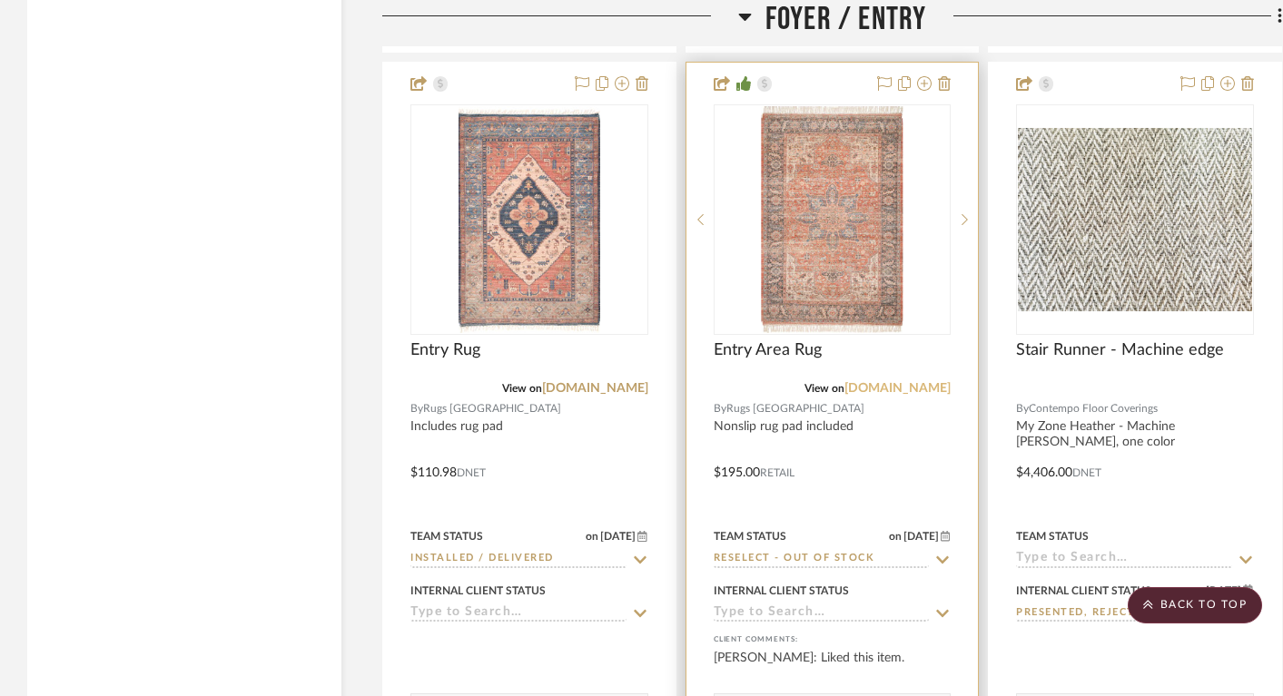
click at [914, 382] on link "rugsusa.com" at bounding box center [897, 388] width 106 height 13
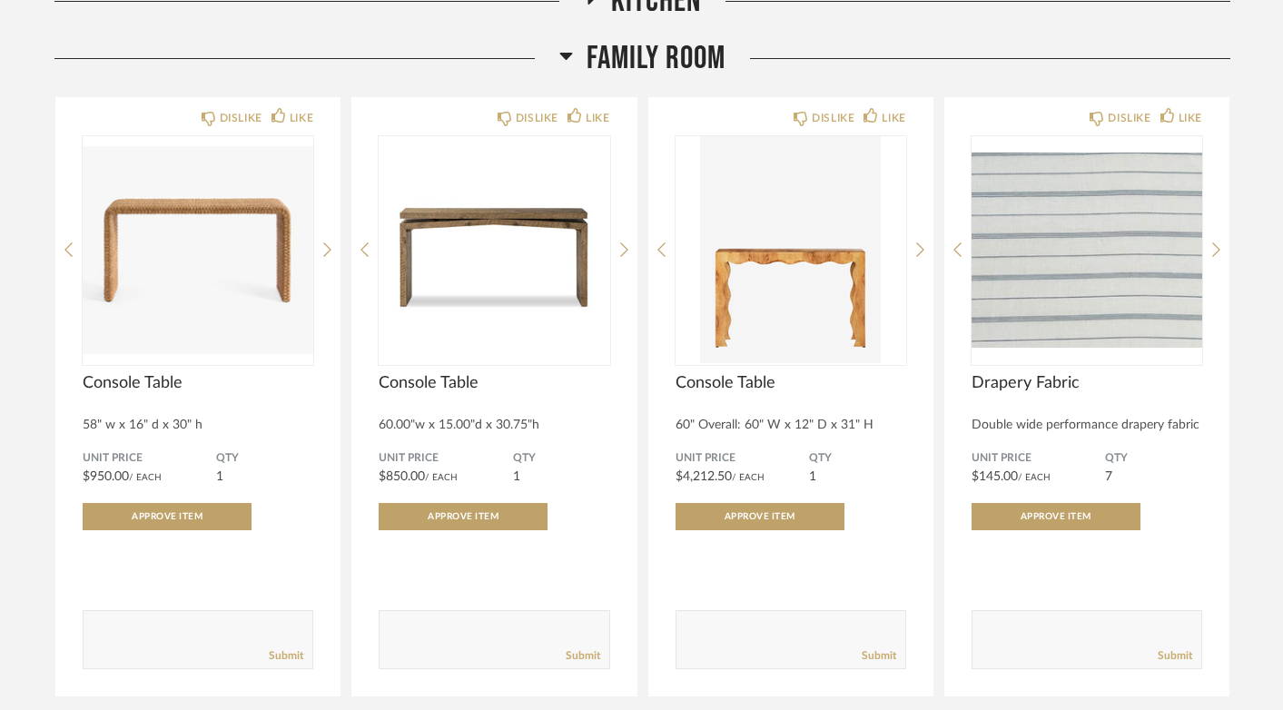
scroll to position [2339, 0]
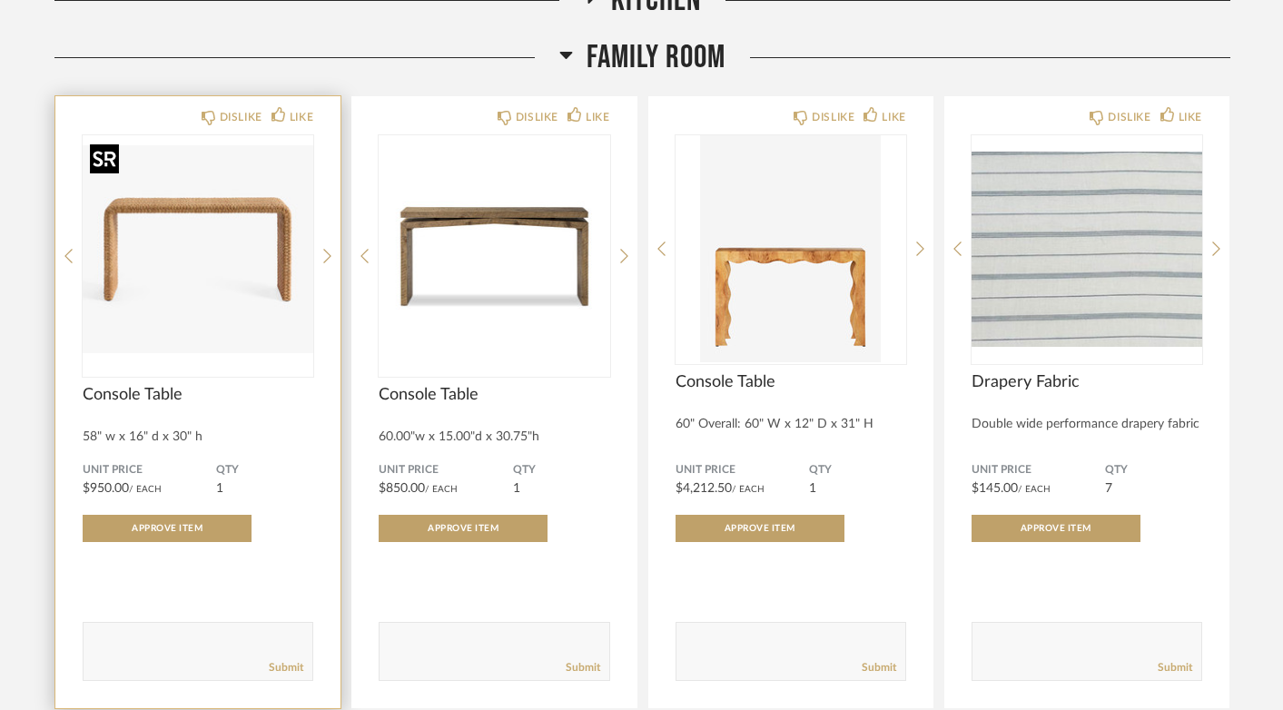
click at [212, 257] on img "0" at bounding box center [198, 248] width 231 height 227
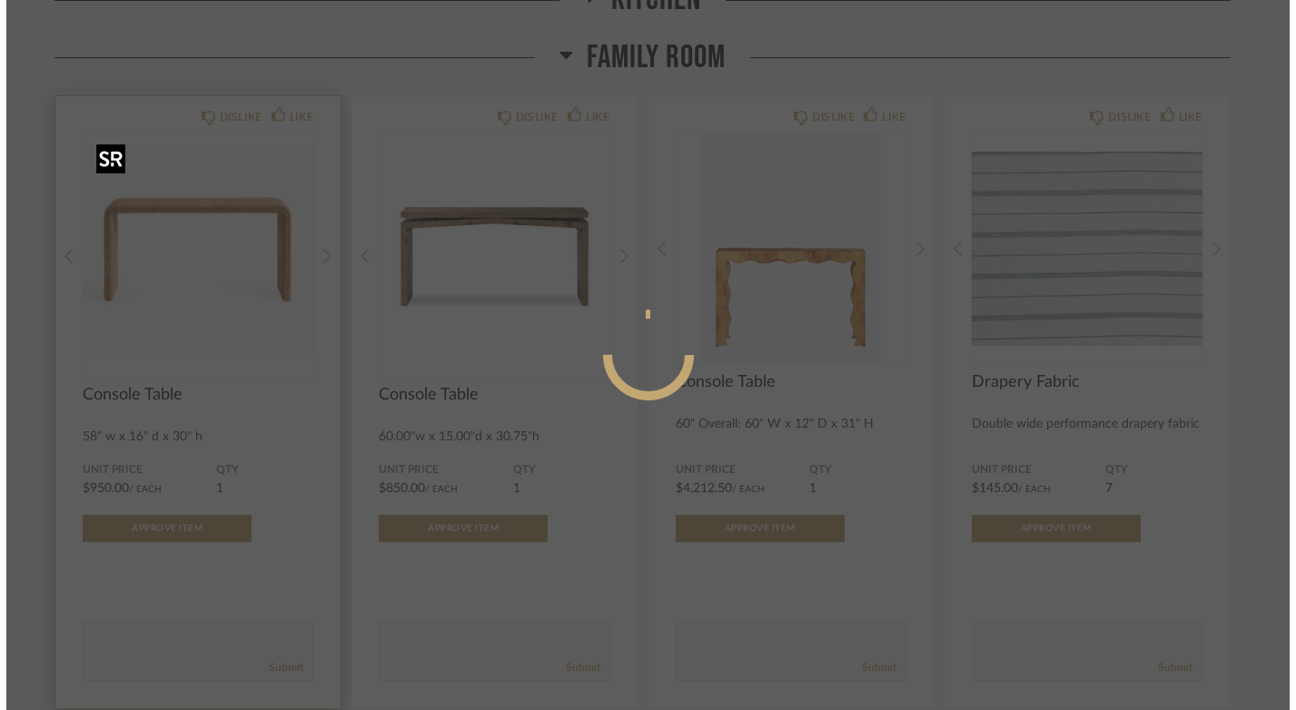
scroll to position [0, 0]
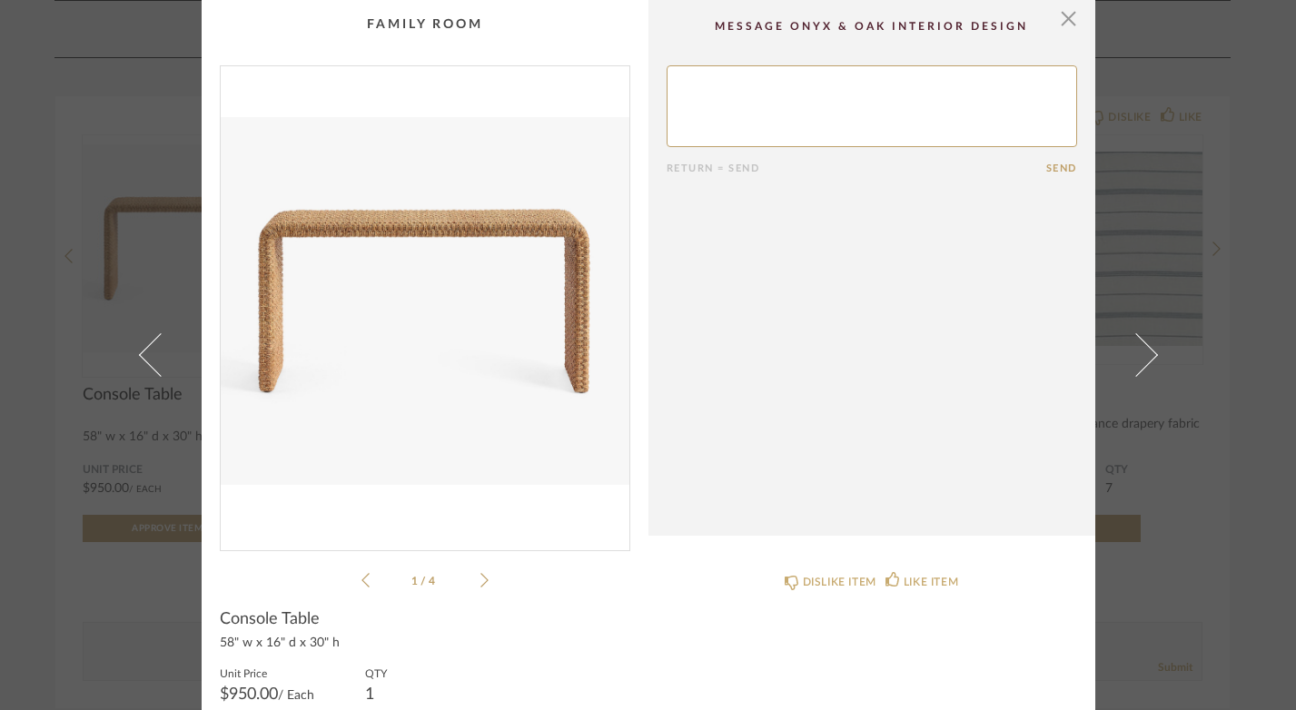
click at [480, 580] on icon at bounding box center [484, 580] width 8 height 16
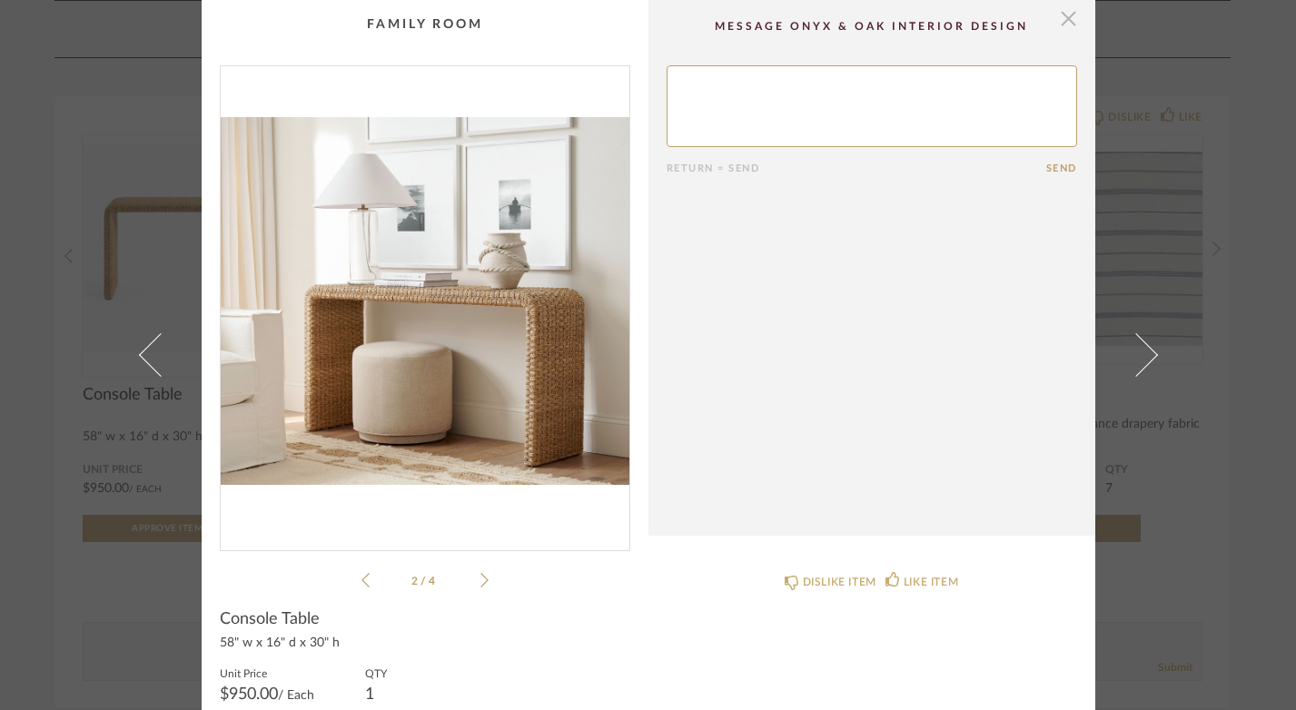
click at [1066, 21] on span "button" at bounding box center [1068, 18] width 36 height 36
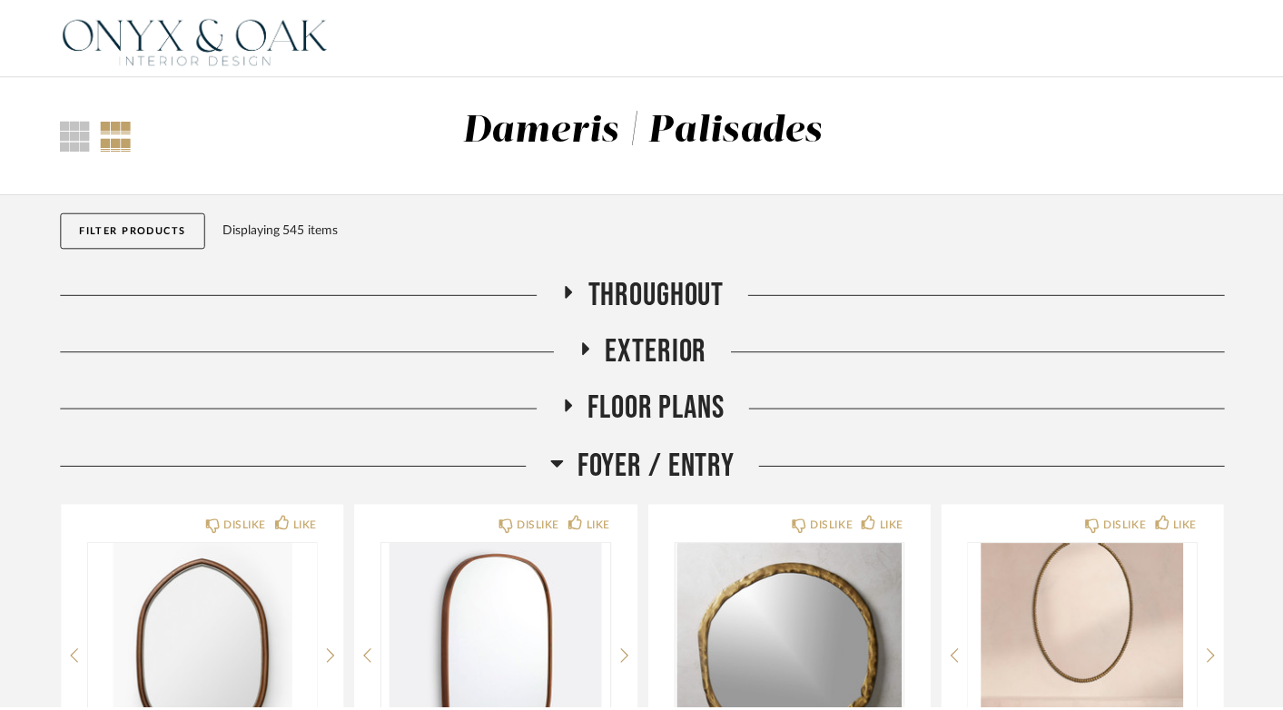
scroll to position [2339, 0]
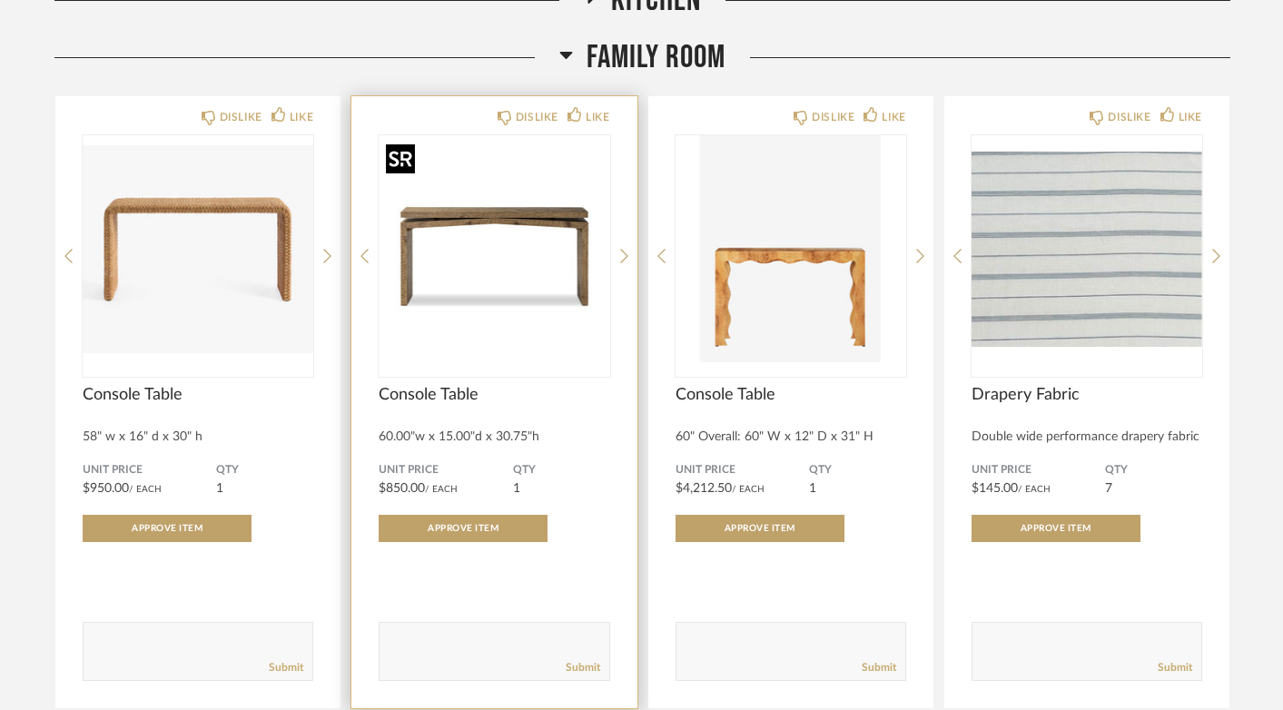
click at [526, 279] on img "0" at bounding box center [494, 248] width 231 height 227
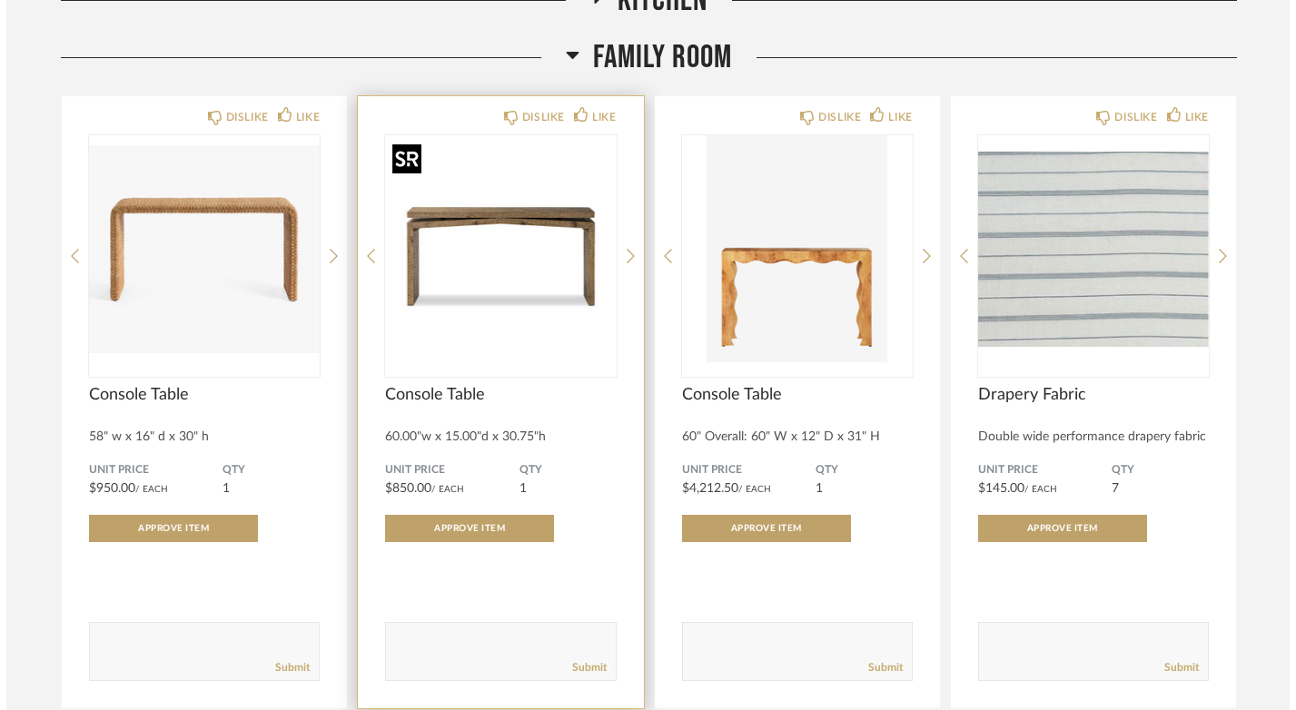
scroll to position [0, 0]
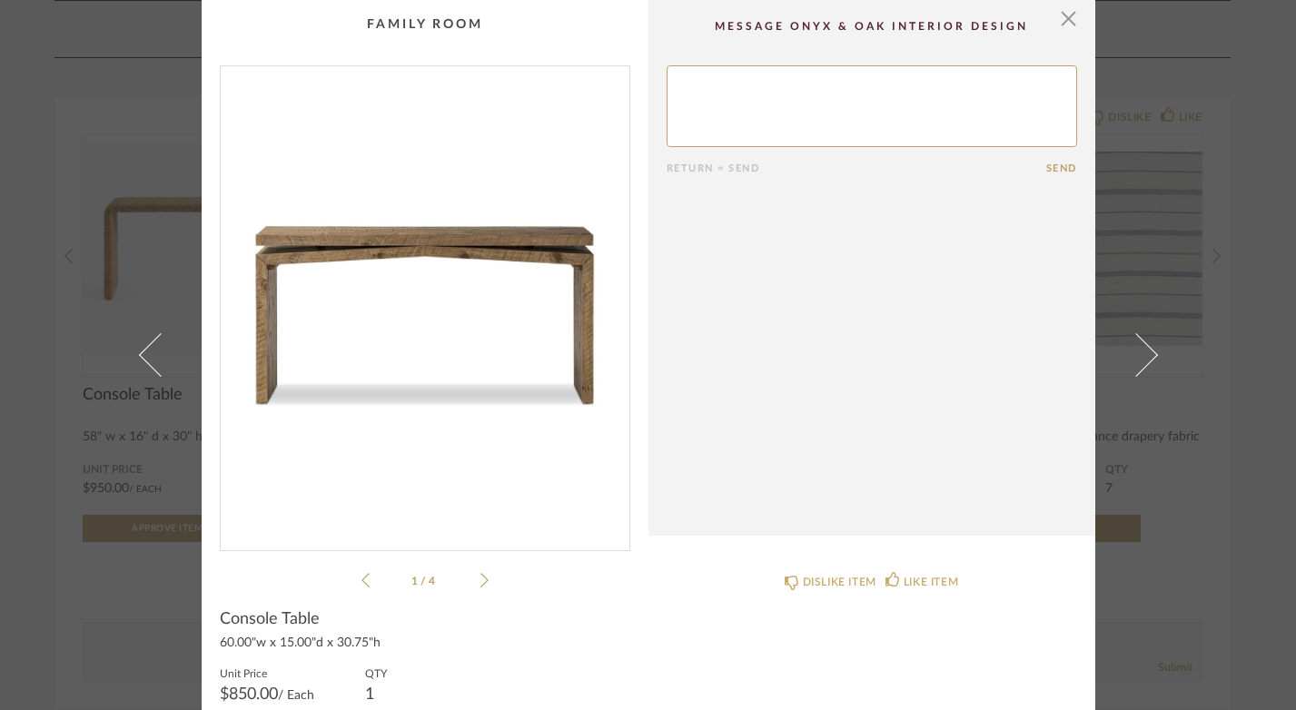
click at [481, 586] on div "1 / 4" at bounding box center [425, 328] width 410 height 526
click at [480, 580] on icon at bounding box center [484, 580] width 8 height 16
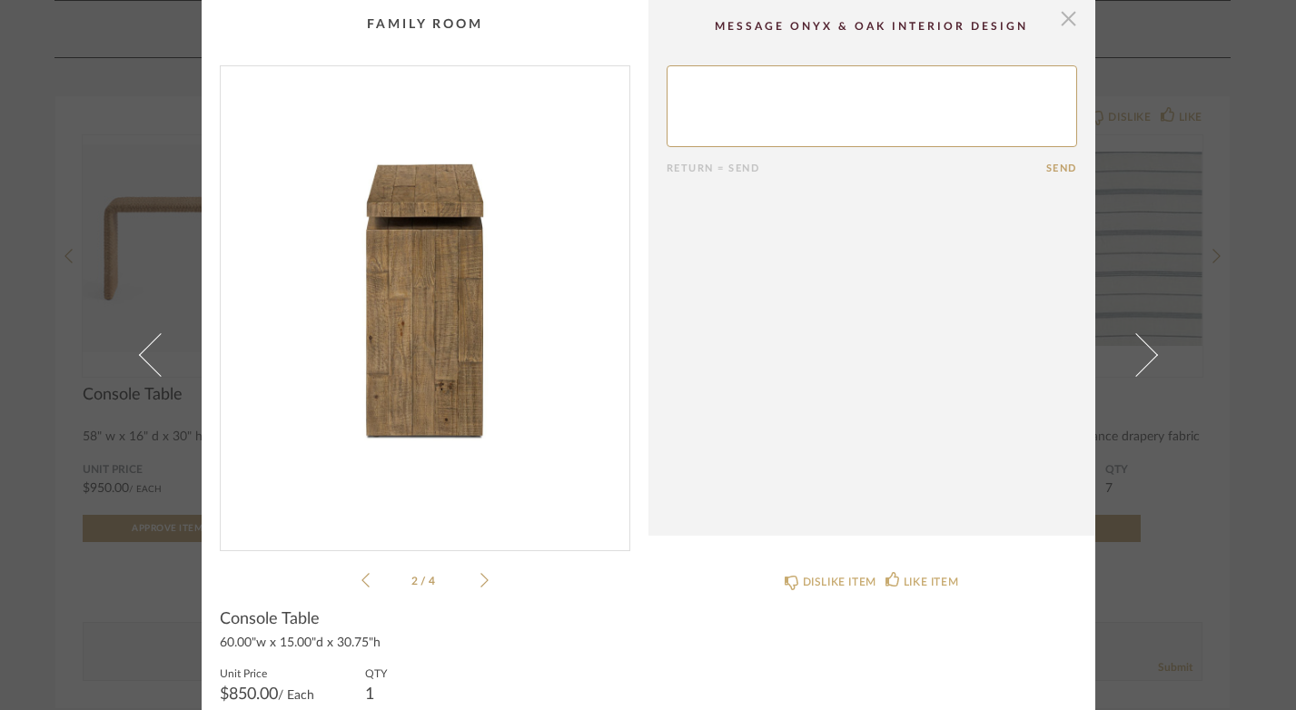
click at [1069, 20] on span "button" at bounding box center [1068, 18] width 36 height 36
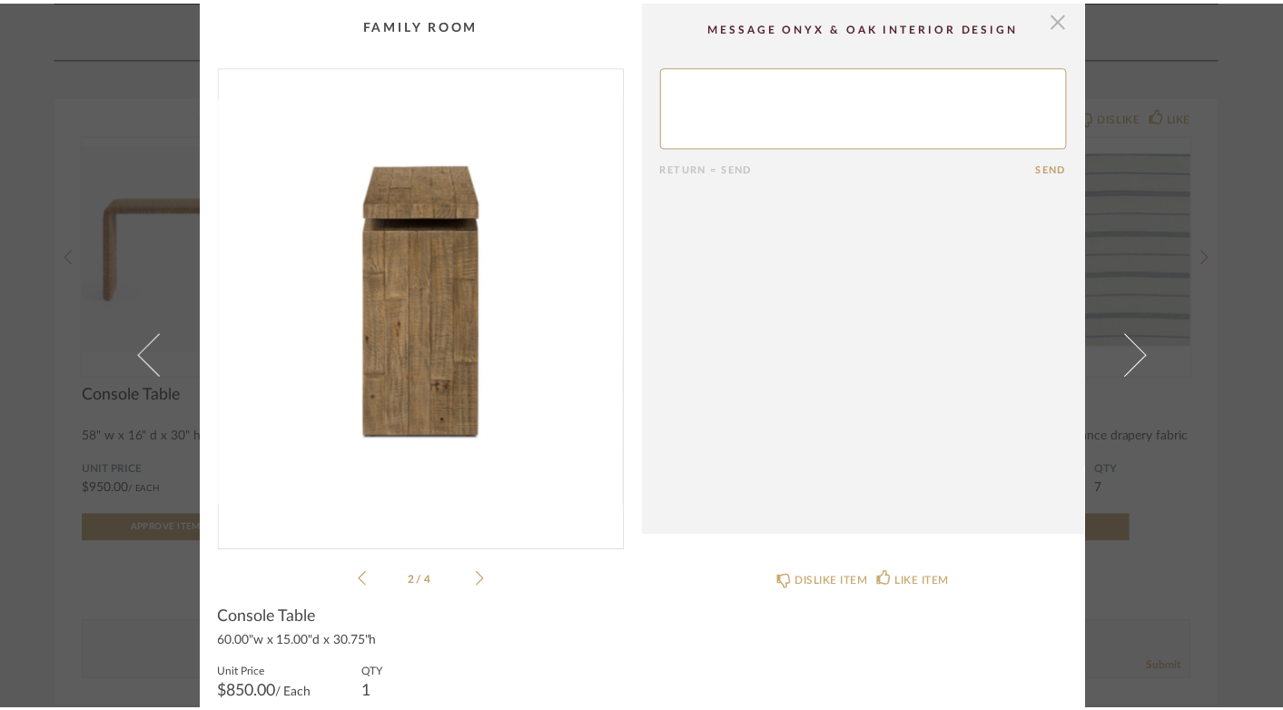
scroll to position [2339, 0]
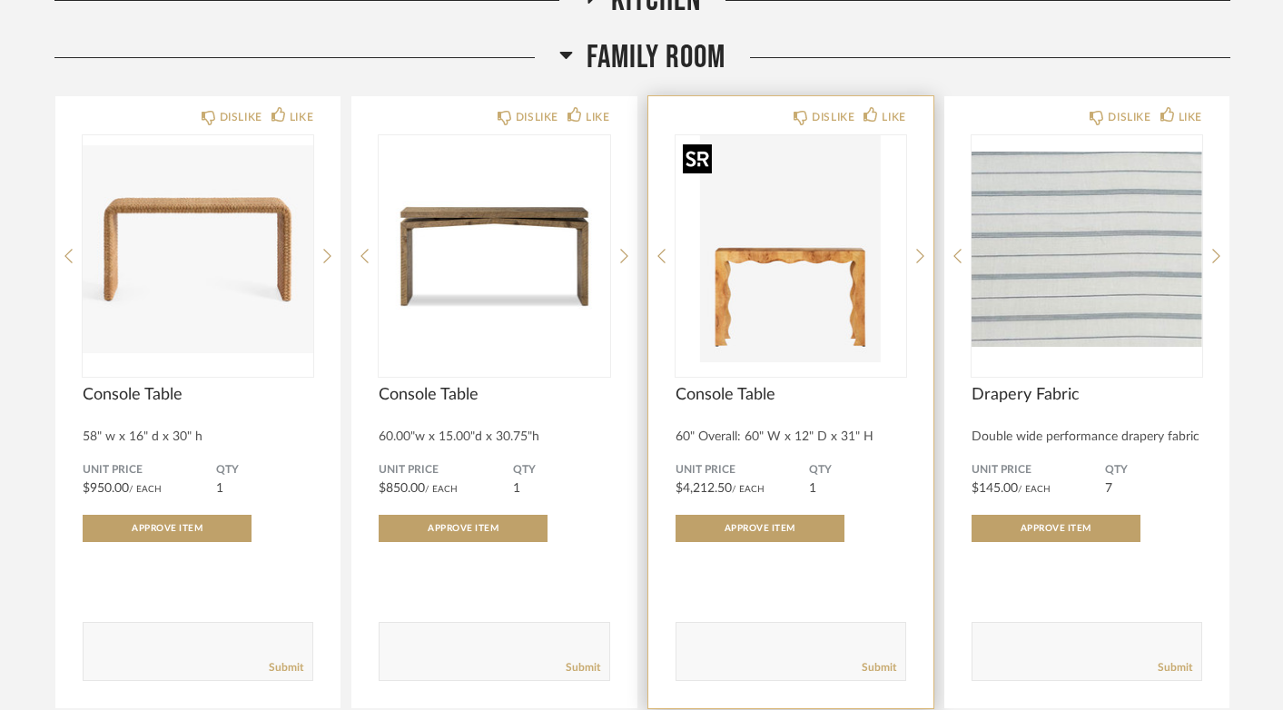
click at [795, 237] on img "0" at bounding box center [790, 248] width 231 height 227
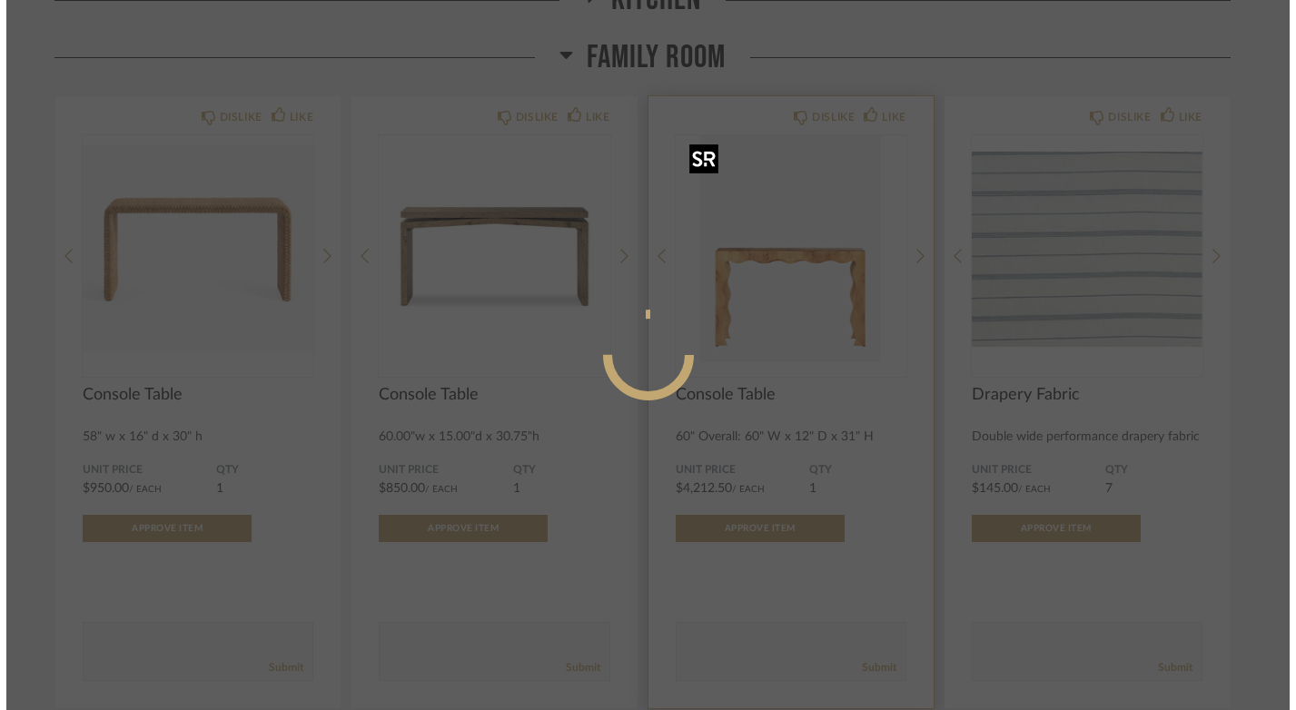
scroll to position [0, 0]
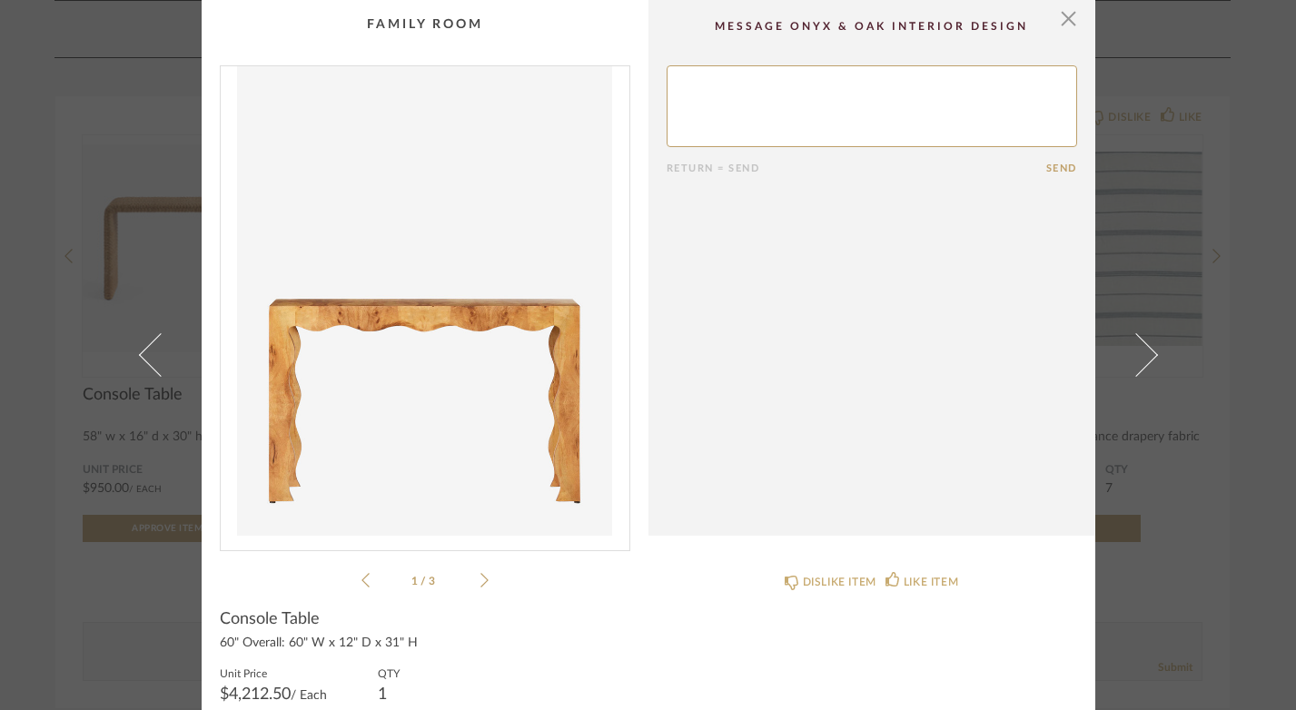
click at [480, 577] on icon at bounding box center [484, 580] width 8 height 16
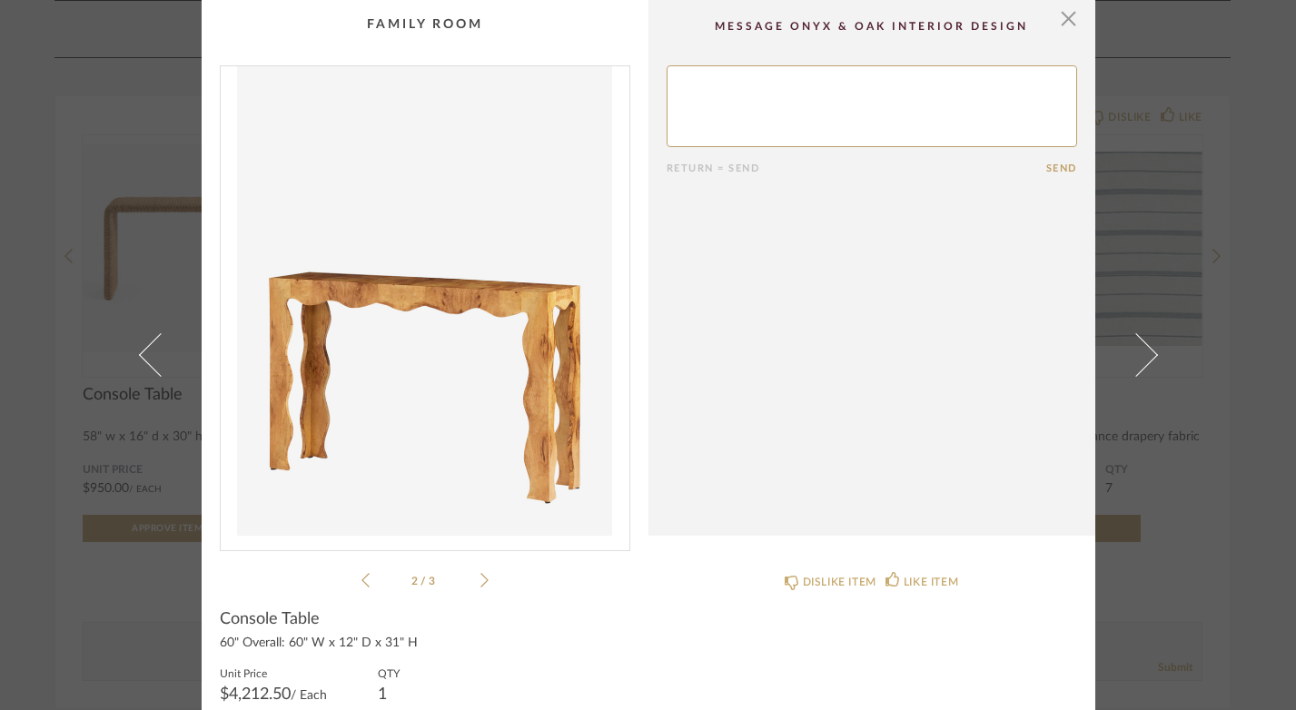
click at [480, 577] on icon at bounding box center [484, 580] width 8 height 16
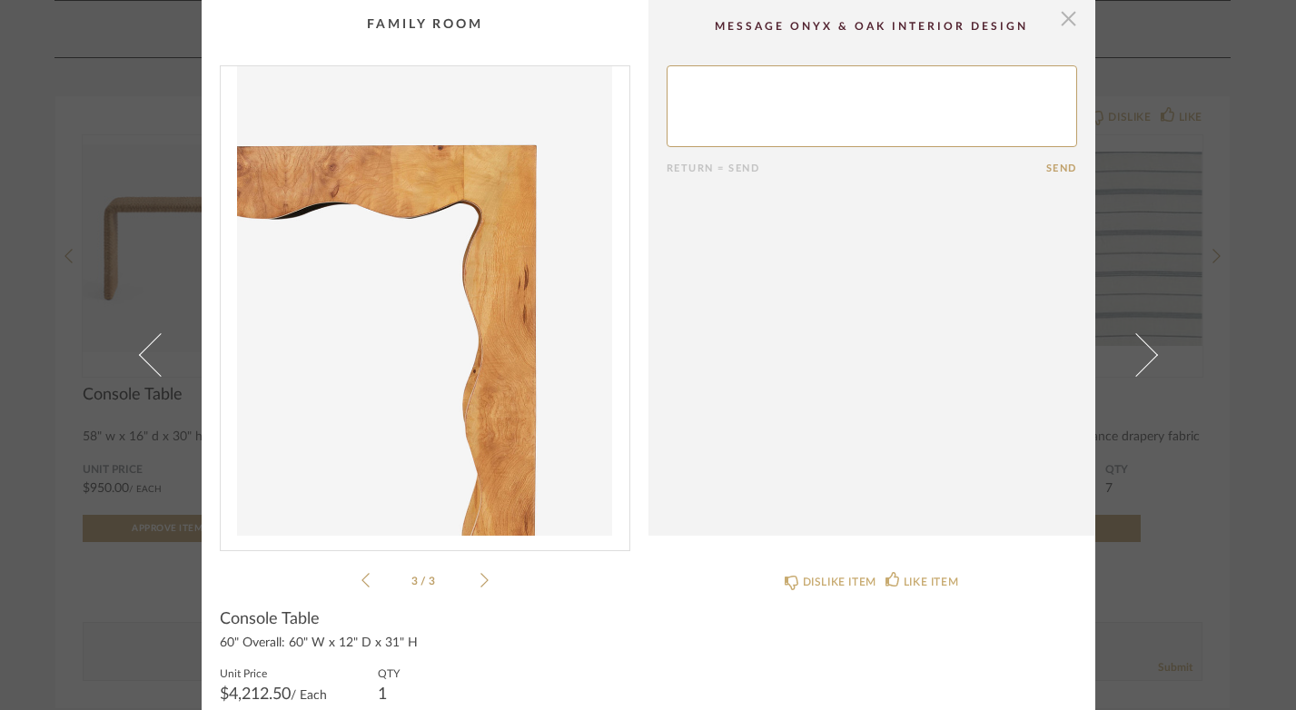
click at [1064, 21] on span "button" at bounding box center [1068, 18] width 36 height 36
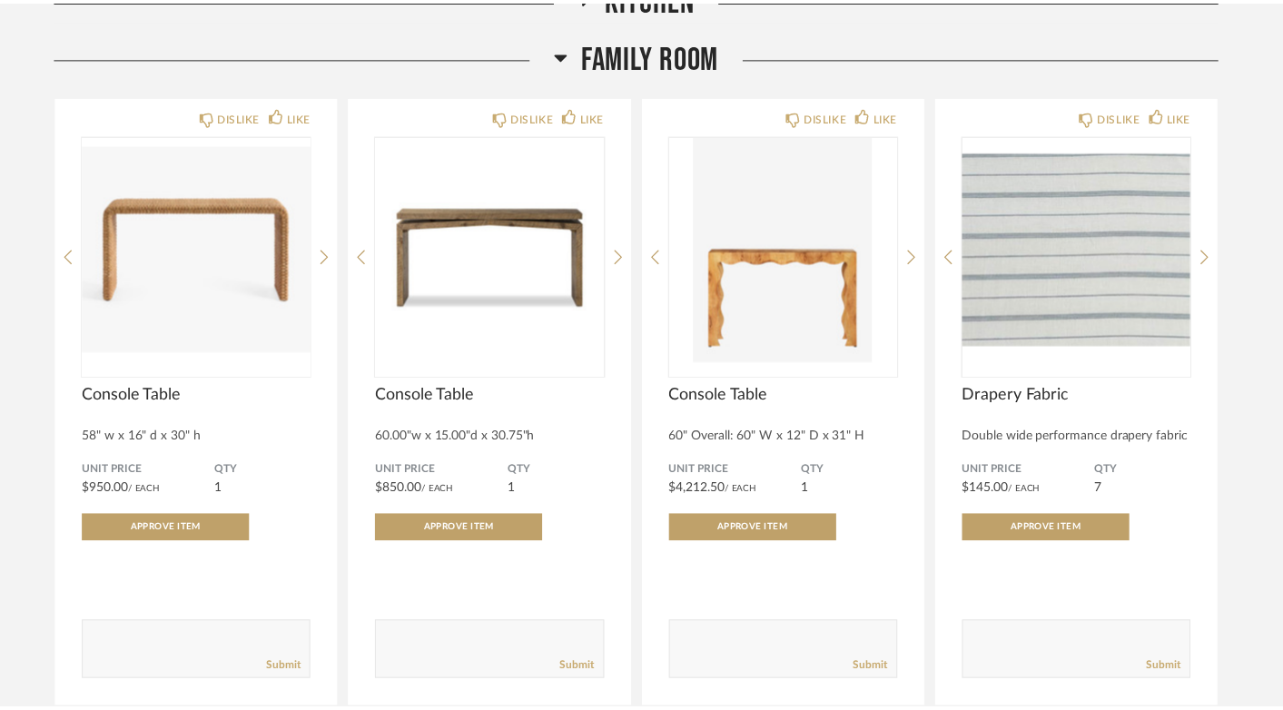
scroll to position [2339, 0]
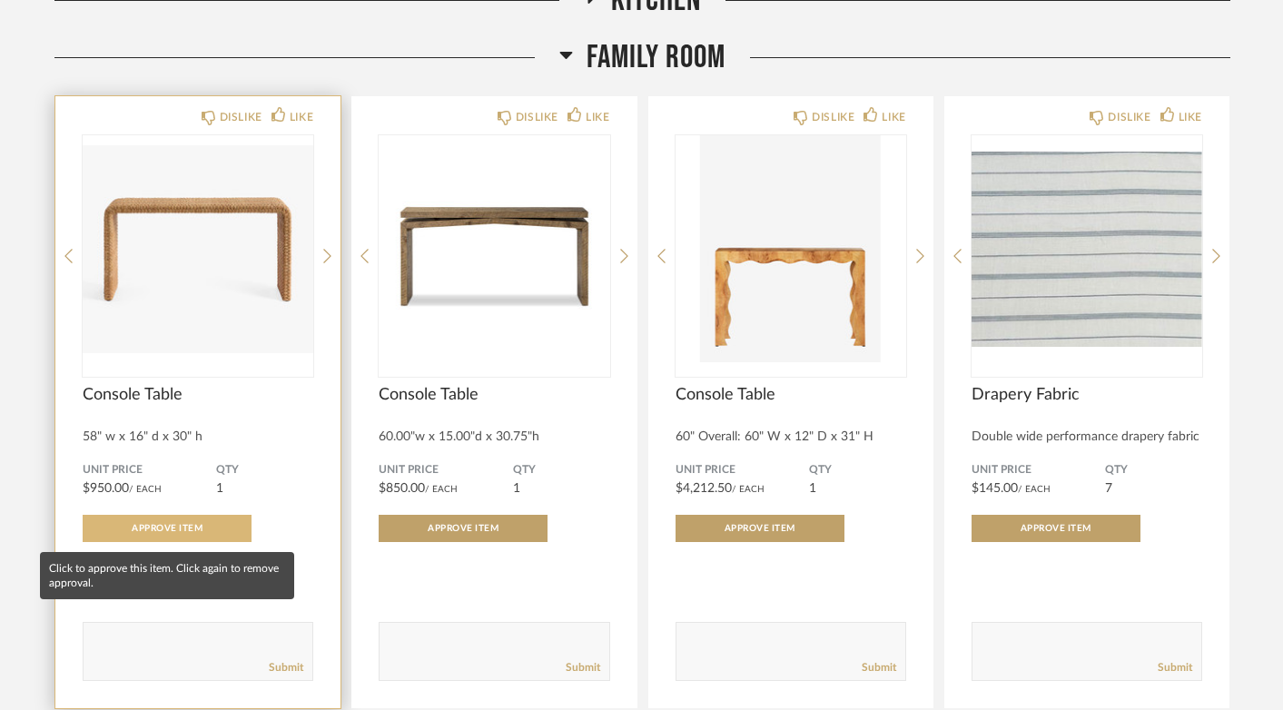
click at [182, 533] on span "Approve Item" at bounding box center [167, 528] width 71 height 9
click at [179, 528] on span "Item Approved" at bounding box center [172, 528] width 79 height 9
click at [132, 527] on span "Approve Item" at bounding box center [167, 528] width 71 height 9
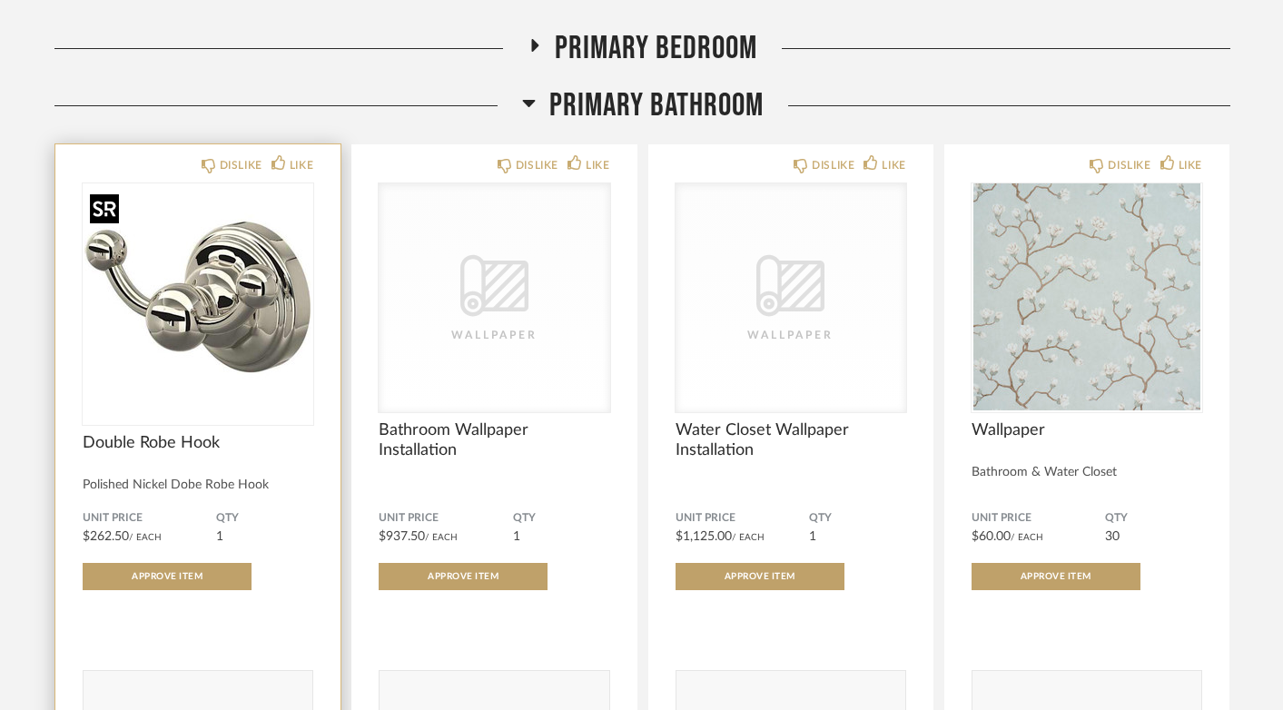
scroll to position [4236, 0]
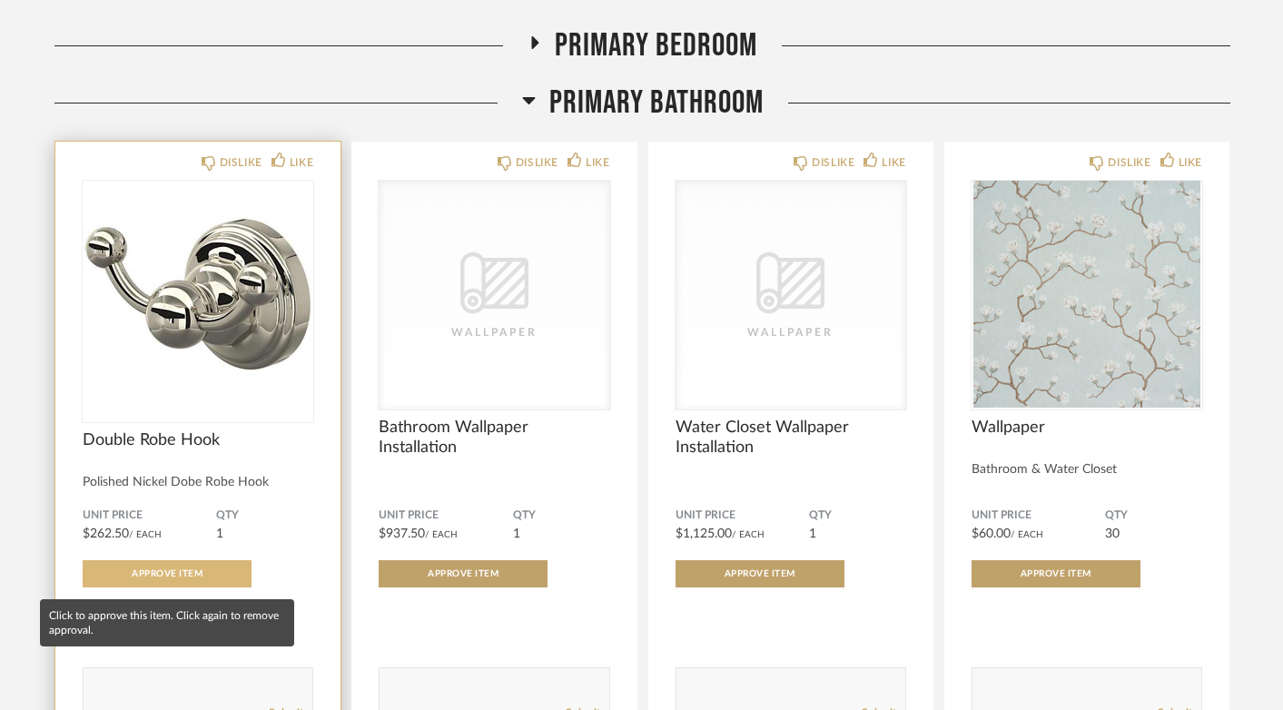
click at [152, 578] on span "Approve Item" at bounding box center [167, 573] width 71 height 9
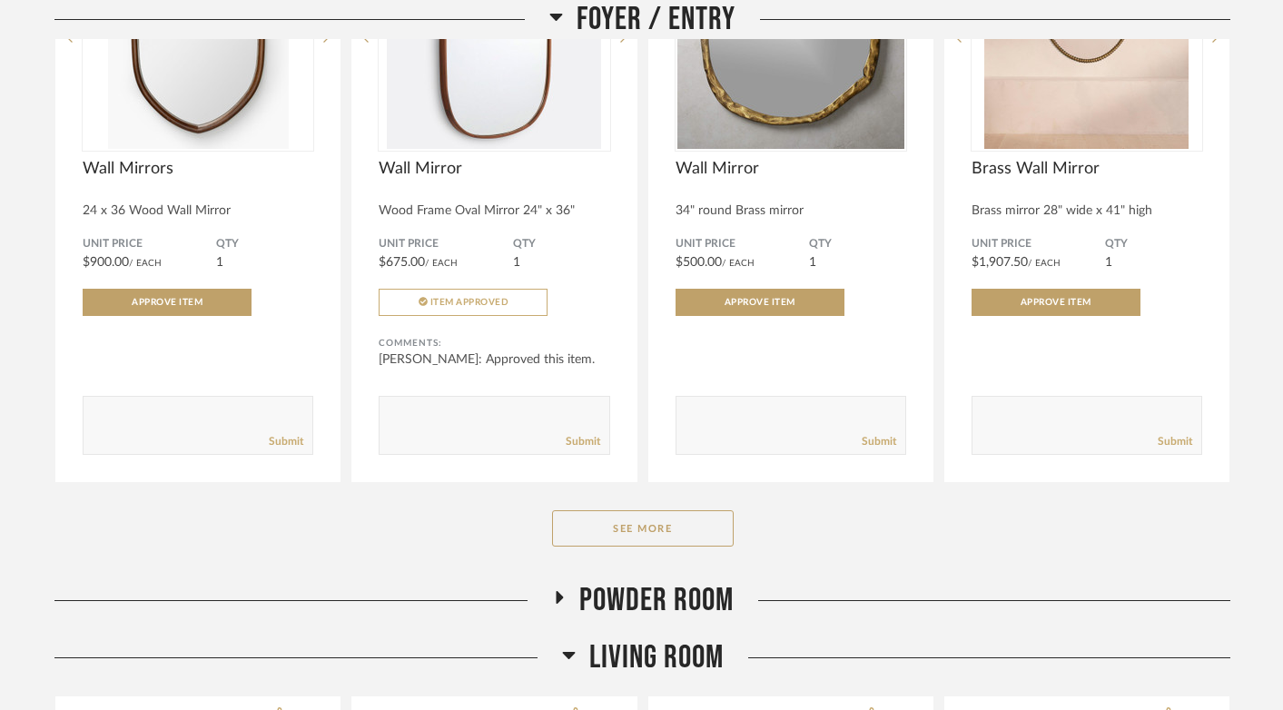
scroll to position [0, 0]
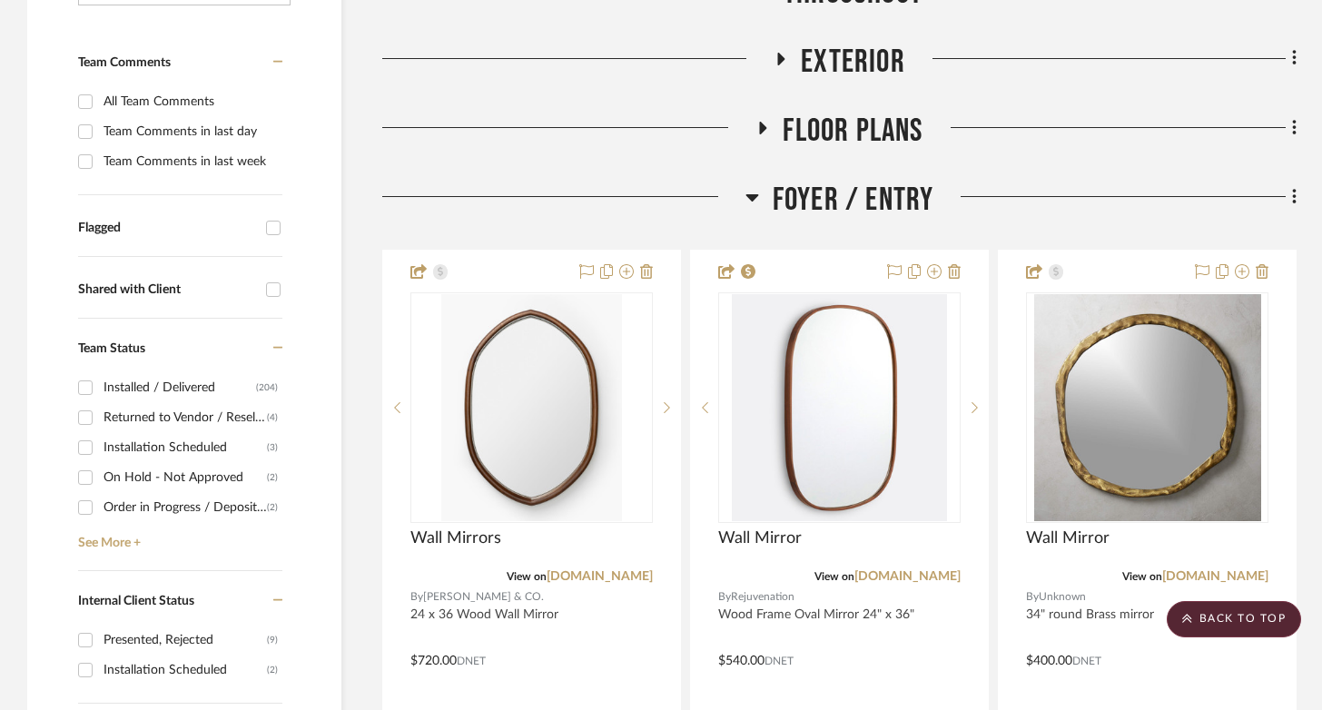
scroll to position [430, 0]
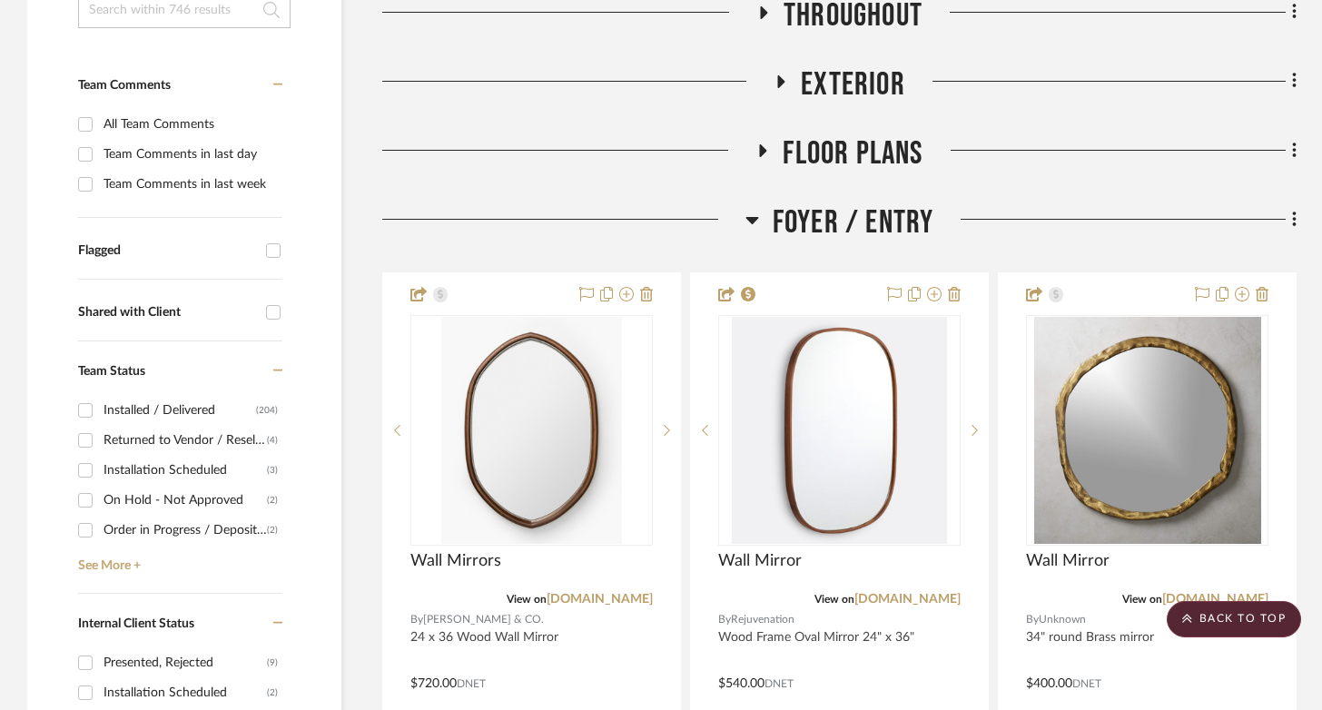
click at [754, 217] on icon at bounding box center [751, 220] width 13 height 7
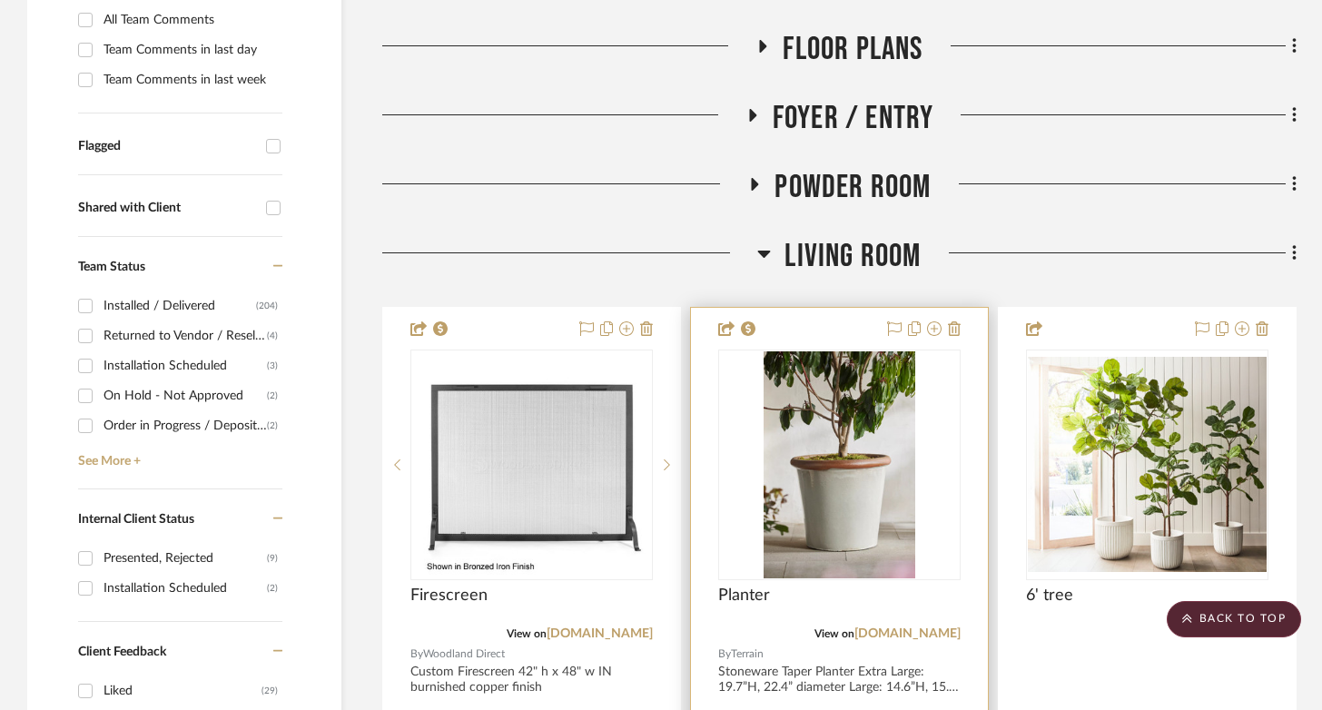
scroll to position [537, 0]
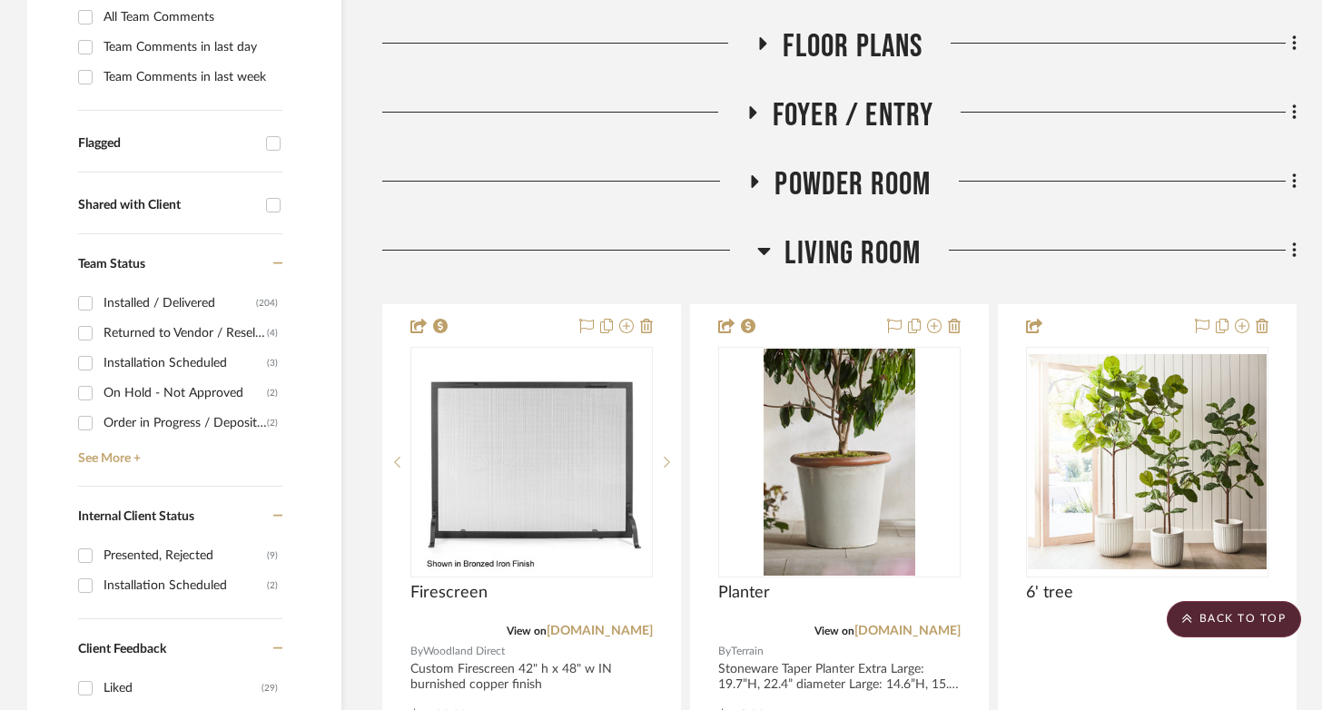
click at [765, 249] on icon at bounding box center [764, 251] width 13 height 7
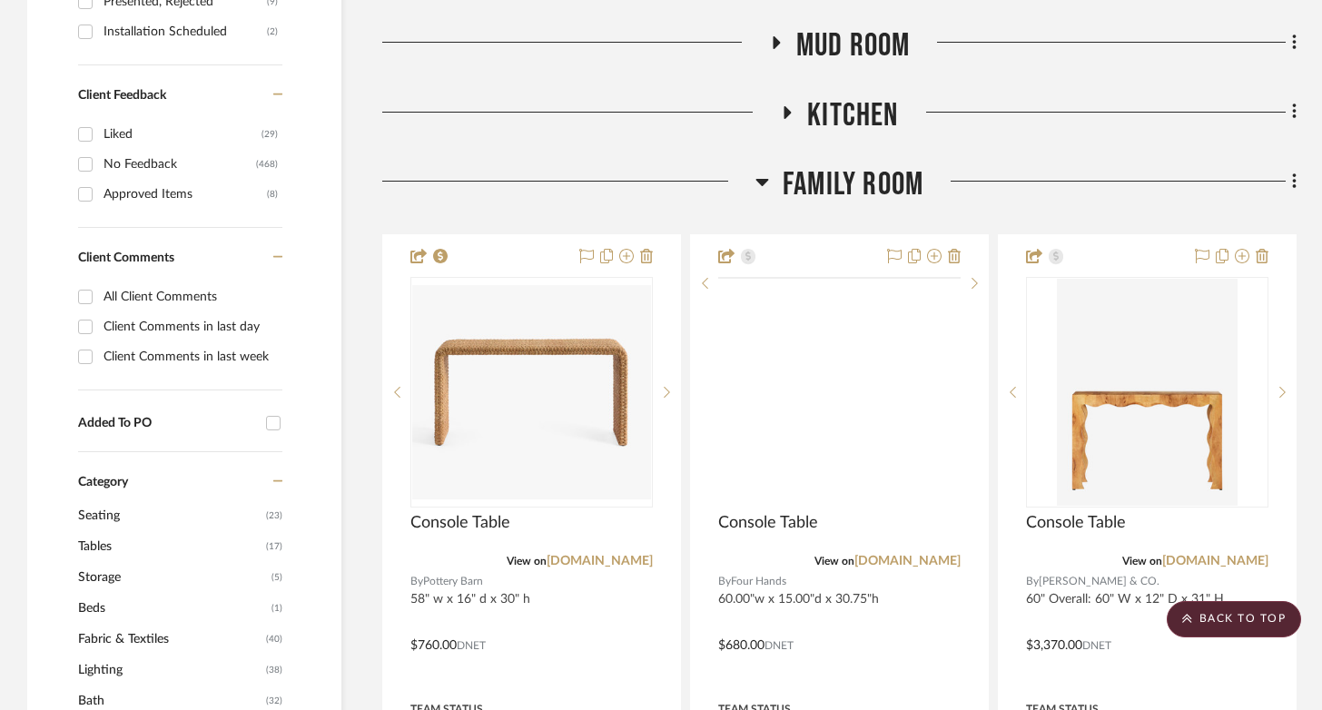
scroll to position [1178, 0]
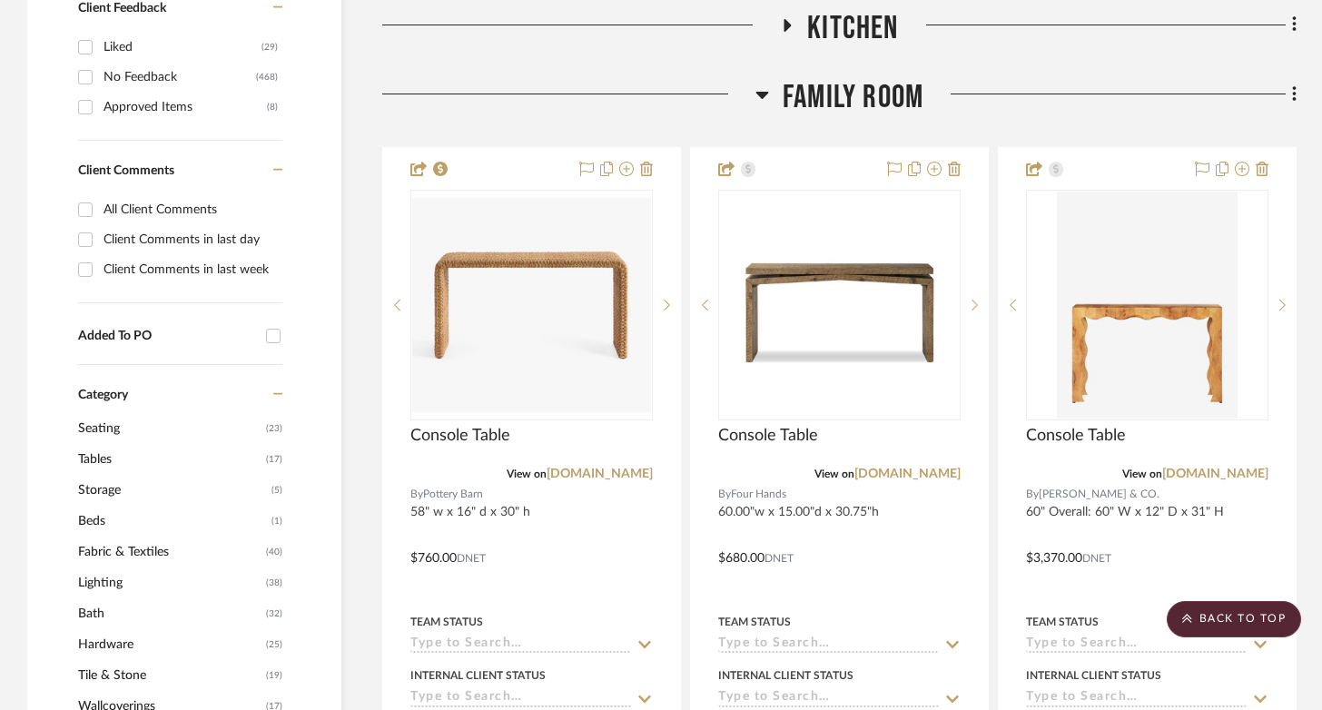
click at [761, 93] on icon at bounding box center [761, 95] width 13 height 7
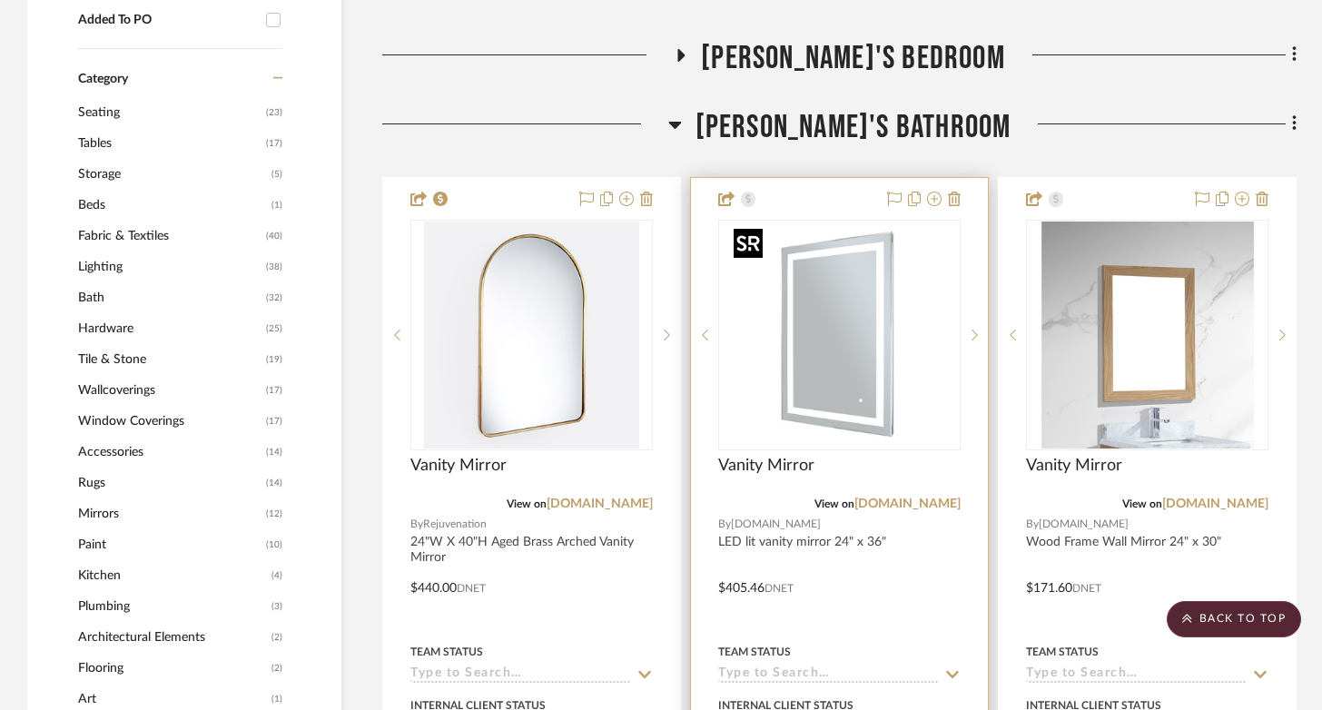
scroll to position [1438, 0]
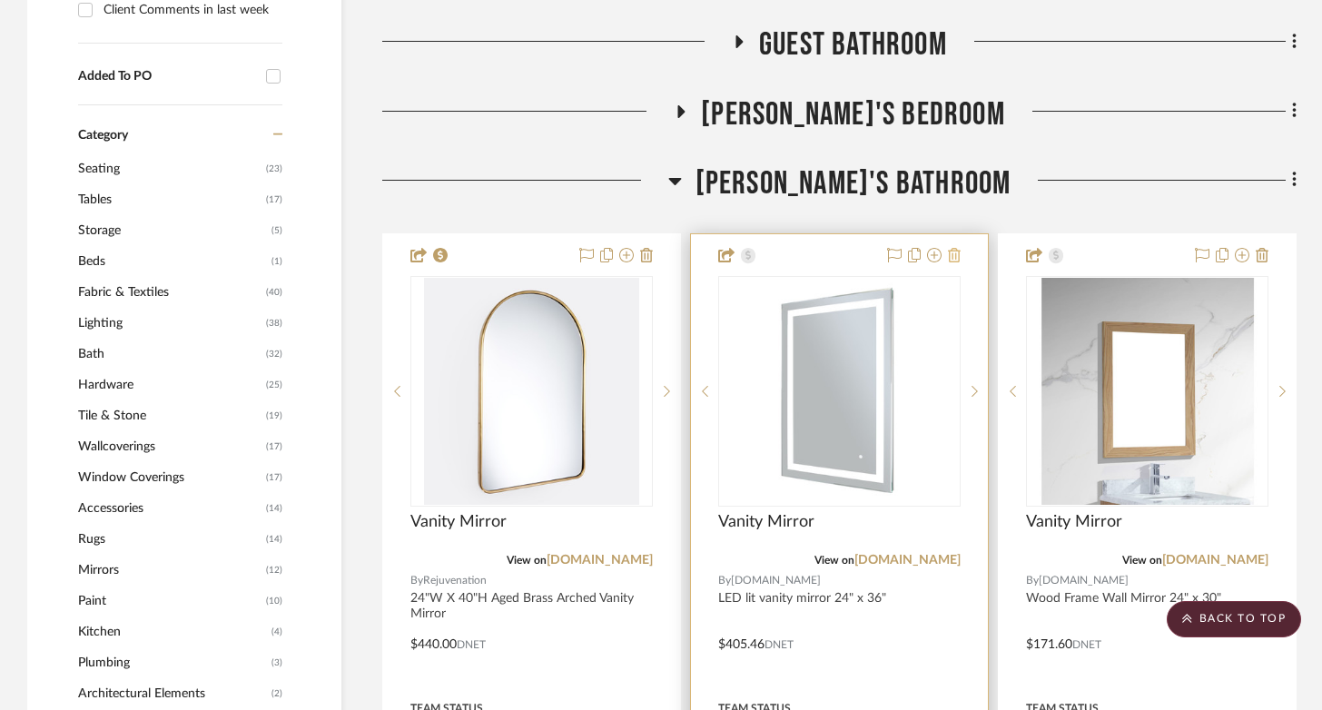
click at [952, 261] on icon at bounding box center [954, 255] width 13 height 15
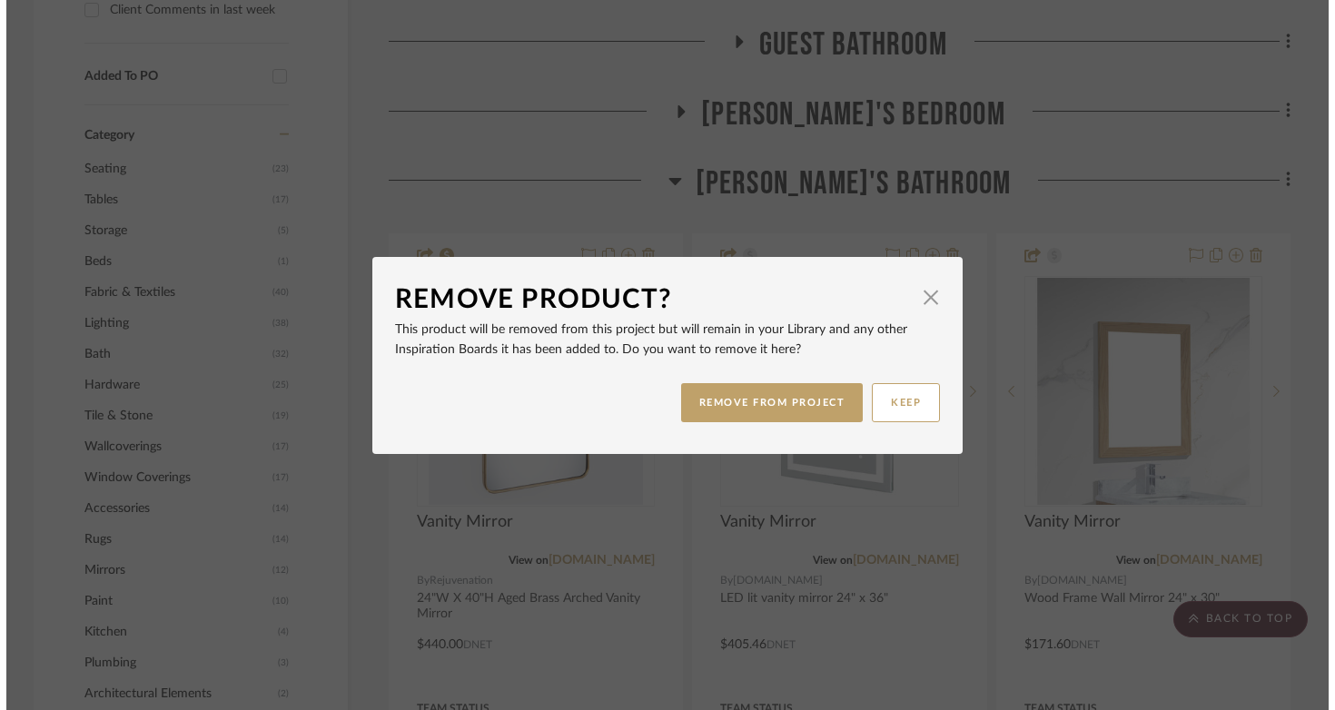
scroll to position [0, 0]
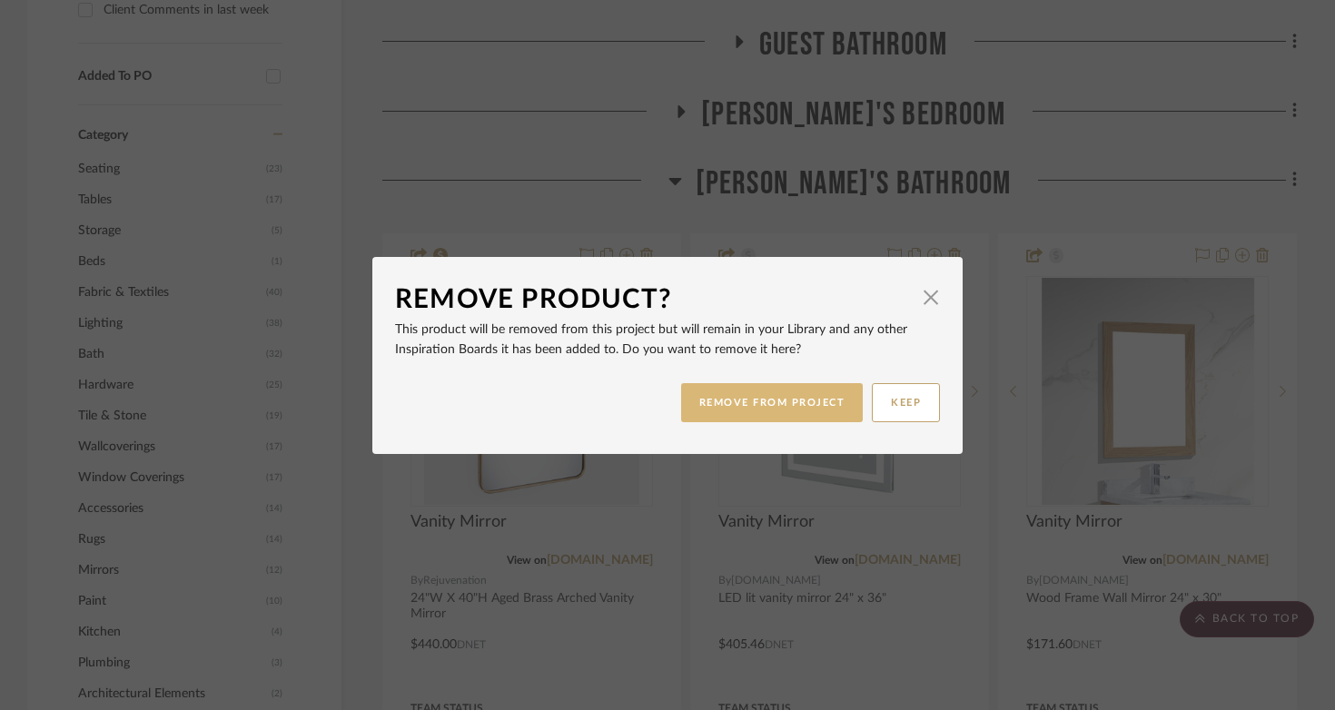
click at [746, 403] on button "REMOVE FROM PROJECT" at bounding box center [772, 402] width 182 height 39
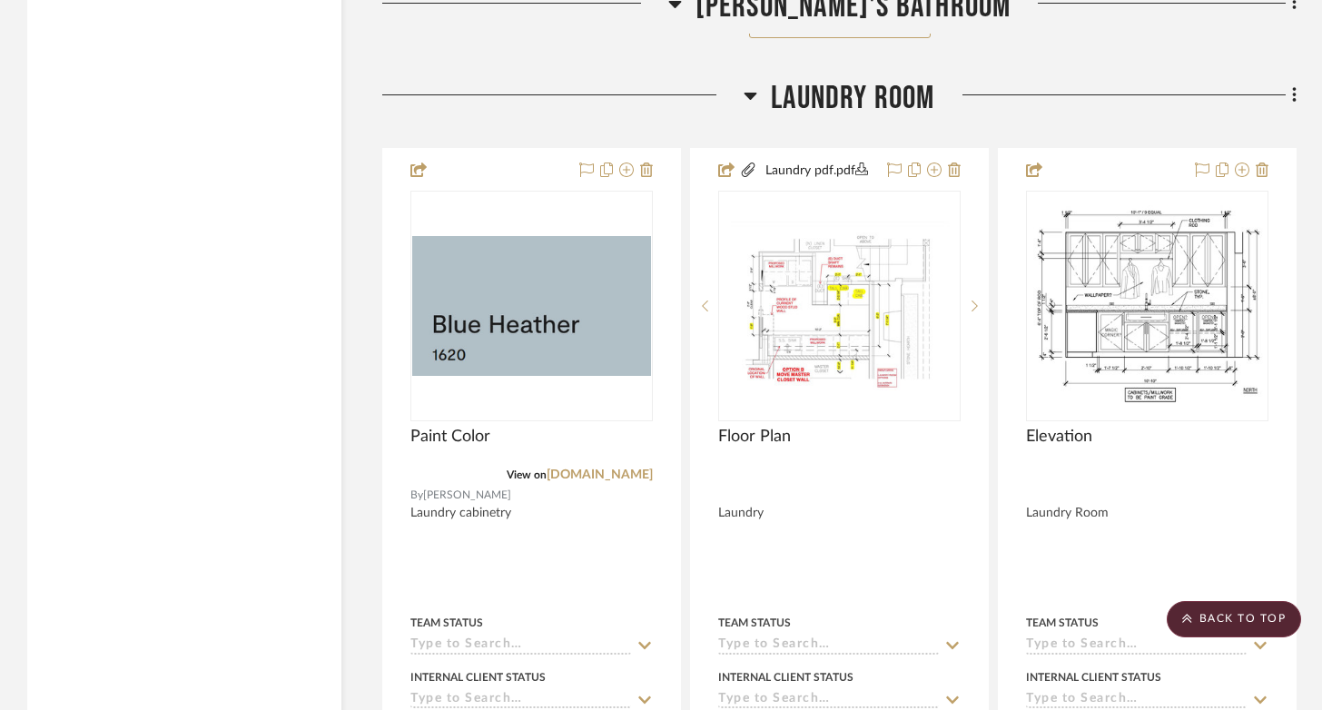
scroll to position [3893, 0]
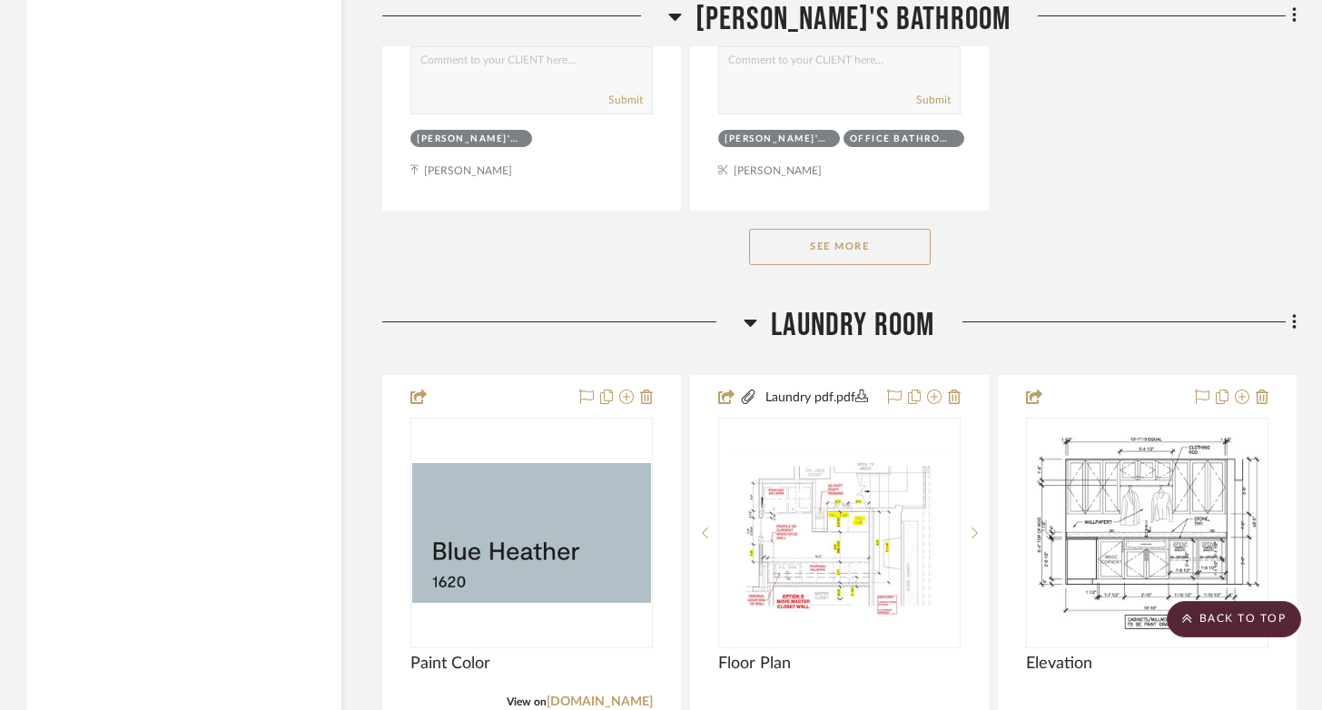
click at [753, 320] on icon at bounding box center [750, 323] width 13 height 7
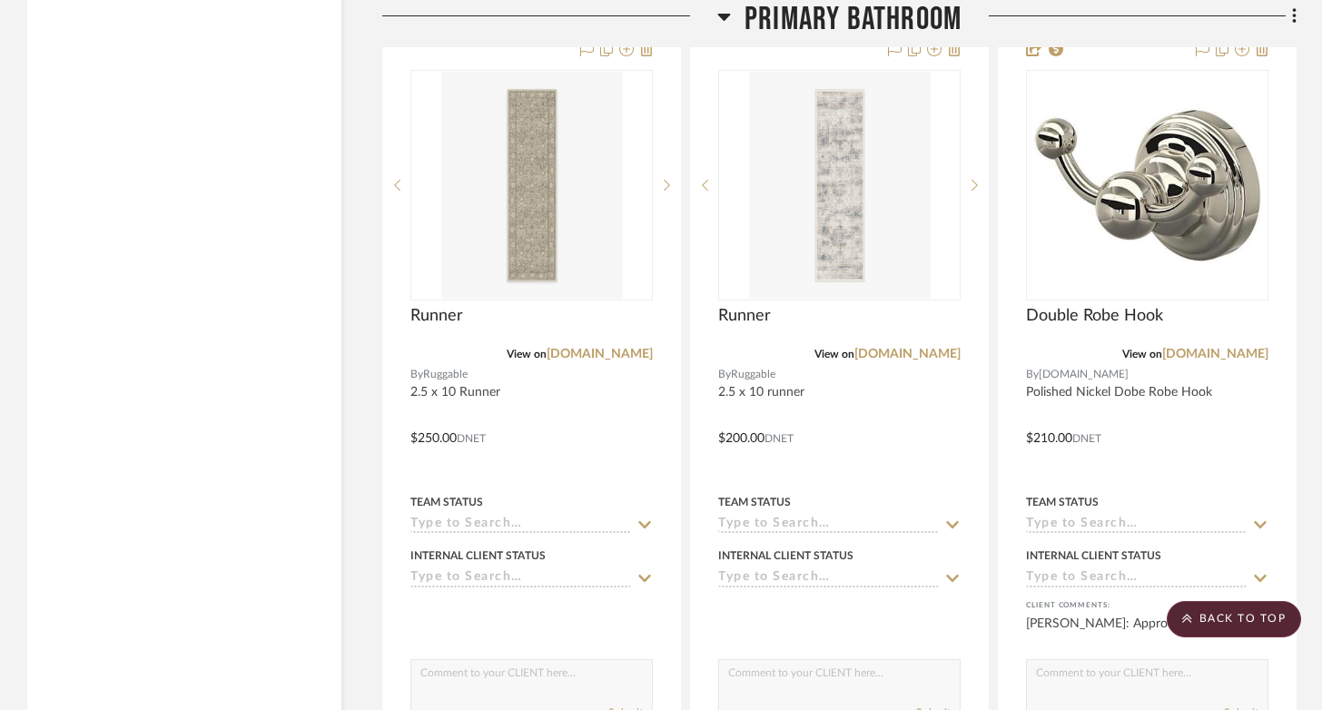
scroll to position [4450, 0]
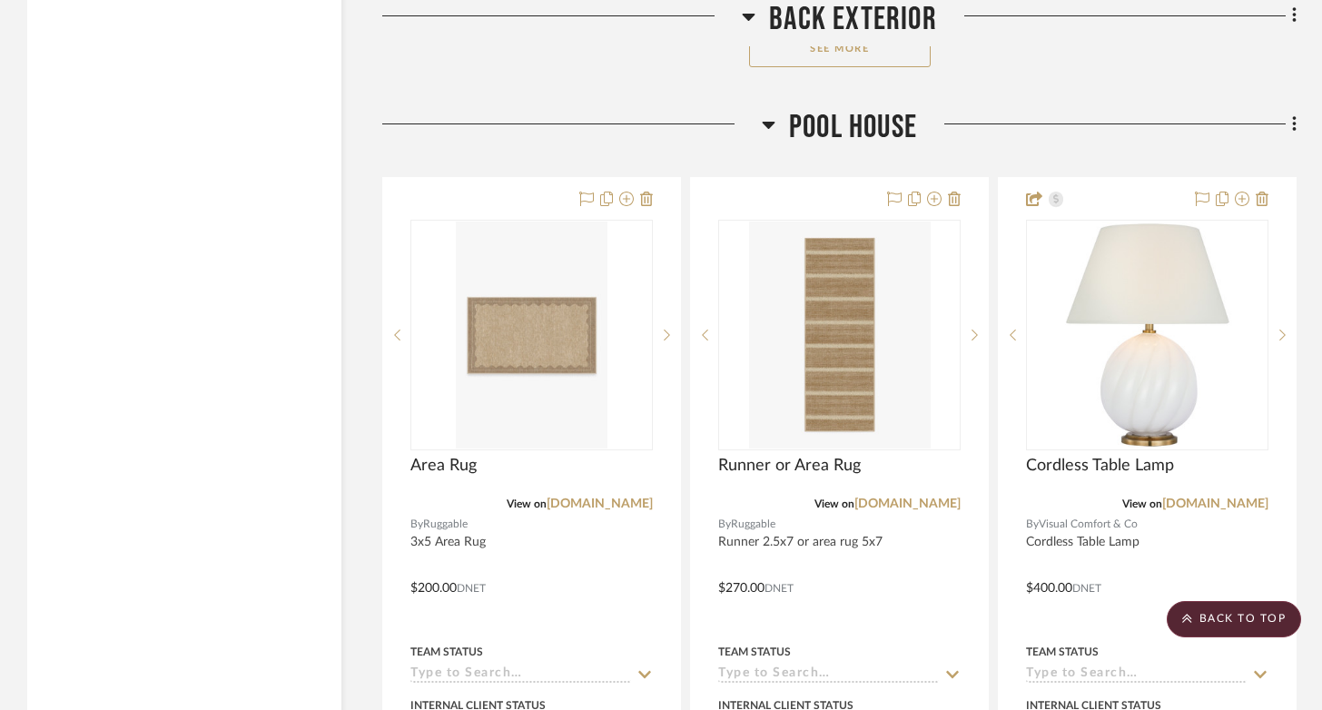
scroll to position [15908, 0]
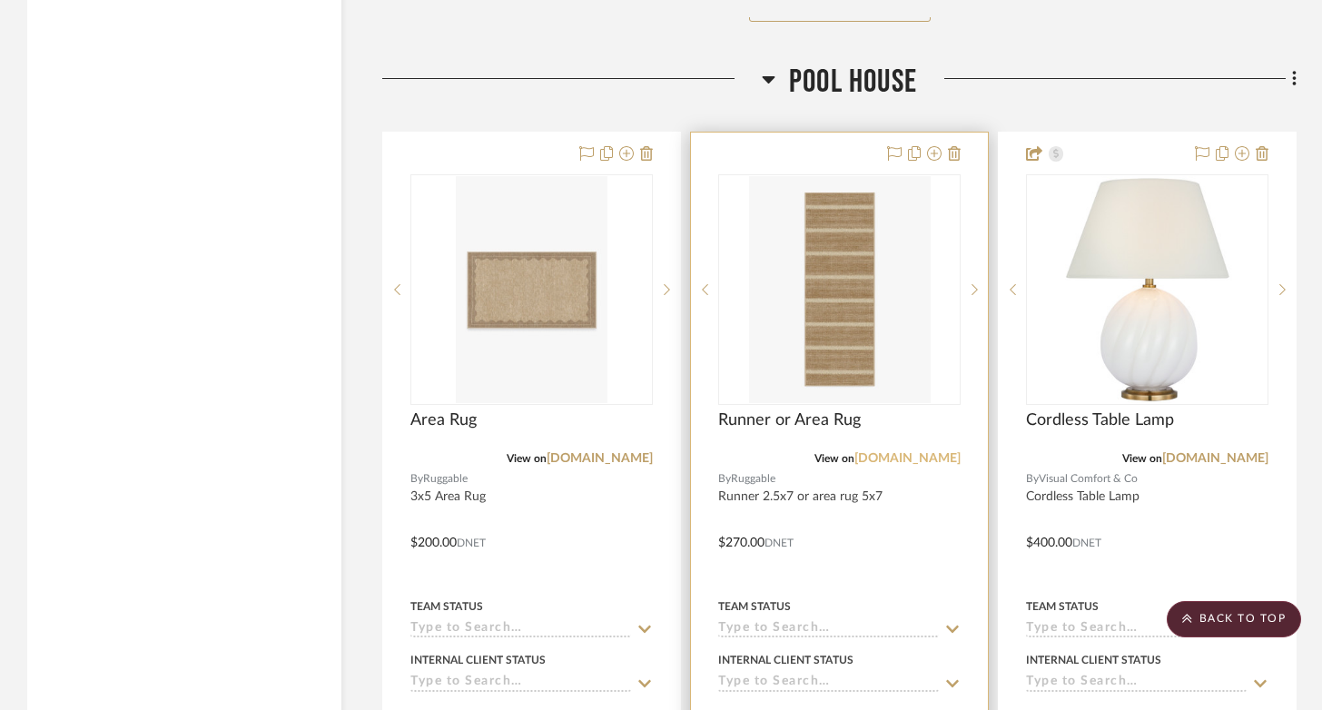
click at [928, 452] on link "ruggable.com" at bounding box center [907, 458] width 106 height 13
click at [861, 274] on img "0" at bounding box center [840, 289] width 182 height 227
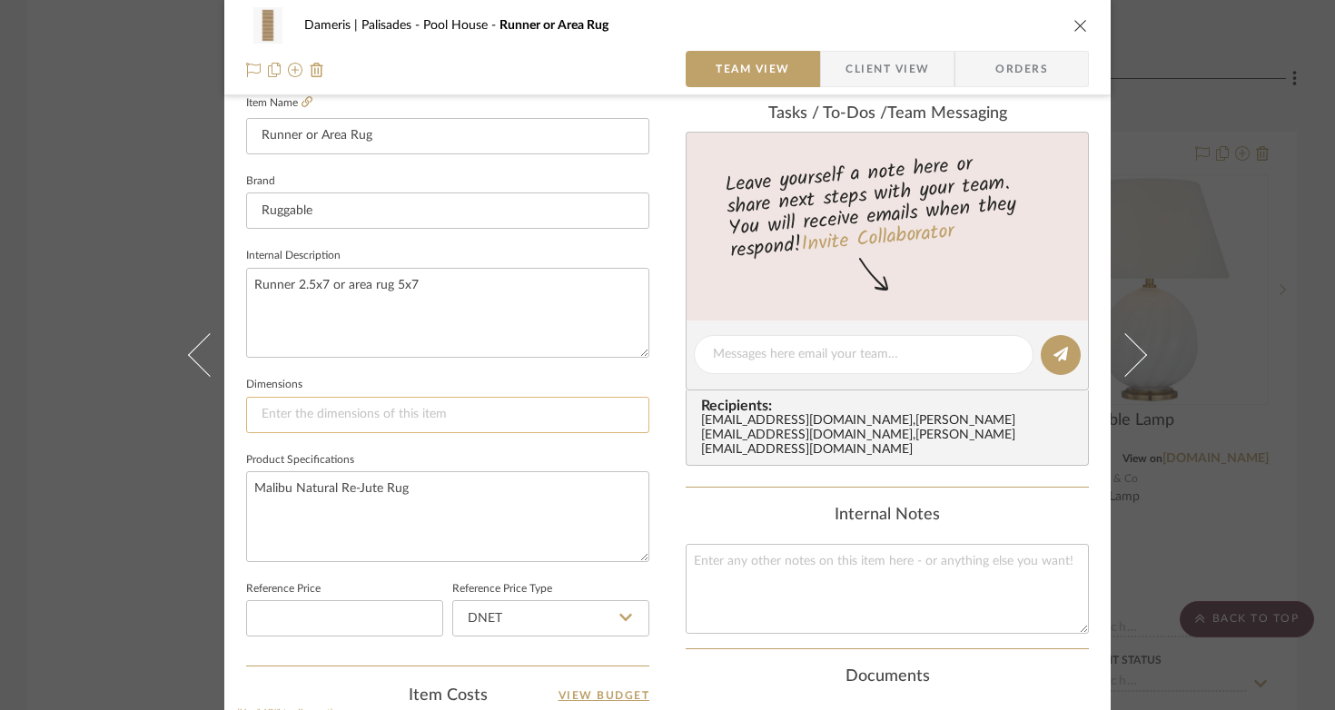
scroll to position [509, 0]
click at [434, 276] on textarea "Runner 2.5x7 or area rug 5x7" at bounding box center [447, 314] width 403 height 90
type textarea "Runner 2.5x7 or area rug 3x5"
click at [567, 381] on fieldset "Dimensions" at bounding box center [447, 403] width 403 height 61
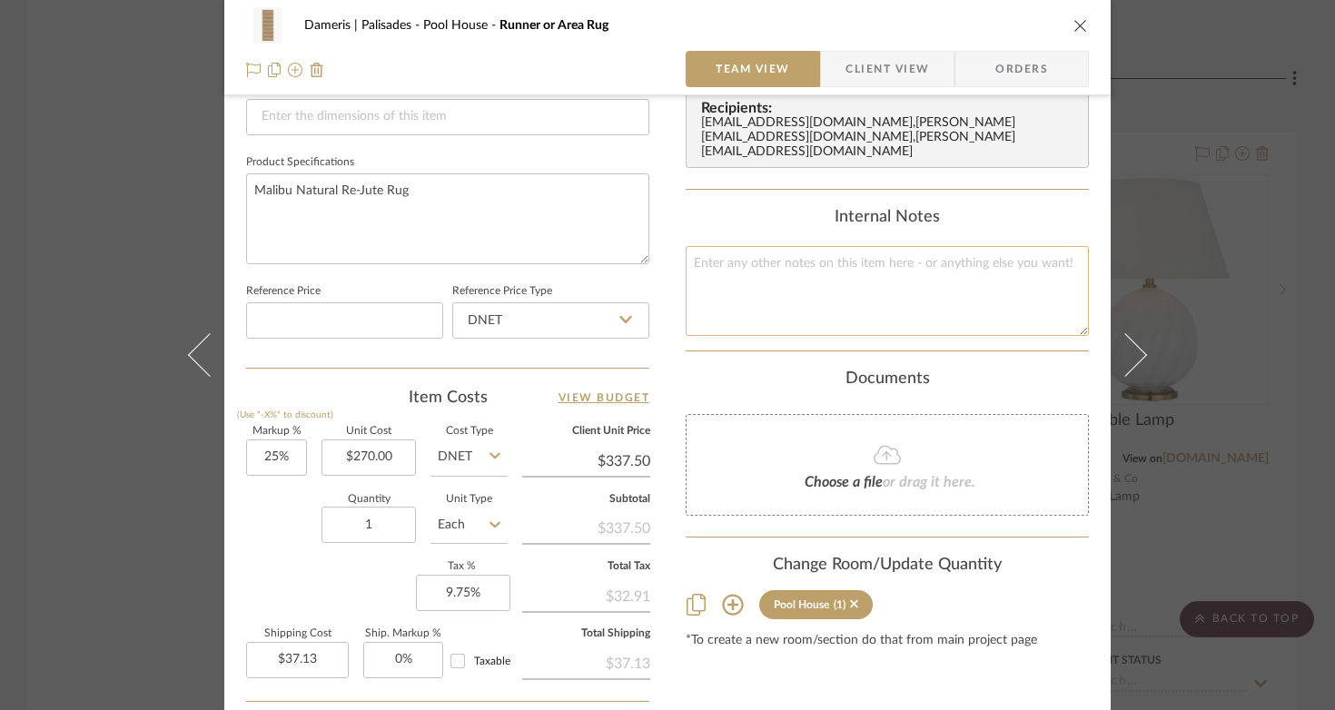
scroll to position [977, 0]
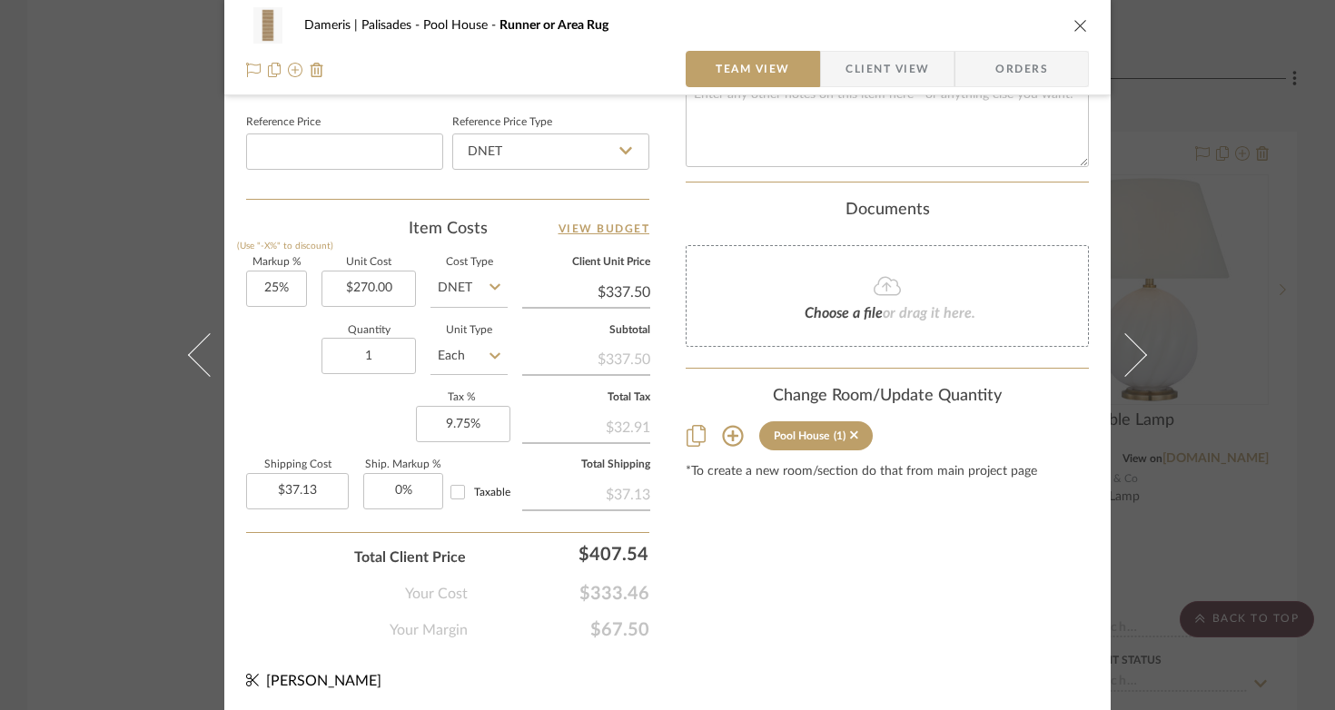
click at [1075, 25] on icon "close" at bounding box center [1080, 25] width 15 height 15
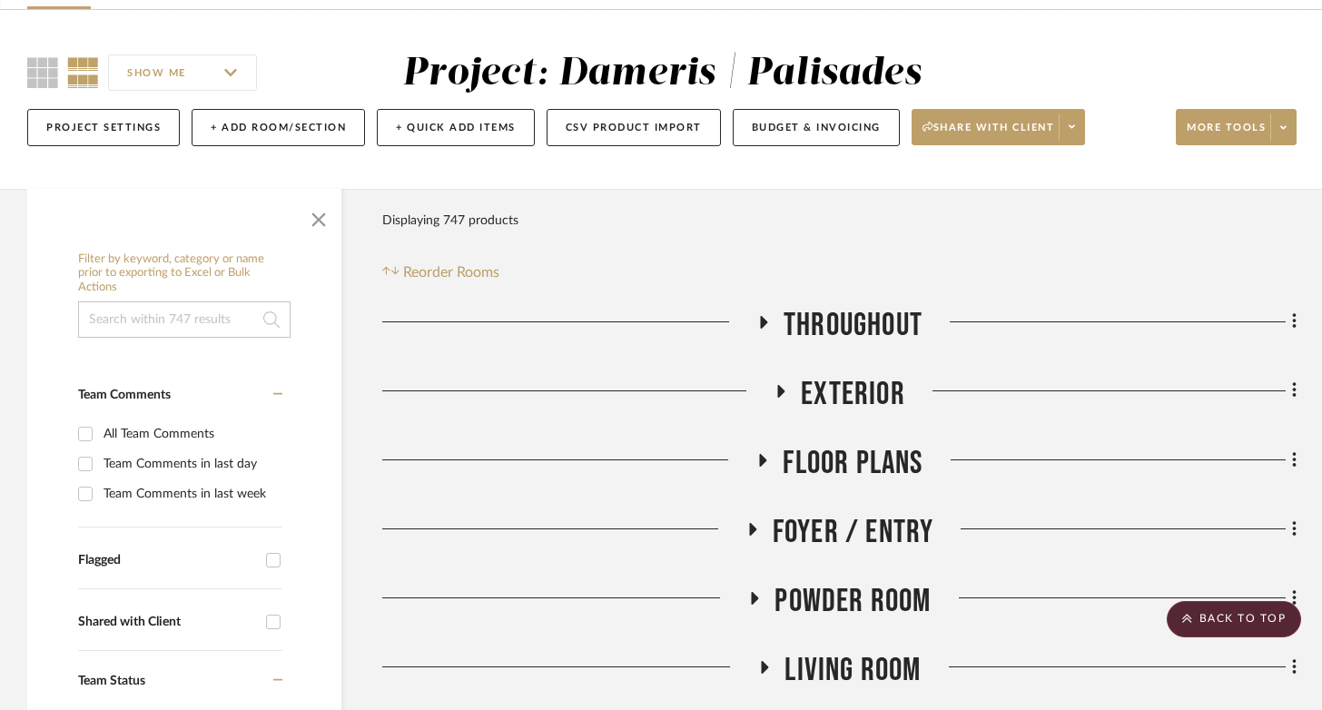
scroll to position [0, 0]
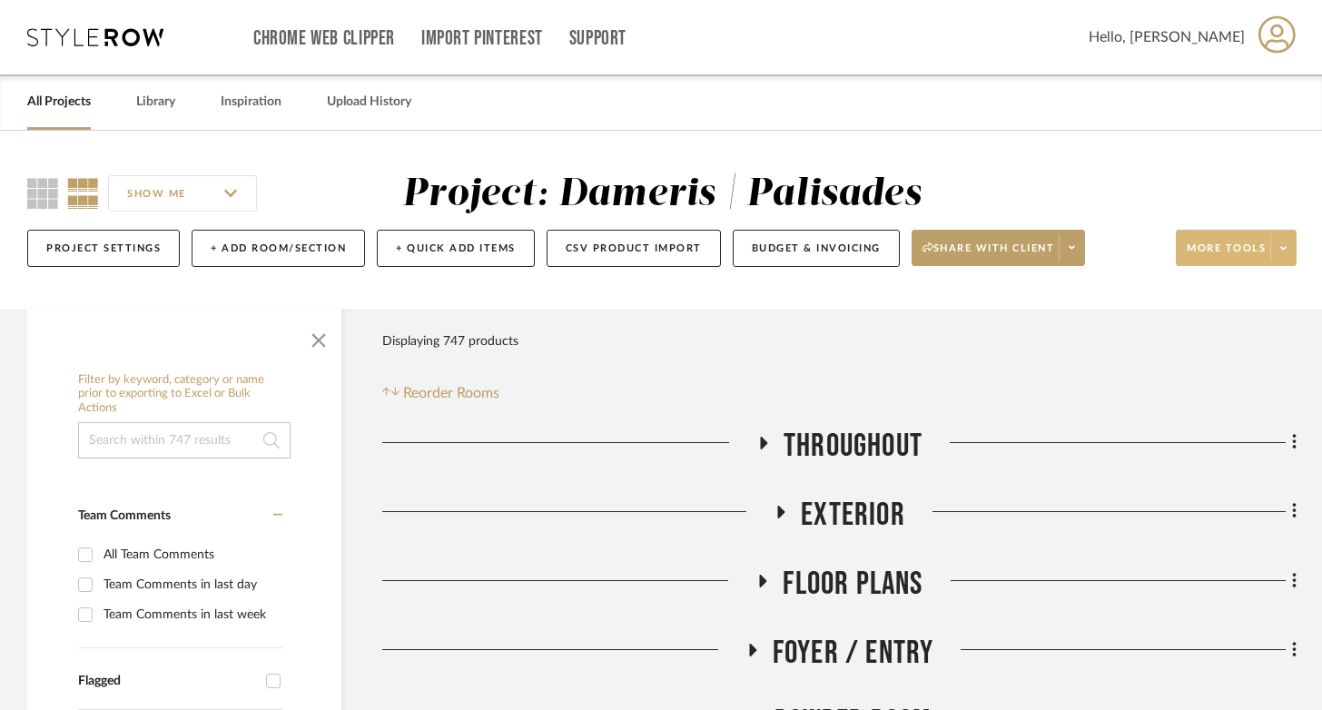
click at [1214, 246] on span "More tools" at bounding box center [1226, 254] width 79 height 27
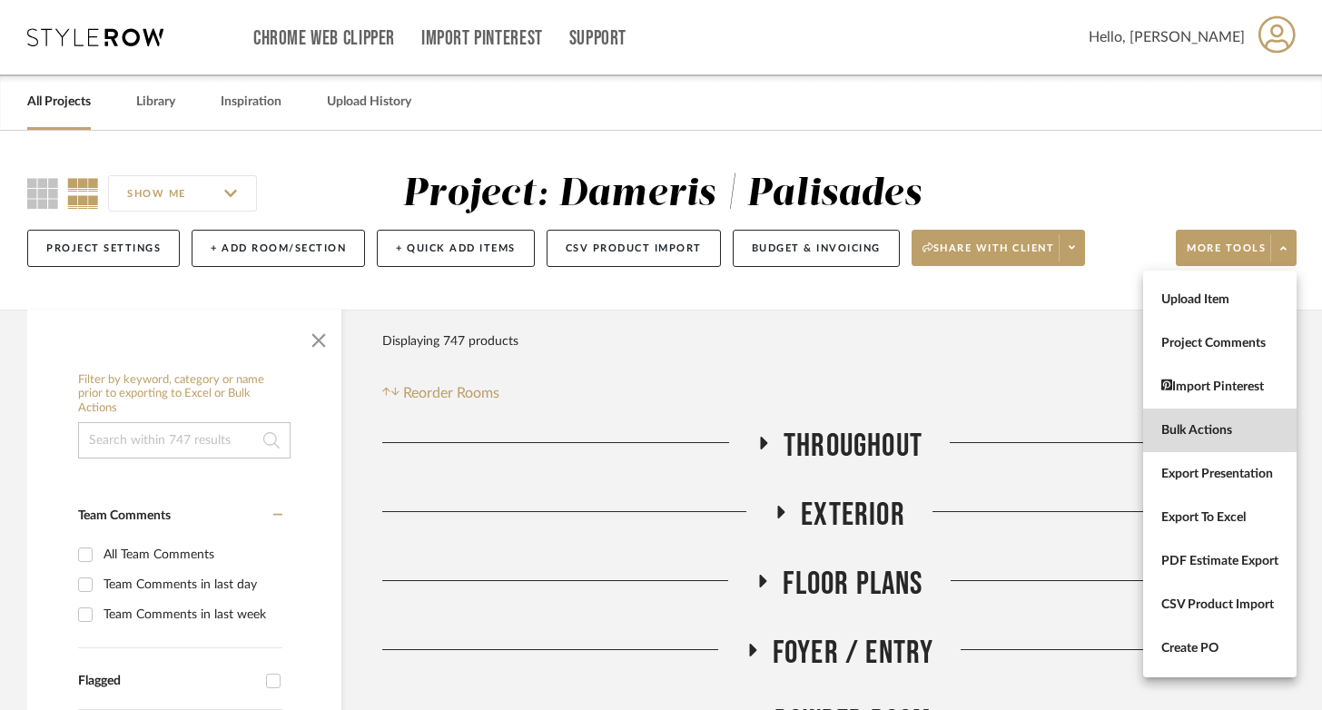
click at [1210, 423] on span "Bulk Actions" at bounding box center [1219, 430] width 117 height 15
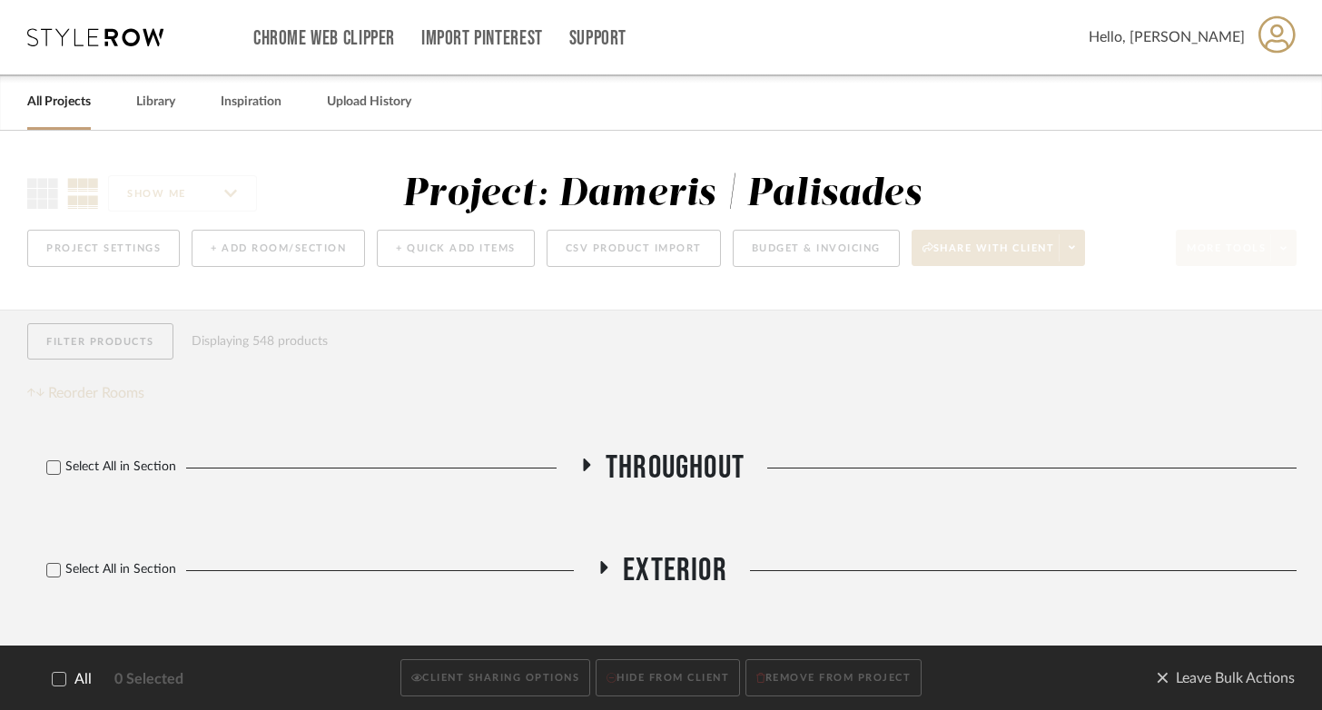
click at [57, 675] on icon at bounding box center [59, 679] width 13 height 13
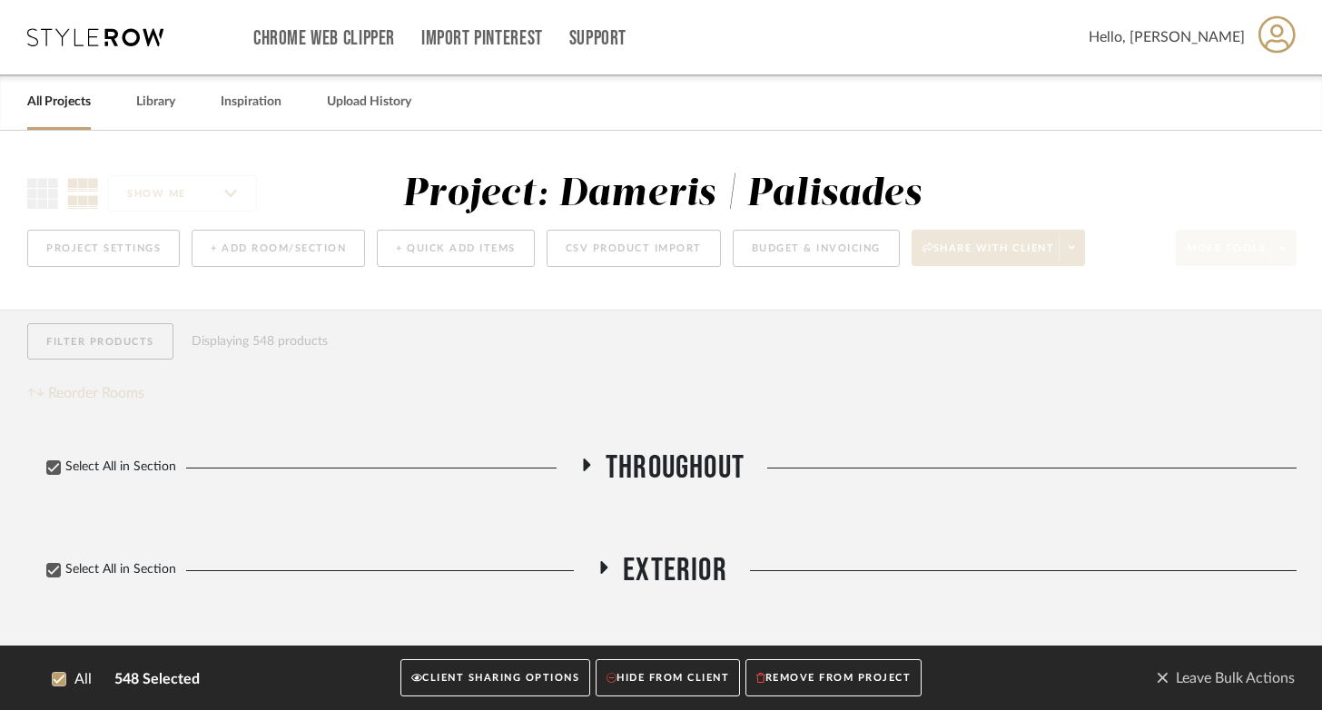
click at [548, 685] on button "CLIENT SHARING OPTIONS" at bounding box center [495, 678] width 190 height 37
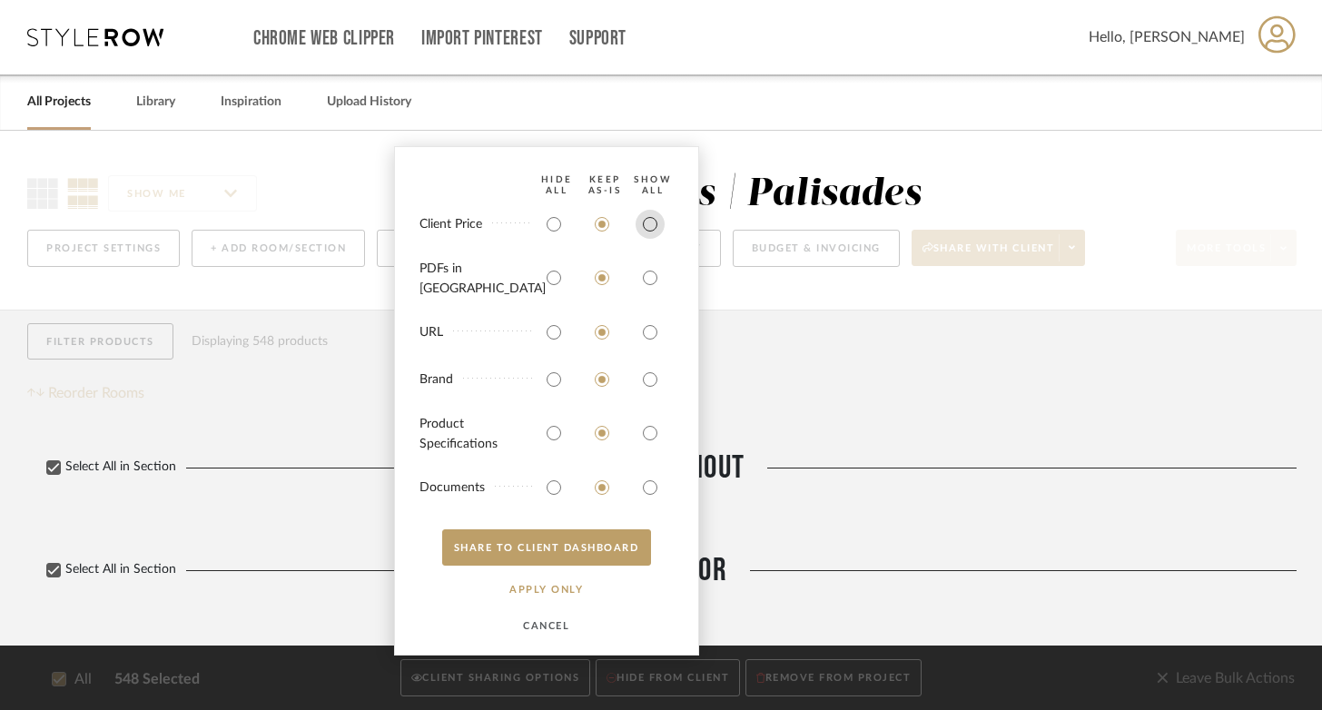
click at [655, 238] on input "radio" at bounding box center [650, 224] width 29 height 29
radio input "true"
click at [650, 286] on input "radio" at bounding box center [650, 277] width 29 height 29
radio input "true"
click at [589, 561] on button "SHARE TO CLIENT Dashboard" at bounding box center [546, 547] width 209 height 36
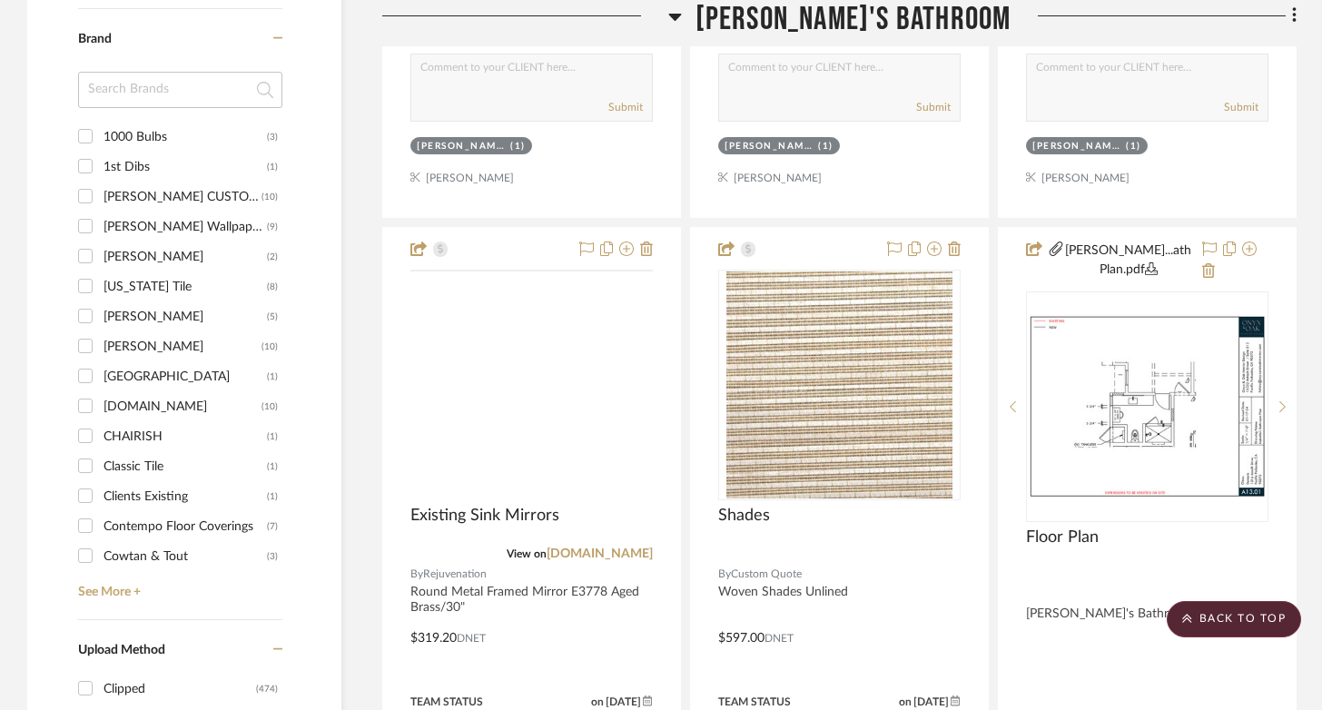
scroll to position [2253, 0]
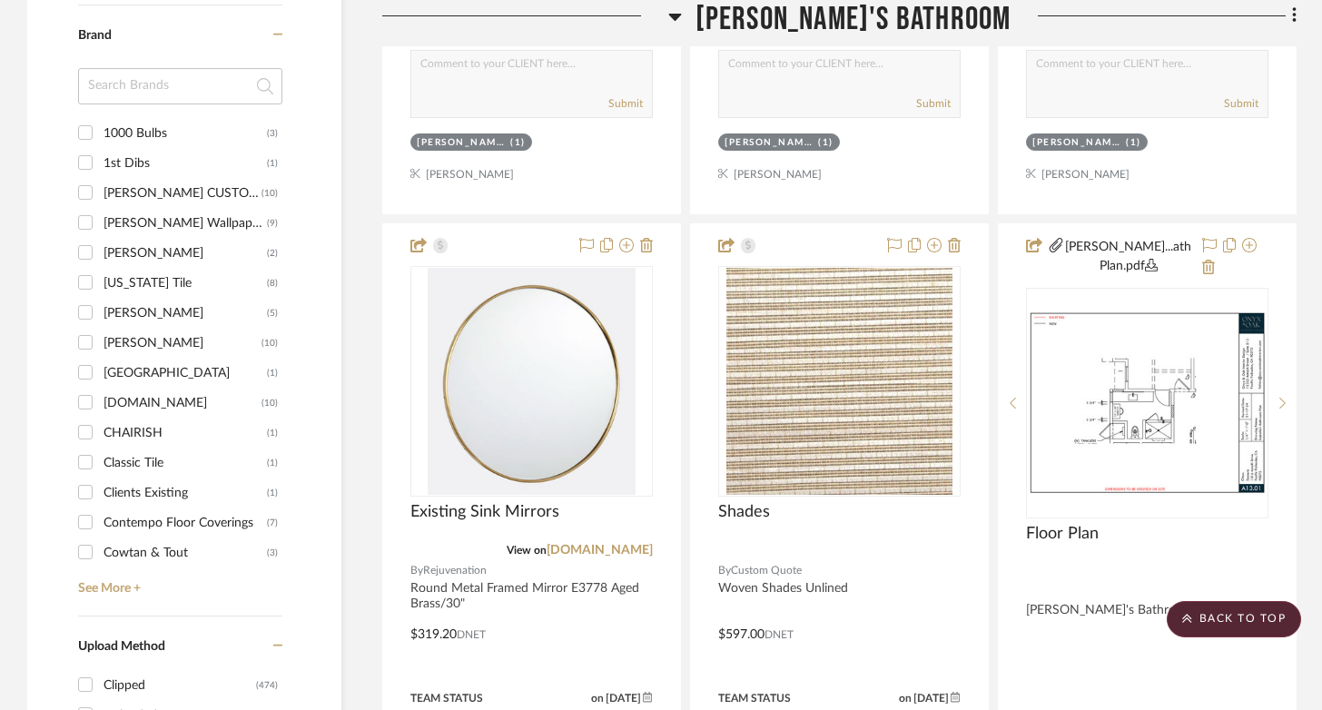
click at [668, 9] on div at bounding box center [525, 23] width 286 height 46
click at [681, 17] on icon at bounding box center [674, 17] width 13 height 7
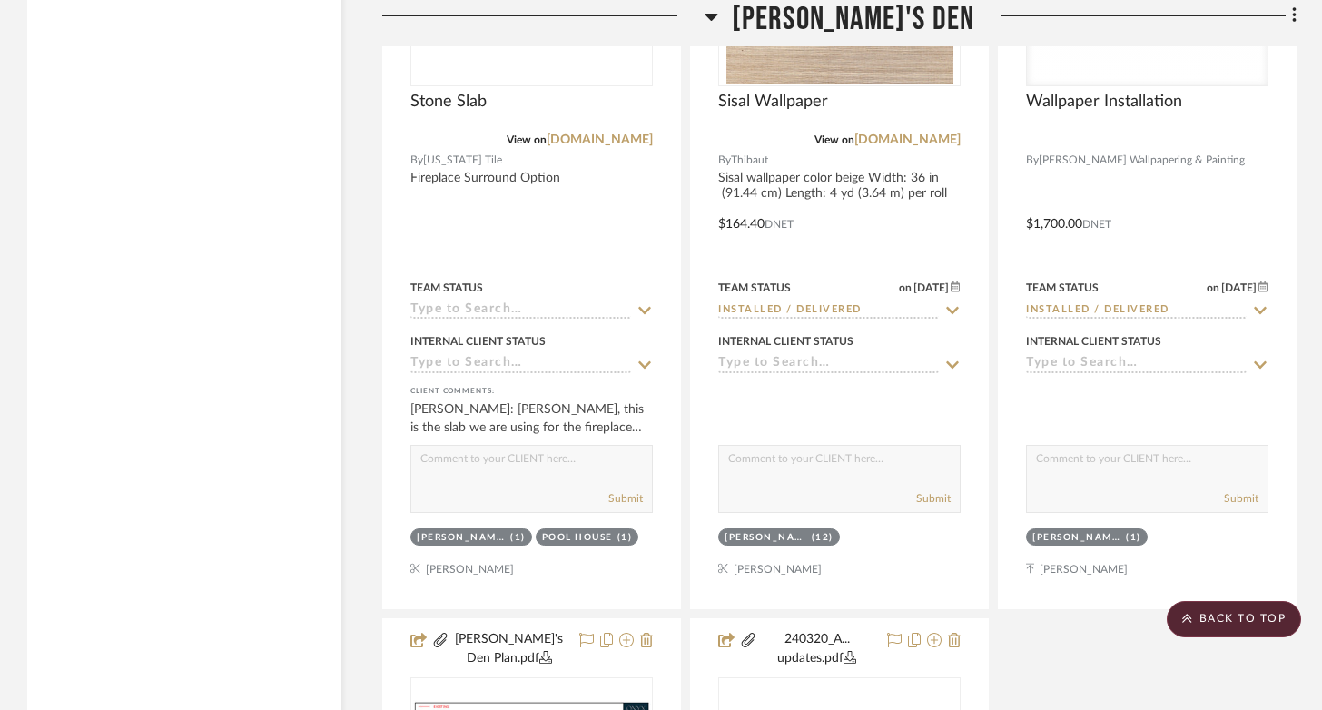
scroll to position [5514, 0]
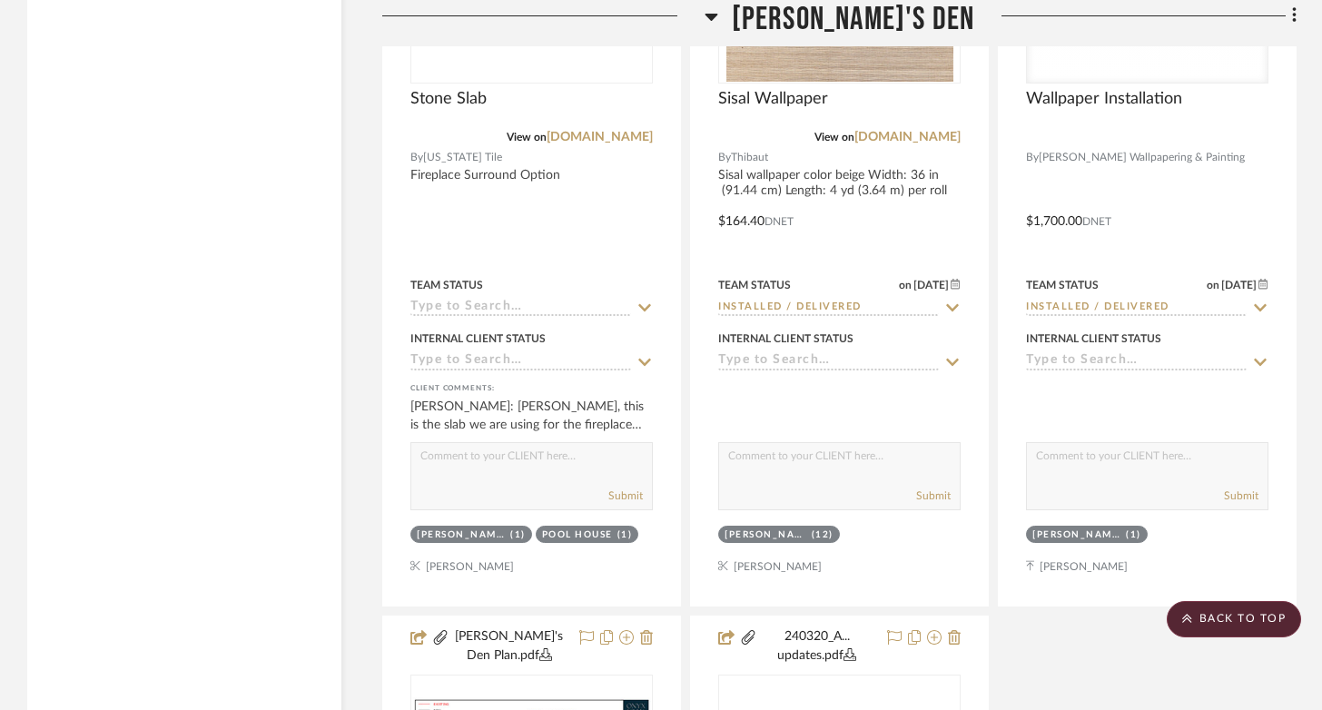
click at [718, 25] on icon at bounding box center [712, 16] width 14 height 22
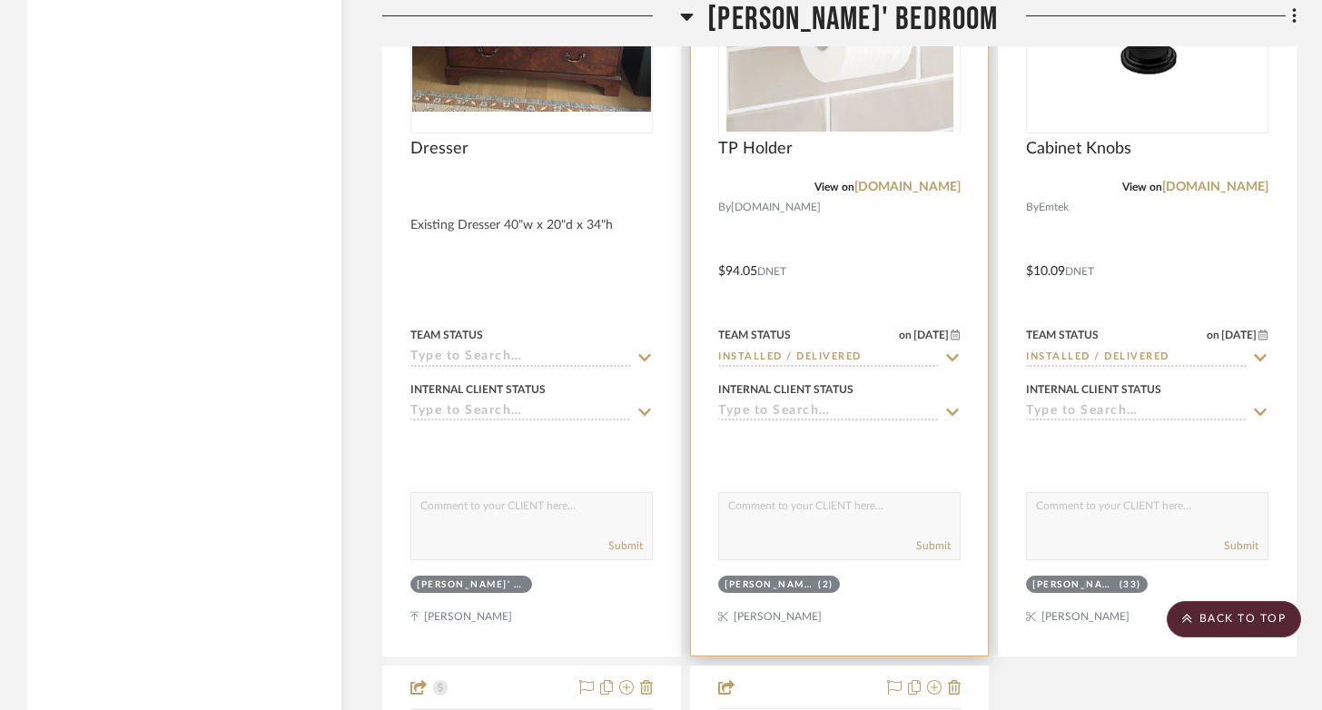
scroll to position [5540, 0]
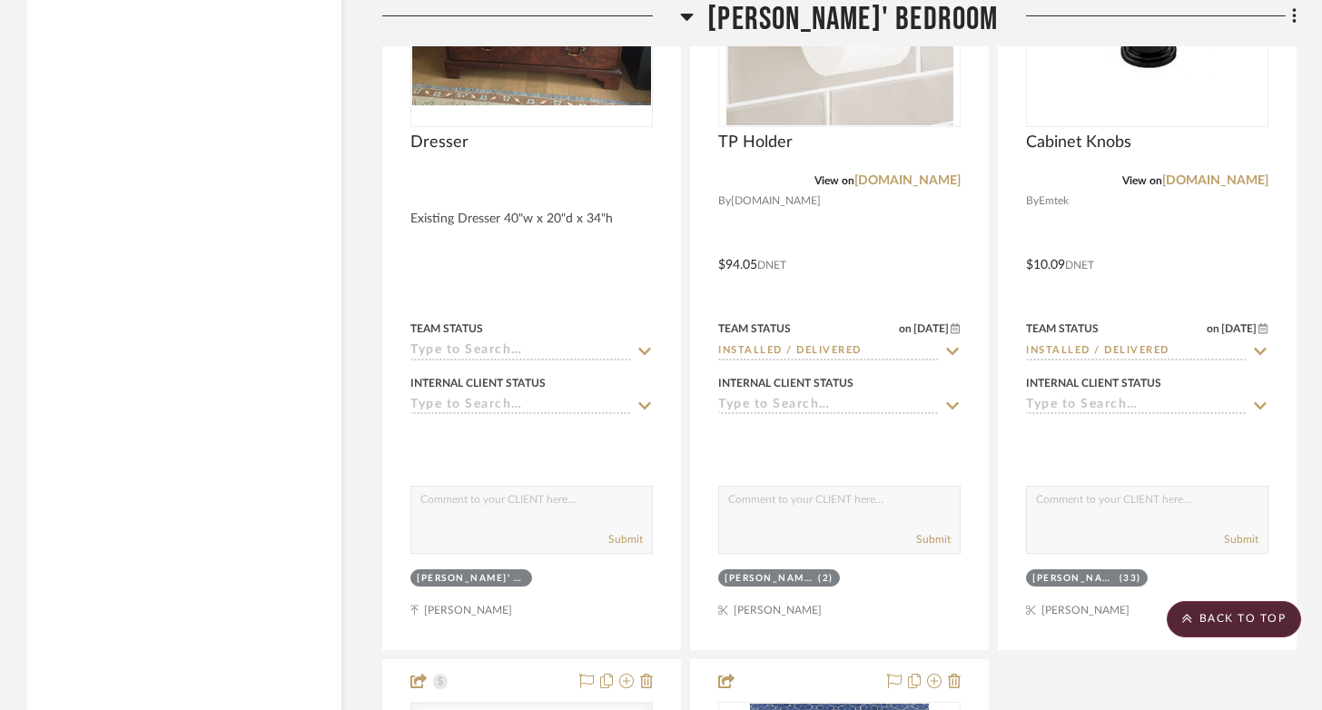
click at [694, 15] on icon at bounding box center [687, 17] width 13 height 7
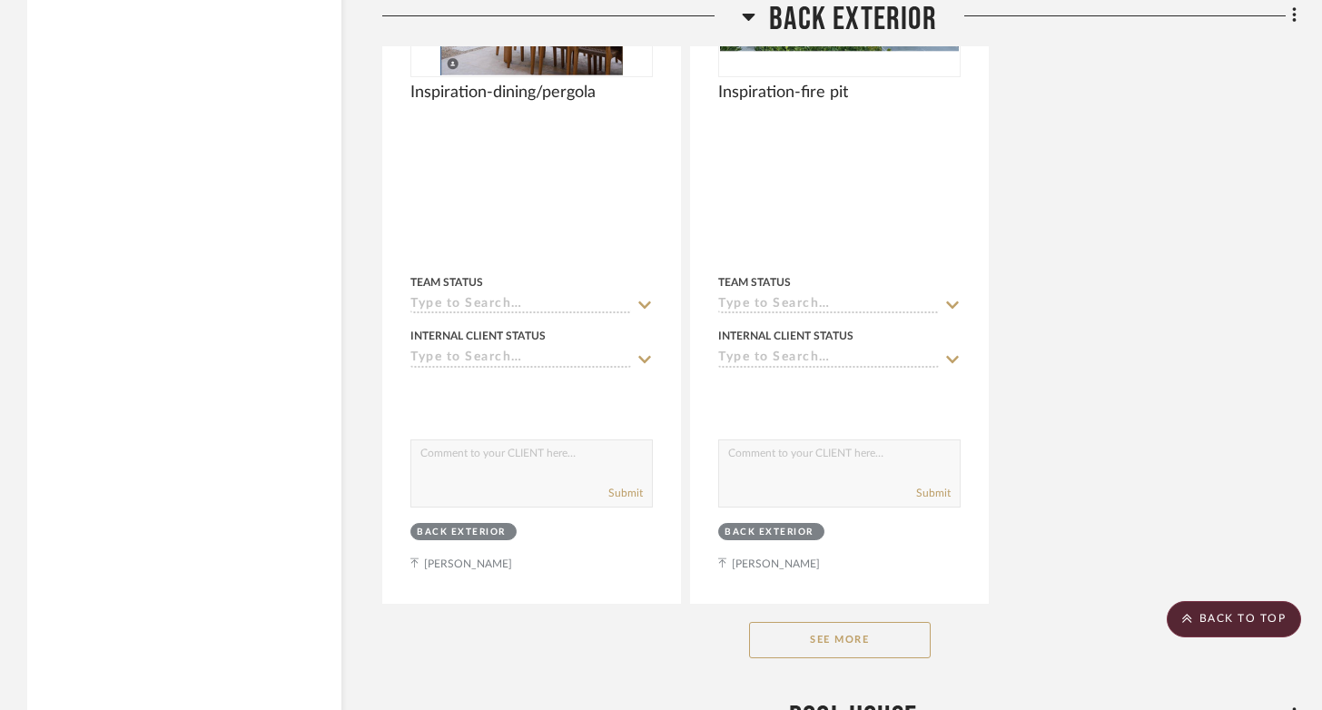
scroll to position [7725, 0]
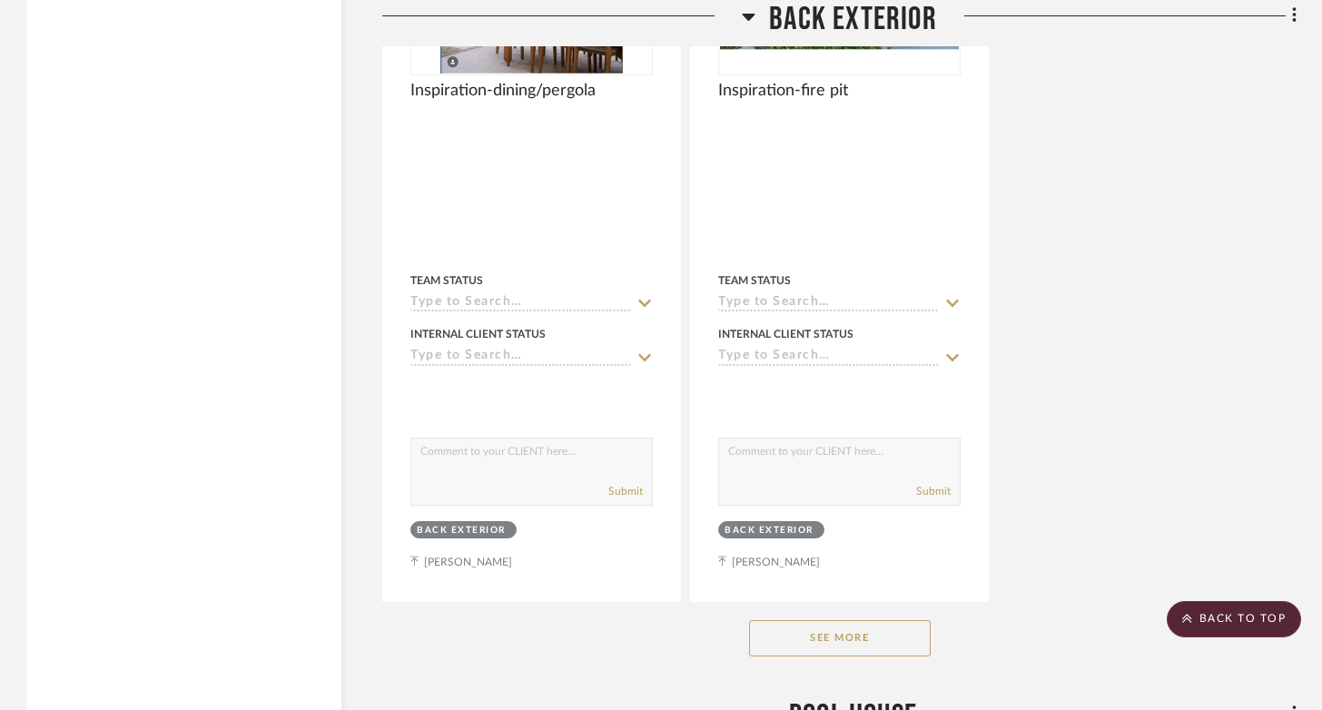
click at [752, 15] on icon at bounding box center [749, 17] width 13 height 7
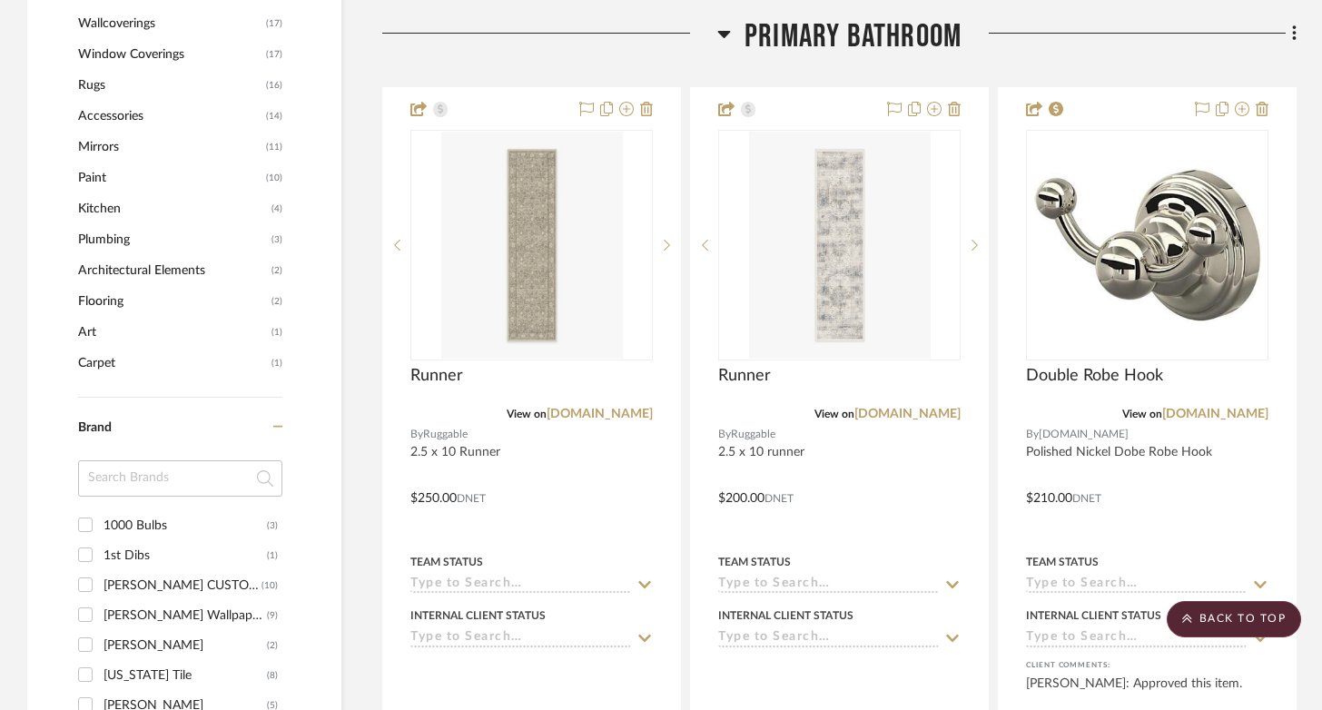
scroll to position [0, 0]
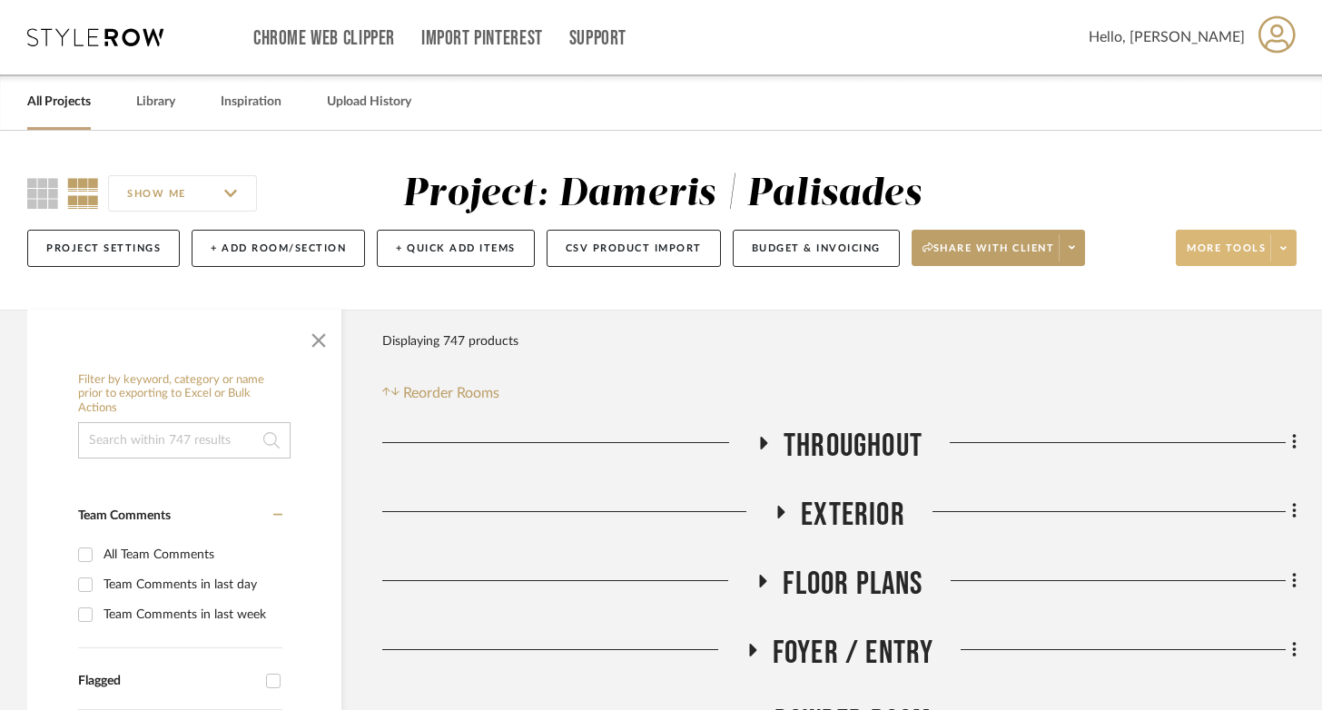
click at [1222, 248] on span "More tools" at bounding box center [1226, 254] width 79 height 27
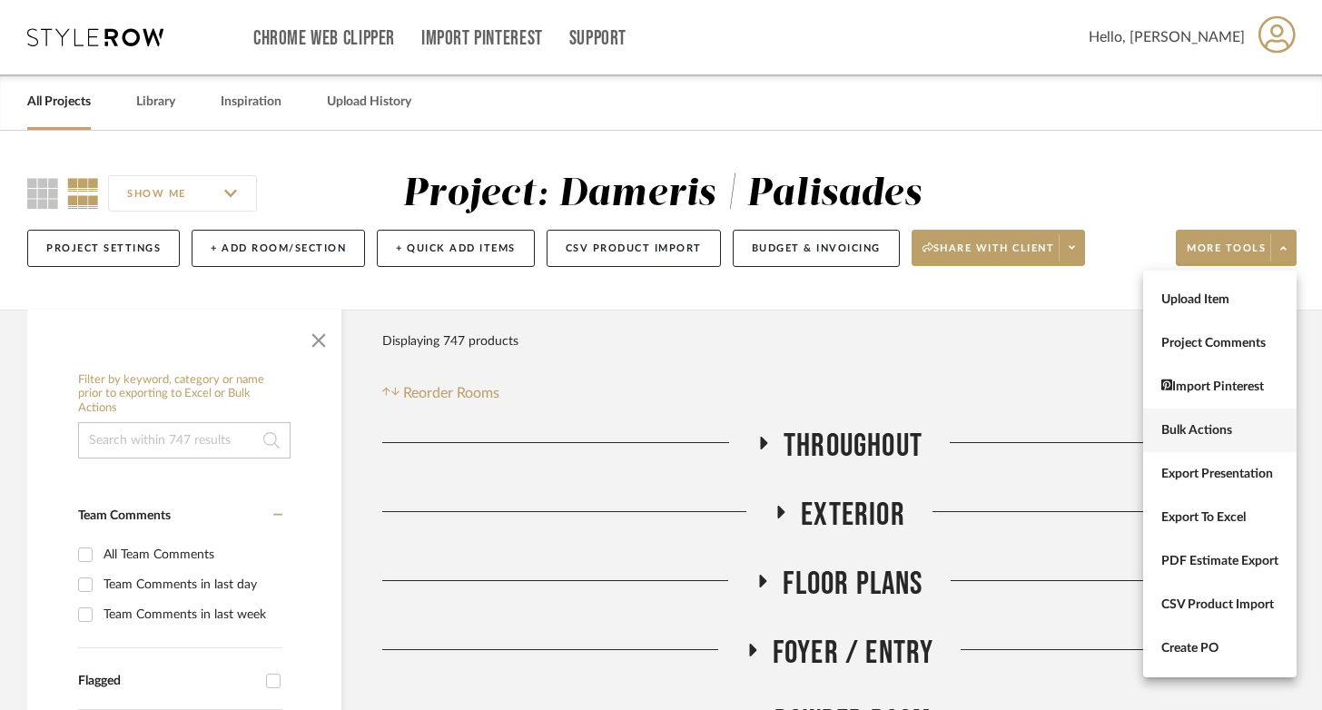
click at [1205, 423] on span "Bulk Actions" at bounding box center [1219, 430] width 117 height 15
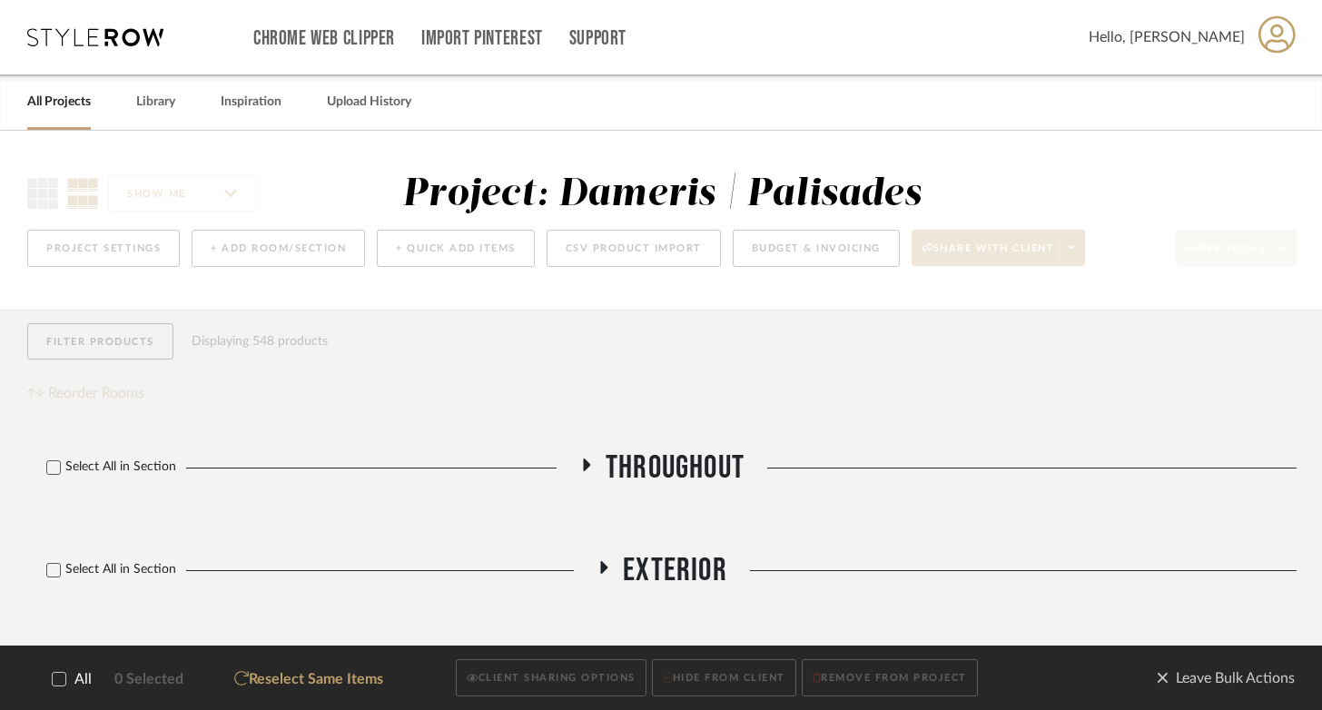
click at [60, 677] on icon at bounding box center [59, 679] width 13 height 13
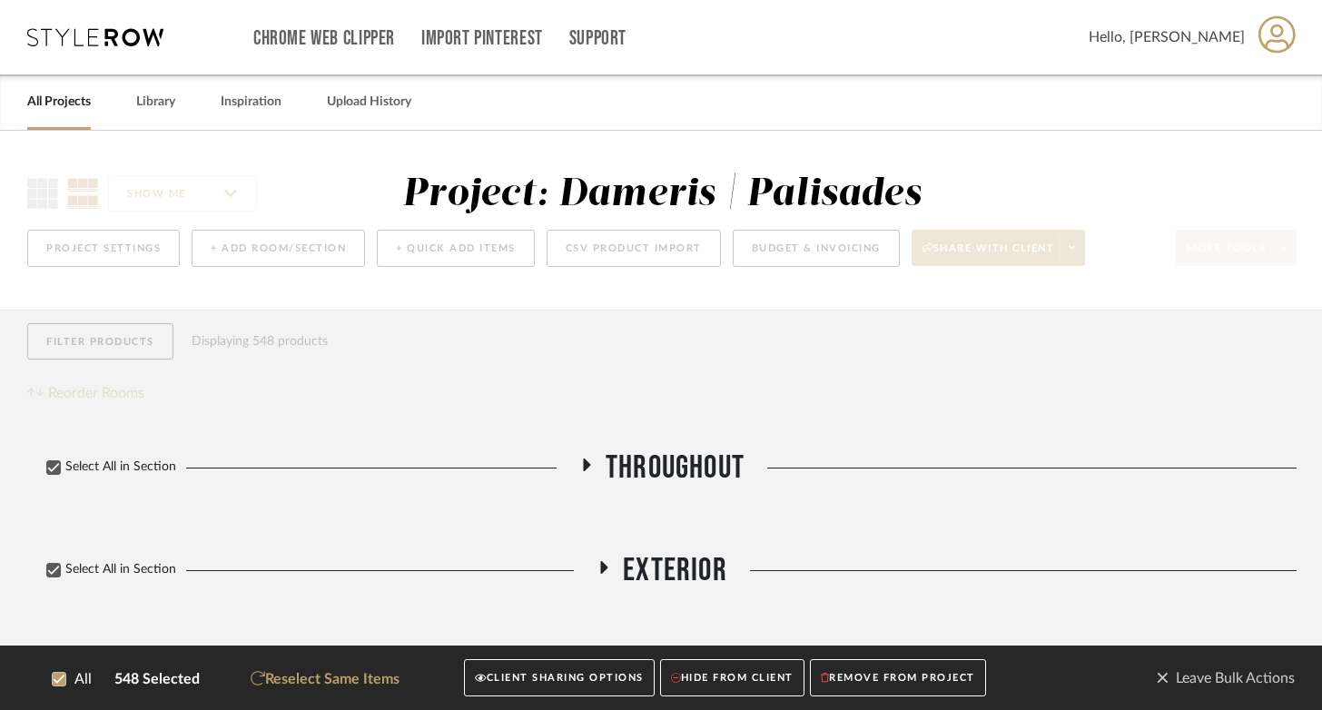
click at [535, 677] on button "CLIENT SHARING OPTIONS" at bounding box center [559, 678] width 190 height 37
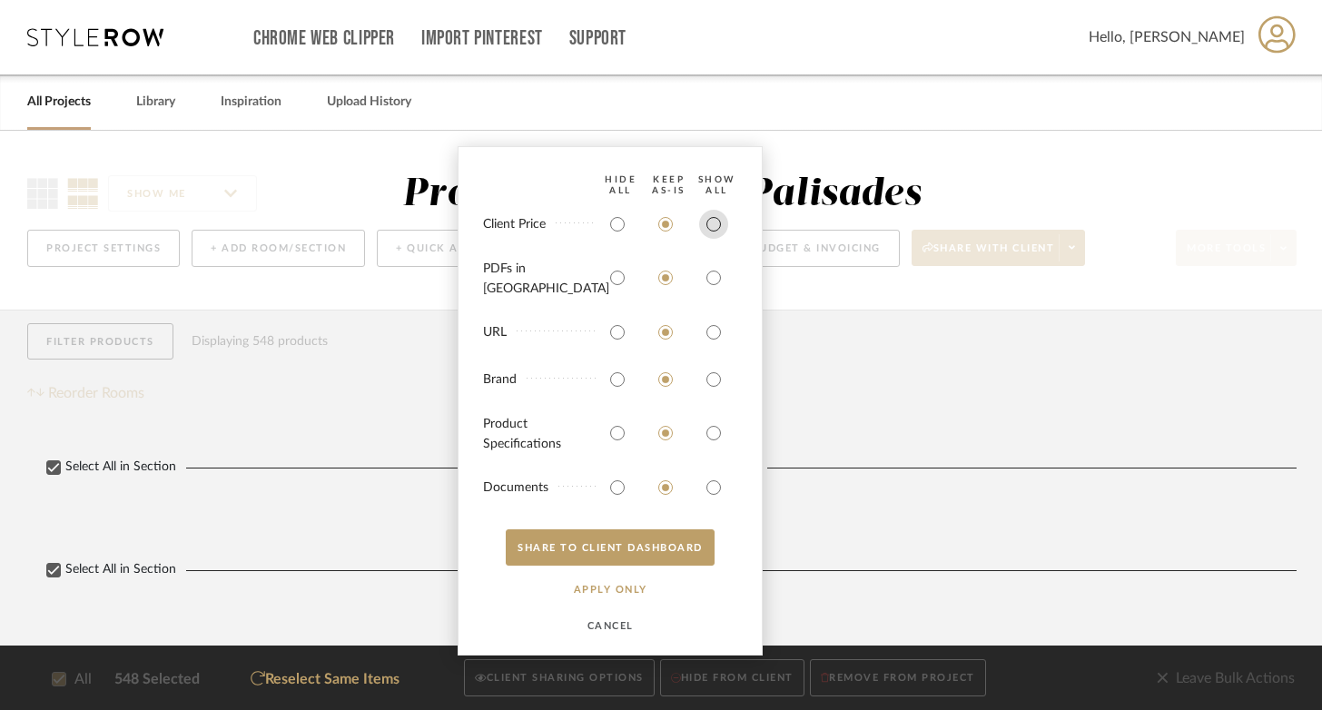
click at [719, 239] on input "radio" at bounding box center [713, 224] width 29 height 29
radio input "true"
click at [719, 281] on input "radio" at bounding box center [713, 277] width 29 height 29
radio input "true"
click at [560, 553] on button "SHARE TO CLIENT Dashboard" at bounding box center [610, 547] width 209 height 36
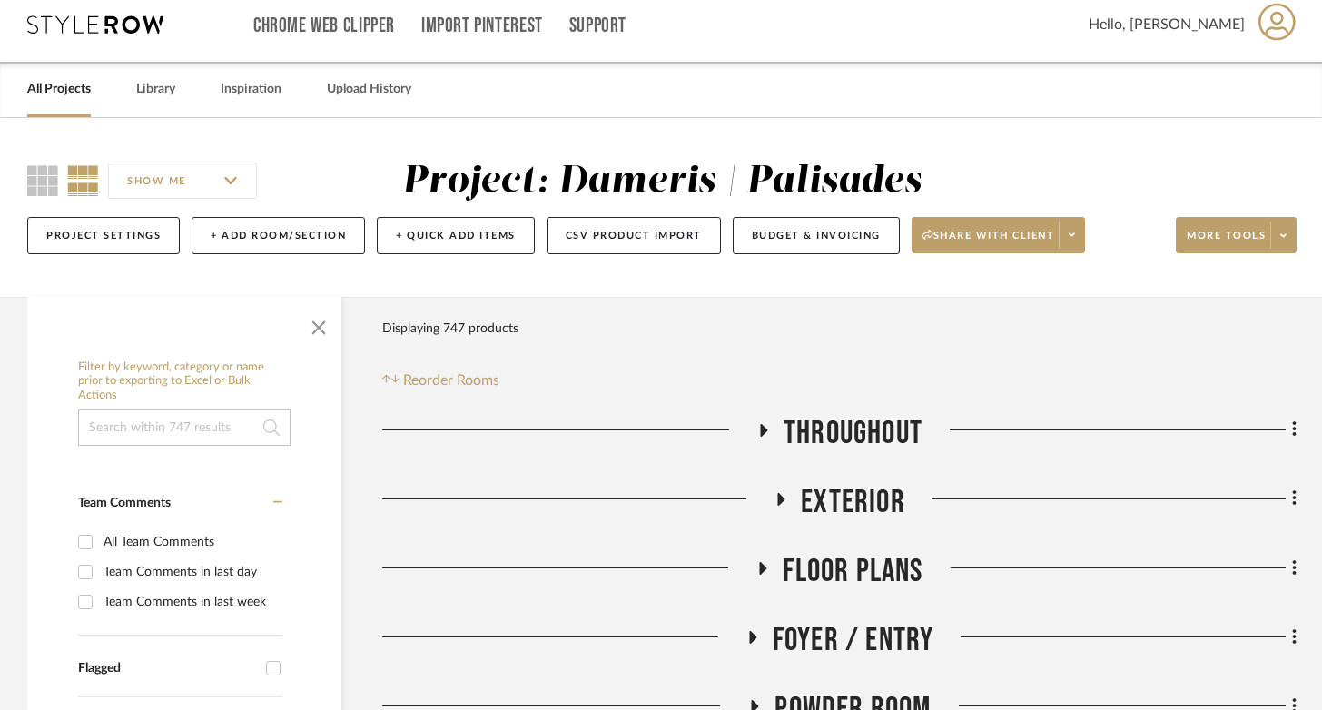
scroll to position [15, 0]
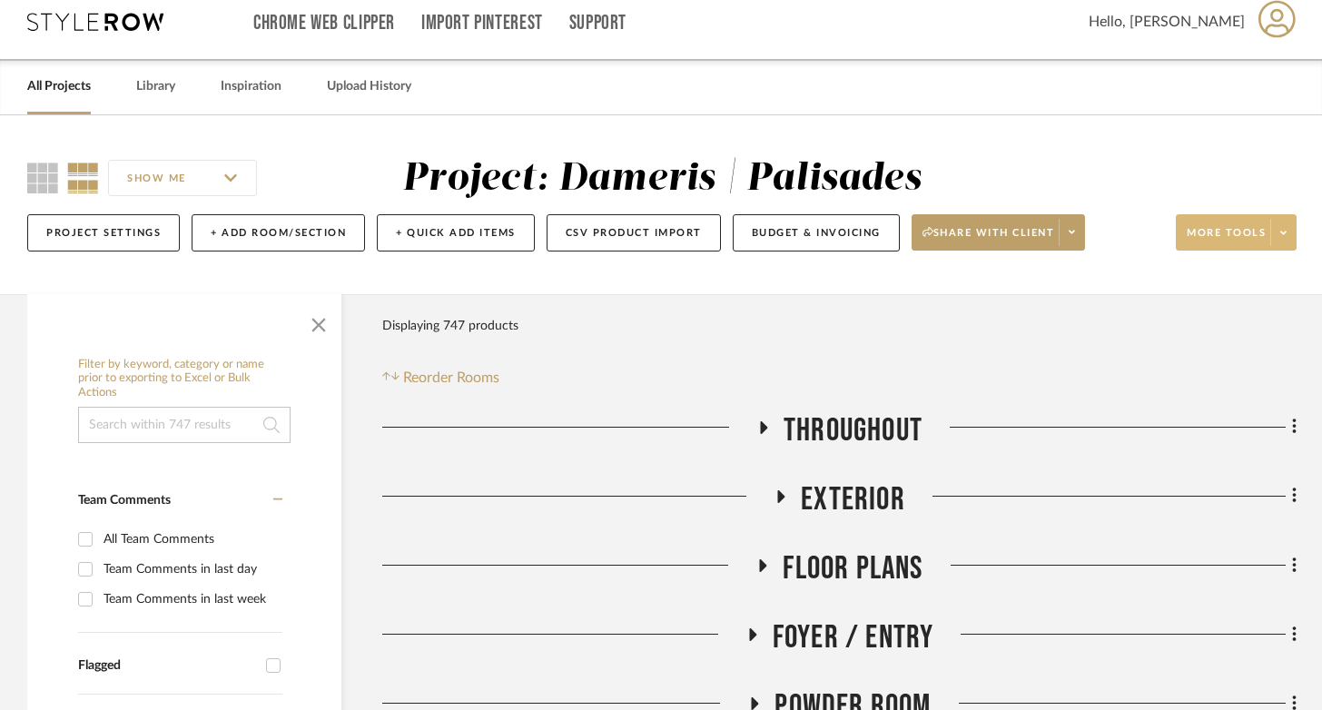
click at [1207, 230] on span "More tools" at bounding box center [1226, 239] width 79 height 27
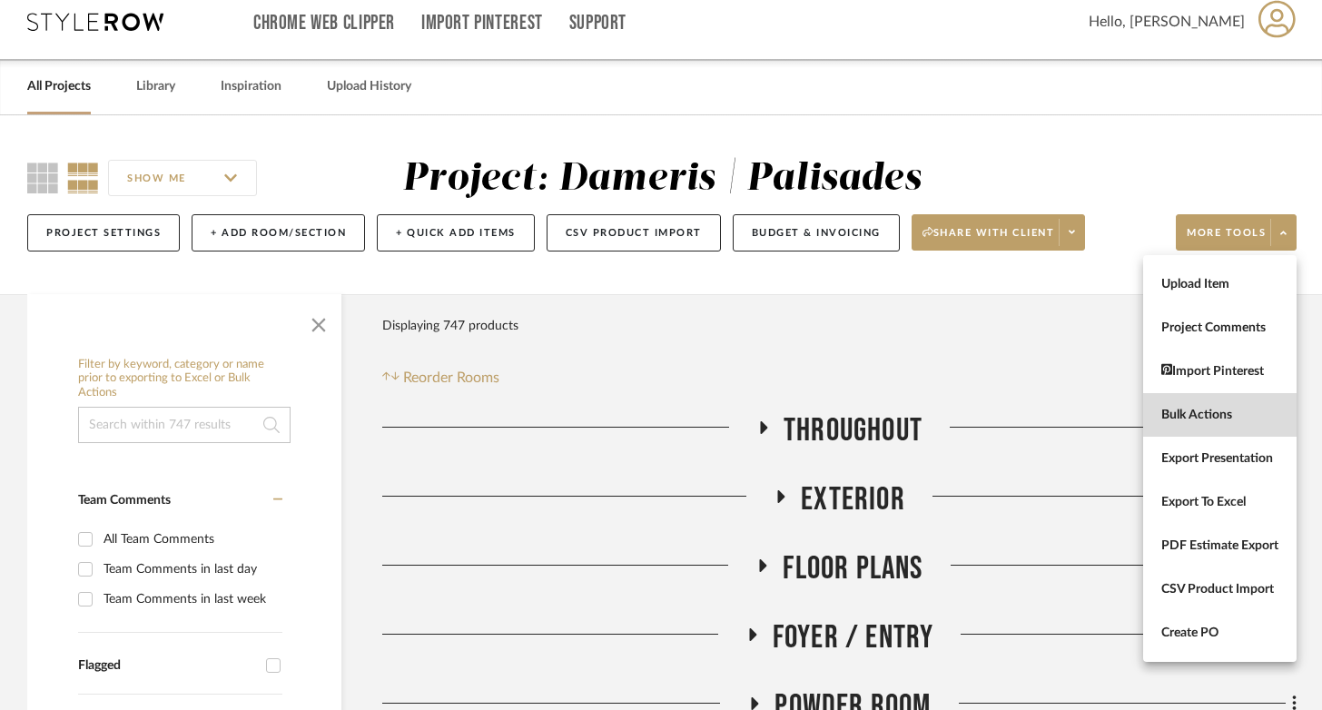
click at [1206, 406] on button "Bulk Actions" at bounding box center [1219, 415] width 153 height 44
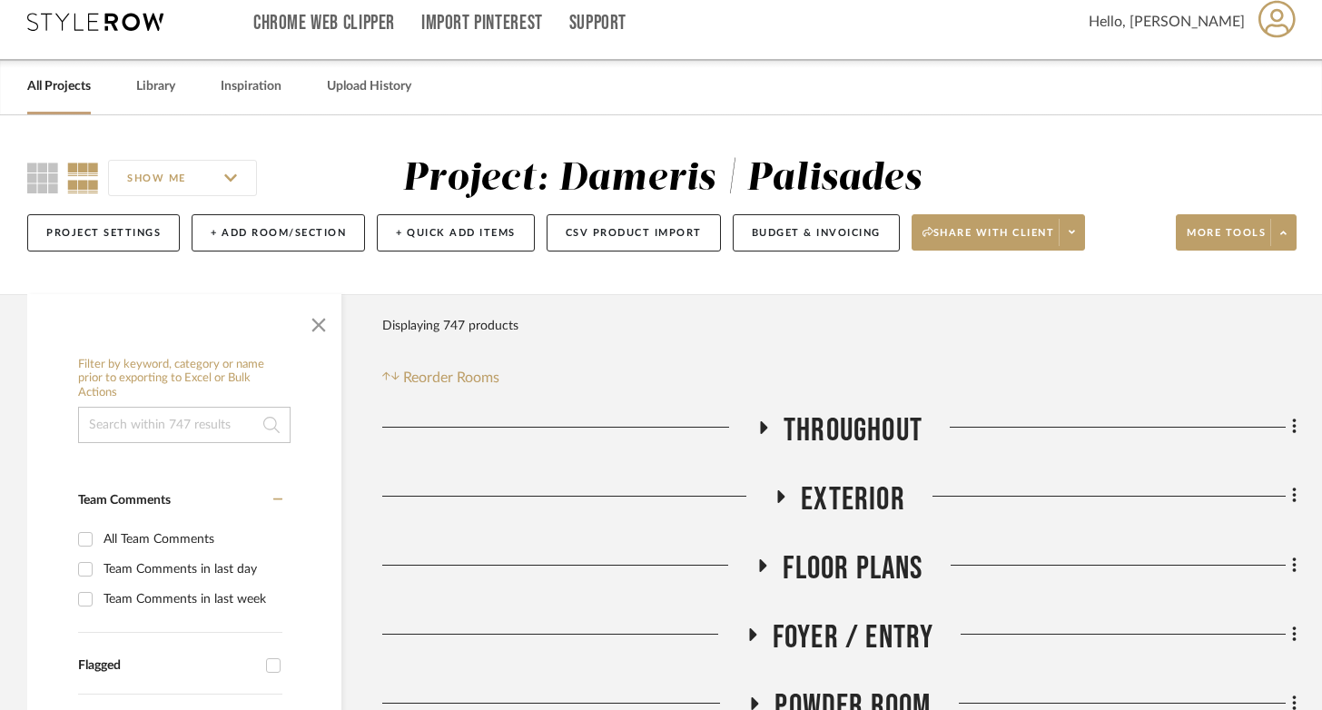
scroll to position [0, 0]
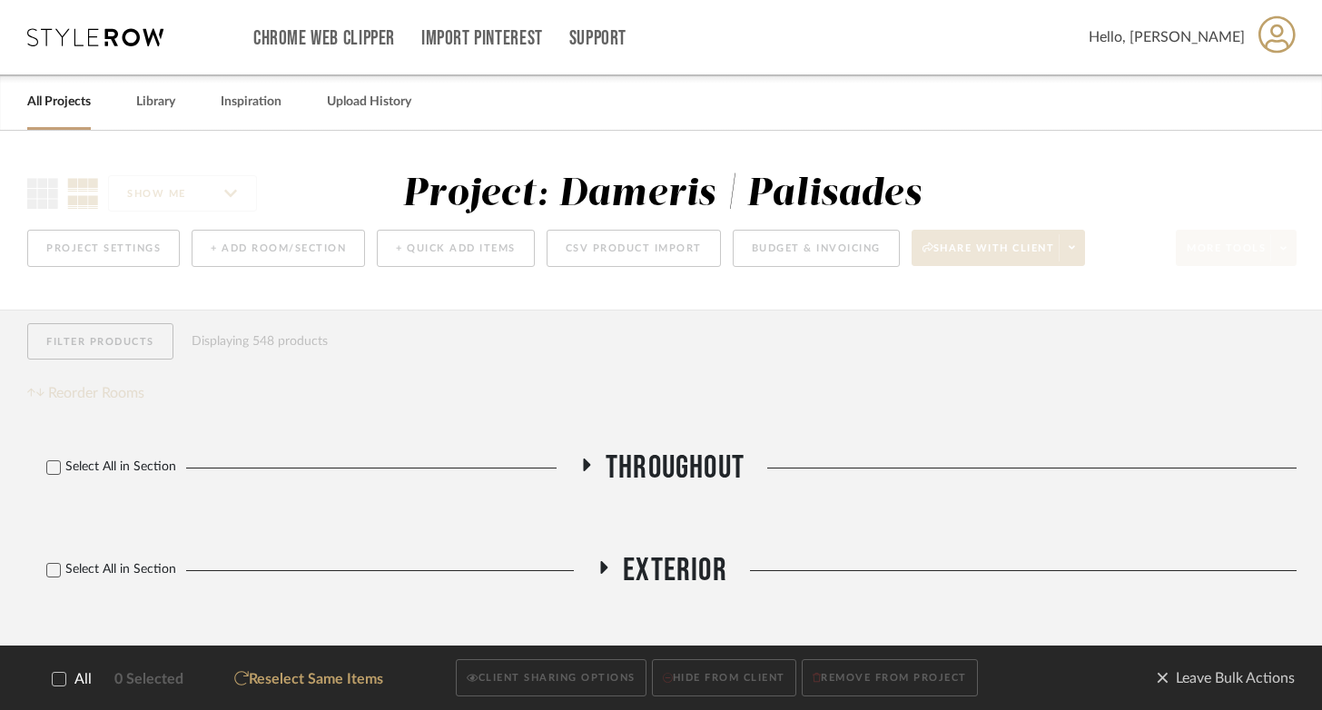
click at [53, 682] on icon at bounding box center [59, 679] width 13 height 13
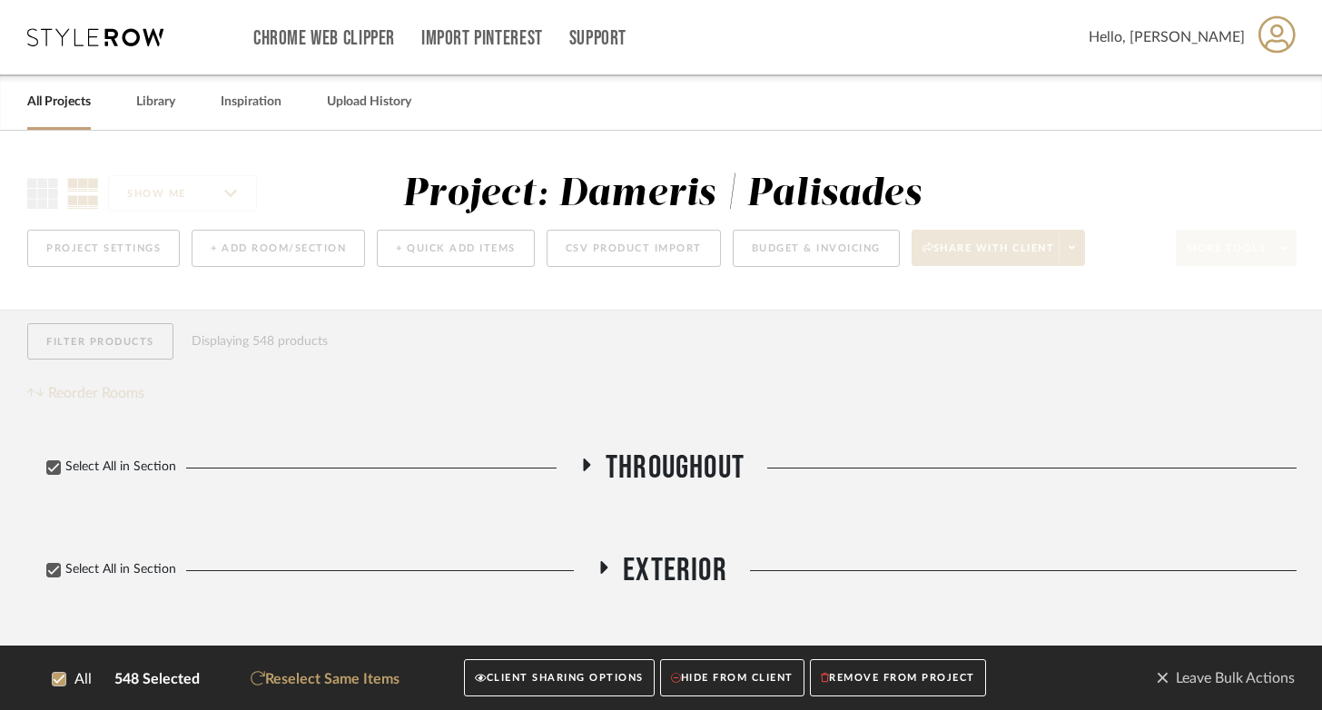
click at [574, 687] on button "CLIENT SHARING OPTIONS" at bounding box center [559, 678] width 190 height 37
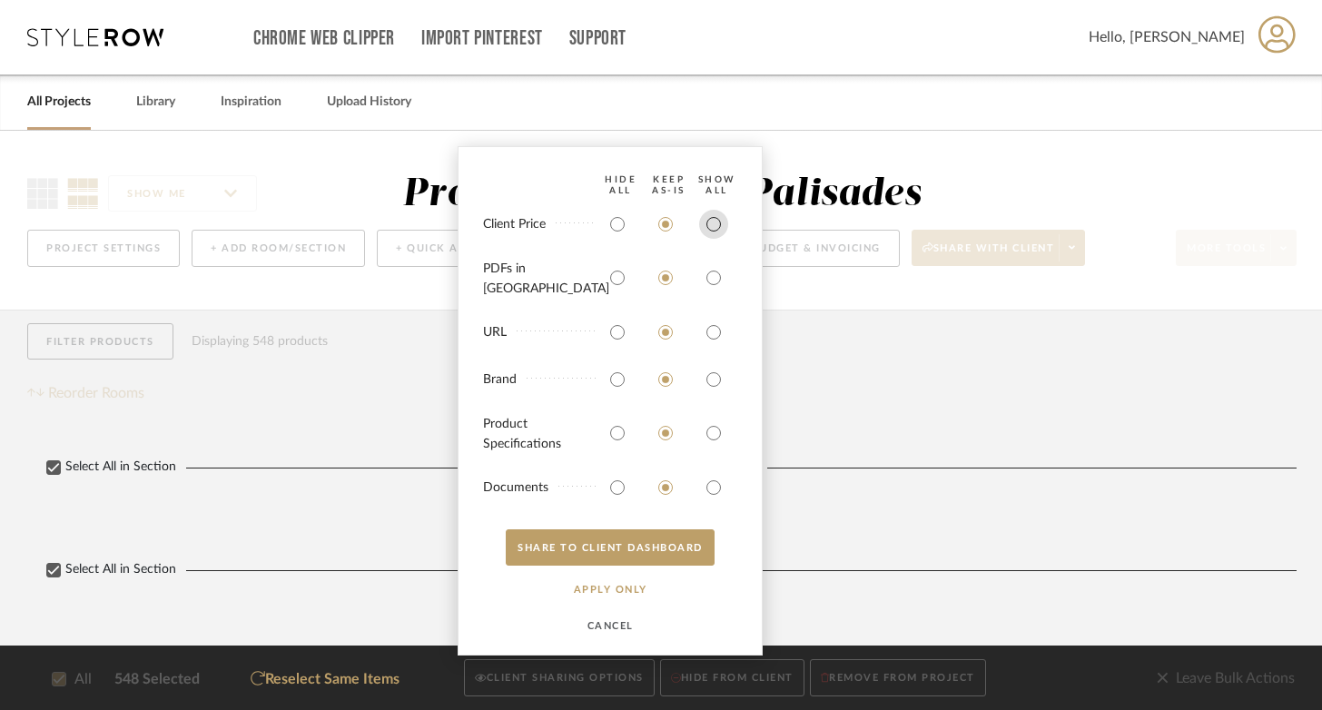
click at [713, 236] on input "radio" at bounding box center [713, 224] width 29 height 29
radio input "true"
click at [716, 283] on input "radio" at bounding box center [713, 277] width 29 height 29
radio input "true"
click at [616, 551] on button "SHARE TO CLIENT Dashboard" at bounding box center [610, 547] width 209 height 36
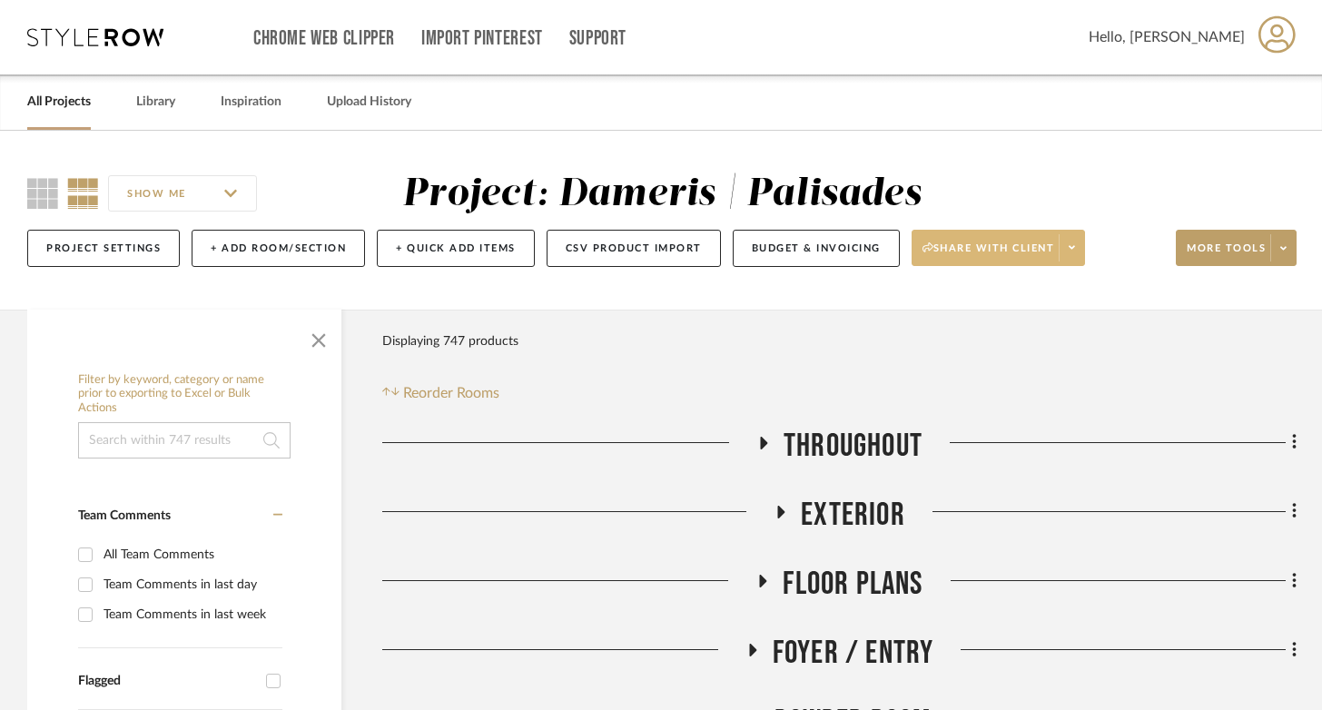
click at [1009, 240] on button "Share with client" at bounding box center [999, 248] width 174 height 36
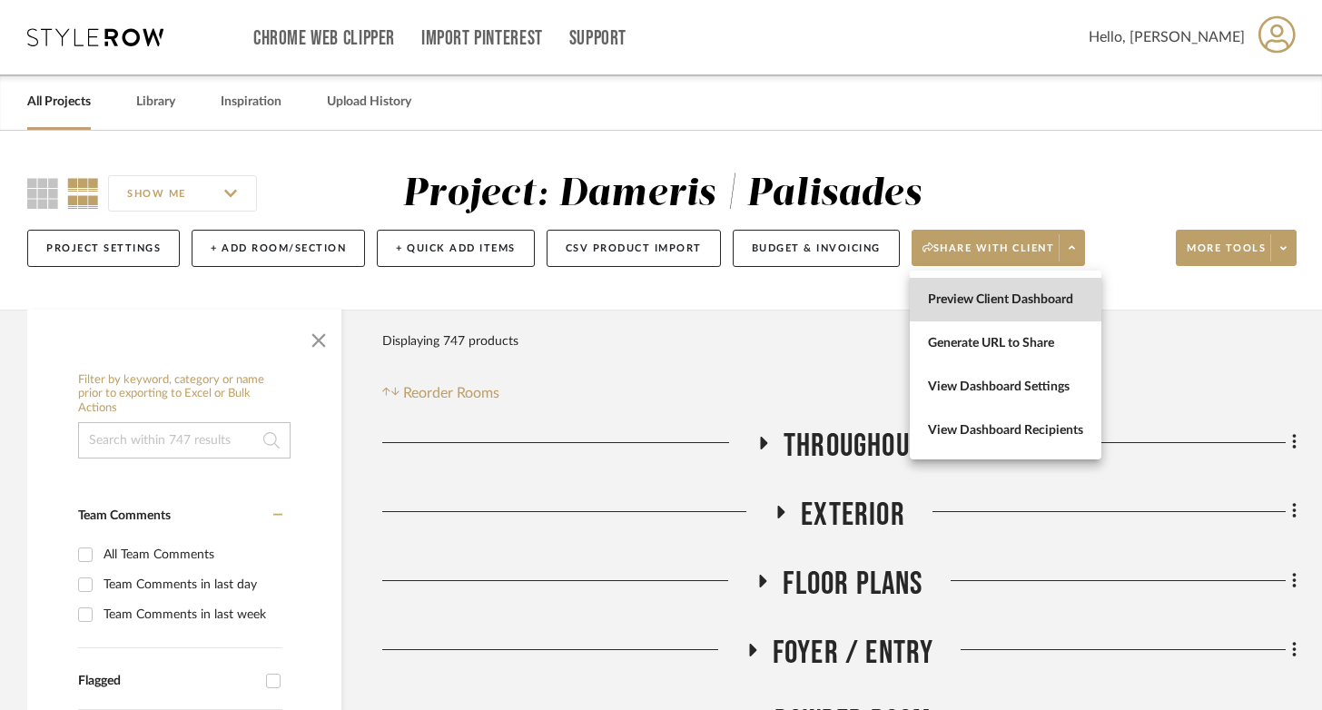
click at [1030, 303] on span "Preview Client Dashboard" at bounding box center [1005, 299] width 155 height 15
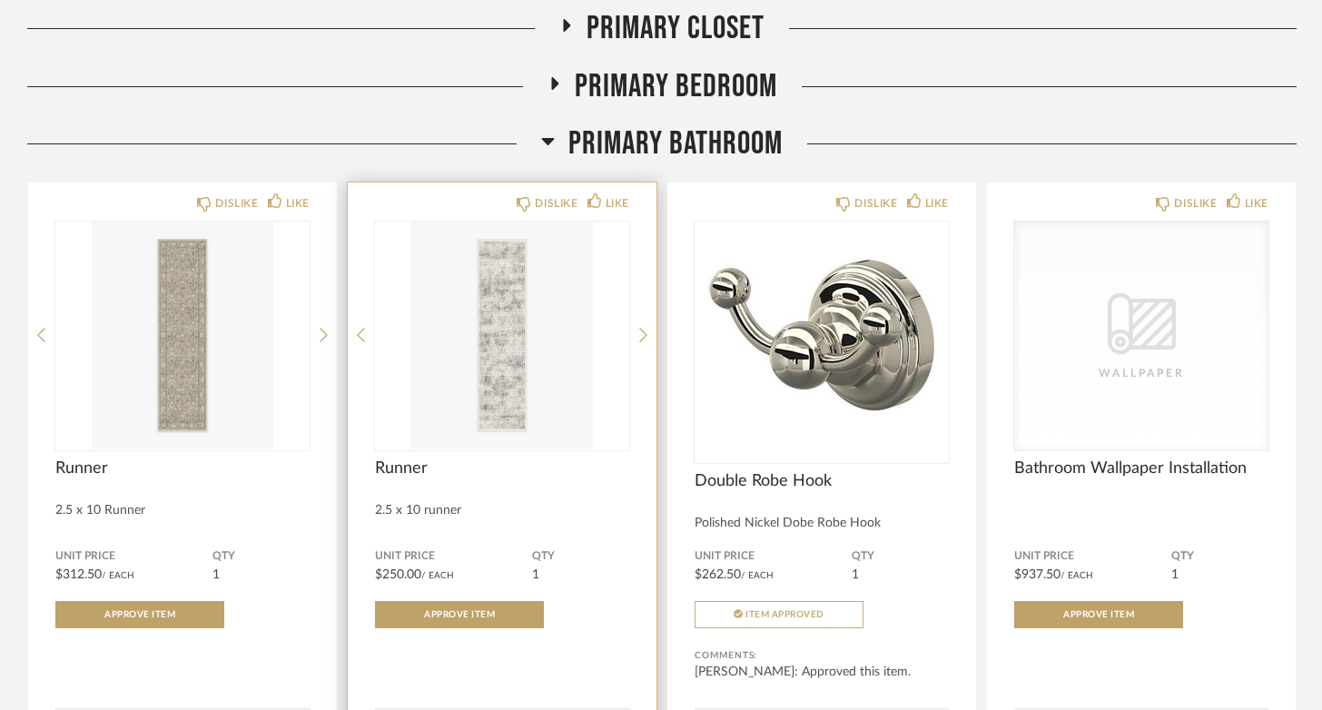
scroll to position [4198, 0]
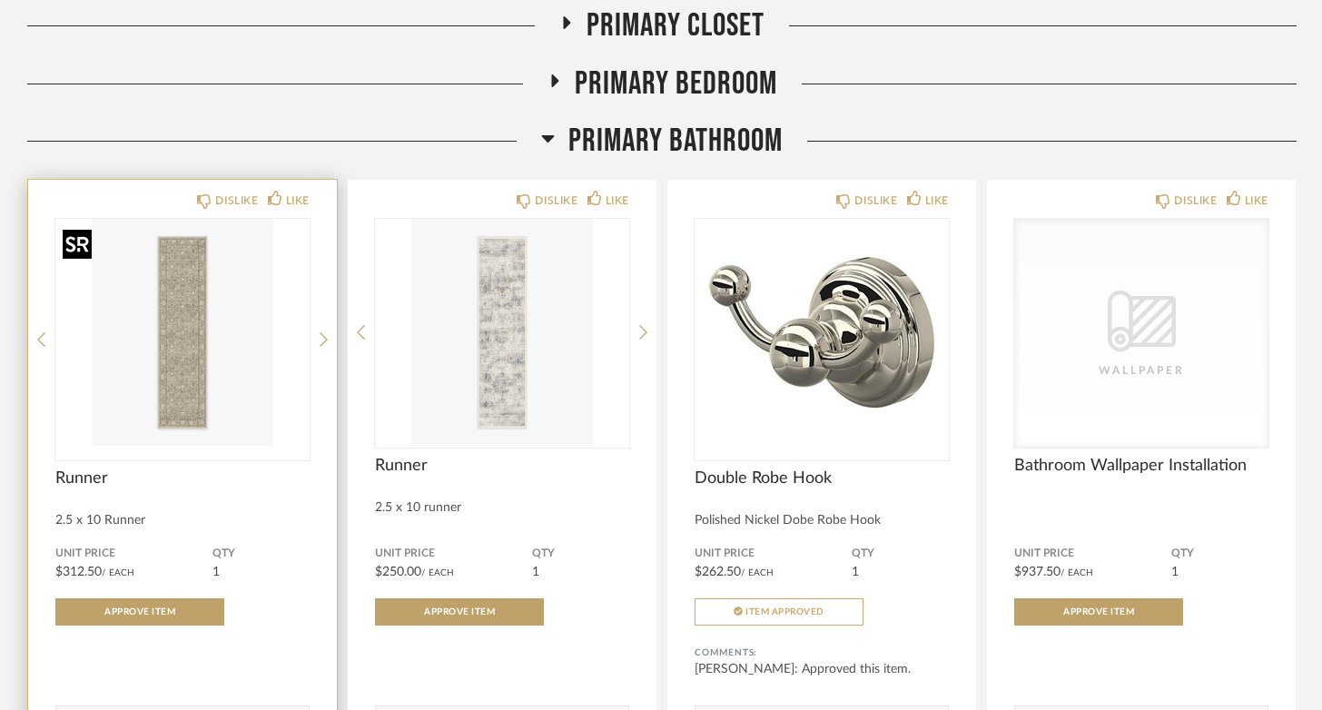
click at [187, 372] on img "0" at bounding box center [182, 332] width 254 height 227
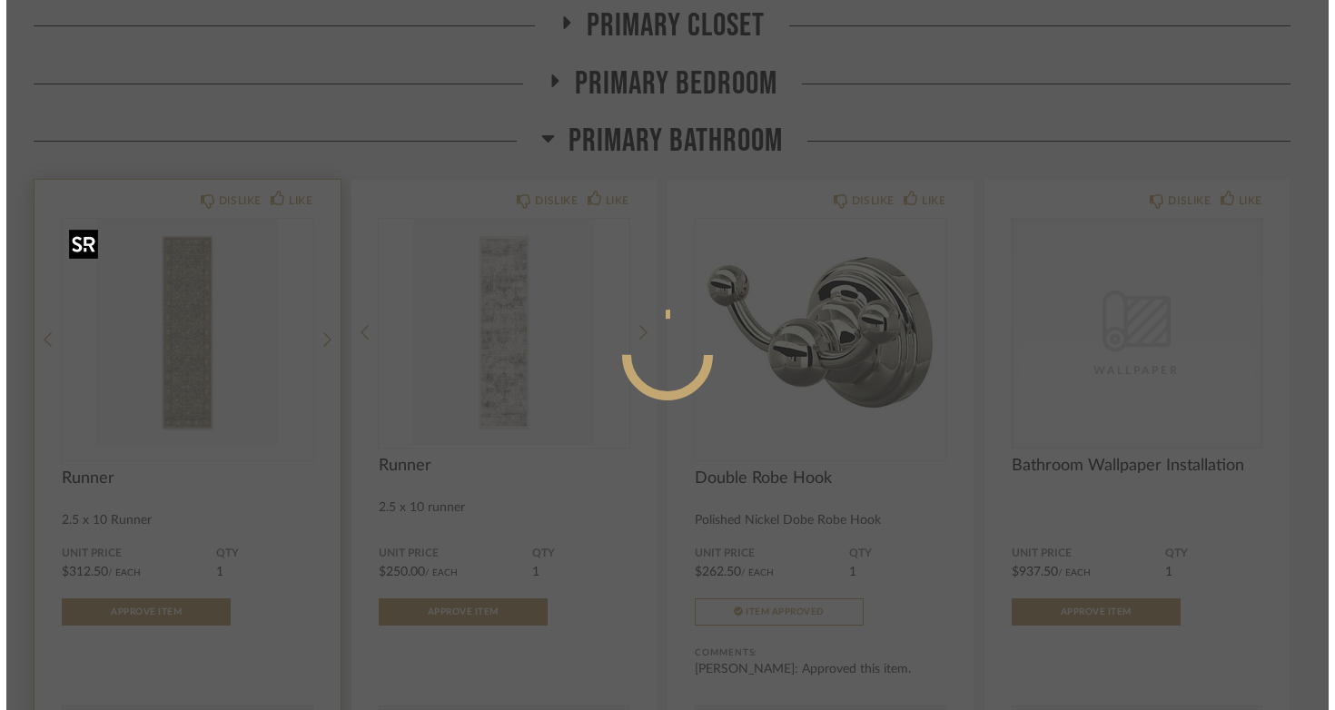
scroll to position [0, 0]
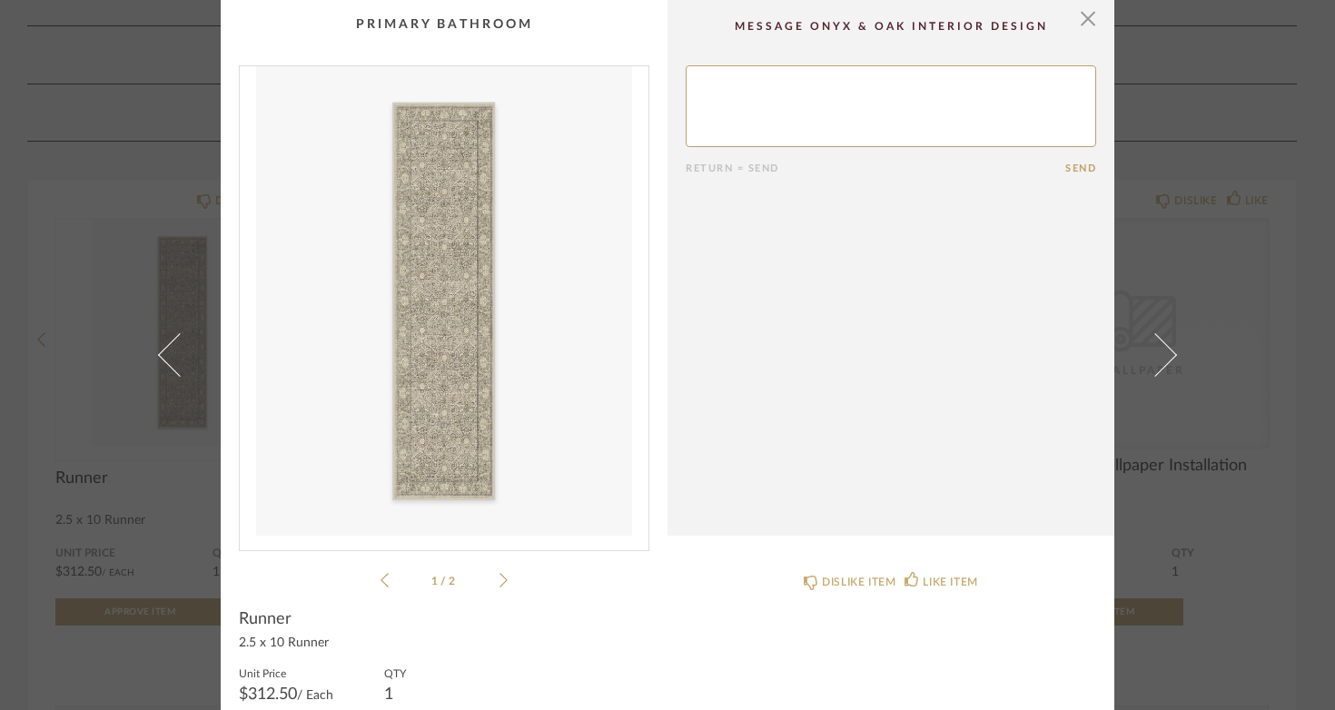
click at [499, 582] on icon at bounding box center [503, 580] width 8 height 16
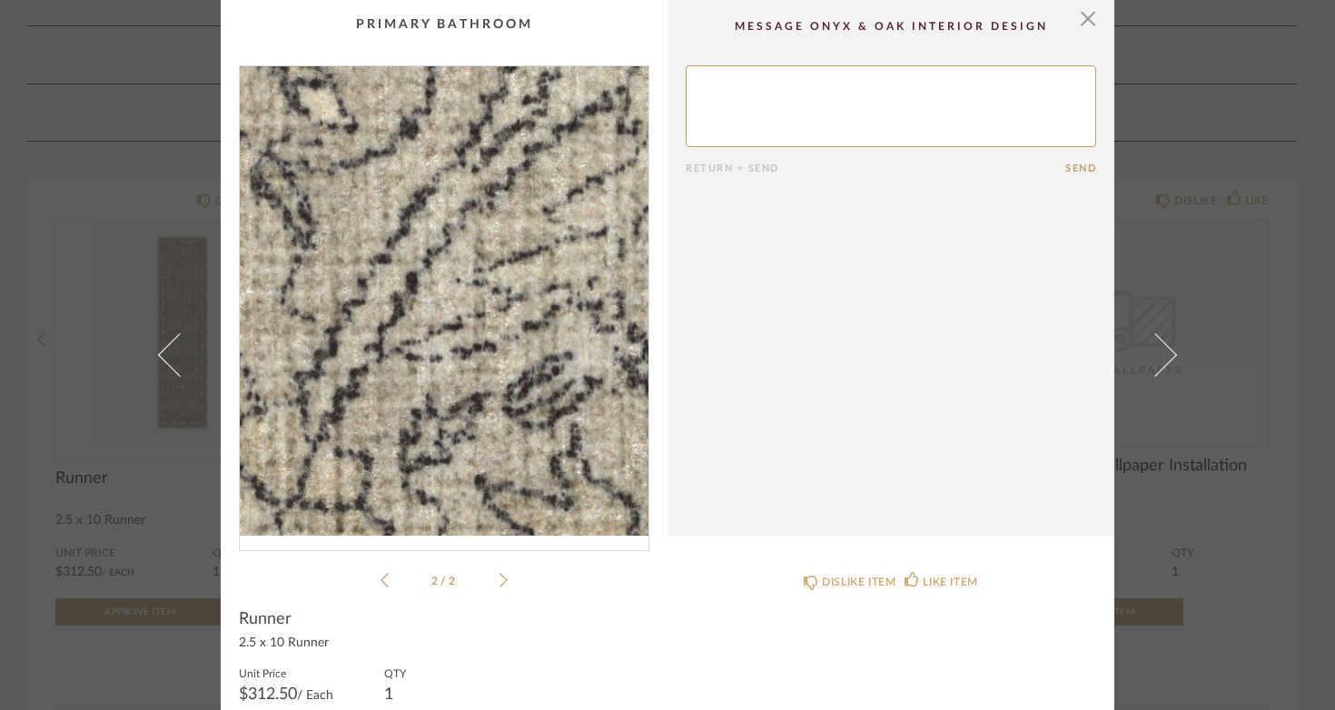
click at [419, 351] on img "1" at bounding box center [444, 300] width 409 height 469
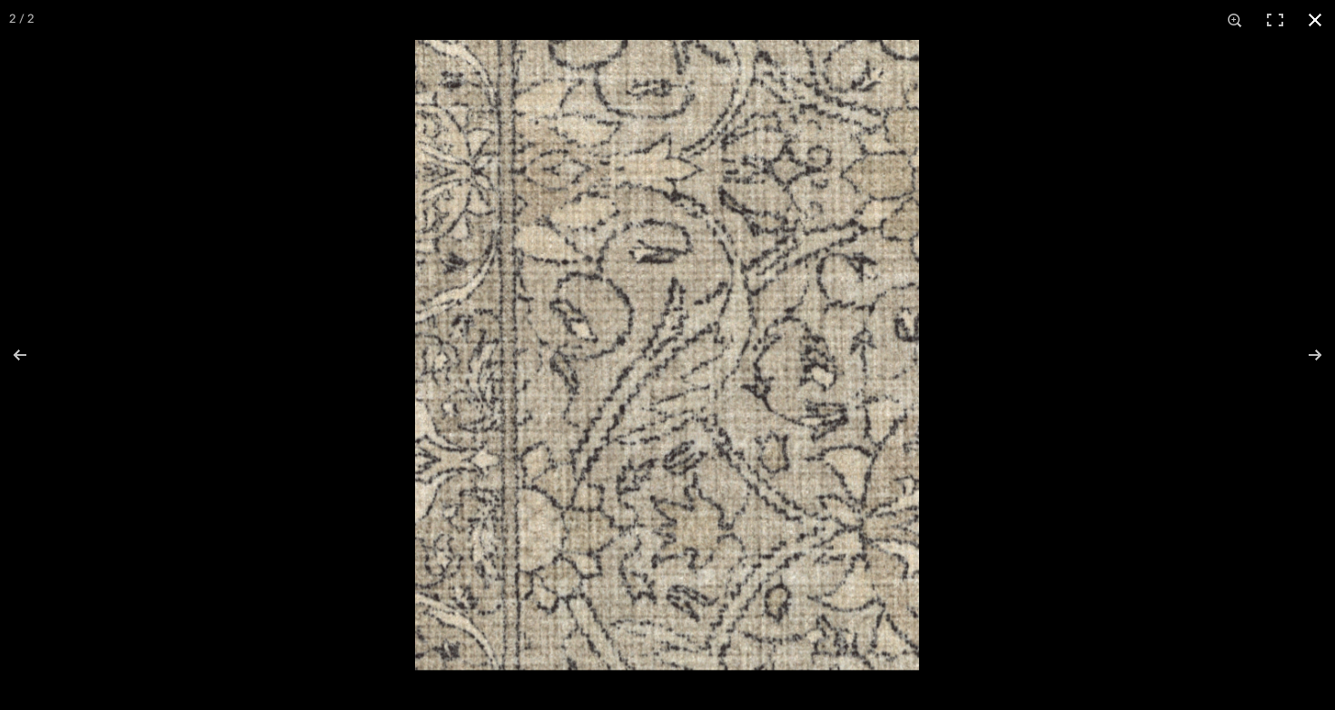
click at [1316, 21] on button at bounding box center [1315, 20] width 40 height 40
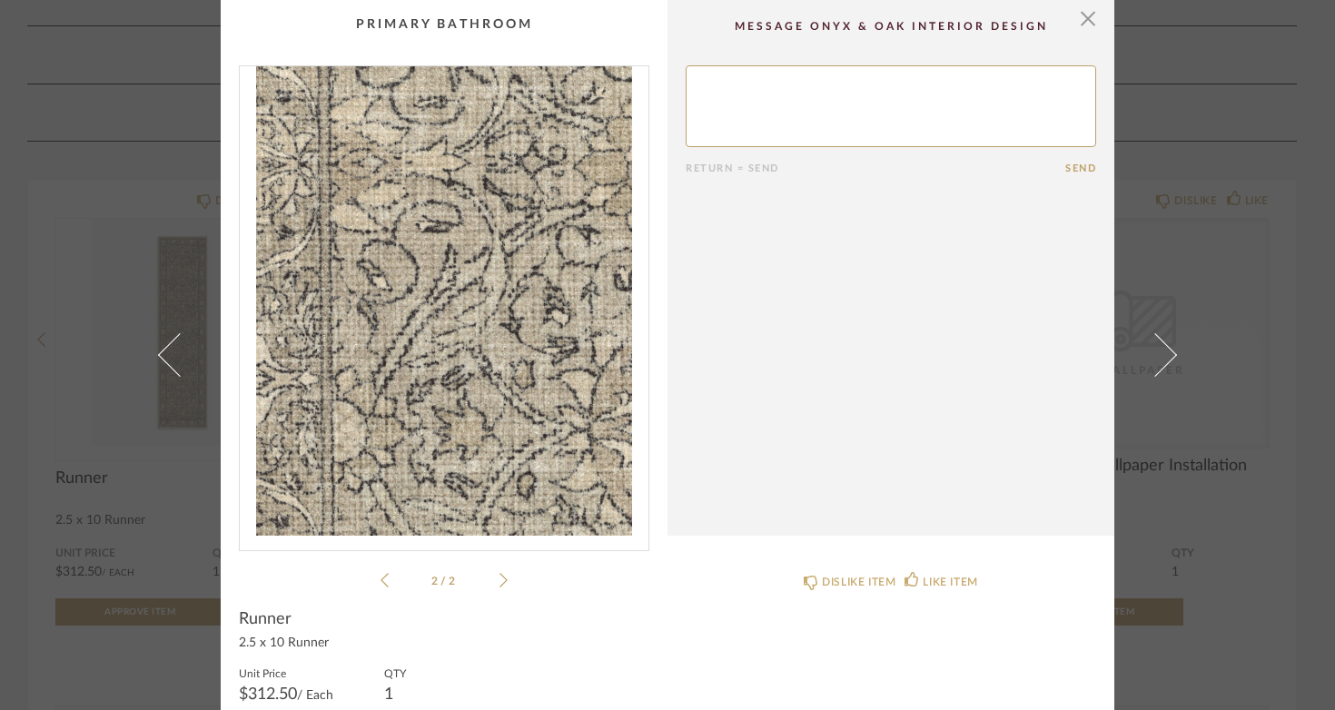
click at [1093, 17] on cpp-summary-comments "Return = Send Send" at bounding box center [890, 268] width 447 height 536
click at [1079, 19] on span "button" at bounding box center [1087, 18] width 36 height 36
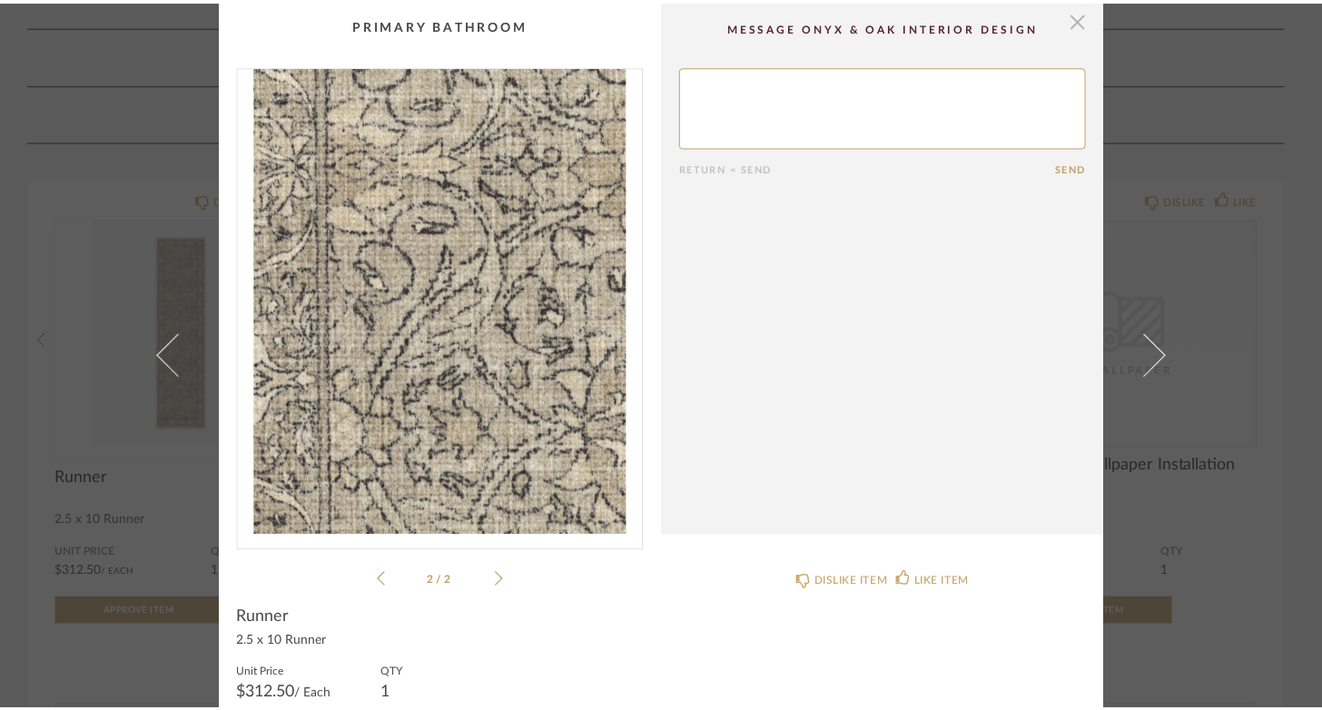
scroll to position [4198, 0]
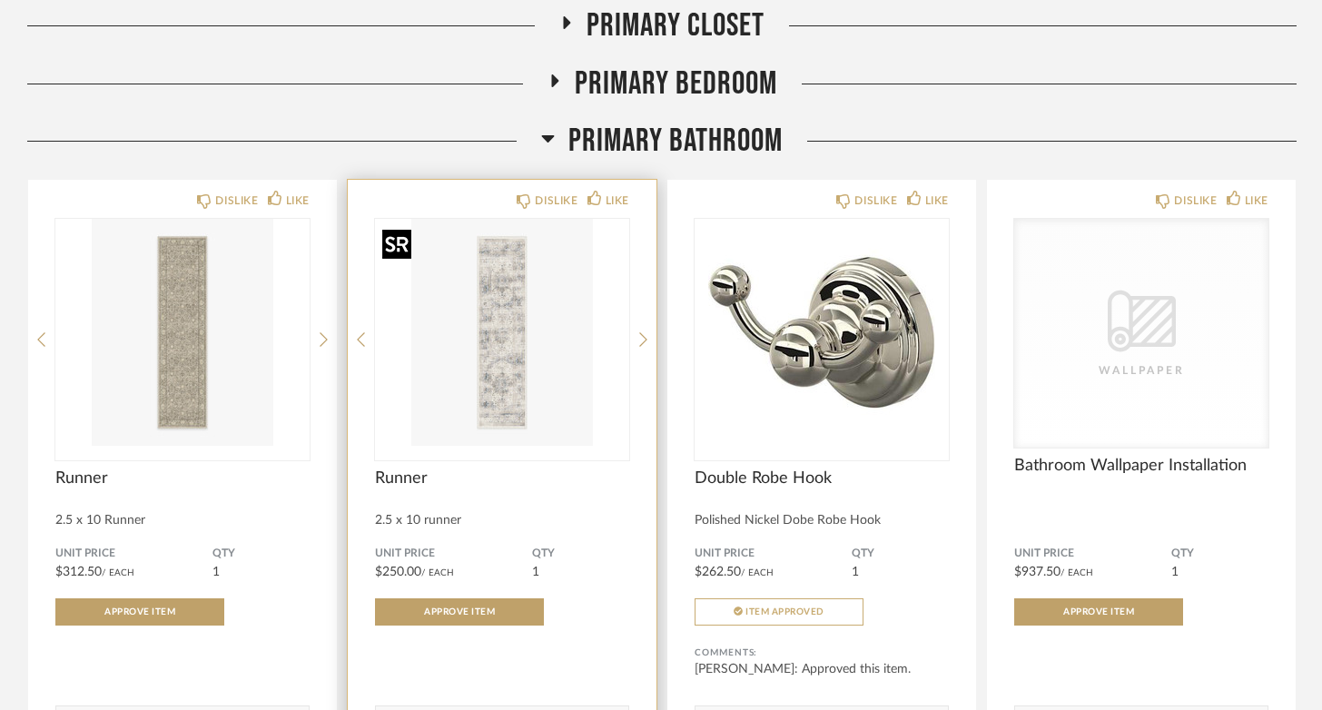
click at [496, 350] on img "0" at bounding box center [502, 332] width 254 height 227
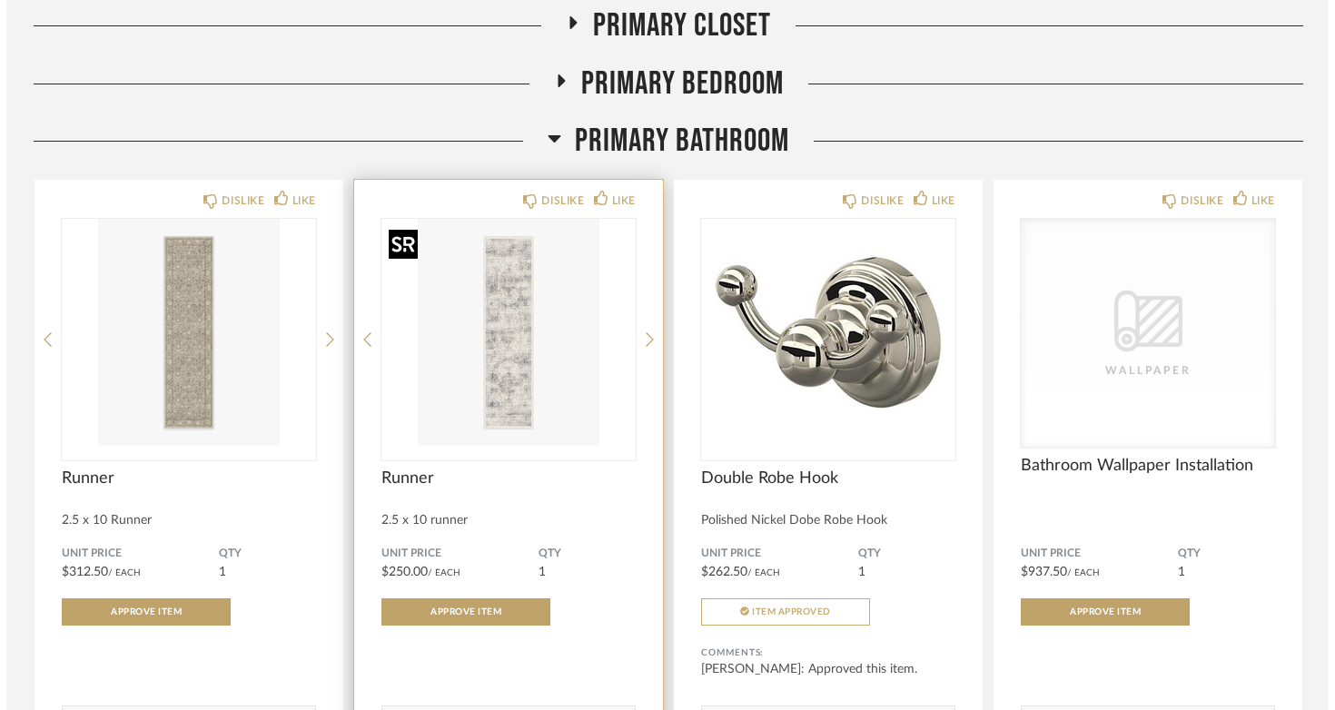
scroll to position [0, 0]
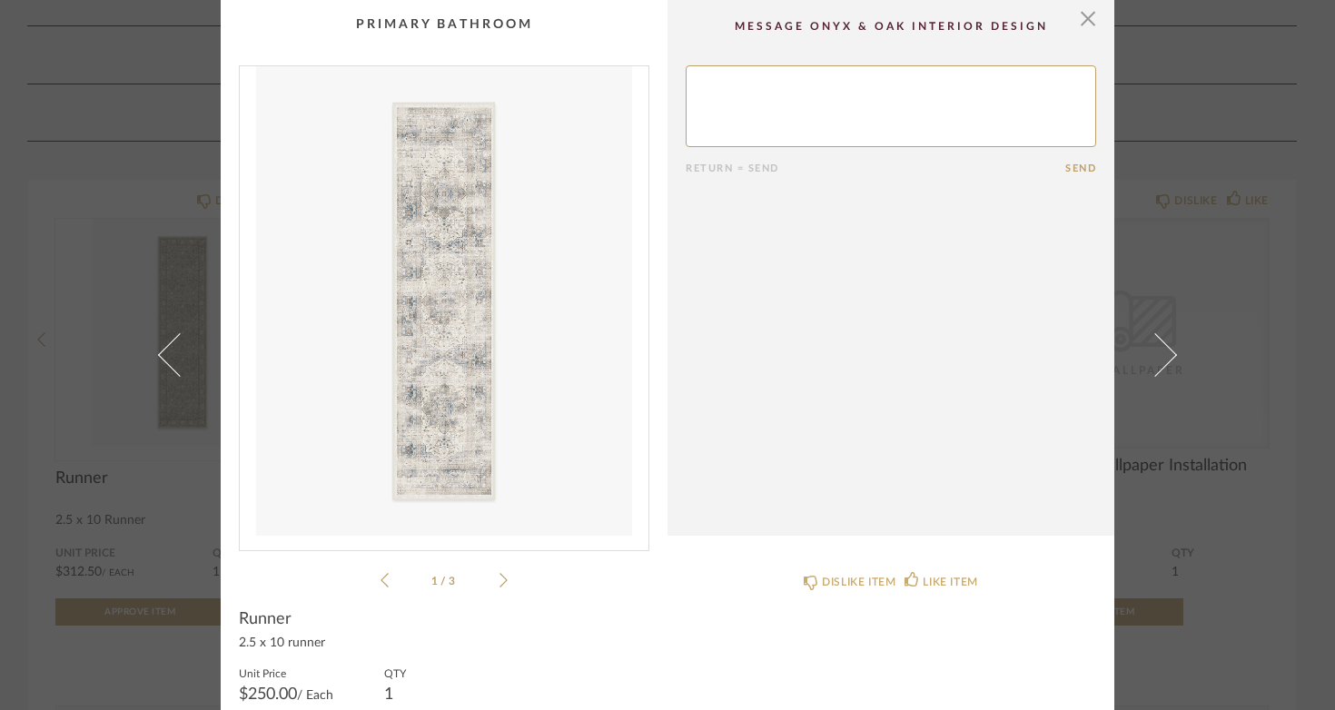
click at [499, 577] on icon at bounding box center [503, 580] width 8 height 16
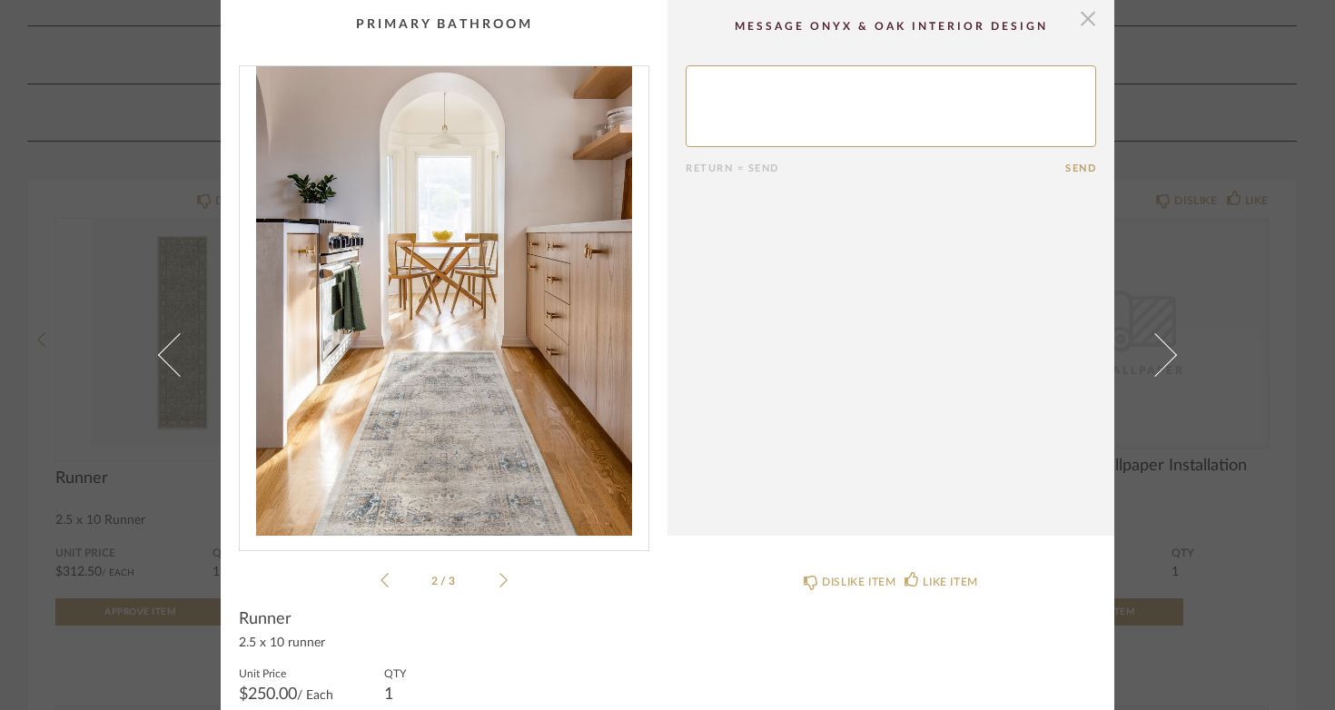
click at [1081, 18] on span "button" at bounding box center [1087, 18] width 36 height 36
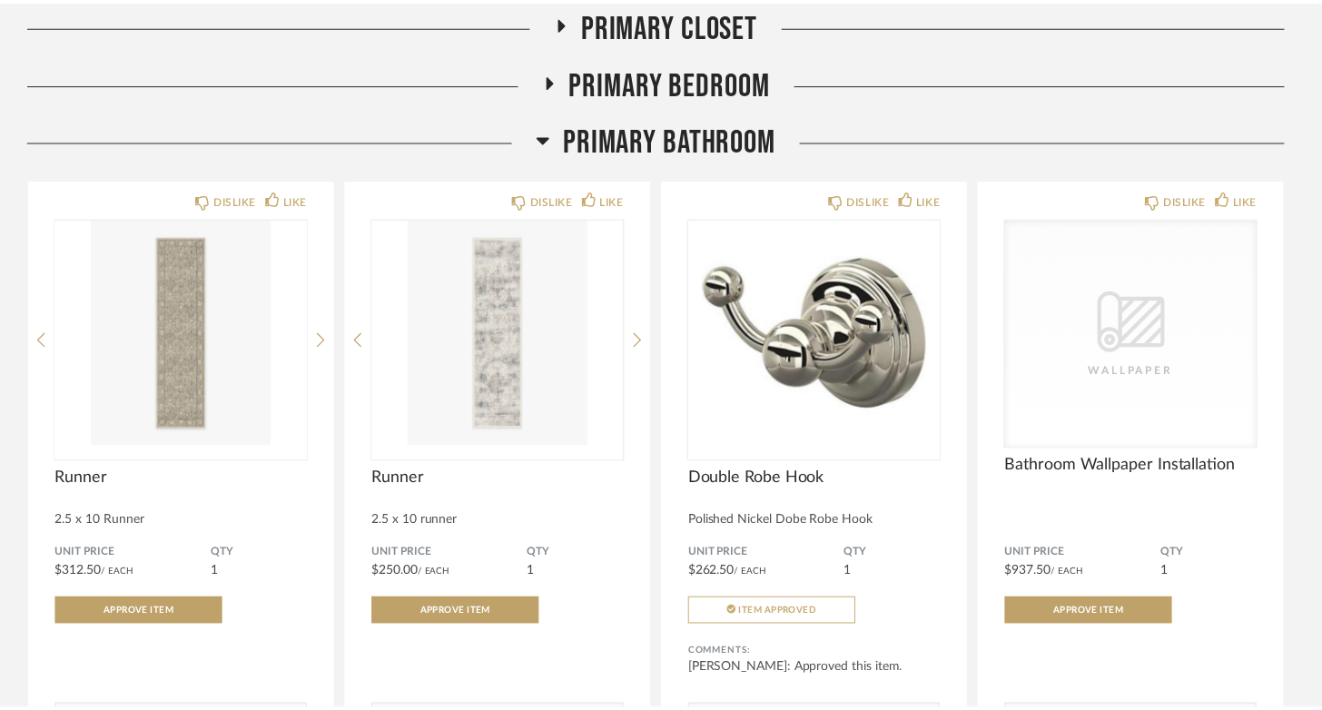
scroll to position [4198, 0]
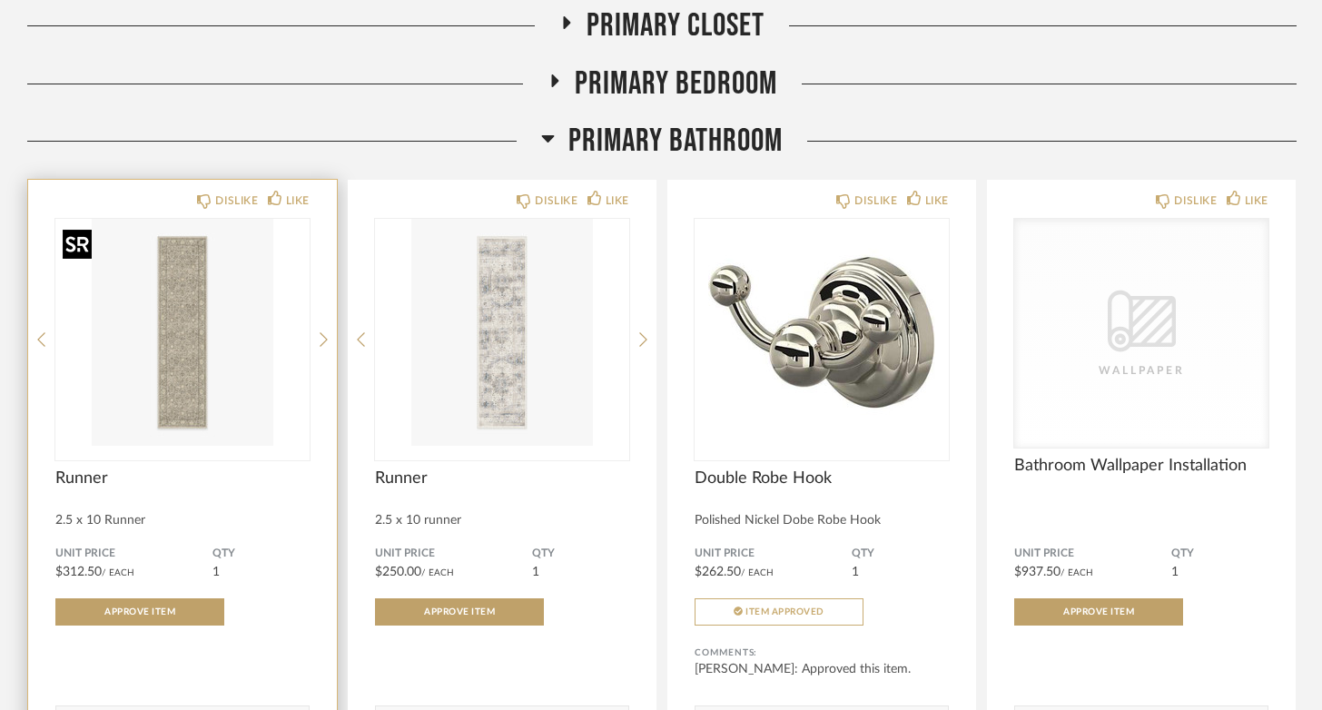
click at [192, 339] on img "0" at bounding box center [182, 332] width 254 height 227
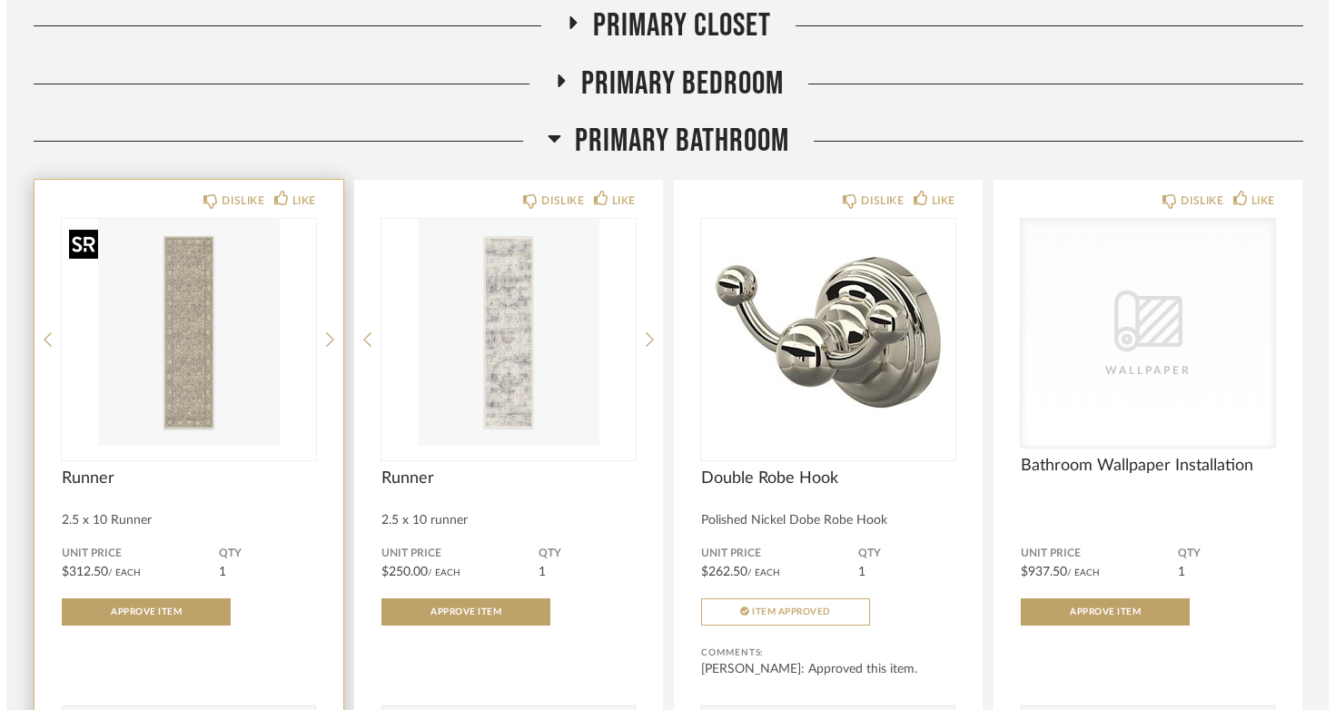
scroll to position [0, 0]
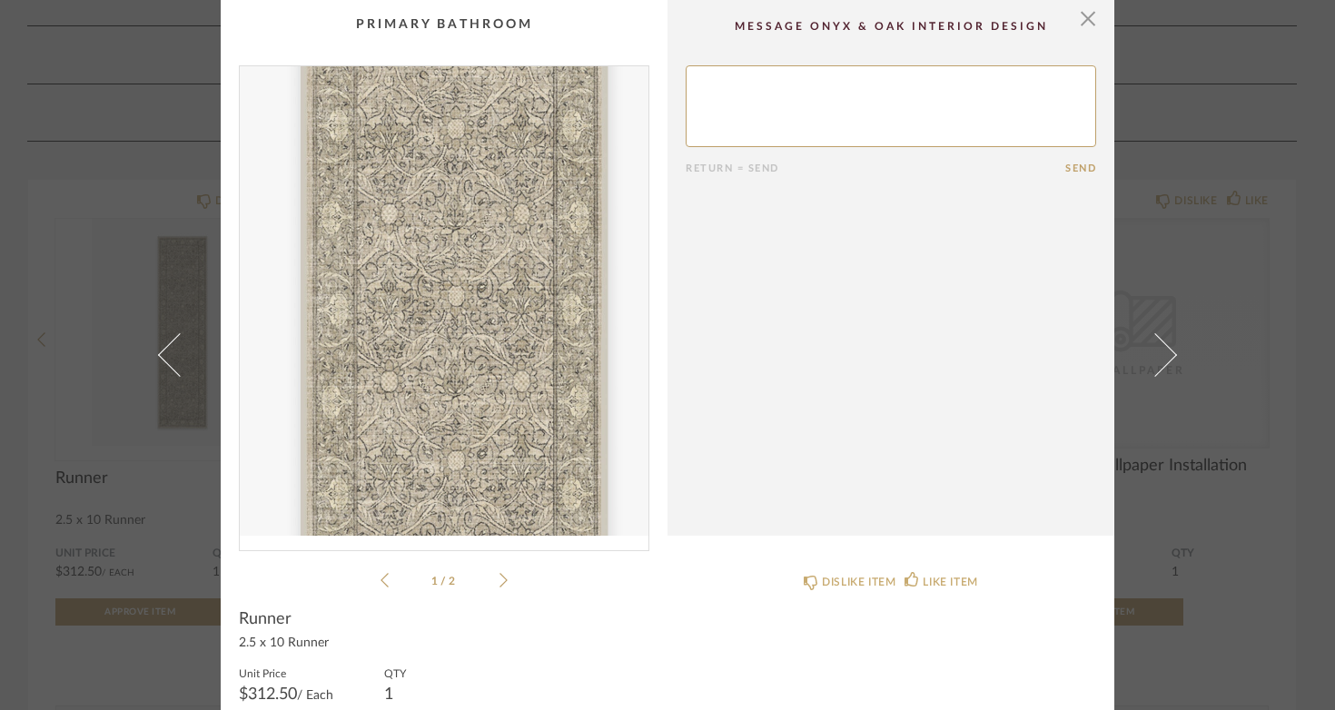
click at [434, 360] on img "0" at bounding box center [444, 300] width 409 height 469
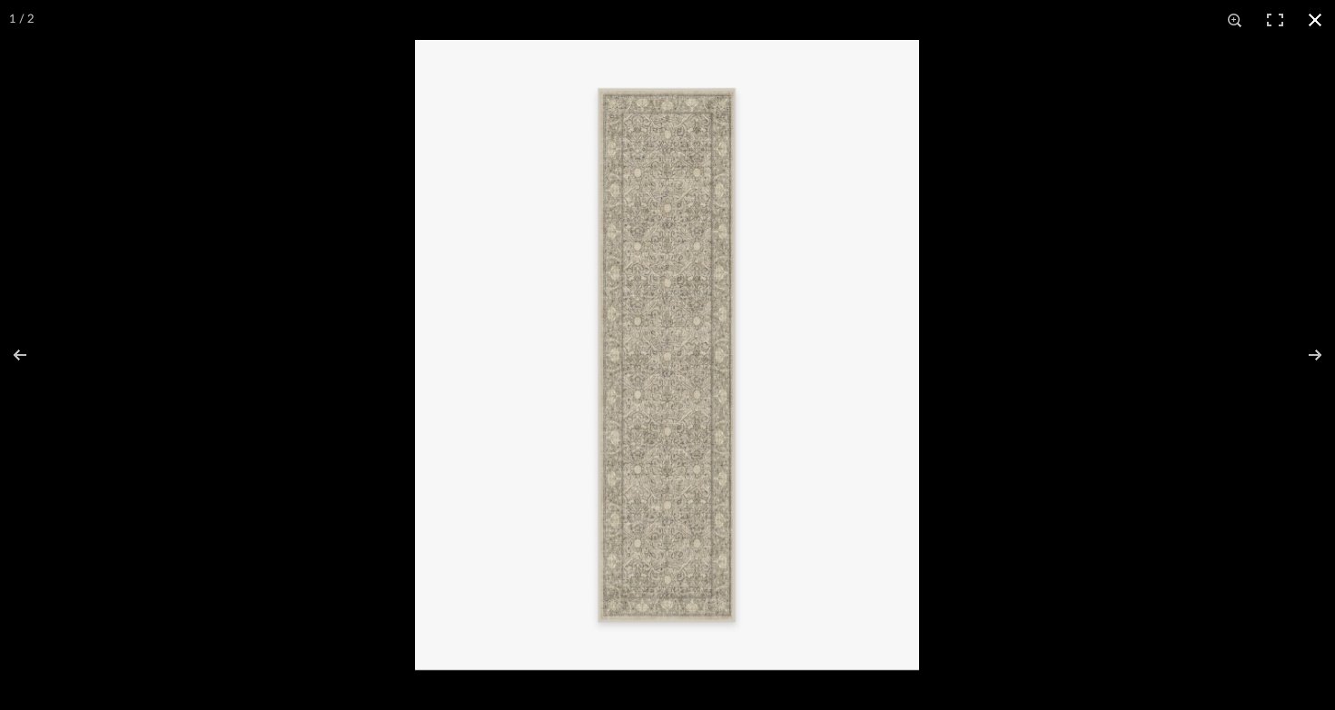
click at [1310, 21] on button at bounding box center [1315, 20] width 40 height 40
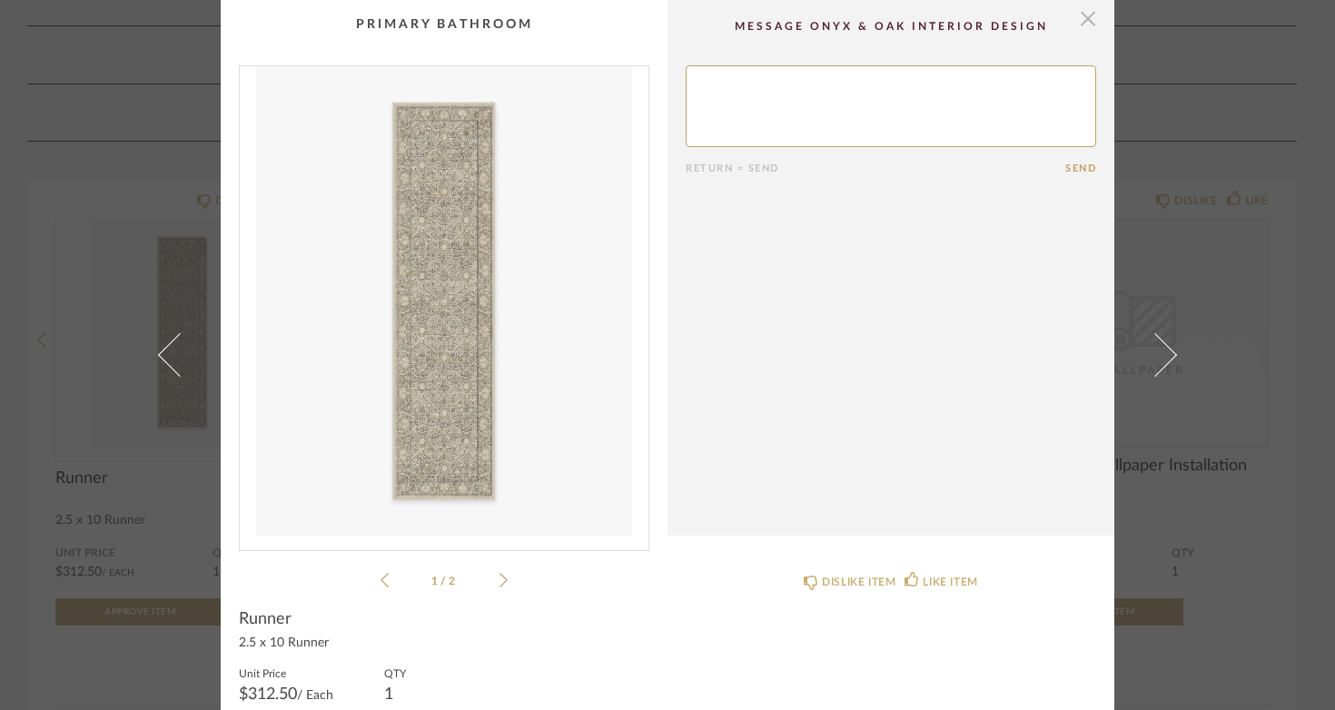
click at [1078, 18] on span "button" at bounding box center [1087, 18] width 36 height 36
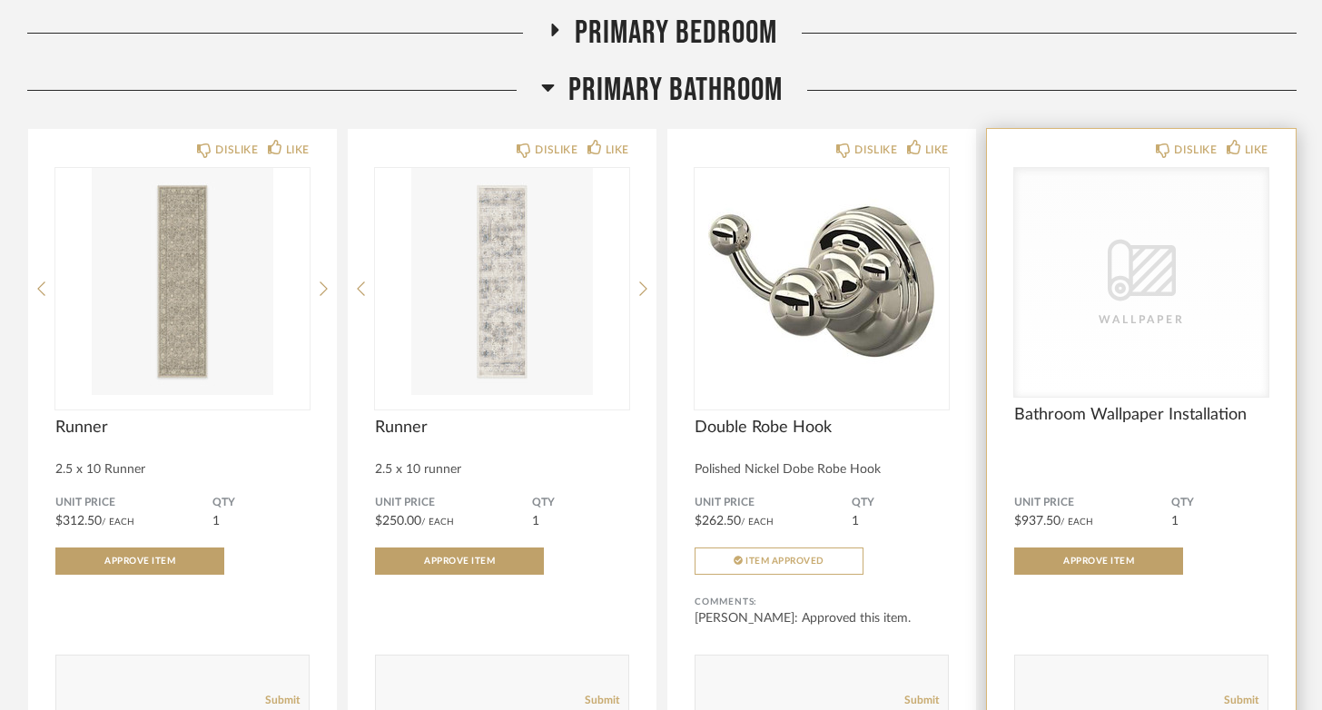
scroll to position [4262, 0]
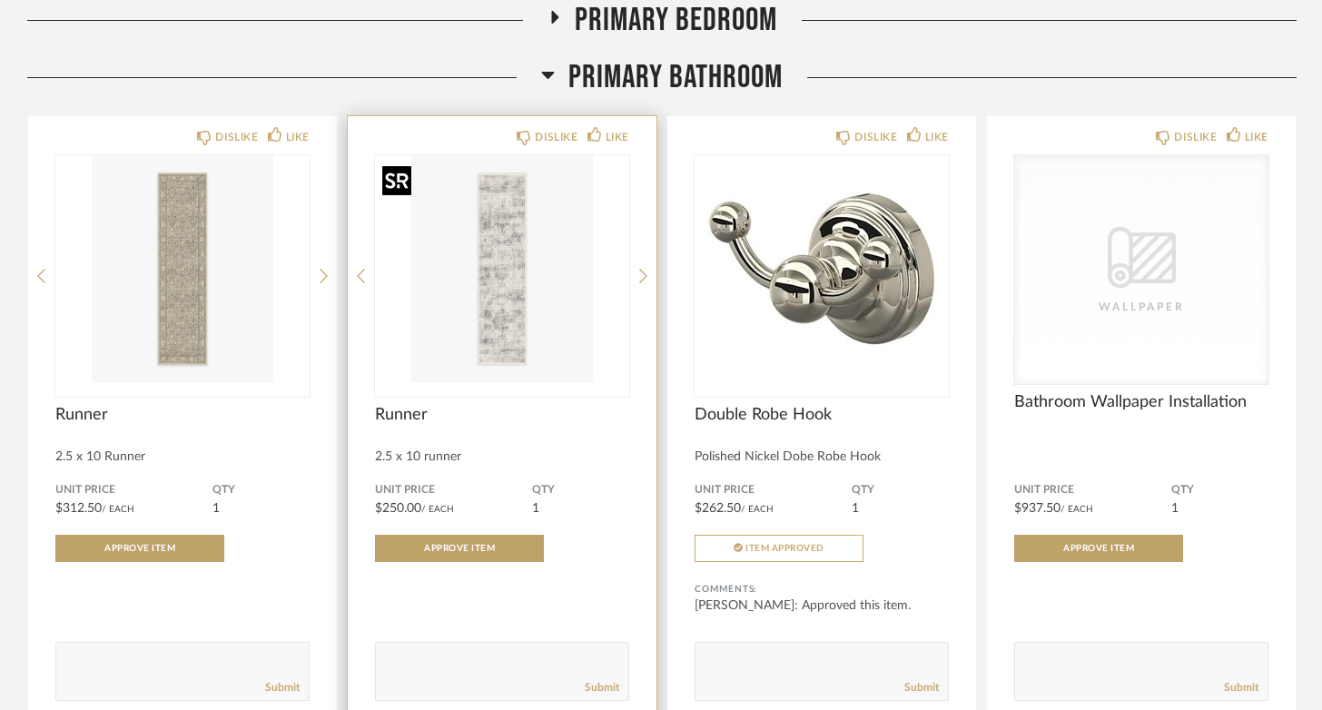
click at [510, 276] on img "0" at bounding box center [502, 268] width 254 height 227
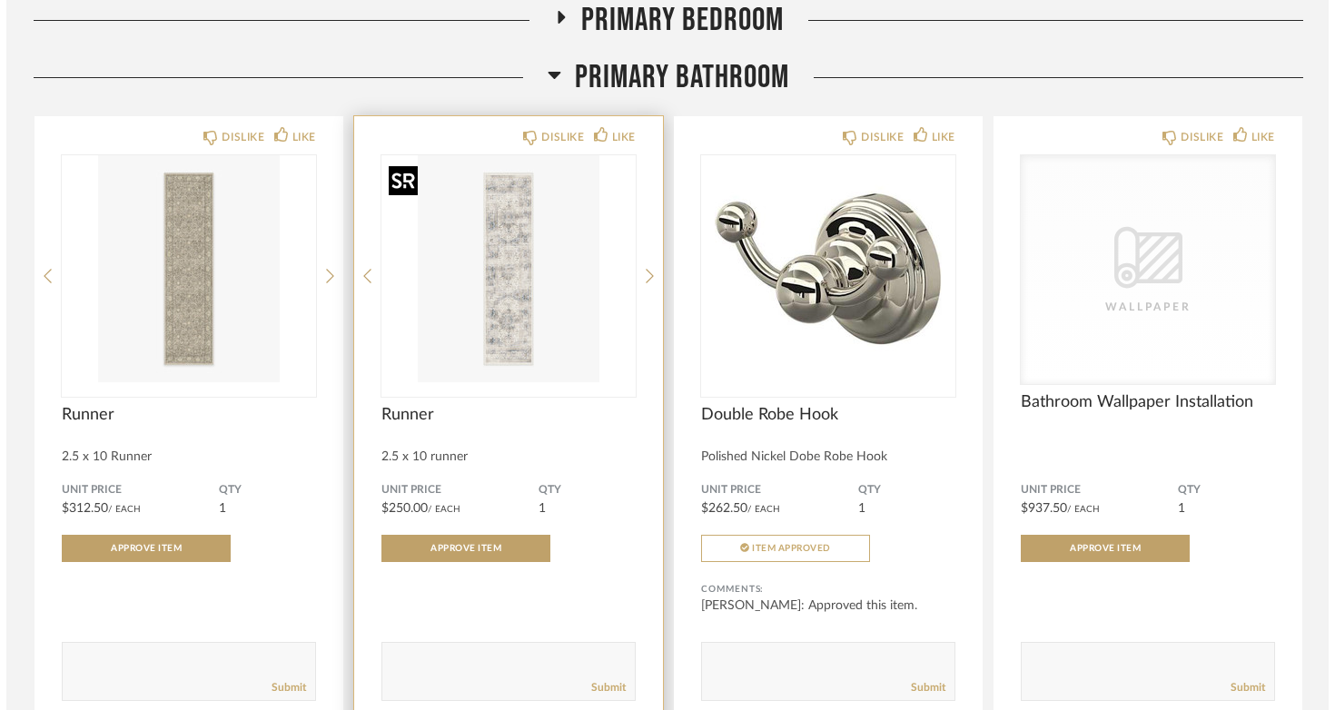
scroll to position [0, 0]
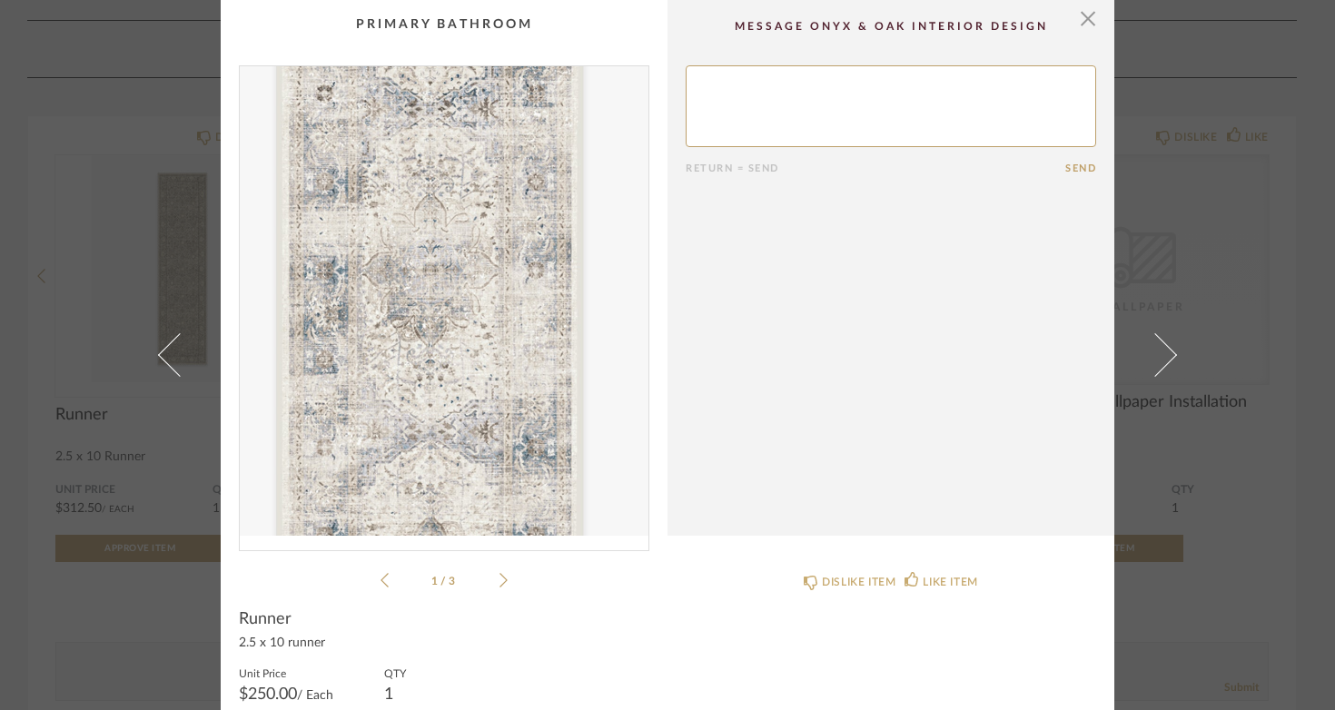
click at [442, 311] on img "0" at bounding box center [444, 300] width 409 height 469
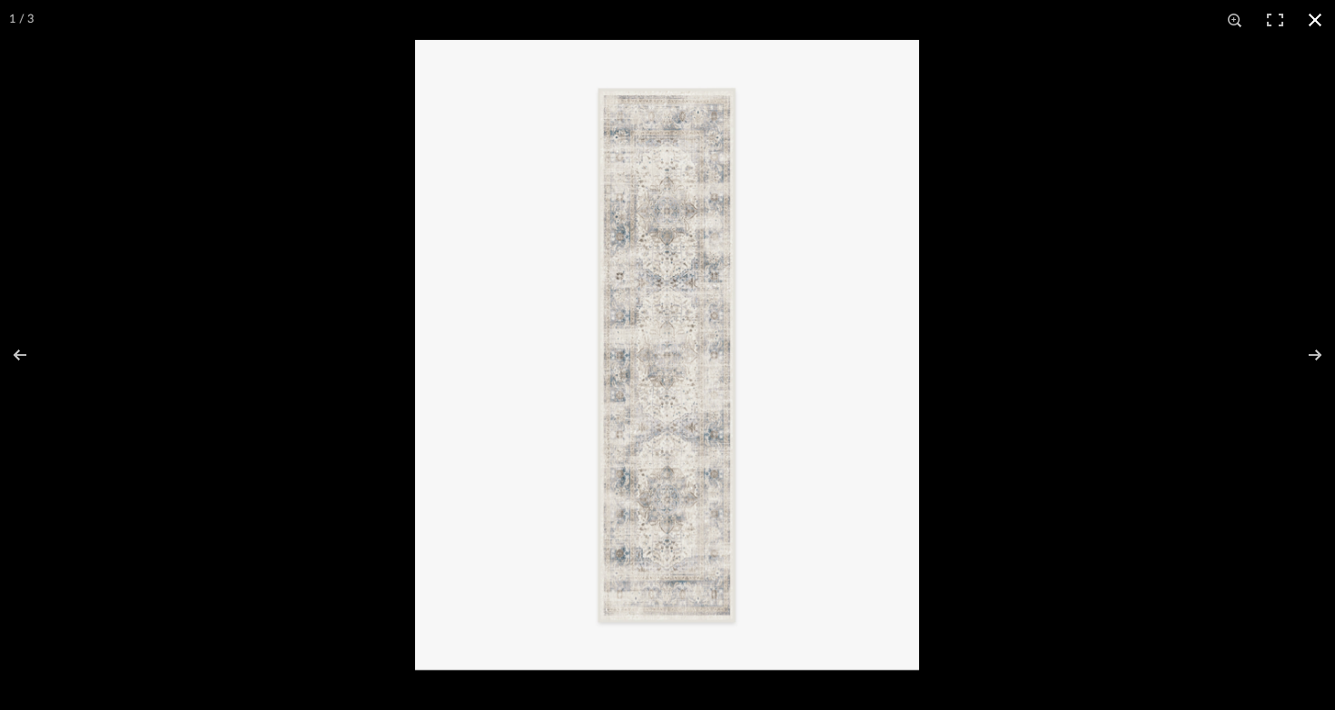
click at [1311, 18] on button at bounding box center [1315, 20] width 40 height 40
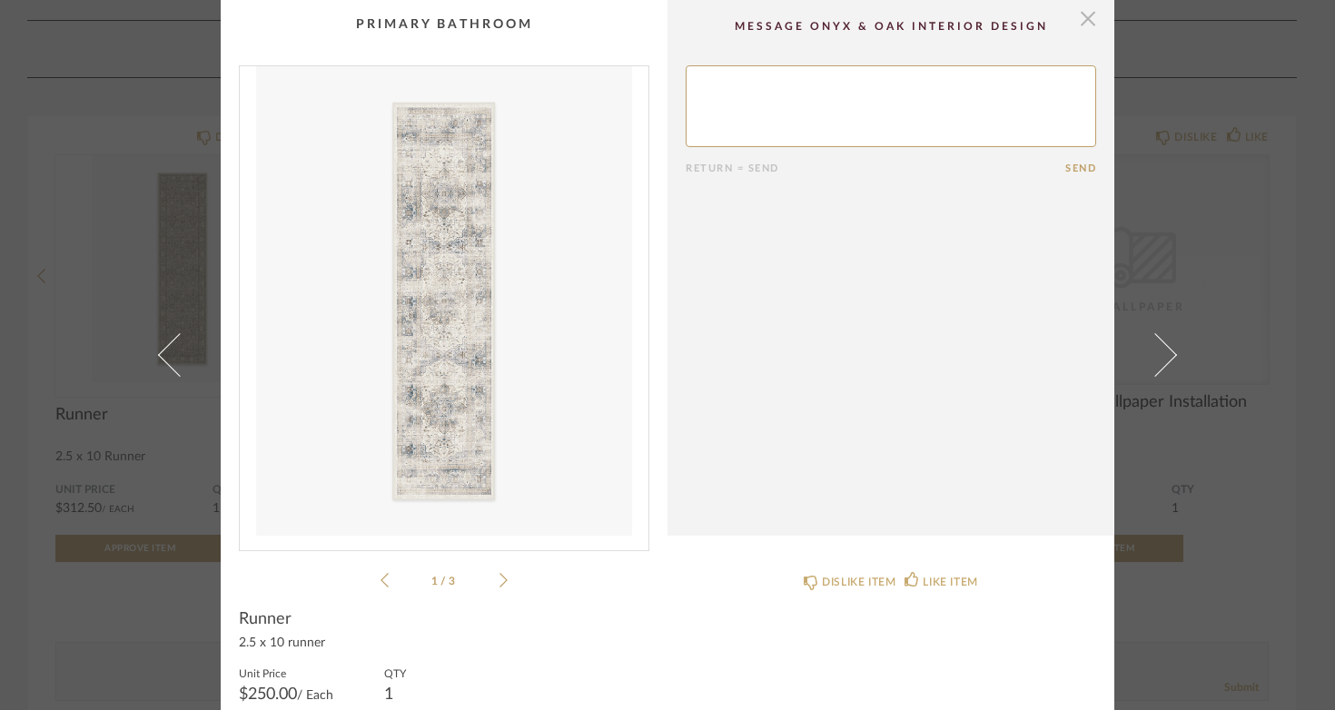
click at [1079, 18] on span "button" at bounding box center [1087, 18] width 36 height 36
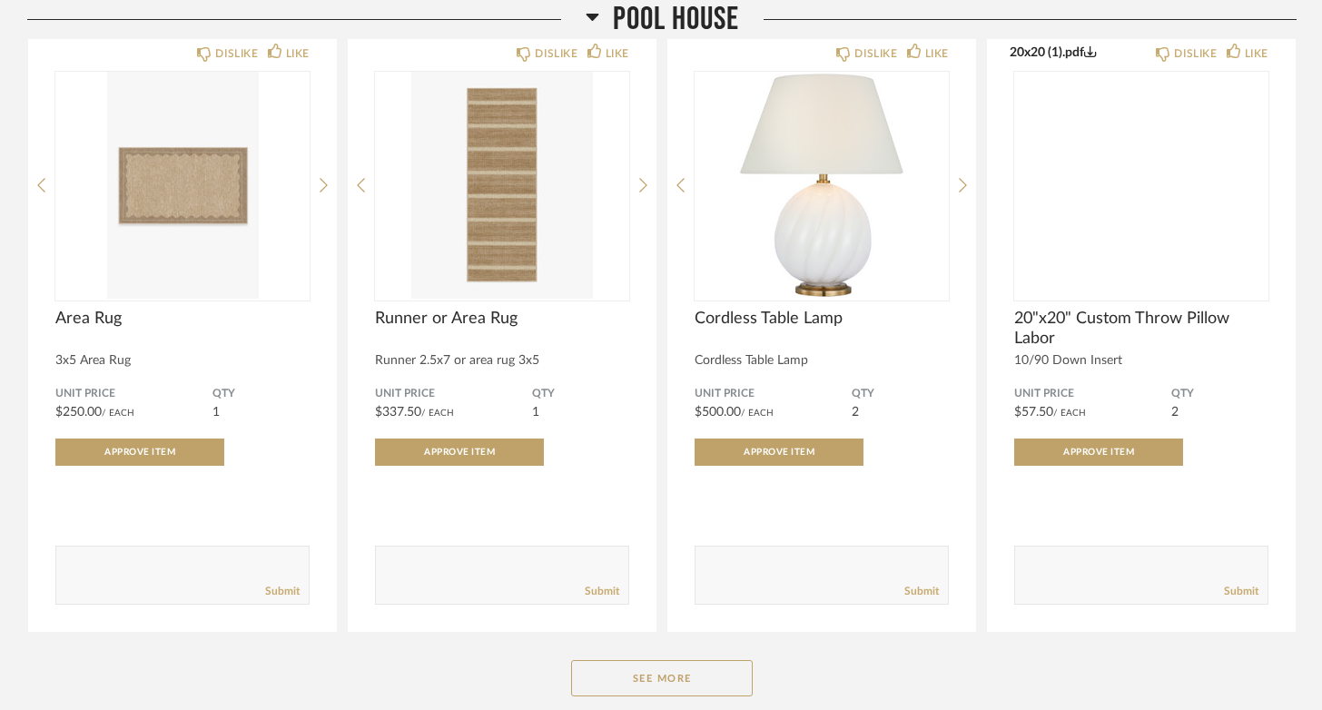
scroll to position [5361, 0]
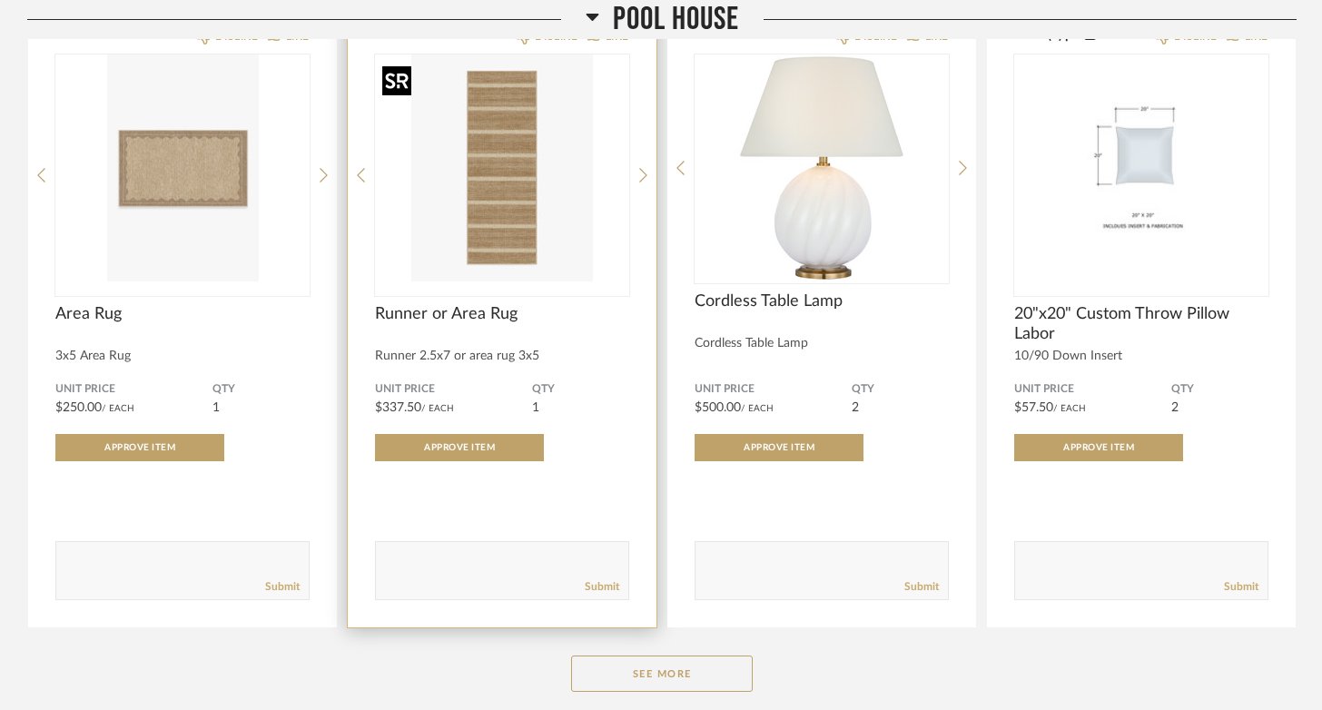
click at [527, 147] on img "0" at bounding box center [502, 167] width 254 height 227
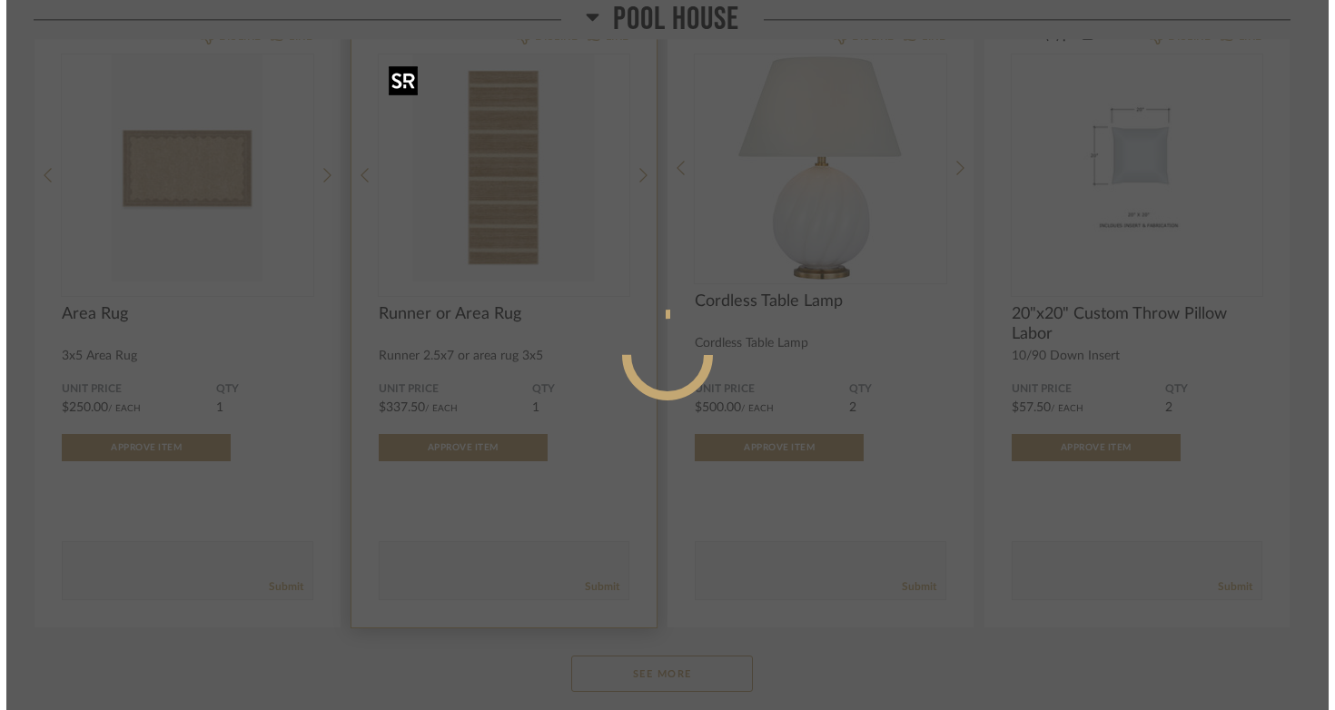
scroll to position [0, 0]
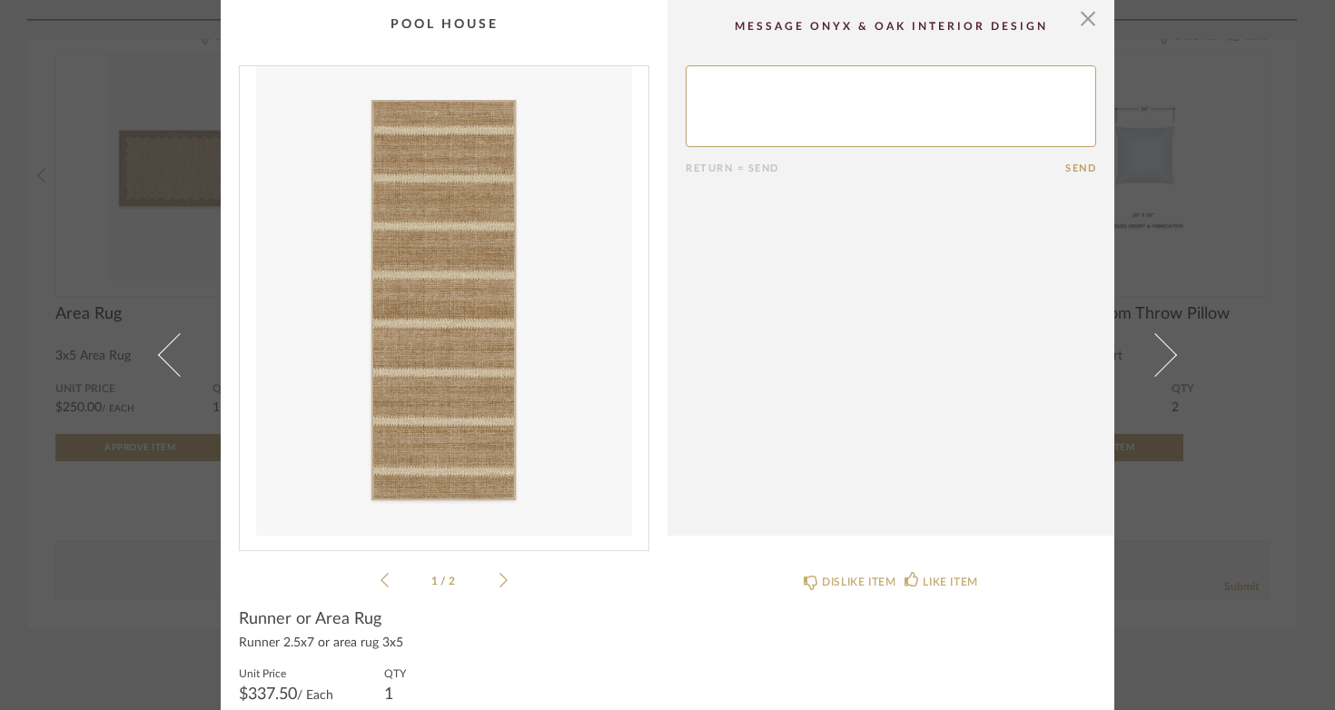
click at [499, 583] on icon at bounding box center [503, 580] width 8 height 16
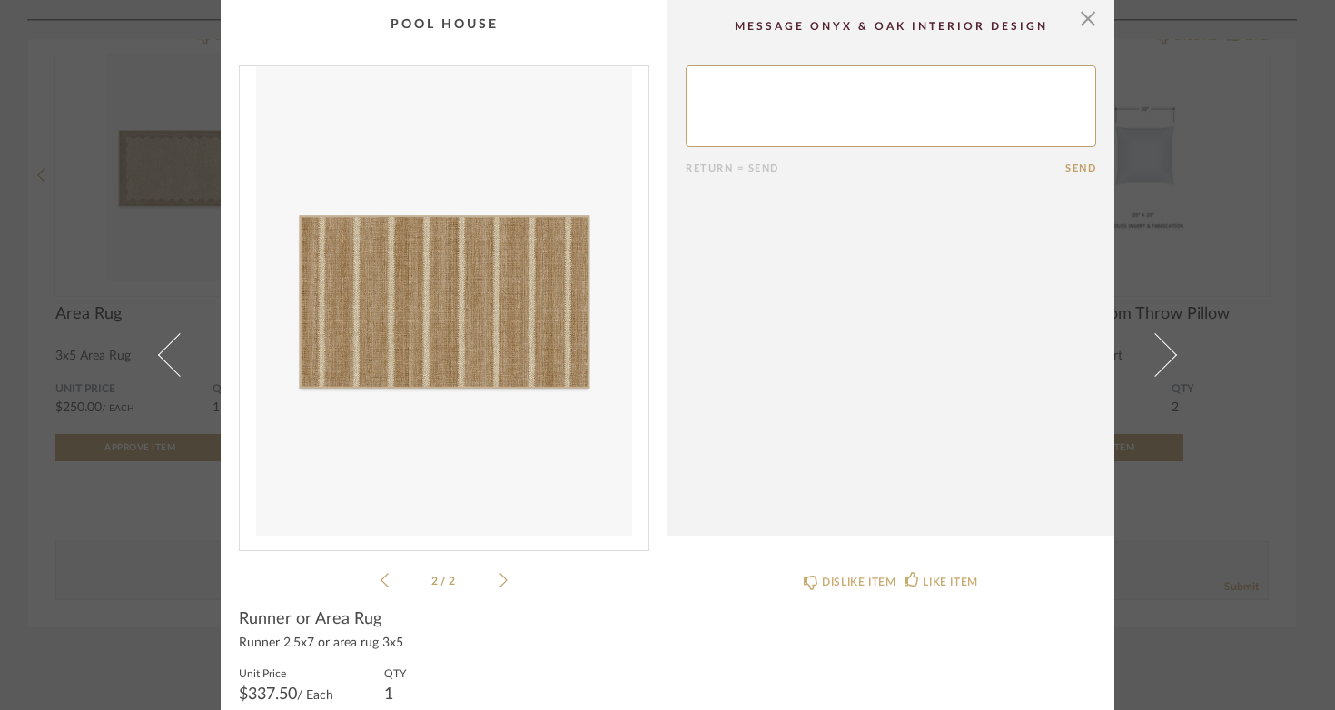
click at [380, 582] on icon at bounding box center [384, 580] width 8 height 16
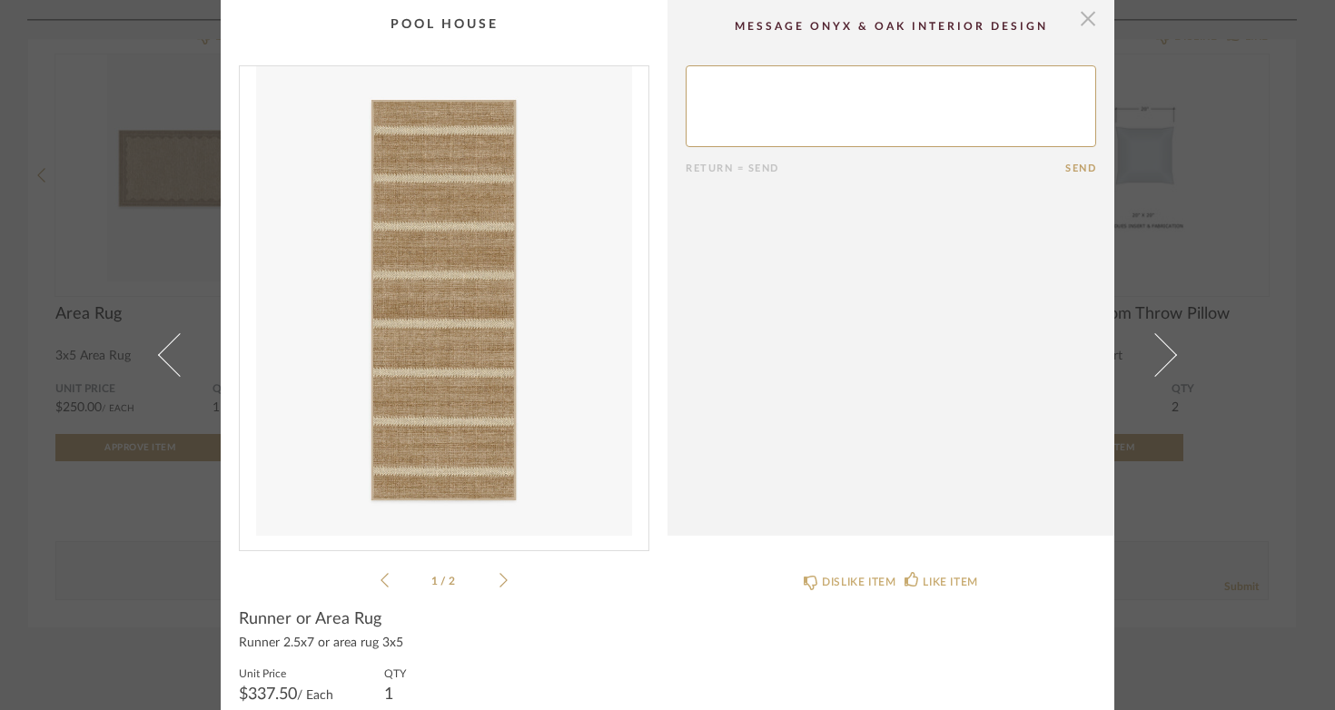
click at [1082, 18] on span "button" at bounding box center [1087, 18] width 36 height 36
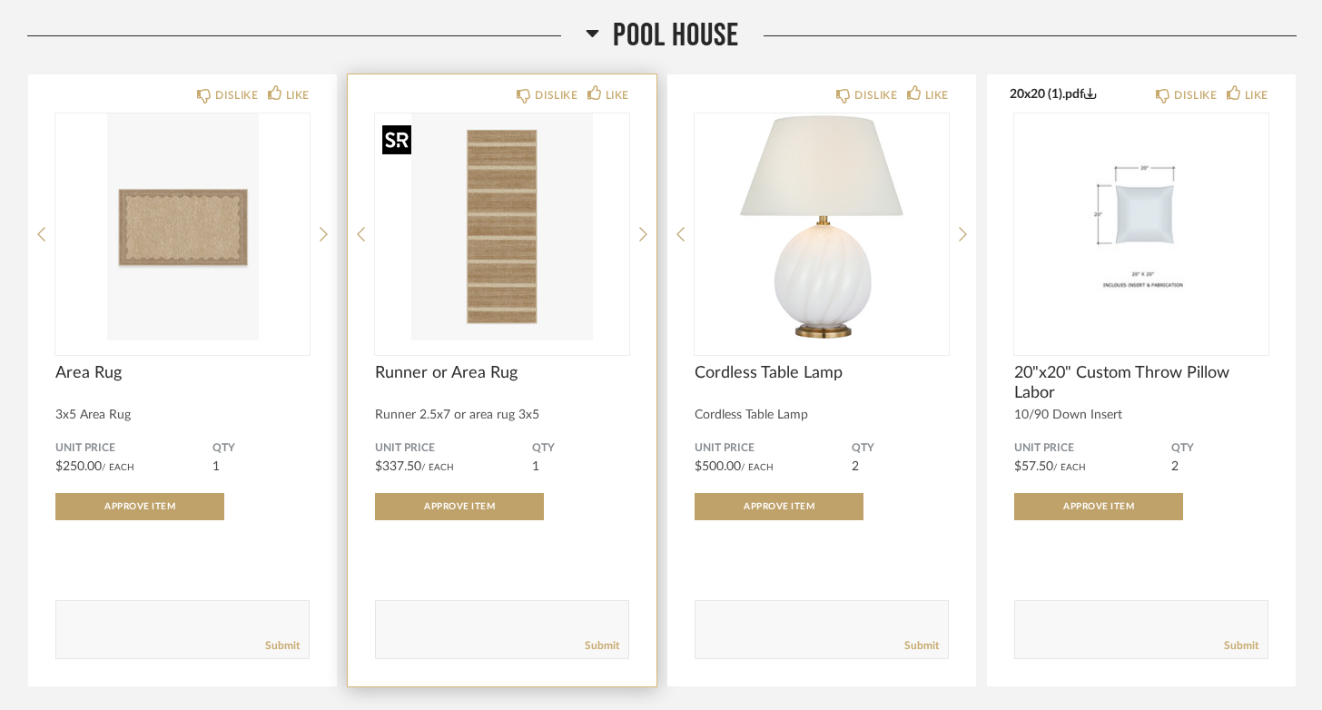
scroll to position [5266, 0]
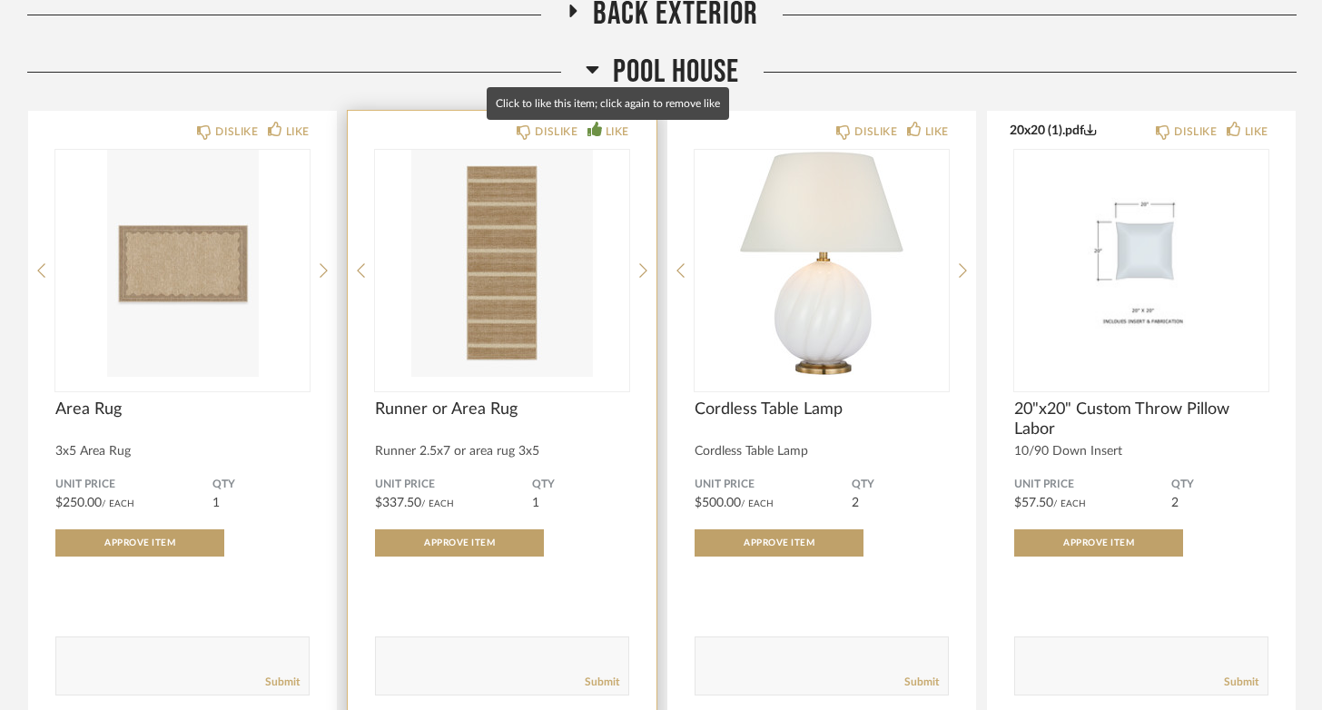
click at [599, 133] on icon at bounding box center [594, 129] width 15 height 15
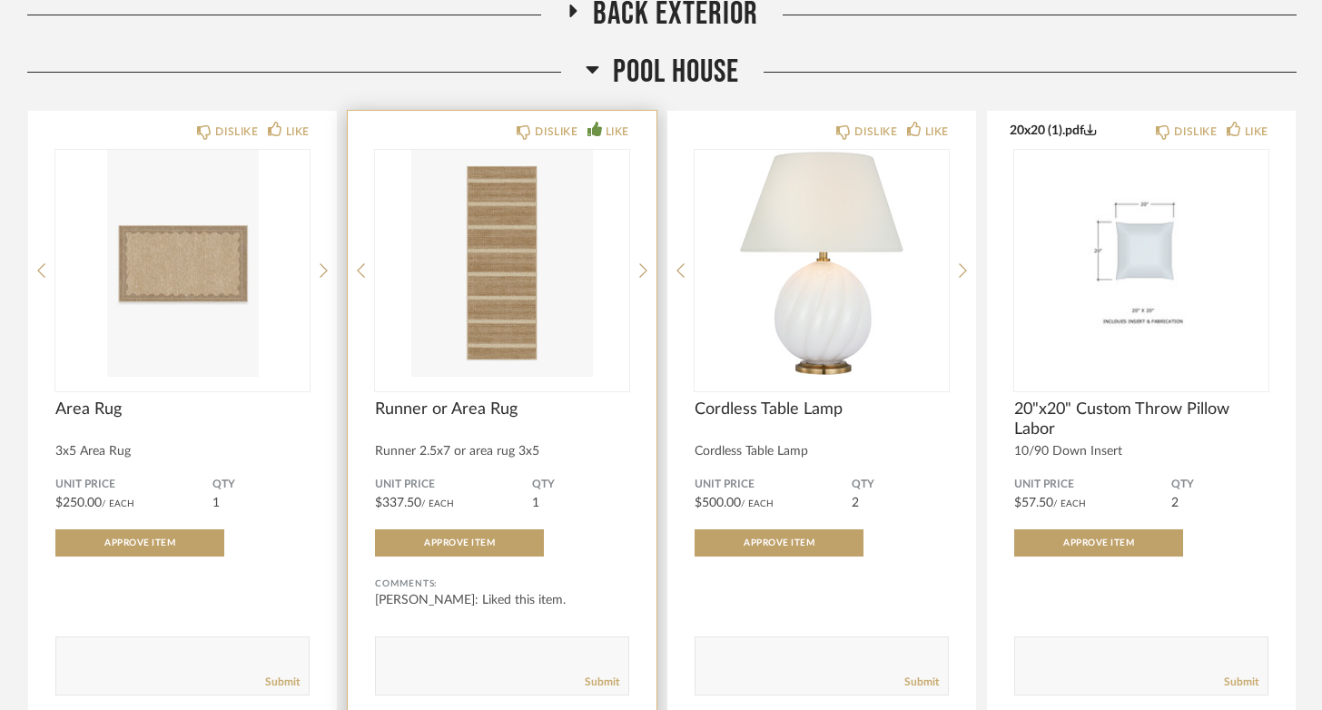
click at [487, 646] on form "Submit" at bounding box center [502, 665] width 254 height 59
click at [472, 654] on textarea at bounding box center [502, 658] width 252 height 25
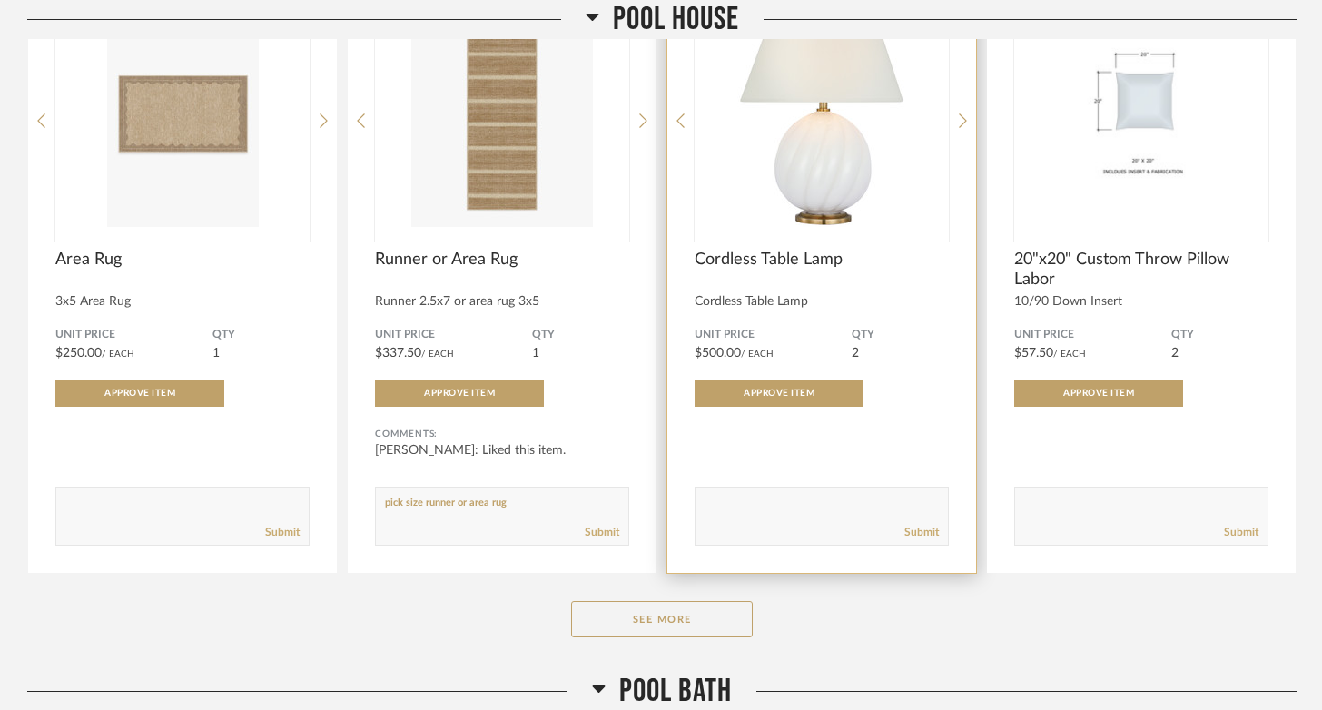
scroll to position [5467, 0]
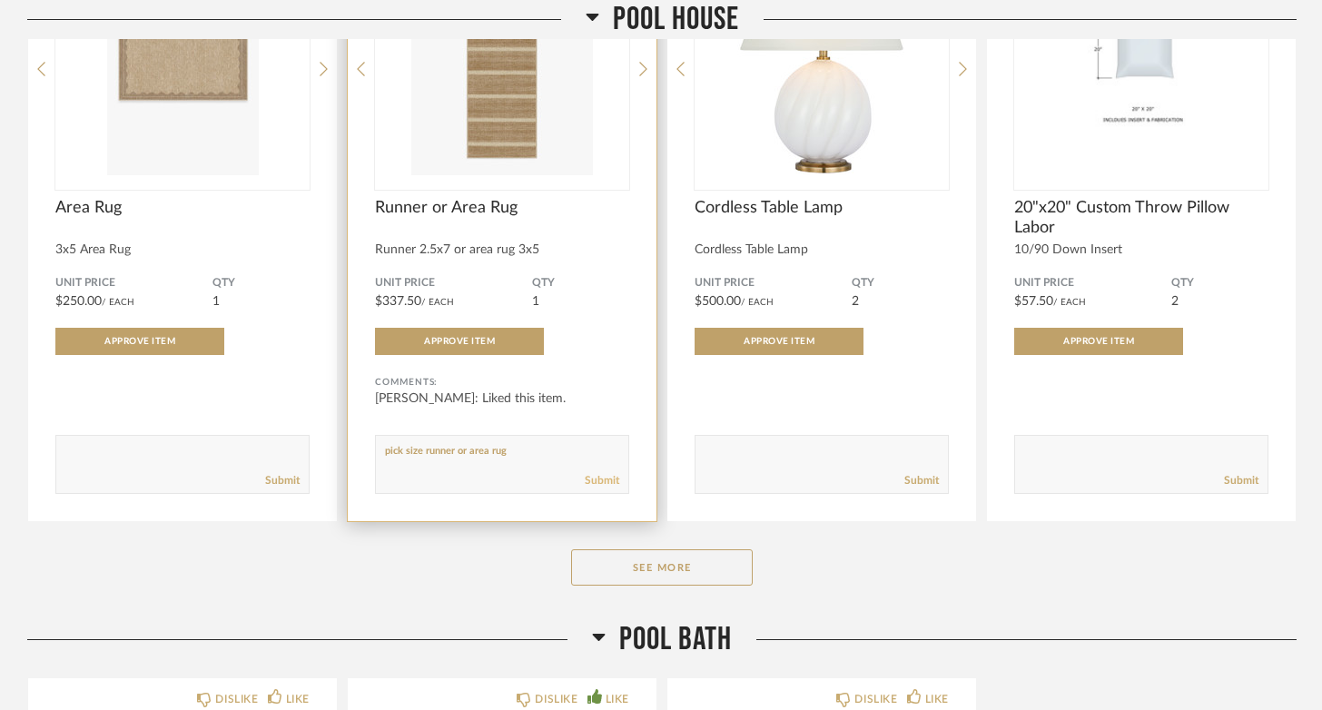
type textarea "pick size runner or area rug"
click at [591, 488] on link "Submit" at bounding box center [602, 480] width 34 height 15
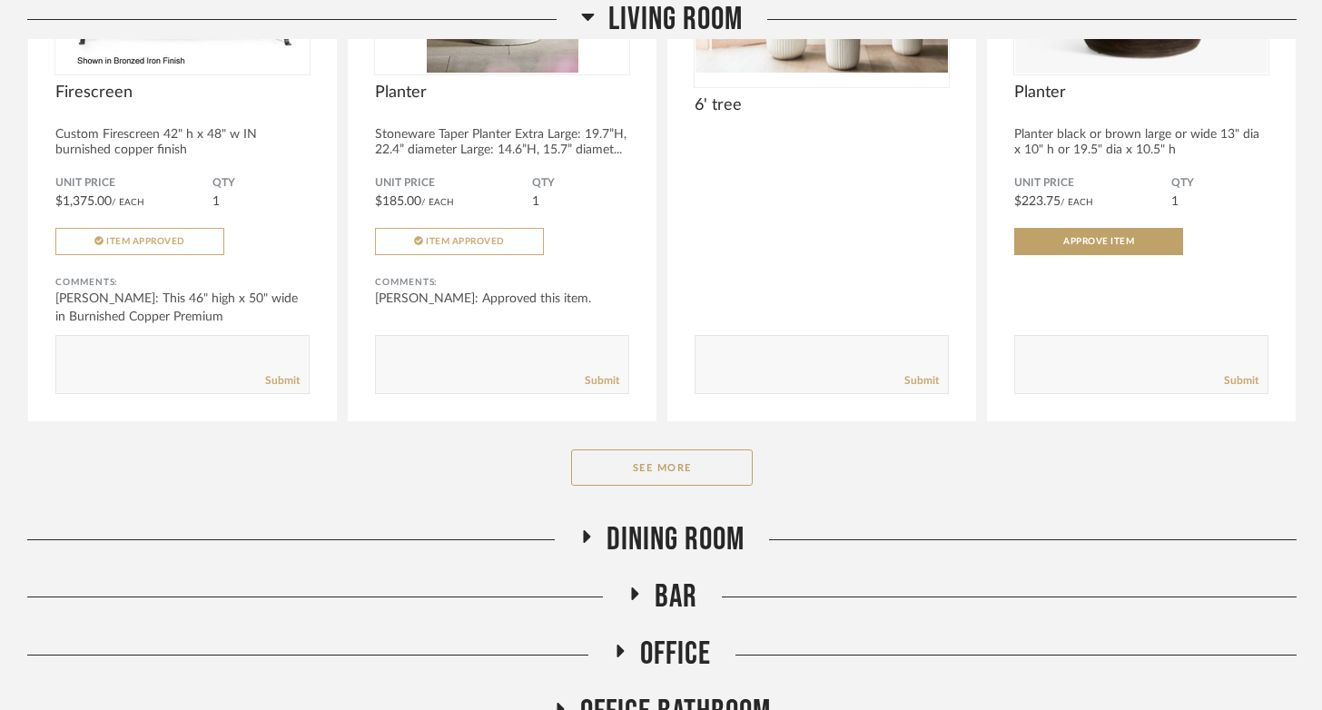
scroll to position [0, 0]
